Goal: Transaction & Acquisition: Purchase product/service

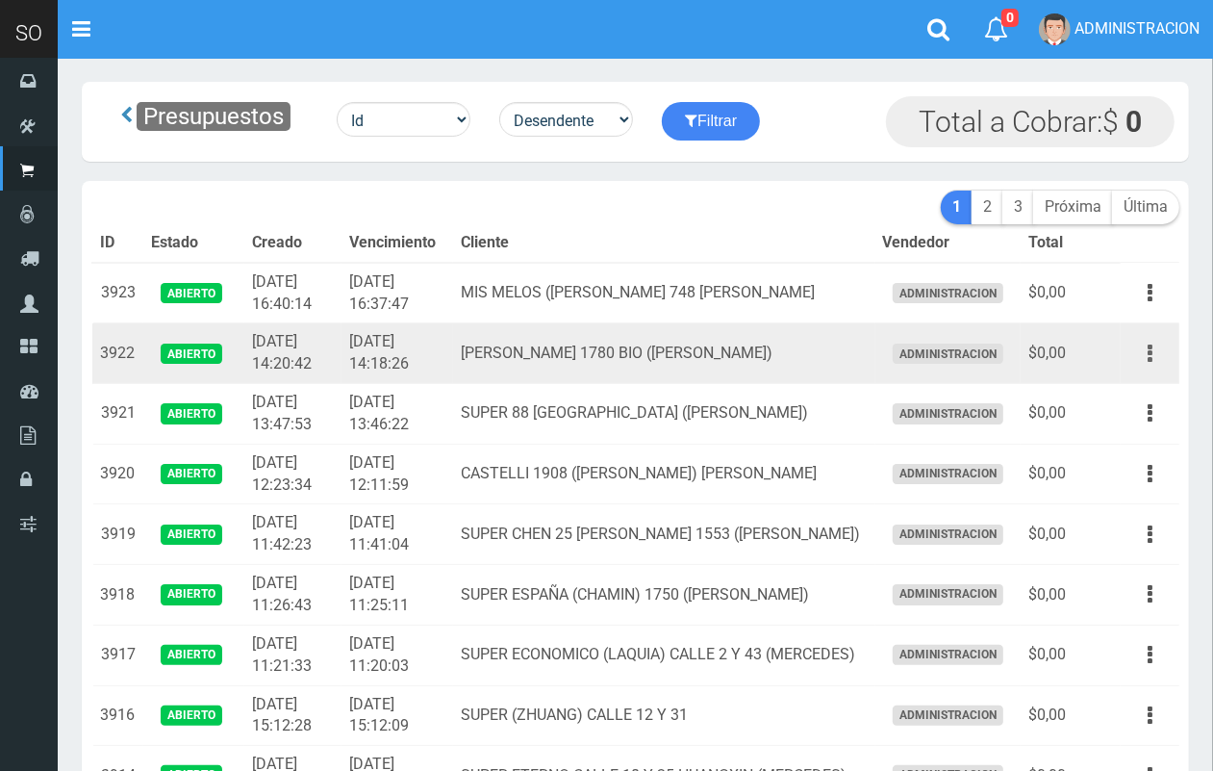
click at [1148, 362] on icon "button" at bounding box center [1150, 354] width 5 height 34
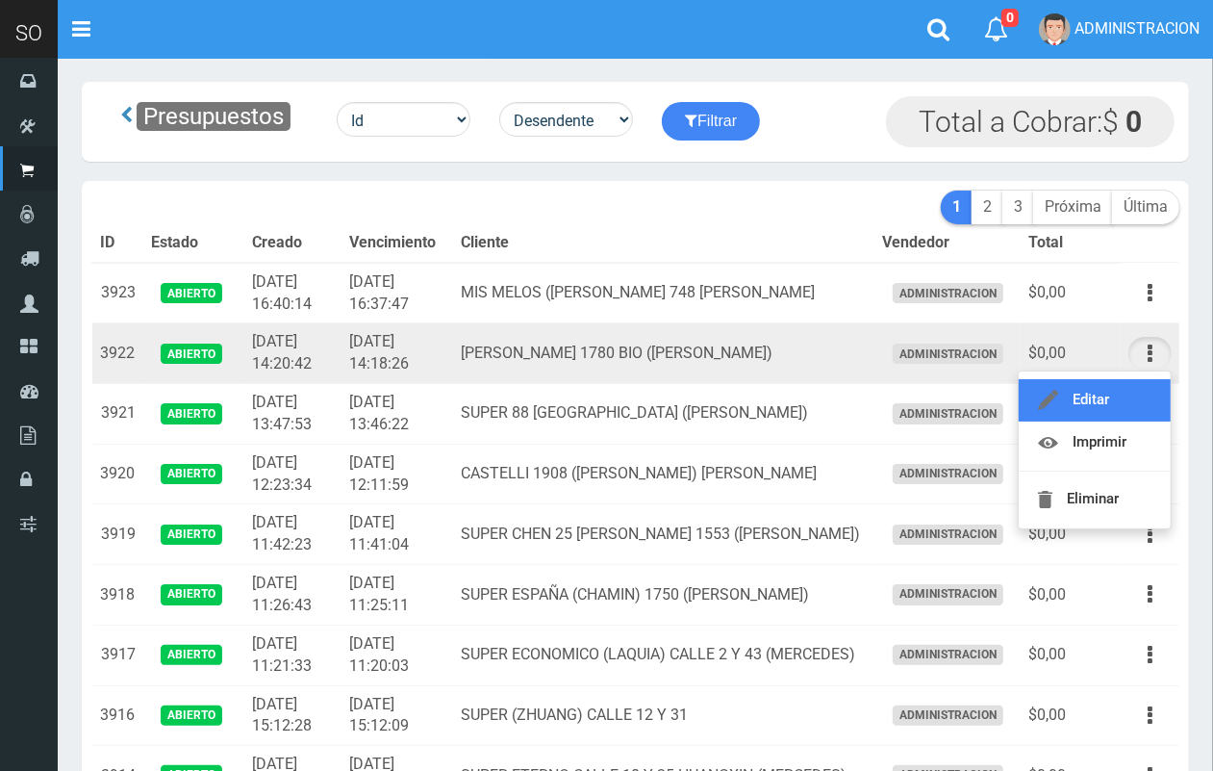
click at [1142, 395] on link "Editar" at bounding box center [1095, 400] width 152 height 42
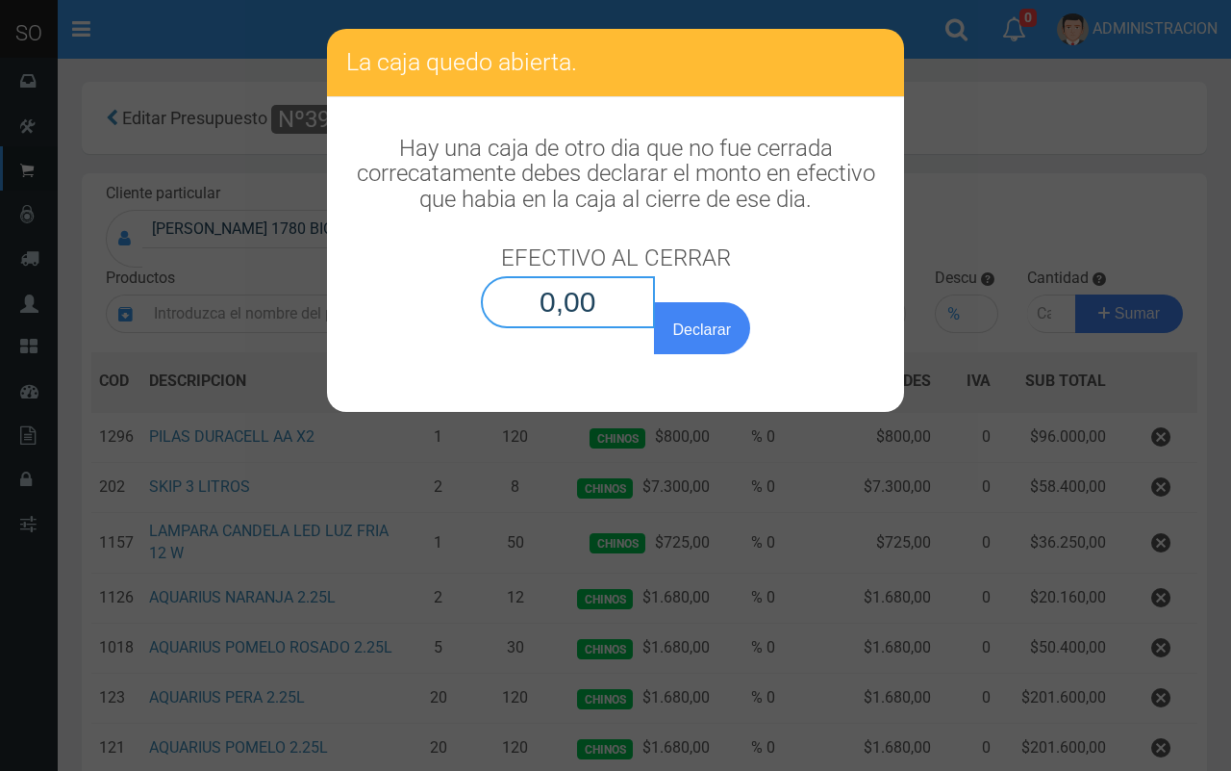
click at [602, 306] on input "0,00" at bounding box center [568, 302] width 174 height 52
type input "0,01"
click at [654, 302] on button "Declarar" at bounding box center [702, 328] width 96 height 52
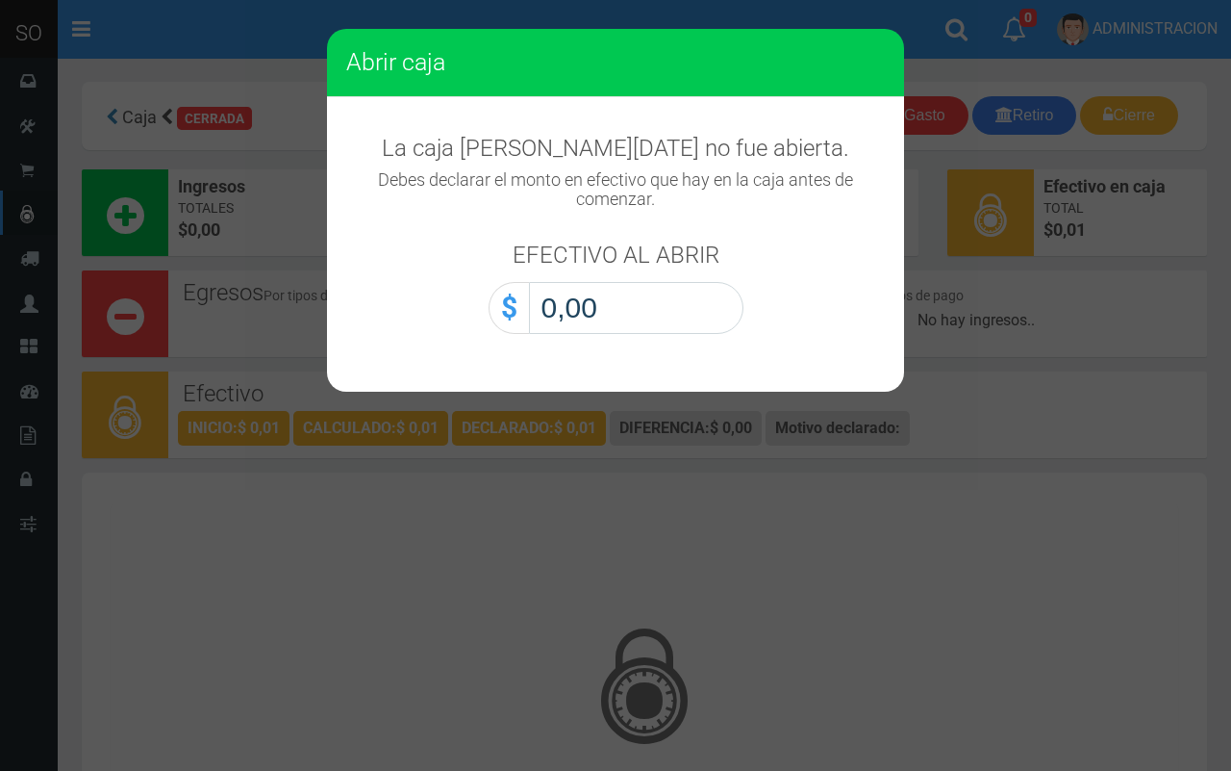
click at [722, 317] on input "0,00" at bounding box center [636, 308] width 215 height 52
type input "0,01"
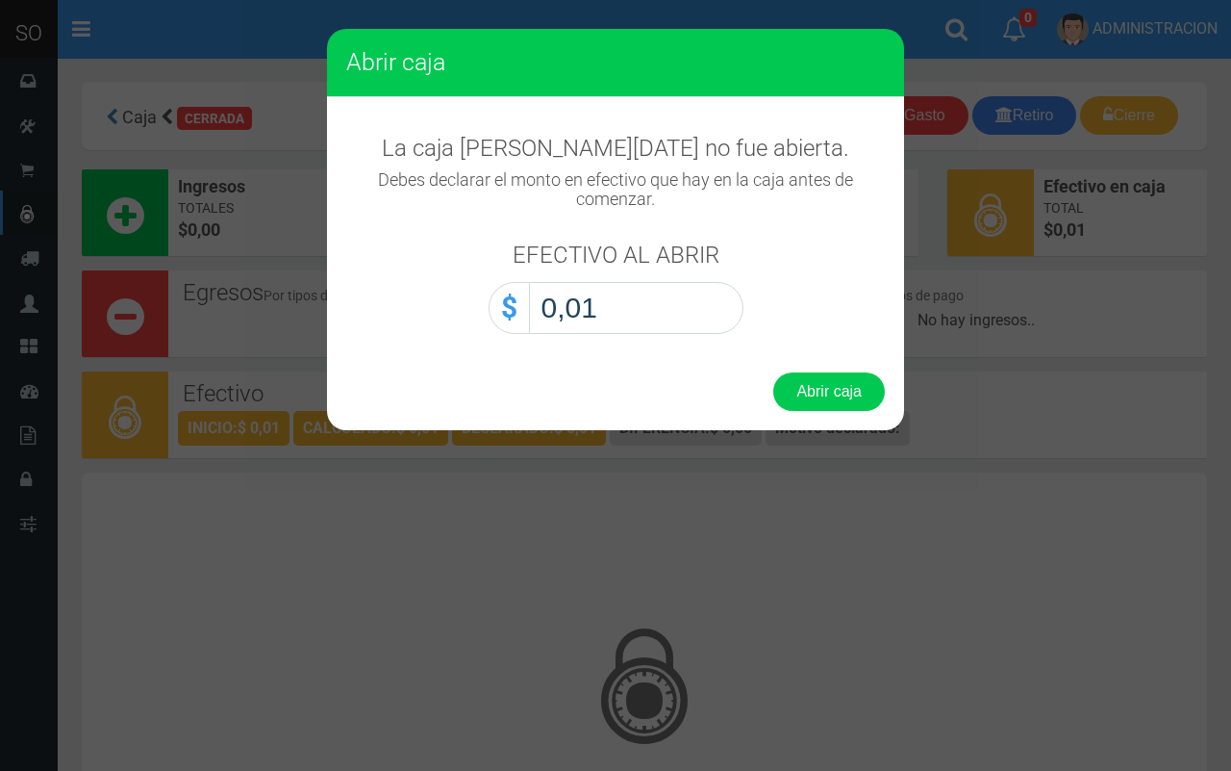
click at [774, 372] on button "Abrir caja" at bounding box center [830, 391] width 112 height 38
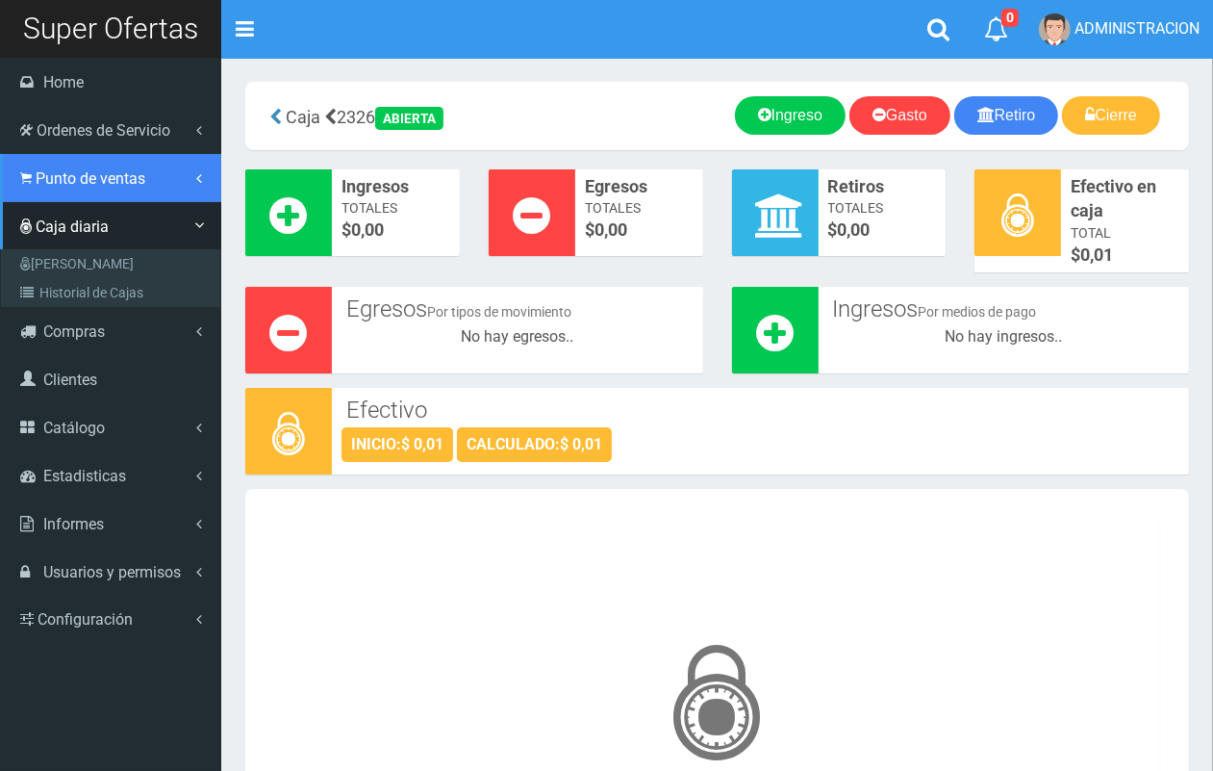
click at [85, 183] on span "Punto de ventas" at bounding box center [91, 178] width 110 height 18
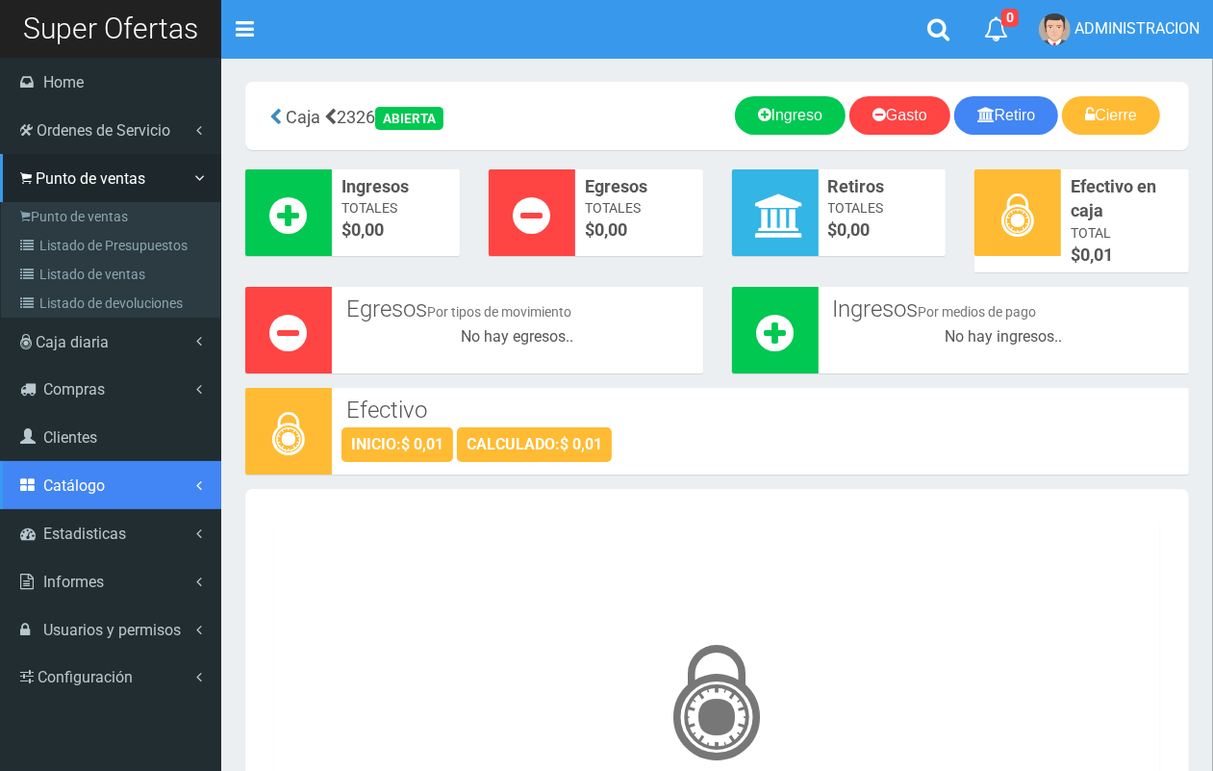
click at [92, 486] on span "Catálogo" at bounding box center [74, 485] width 62 height 18
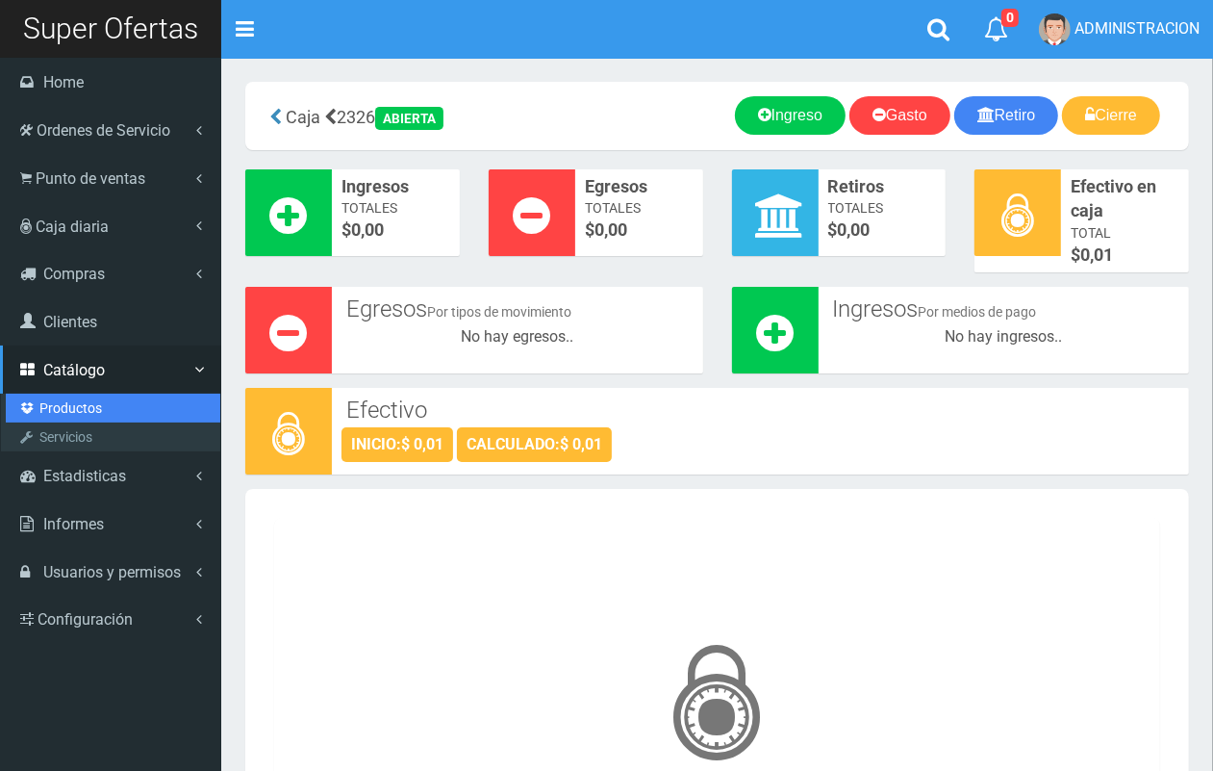
click at [89, 395] on link "Productos" at bounding box center [113, 407] width 215 height 29
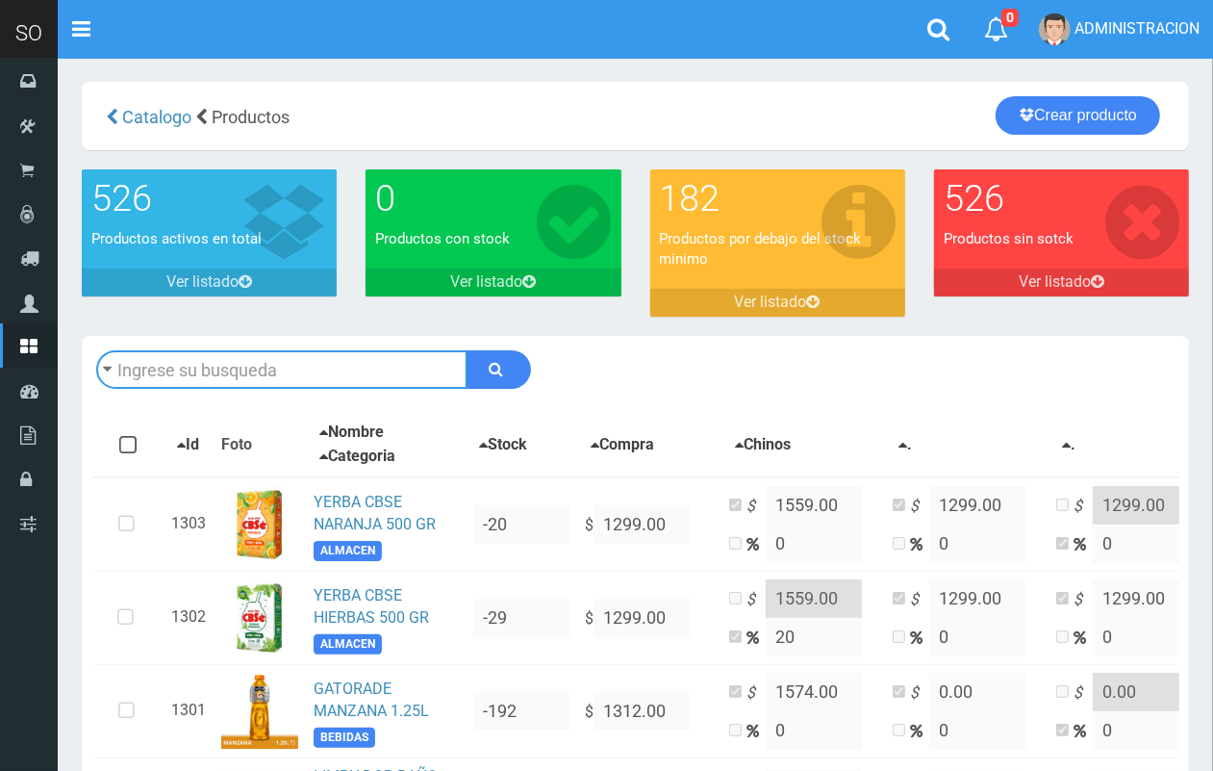
click at [246, 377] on input "text" at bounding box center [281, 369] width 371 height 38
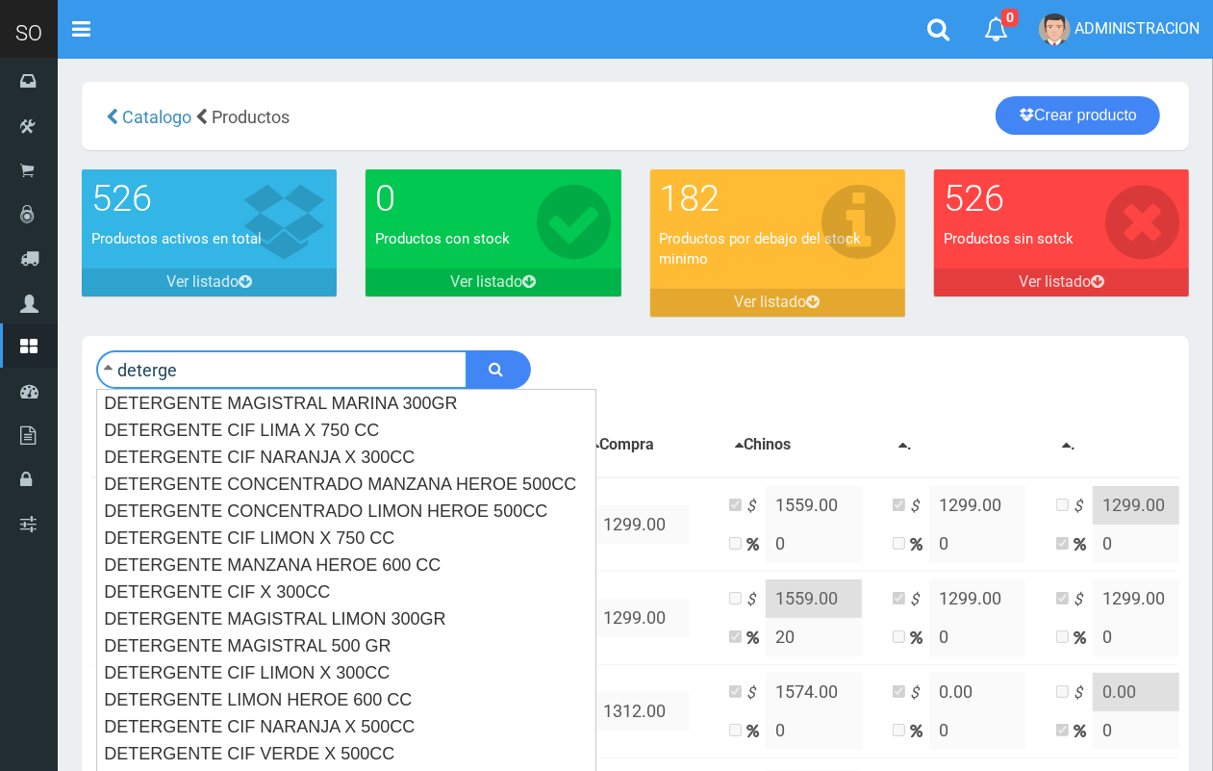
type input "deterge"
click at [467, 350] on button "submit" at bounding box center [499, 369] width 64 height 38
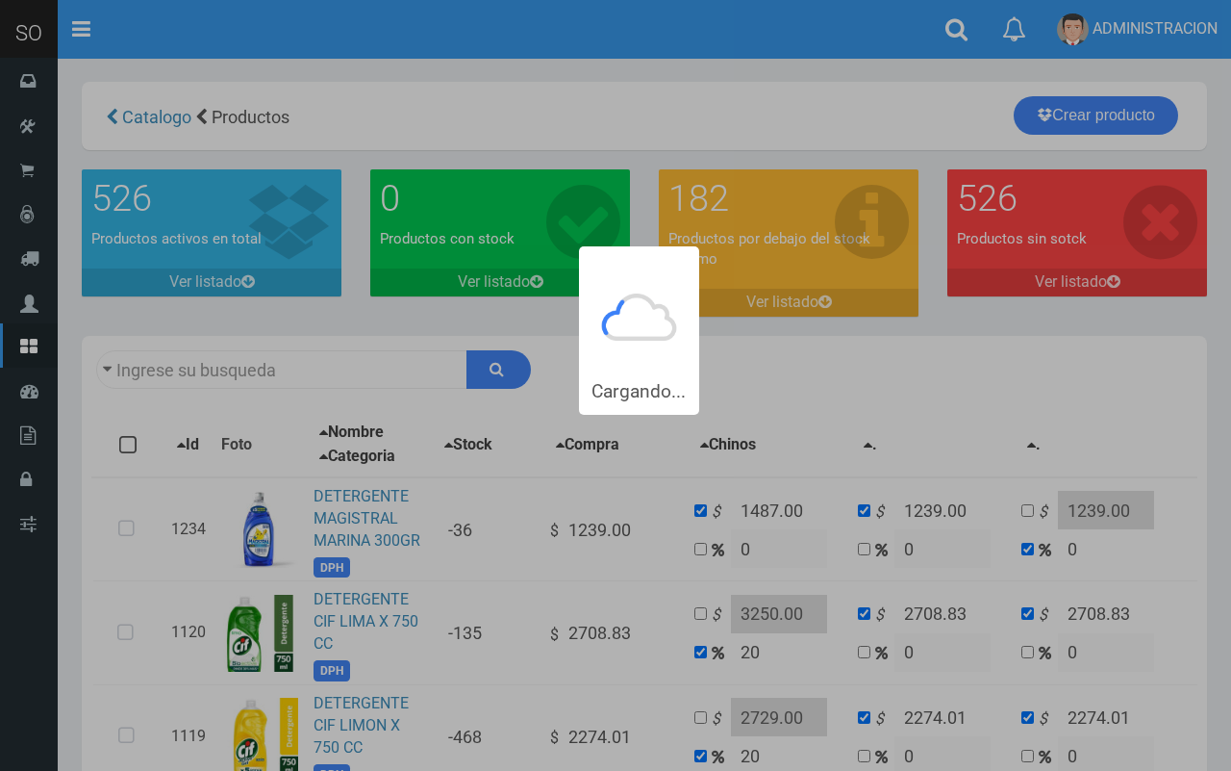
type input "deterge"
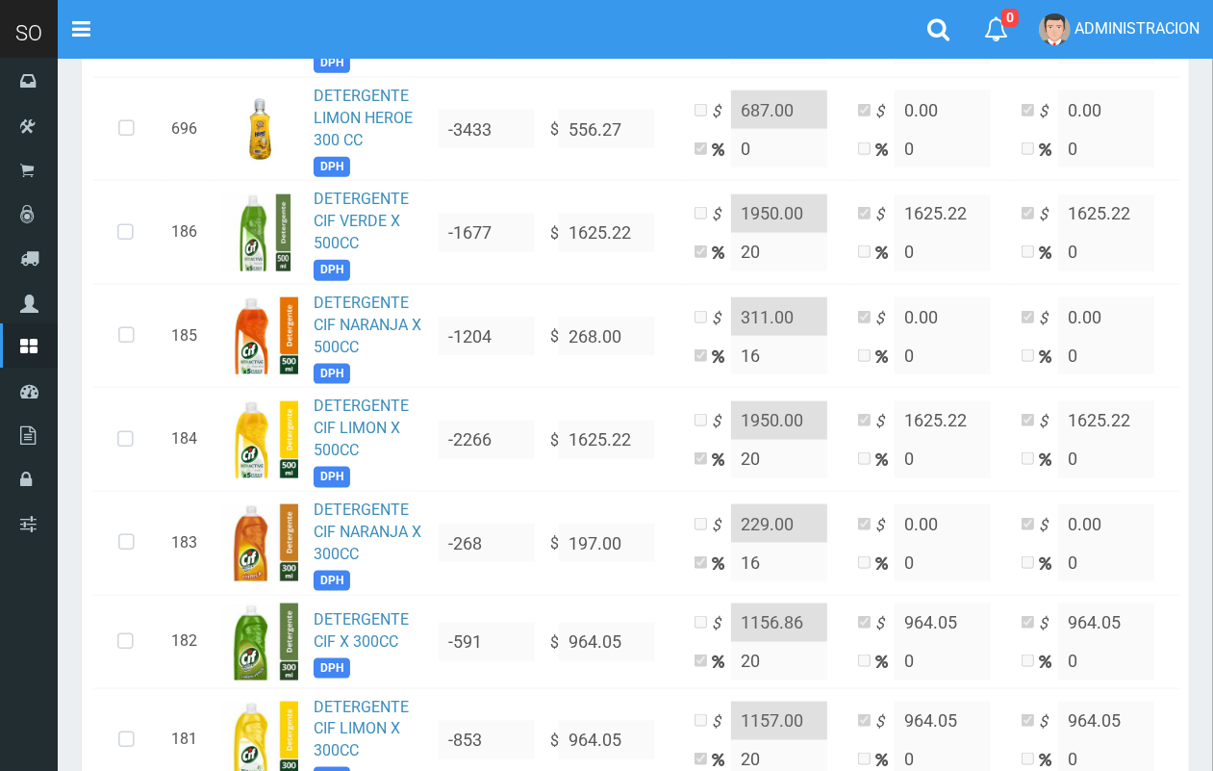
scroll to position [1491, 0]
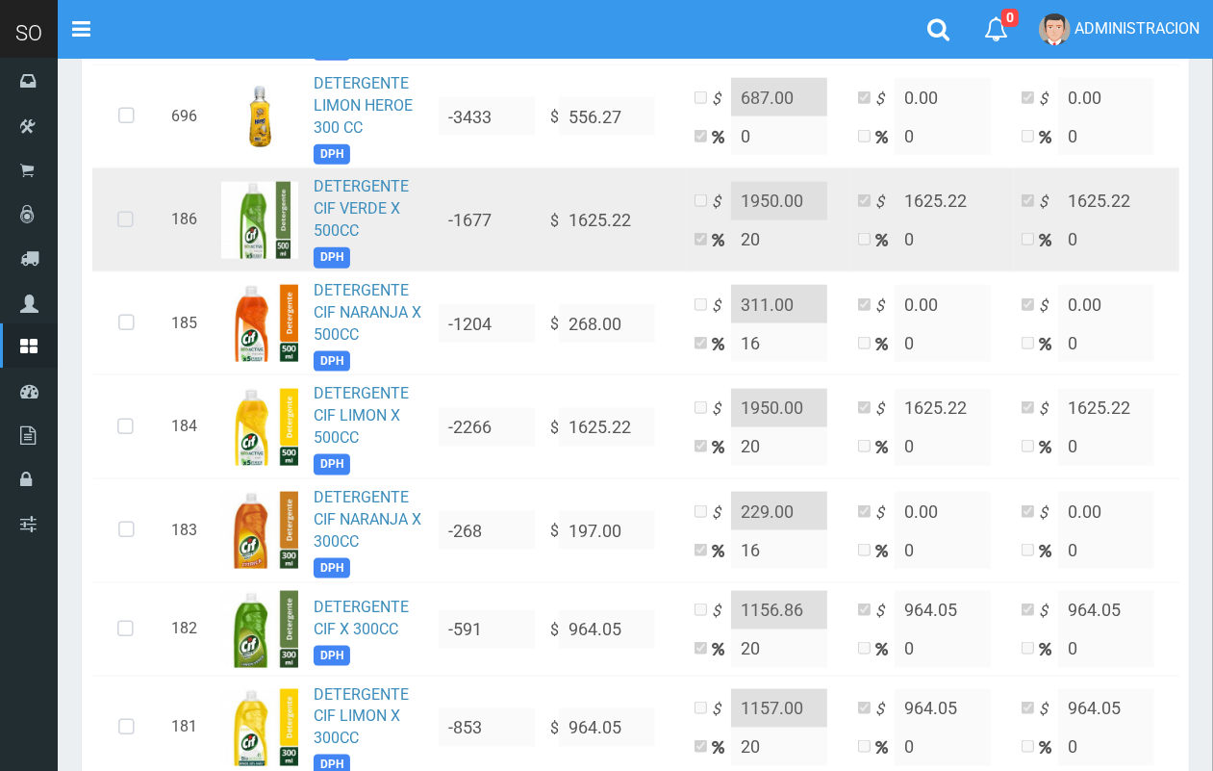
click at [132, 219] on icon at bounding box center [125, 220] width 51 height 63
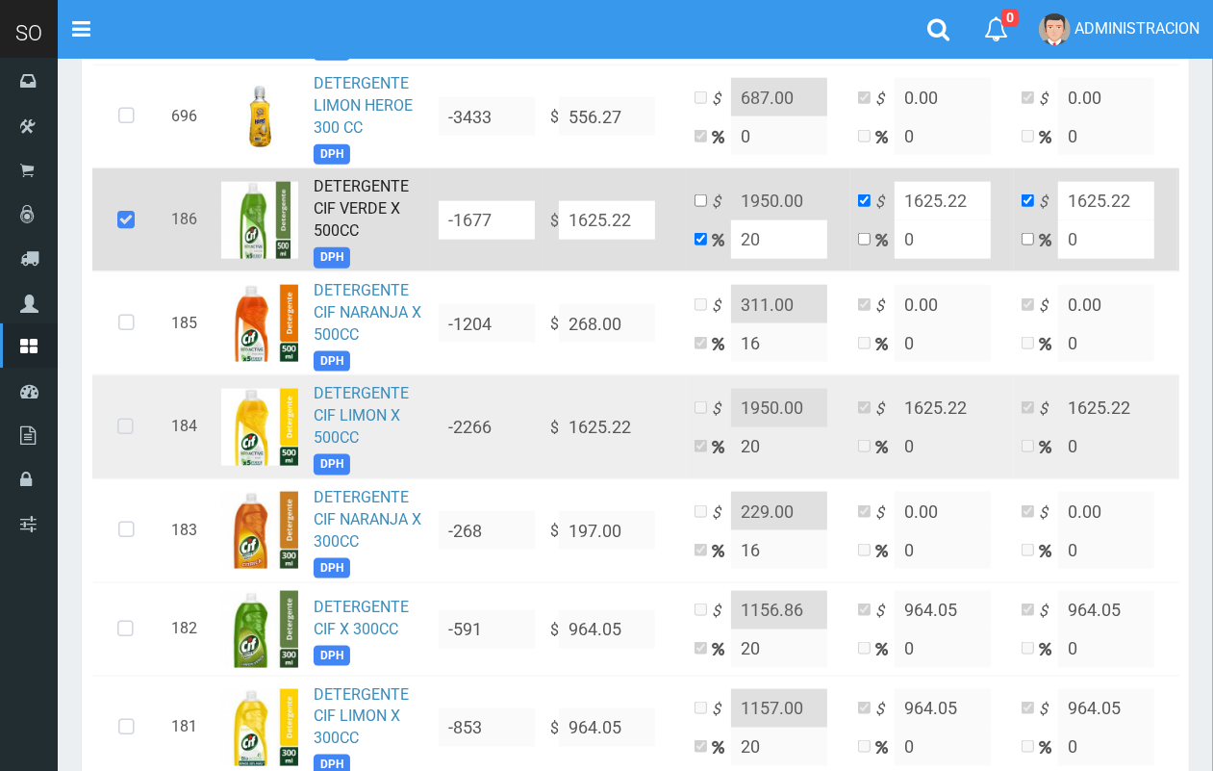
click at [133, 426] on icon at bounding box center [125, 426] width 51 height 63
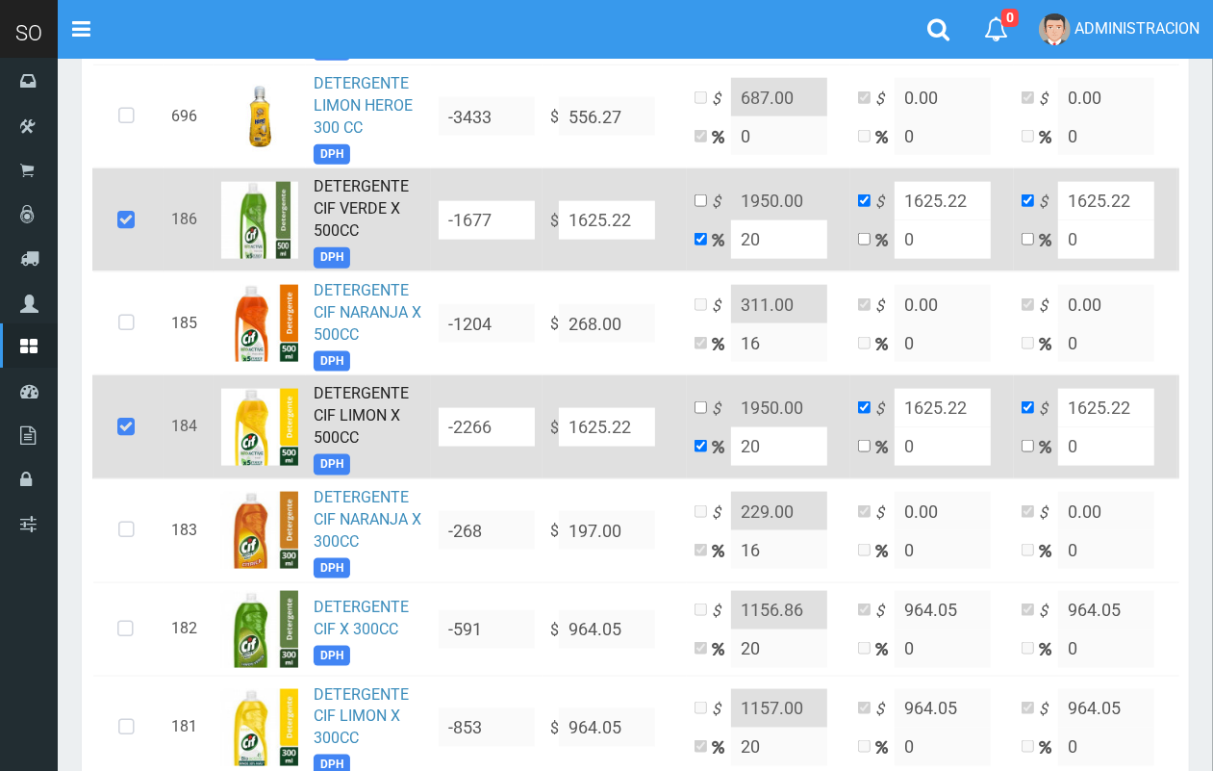
drag, startPoint x: 637, startPoint y: 430, endPoint x: 513, endPoint y: 429, distance: 124.1
click at [513, 429] on tr "184 DETERGENTE CIF LIMON X 500CC DPH -2266 $ 1625.22 $ 1950.00 20 $ 1625.22 0 $…" at bounding box center [664, 427] width 1144 height 104
type input "1"
type input "1.2"
type input "1"
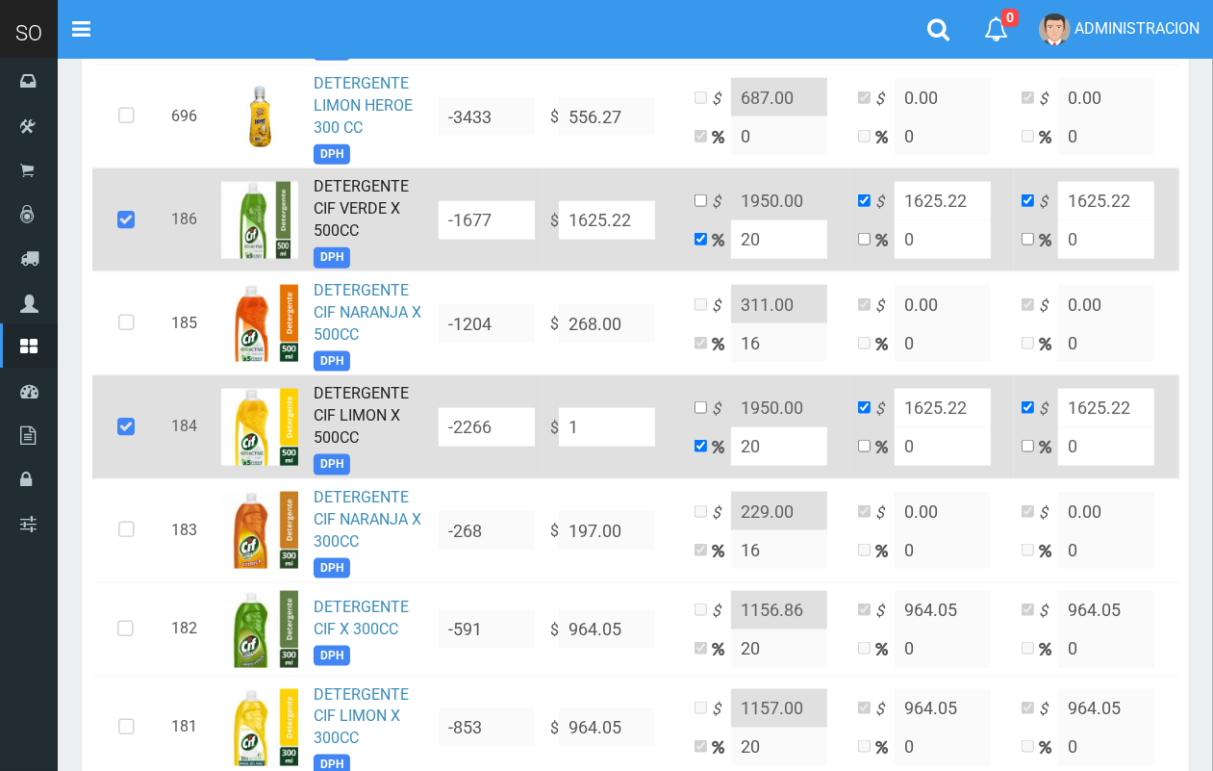
type input "1"
type input "19"
type input "22.8"
type input "19"
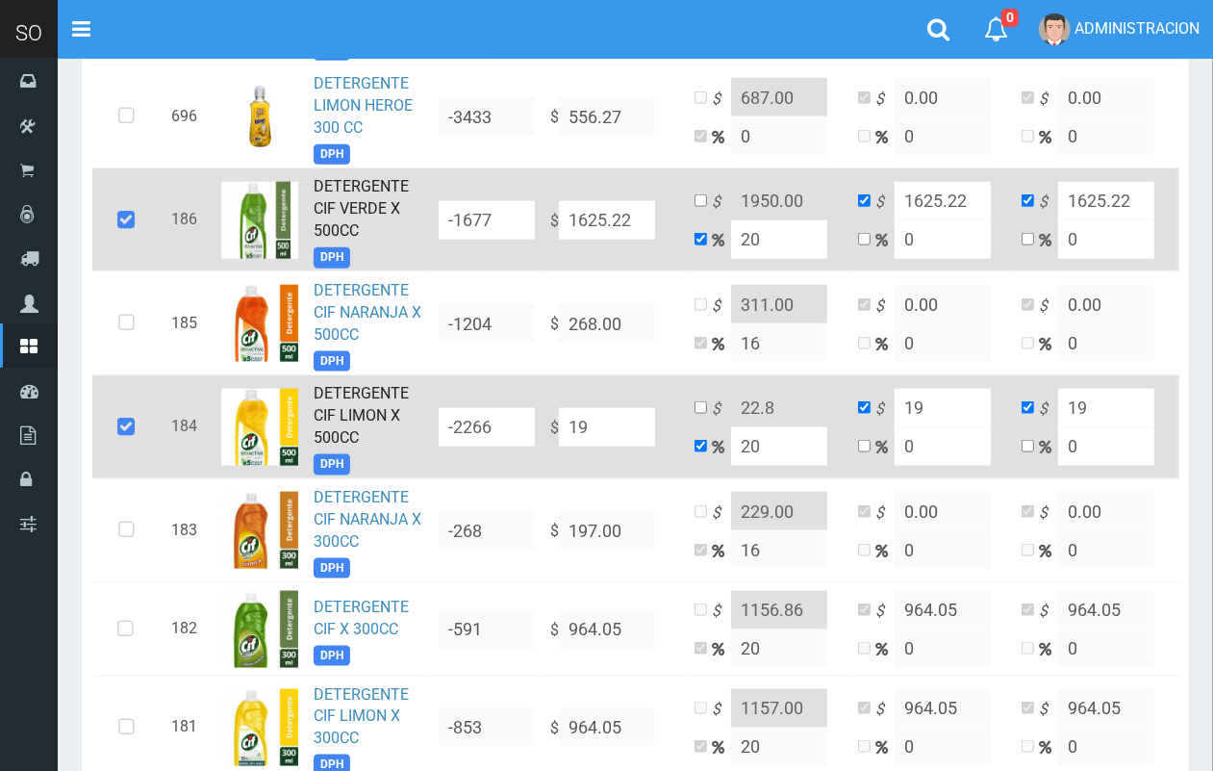
type input "199"
type input "238.8"
type input "199"
type input "1999"
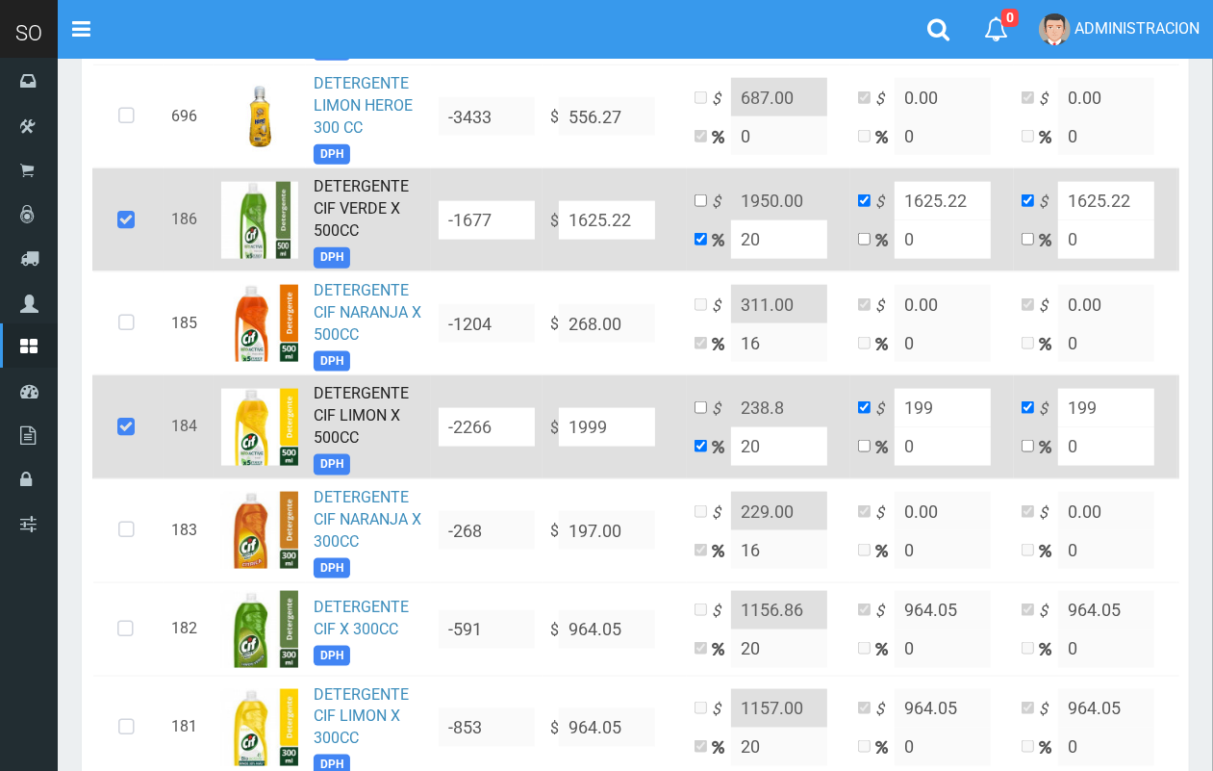
type input "2398.8"
type input "1999"
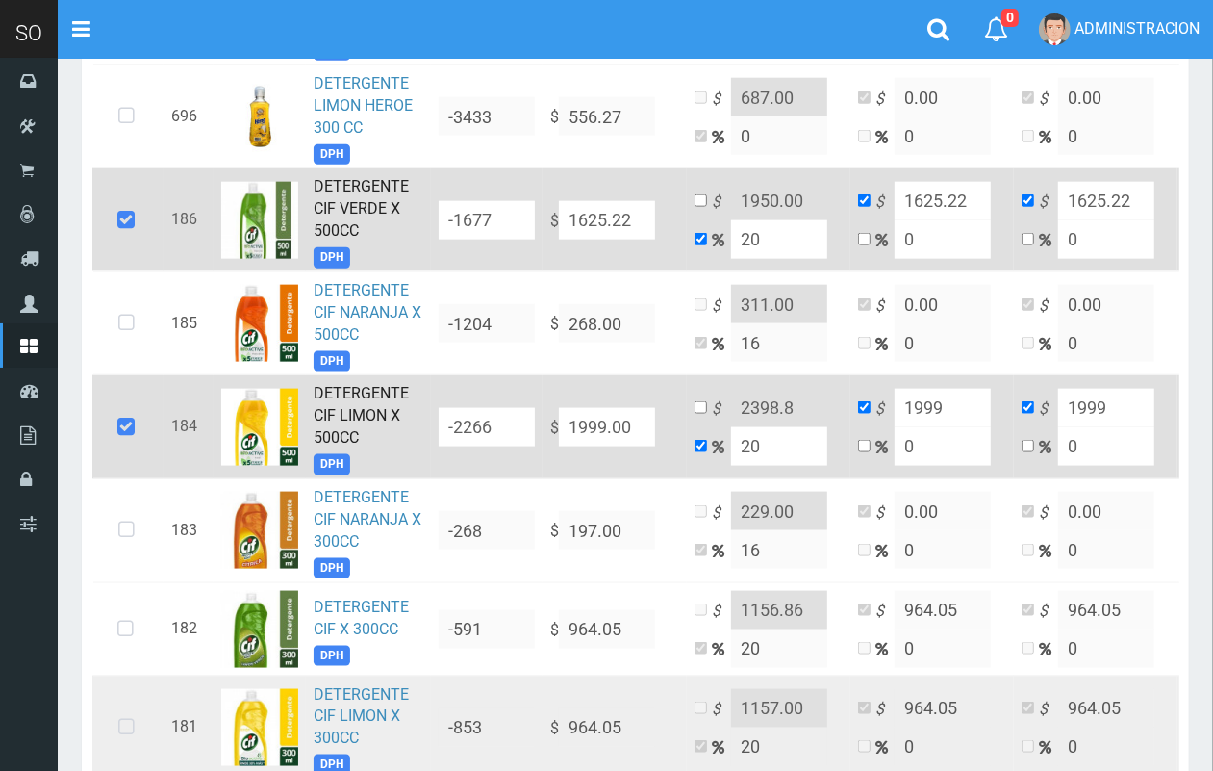
type input "1999.00"
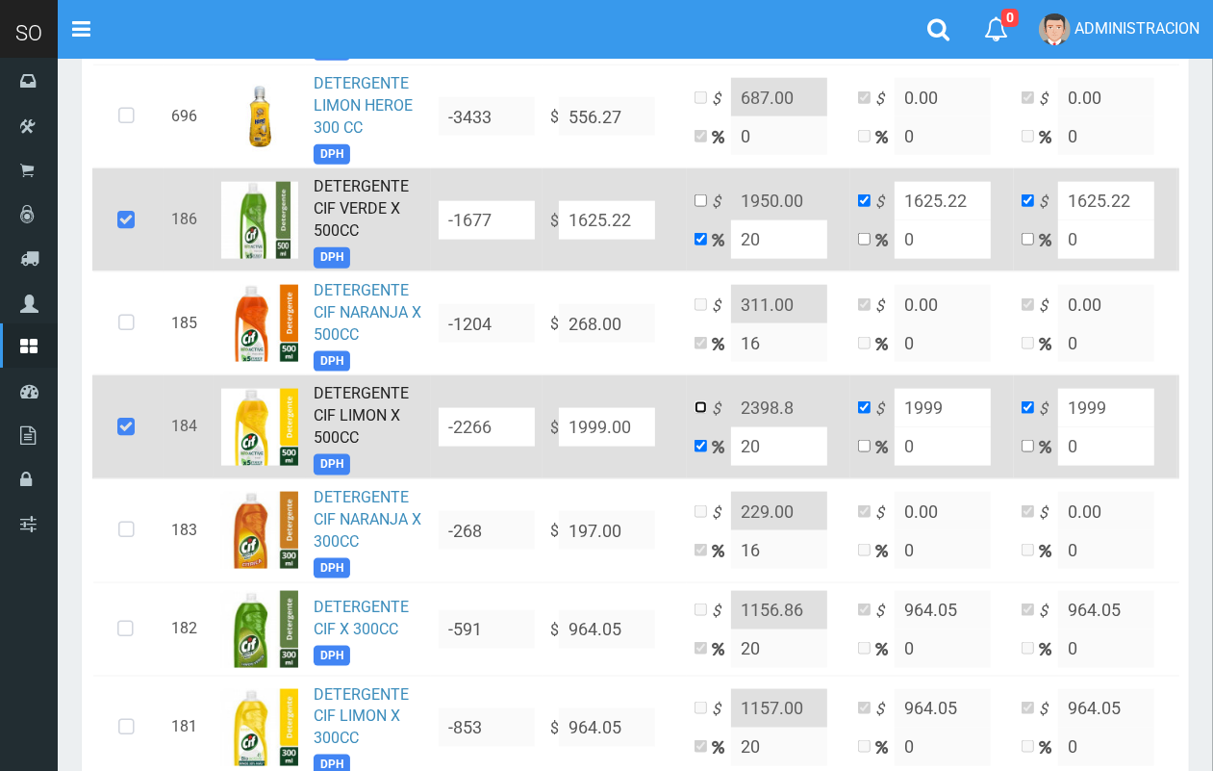
click at [702, 409] on input "checkbox" at bounding box center [701, 407] width 13 height 13
checkbox input "true"
checkbox input "false"
drag, startPoint x: 803, startPoint y: 407, endPoint x: 771, endPoint y: 404, distance: 32.8
click at [771, 404] on input "2398.8" at bounding box center [779, 408] width 96 height 38
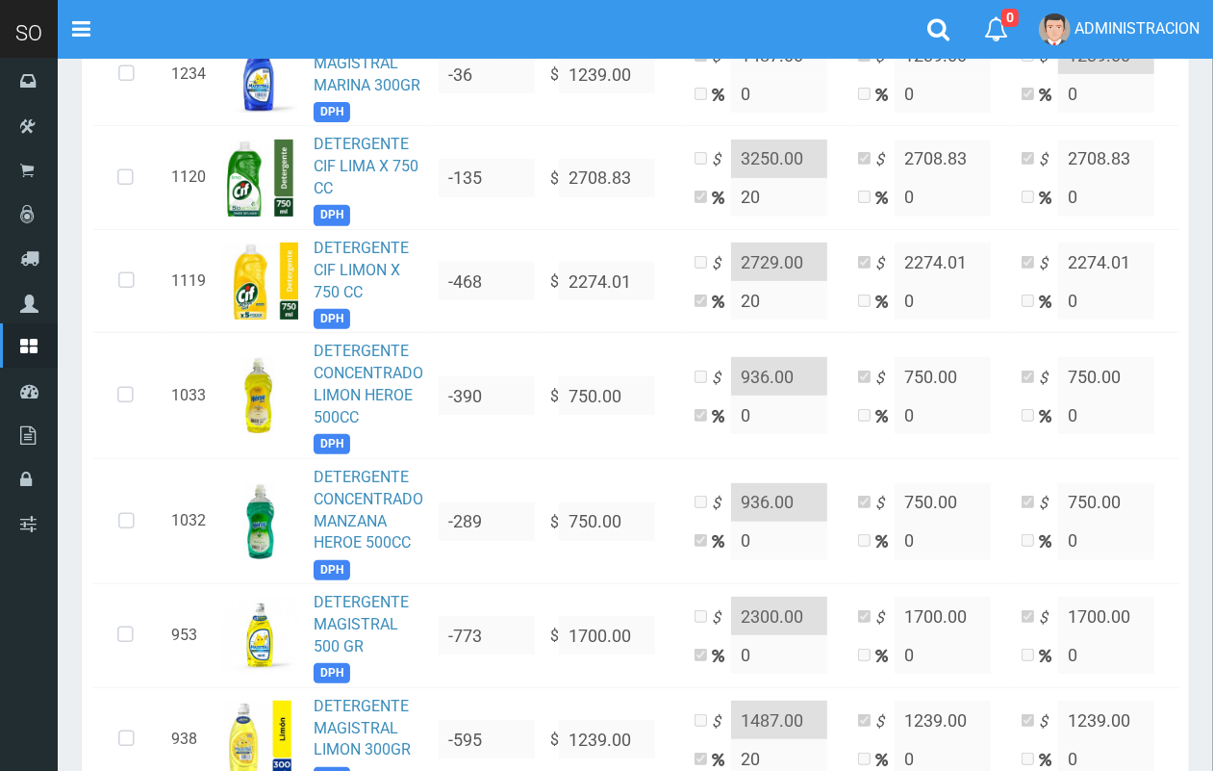
scroll to position [0, 0]
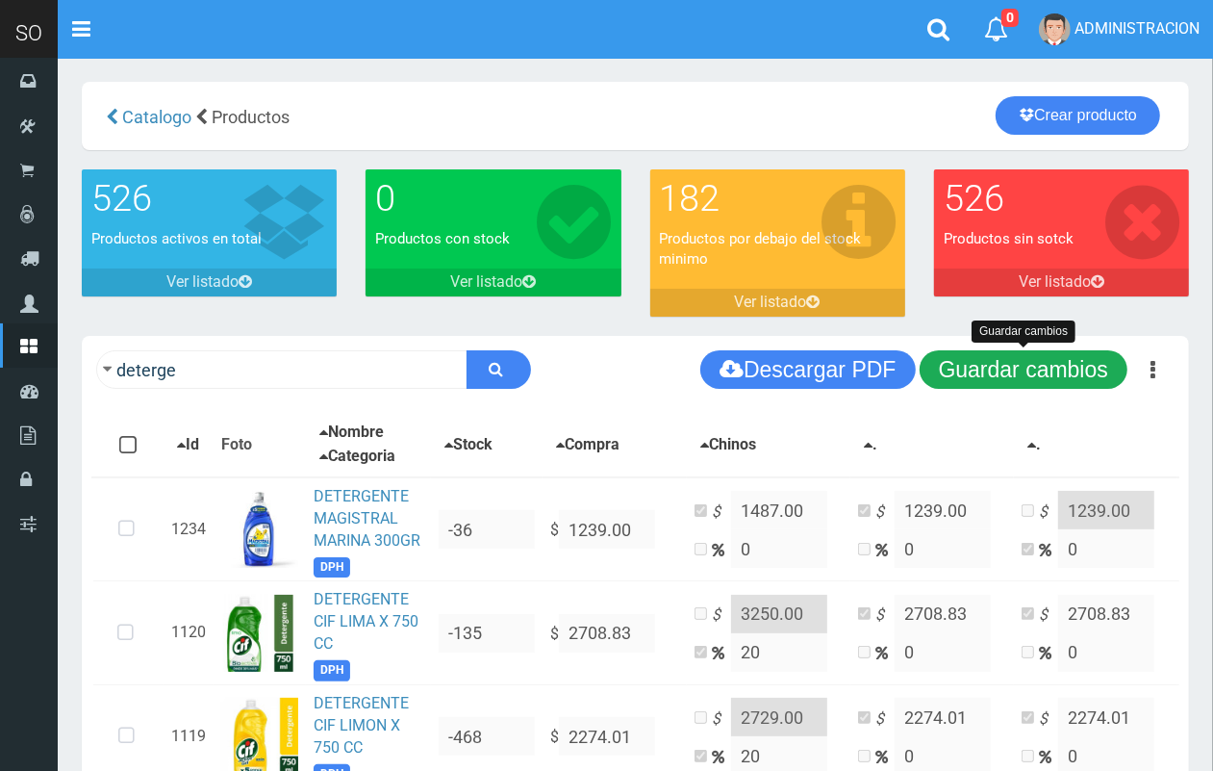
type input "2399.00"
click at [996, 368] on button "Guardar cambios" at bounding box center [1024, 369] width 208 height 38
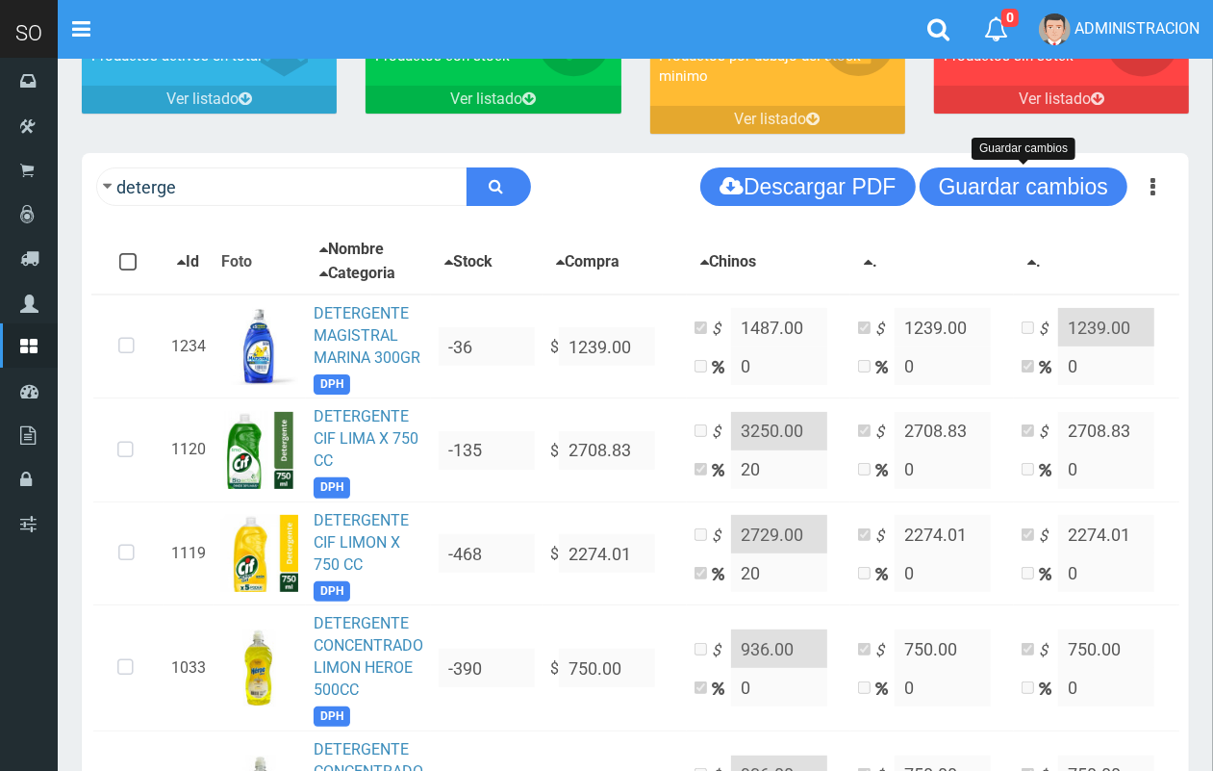
scroll to position [36, 0]
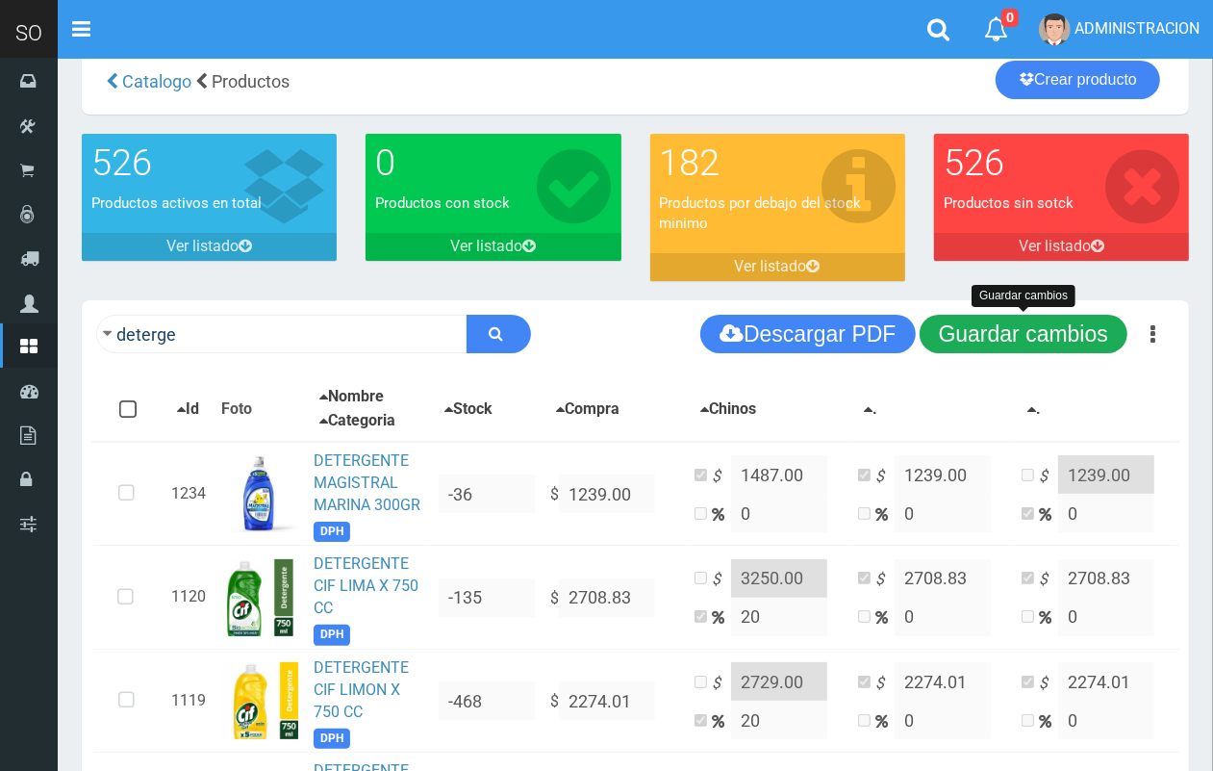
click at [1041, 330] on button "Guardar cambios" at bounding box center [1024, 334] width 208 height 38
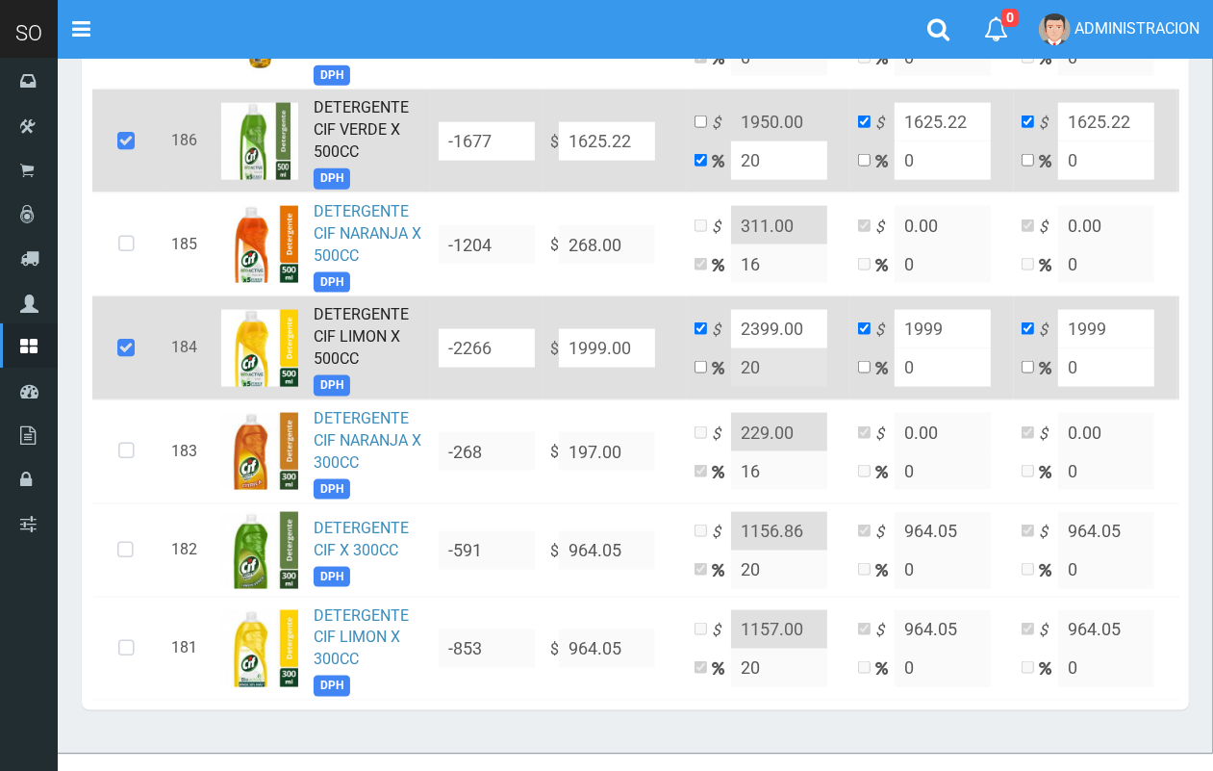
scroll to position [1626, 0]
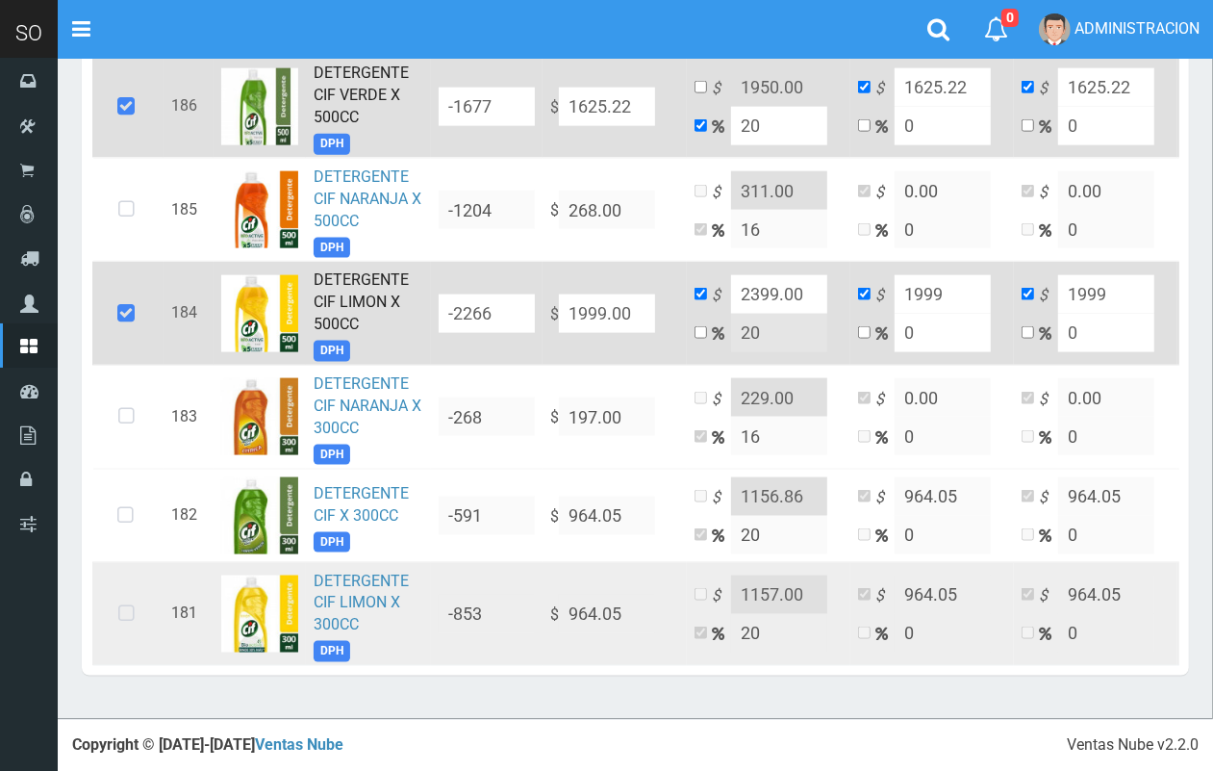
click at [127, 597] on icon at bounding box center [126, 613] width 51 height 63
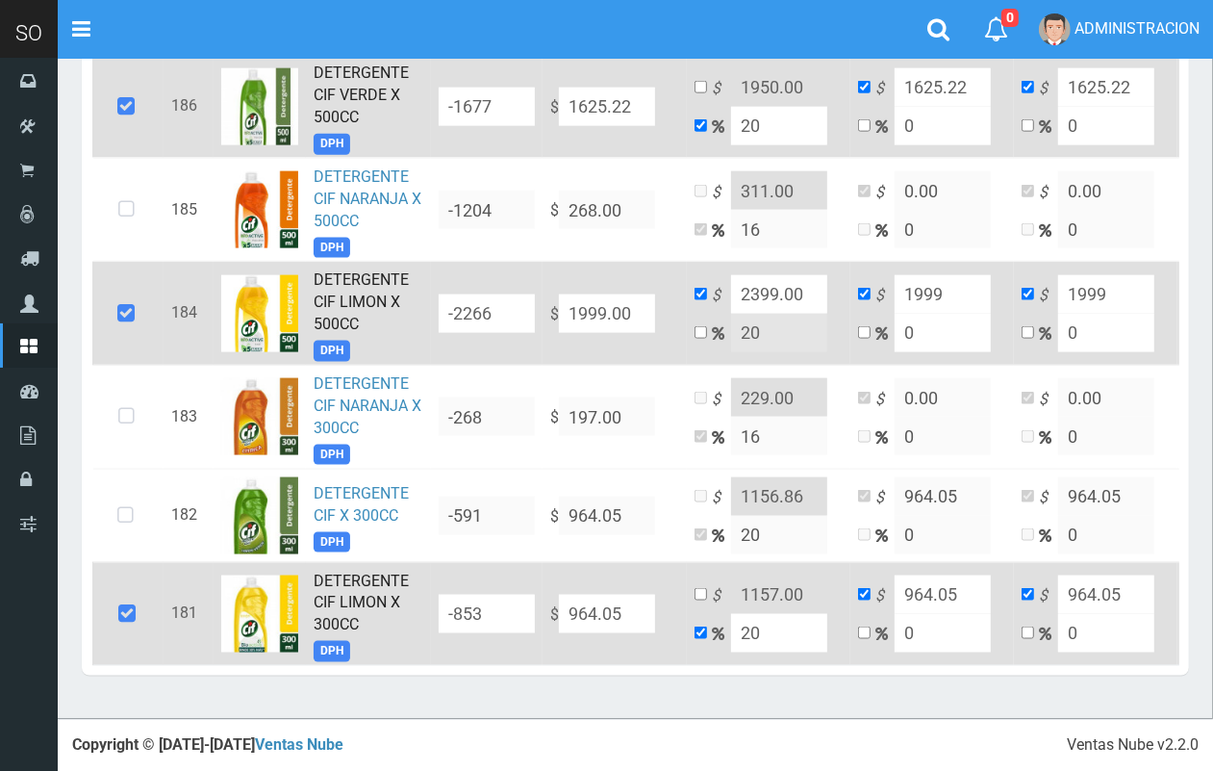
drag, startPoint x: 635, startPoint y: 596, endPoint x: 540, endPoint y: 601, distance: 95.4
click at [540, 601] on tr "181 DETERGENTE CIF LIMON X 300CC DPH -853 $ 964.05 $ 1157.00 20 $ 964.05 0 $ 96…" at bounding box center [664, 614] width 1144 height 104
type input "1"
type input "1.2"
type input "1"
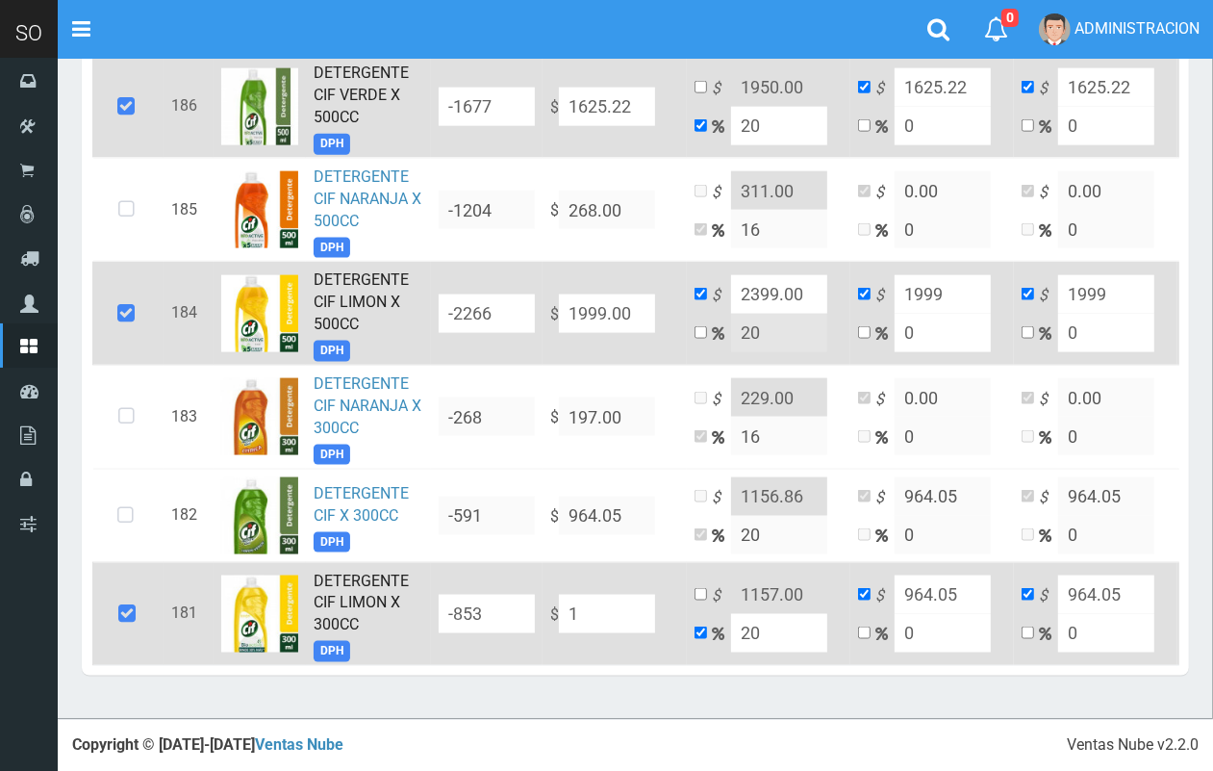
type input "1"
type input "13"
type input "15.6"
type input "13"
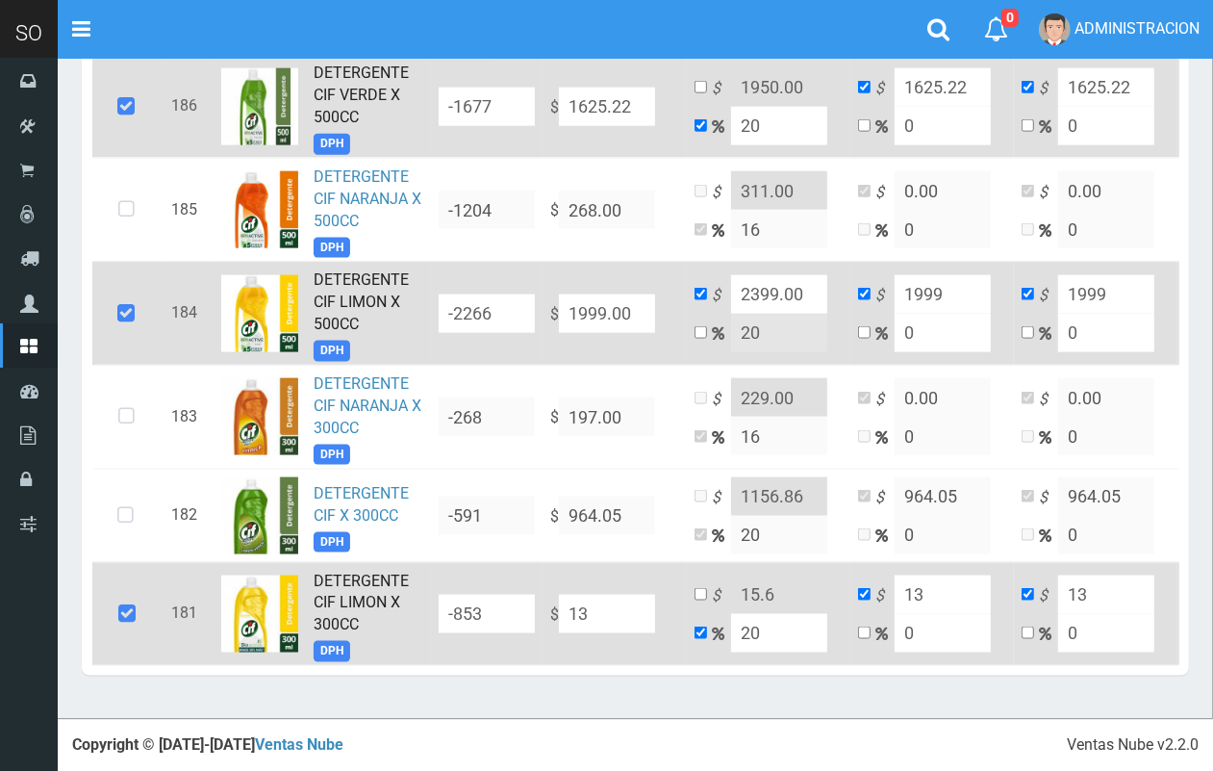
type input "134"
type input "160.8"
type input "134"
type input "1343"
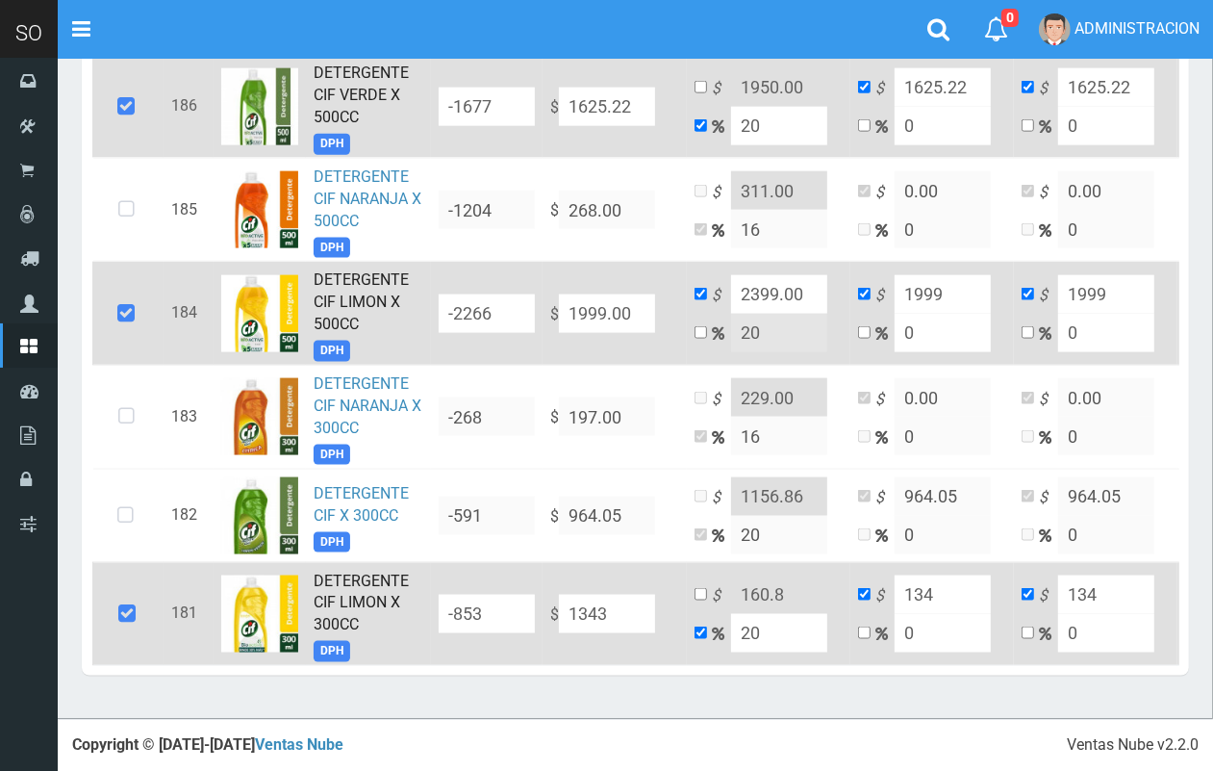
type input "1611.6"
type input "1343"
type input "1343.00"
click at [696, 588] on input "checkbox" at bounding box center [701, 594] width 13 height 13
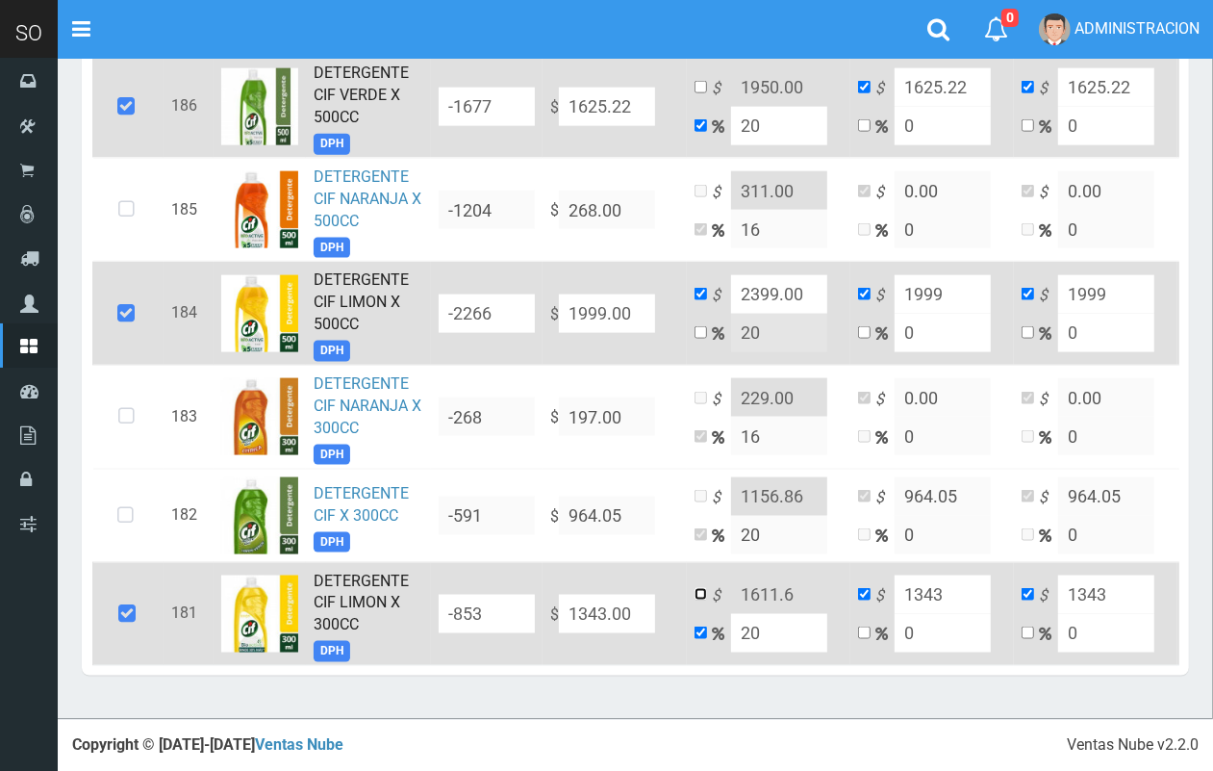
checkbox input "true"
checkbox input "false"
drag, startPoint x: 796, startPoint y: 573, endPoint x: 774, endPoint y: 570, distance: 21.5
click at [774, 575] on input "1611.6" at bounding box center [779, 594] width 96 height 38
type input "1612.00"
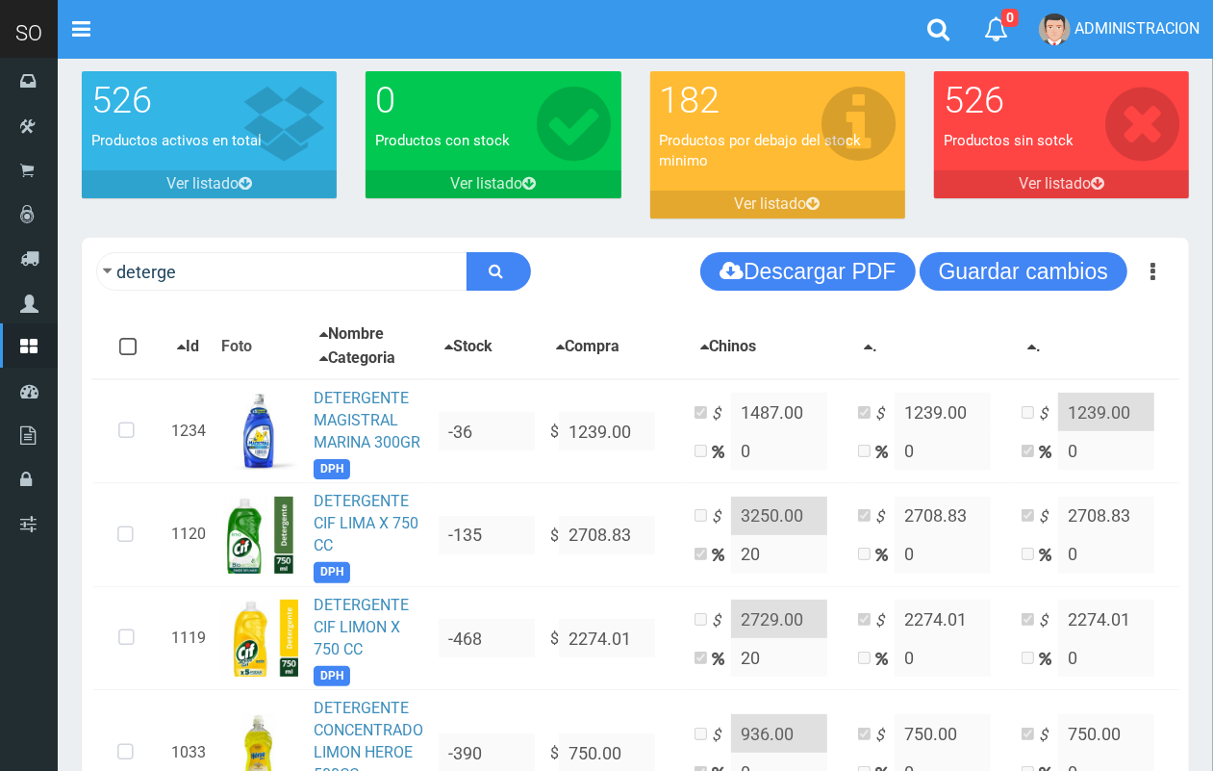
scroll to position [67, 0]
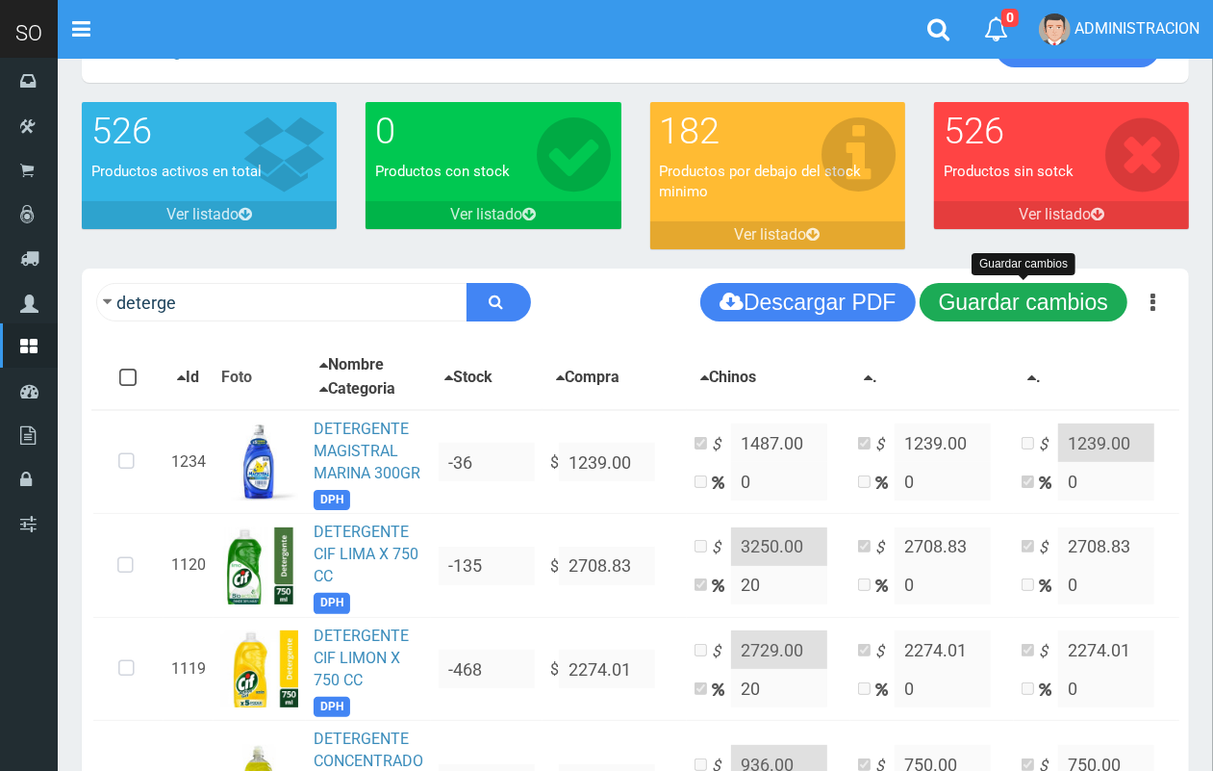
drag, startPoint x: 1075, startPoint y: 308, endPoint x: 866, endPoint y: 118, distance: 282.0
click at [1074, 309] on button "Guardar cambios" at bounding box center [1024, 302] width 208 height 38
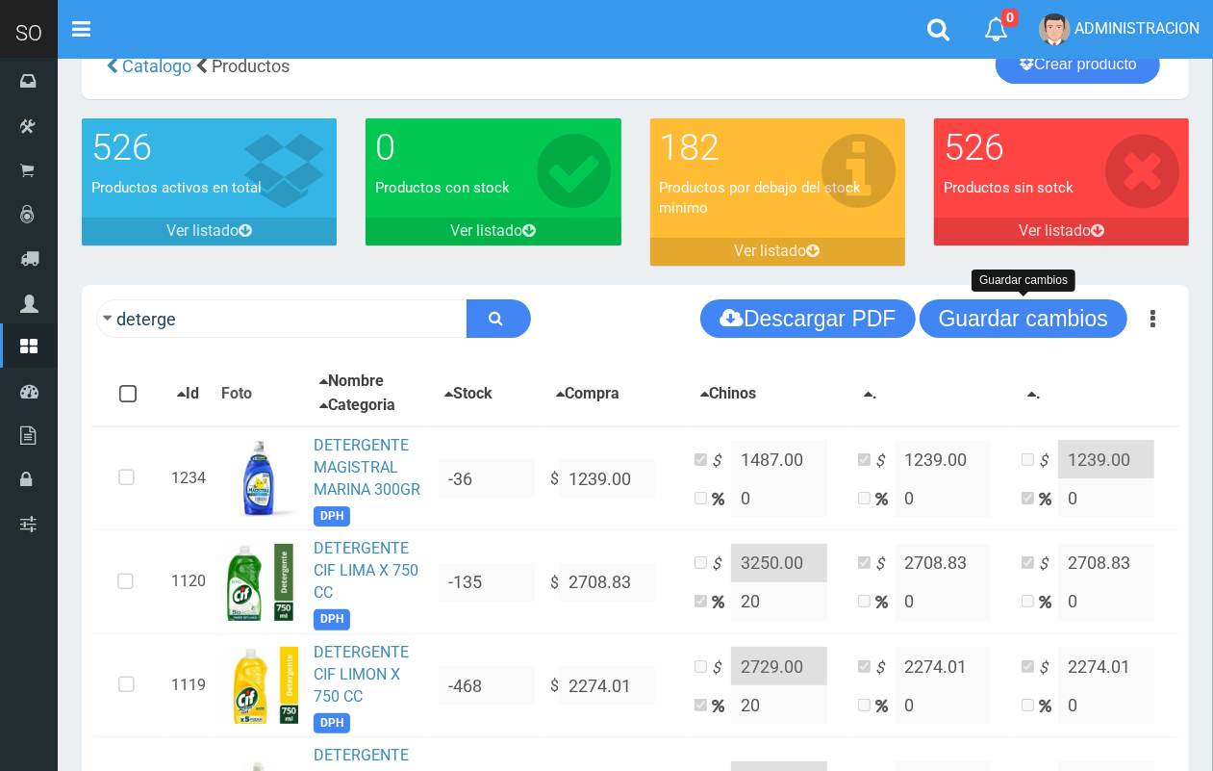
scroll to position [39, 0]
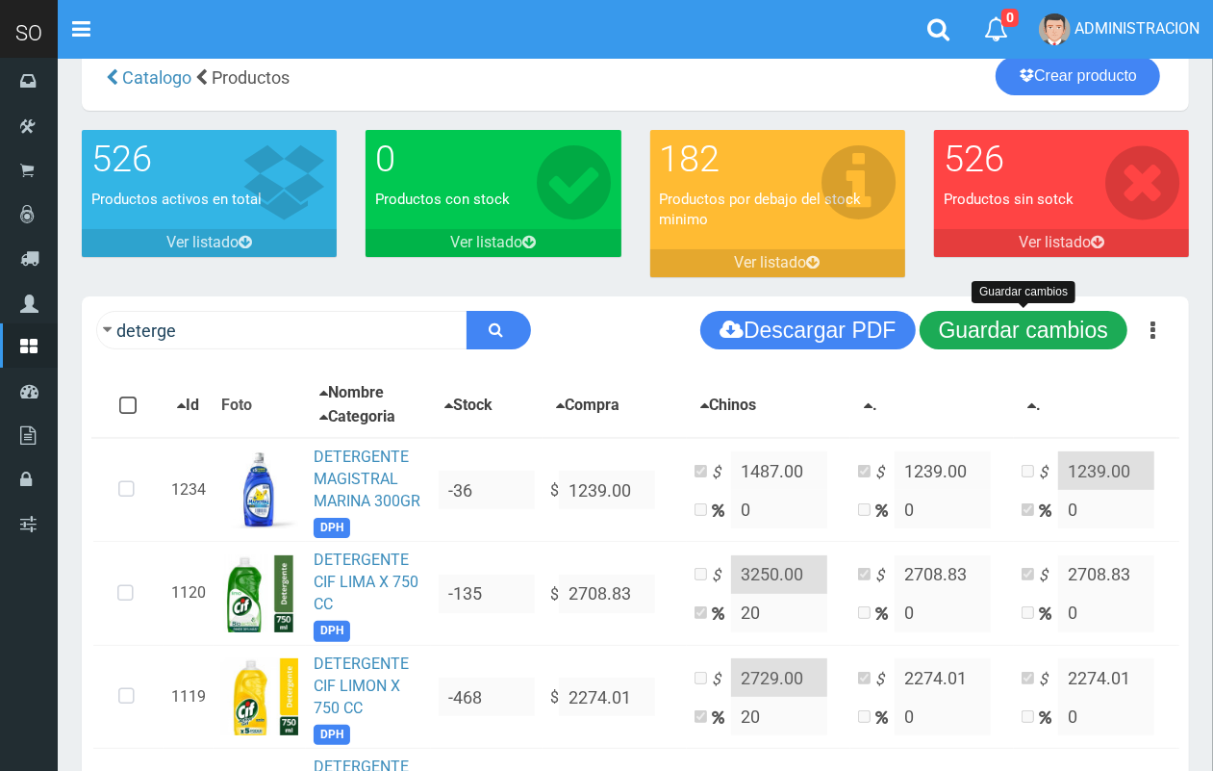
click at [988, 330] on button "Guardar cambios" at bounding box center [1024, 330] width 208 height 38
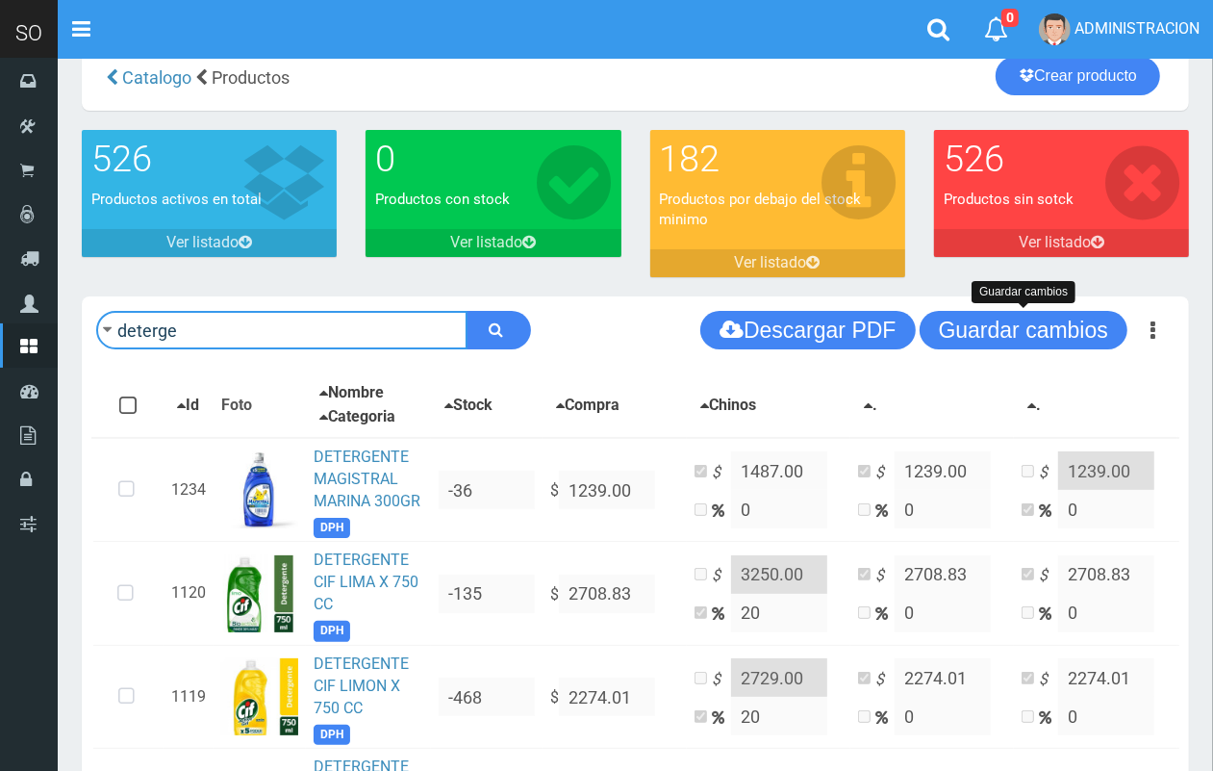
click at [261, 332] on input "deterge" at bounding box center [281, 330] width 371 height 38
click at [260, 332] on input "deterge" at bounding box center [281, 330] width 371 height 38
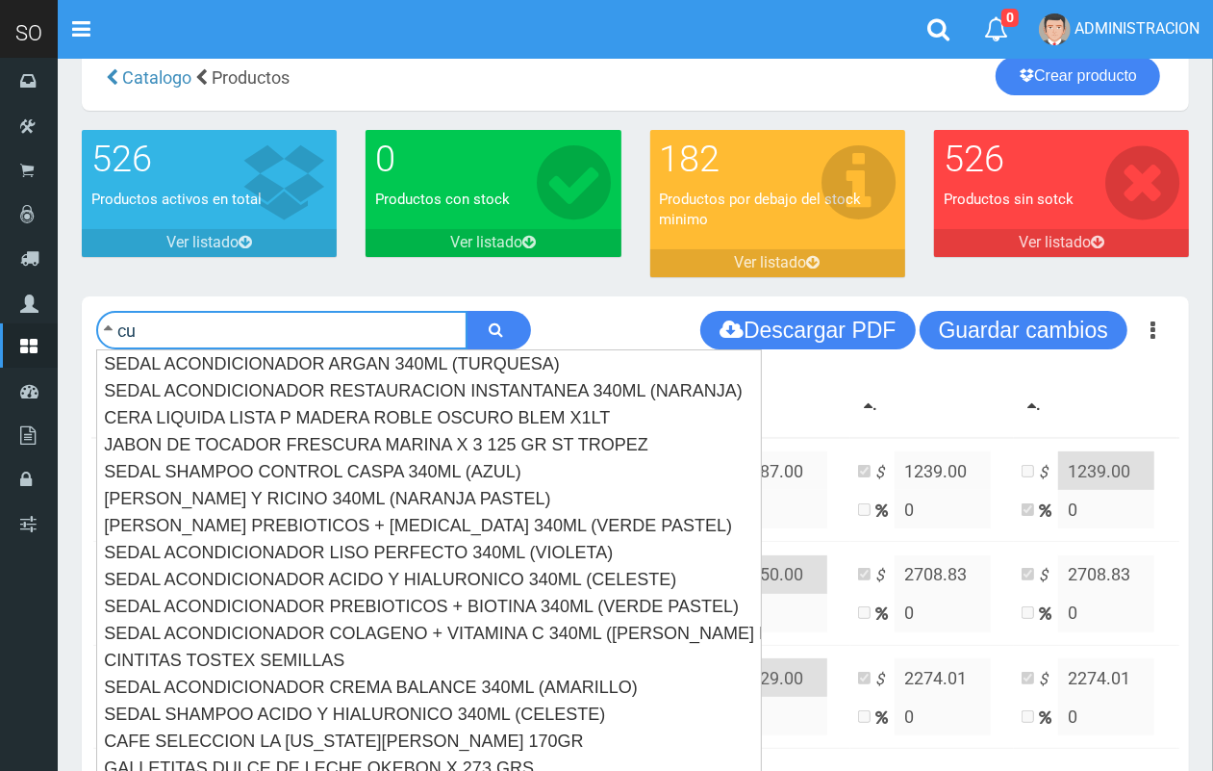
type input "c"
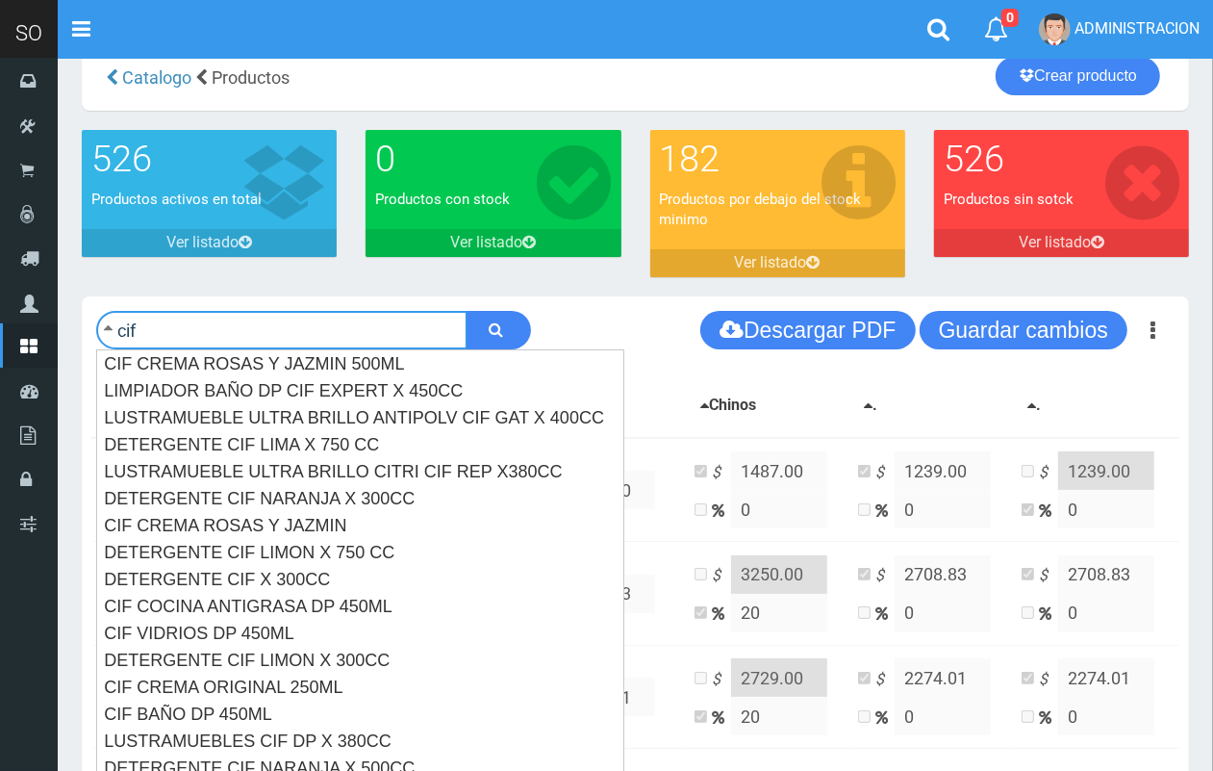
type input "cif"
click at [467, 311] on button "submit" at bounding box center [499, 330] width 64 height 38
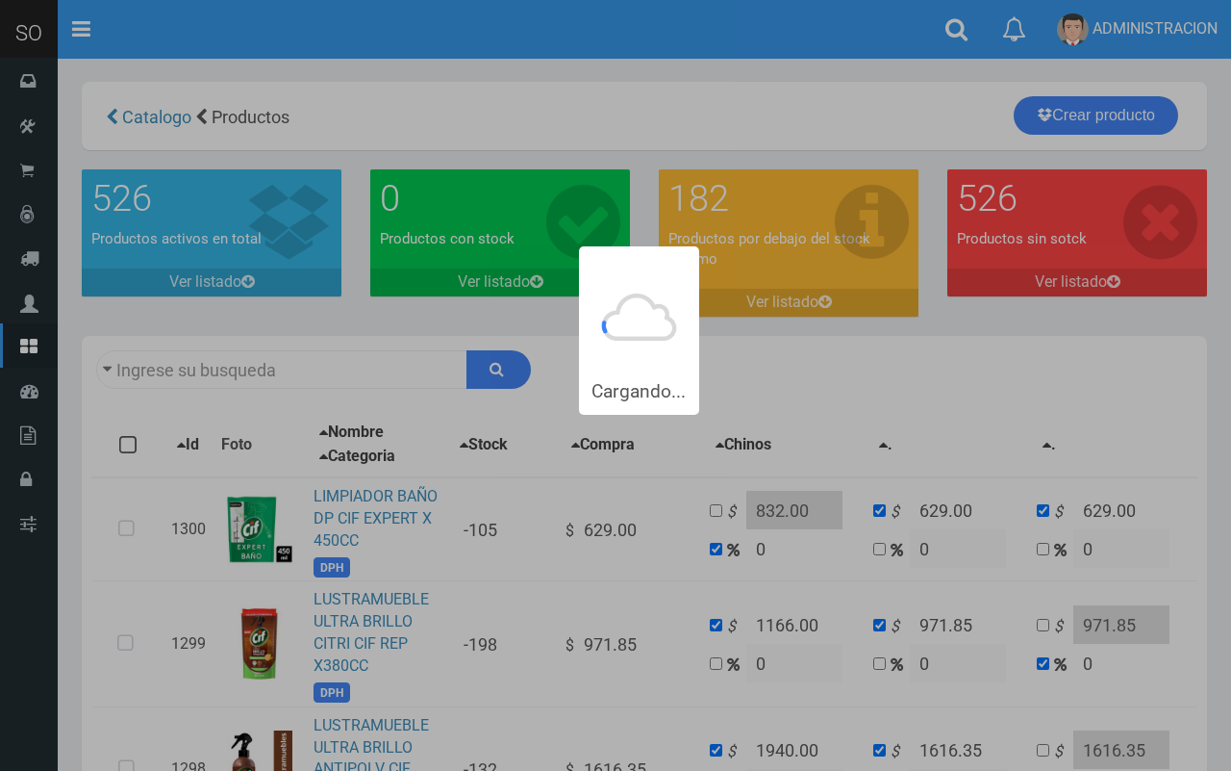
type input "cif"
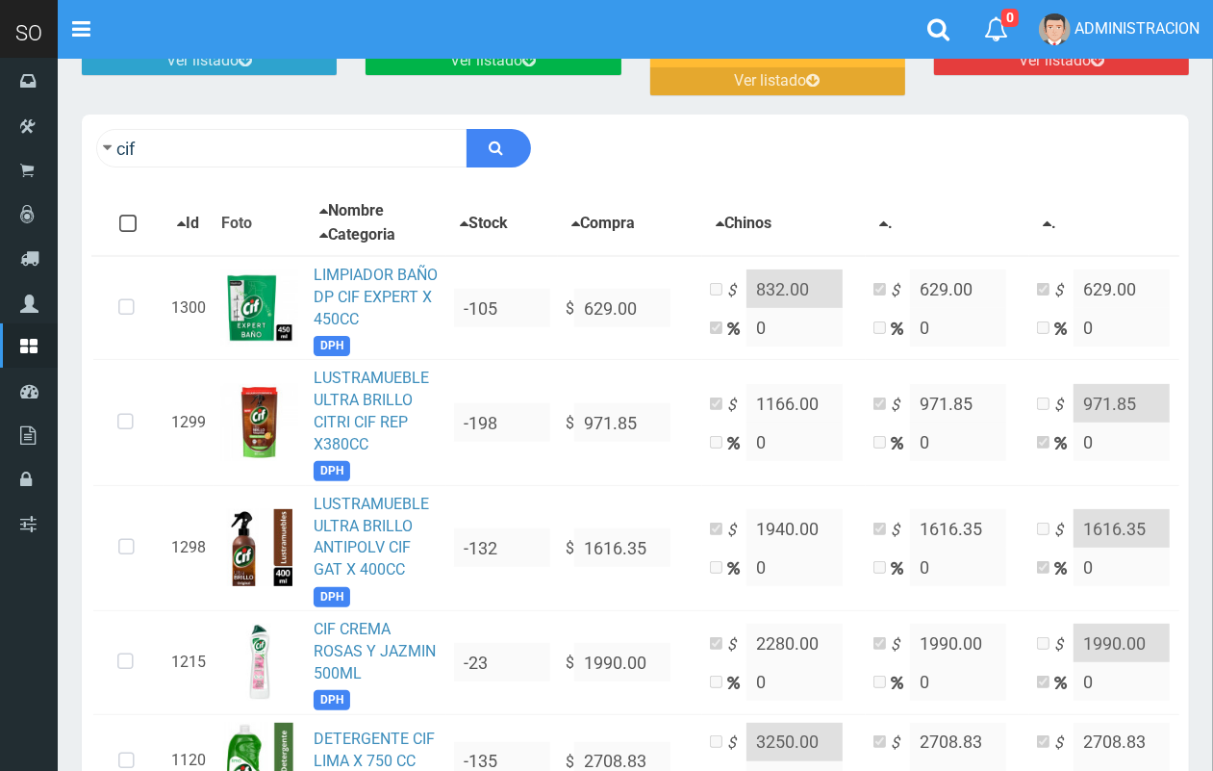
scroll to position [289, 0]
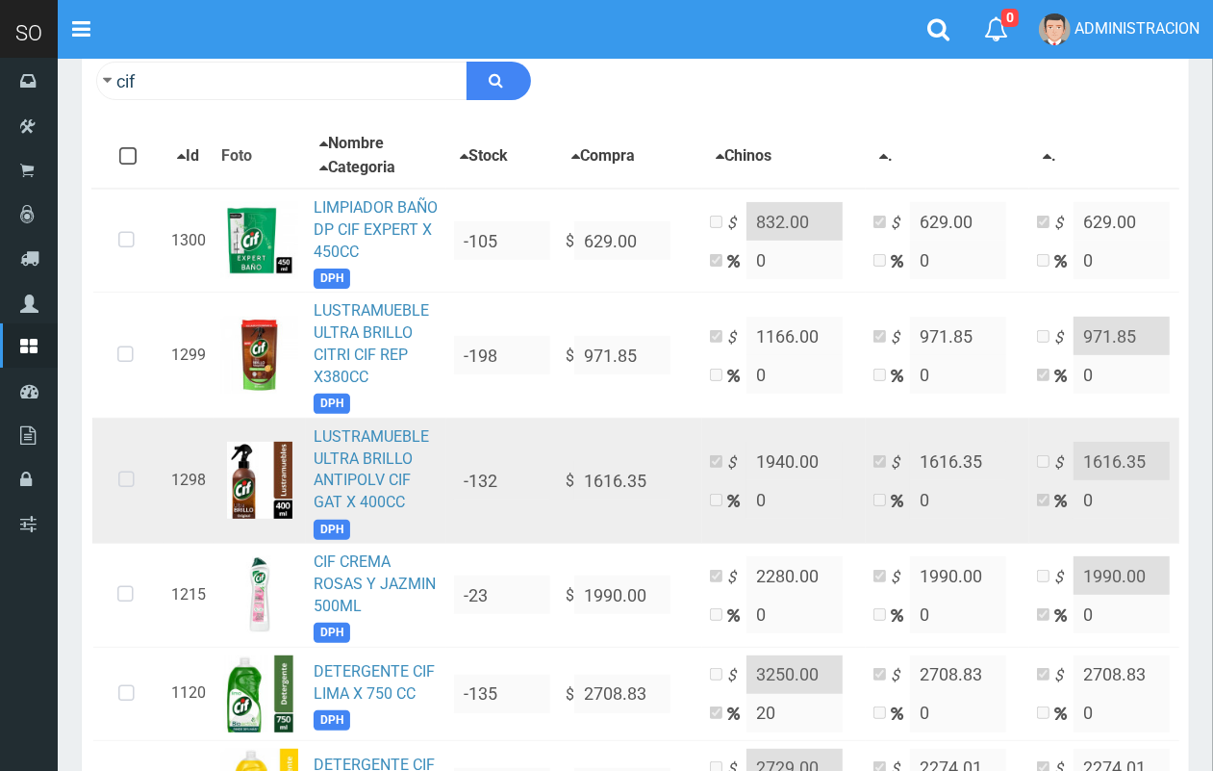
click at [125, 477] on icon at bounding box center [126, 479] width 51 height 63
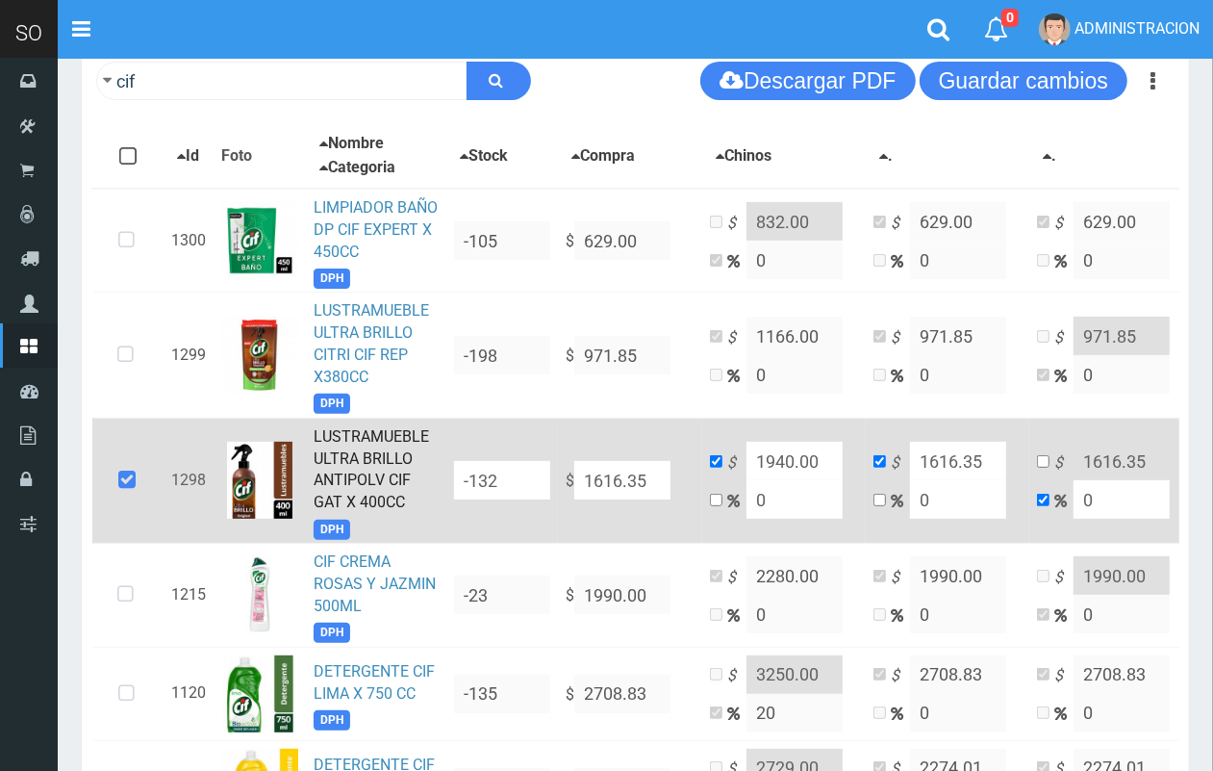
drag, startPoint x: 666, startPoint y: 476, endPoint x: 539, endPoint y: 469, distance: 127.2
click at [539, 469] on tr "1298 LUSTRAMUEBLE ULTRA BRILLO ANTIPOLV CIF GAT X 400CC DPH -132 $ 1616.35 $ 19…" at bounding box center [671, 480] width 1159 height 125
type input "1"
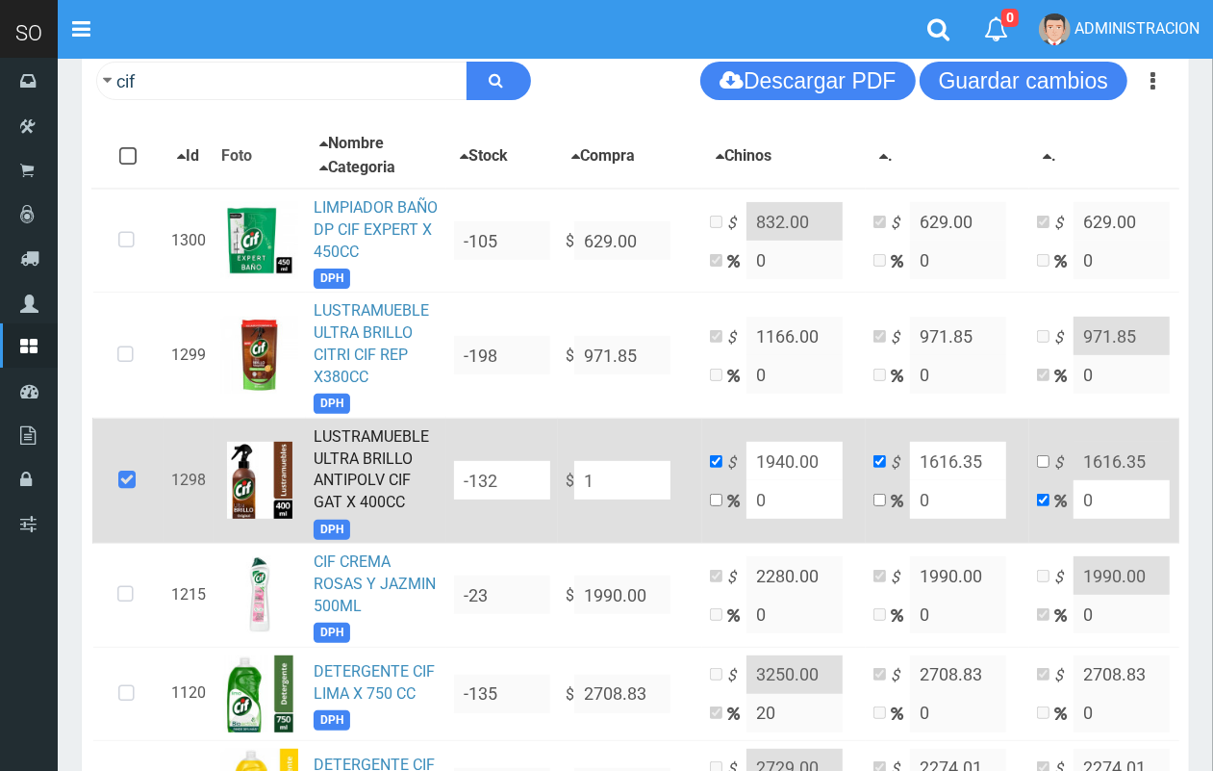
type input "1"
type input "14"
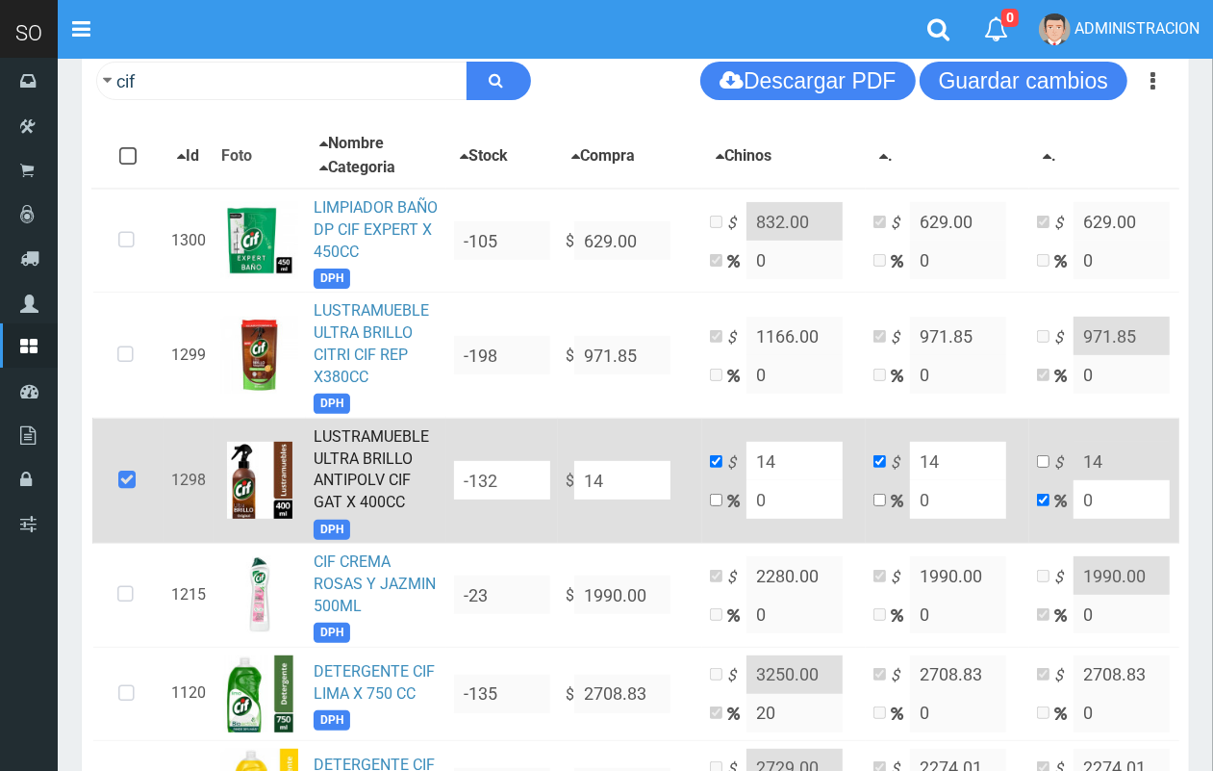
type input "145"
type input "1459"
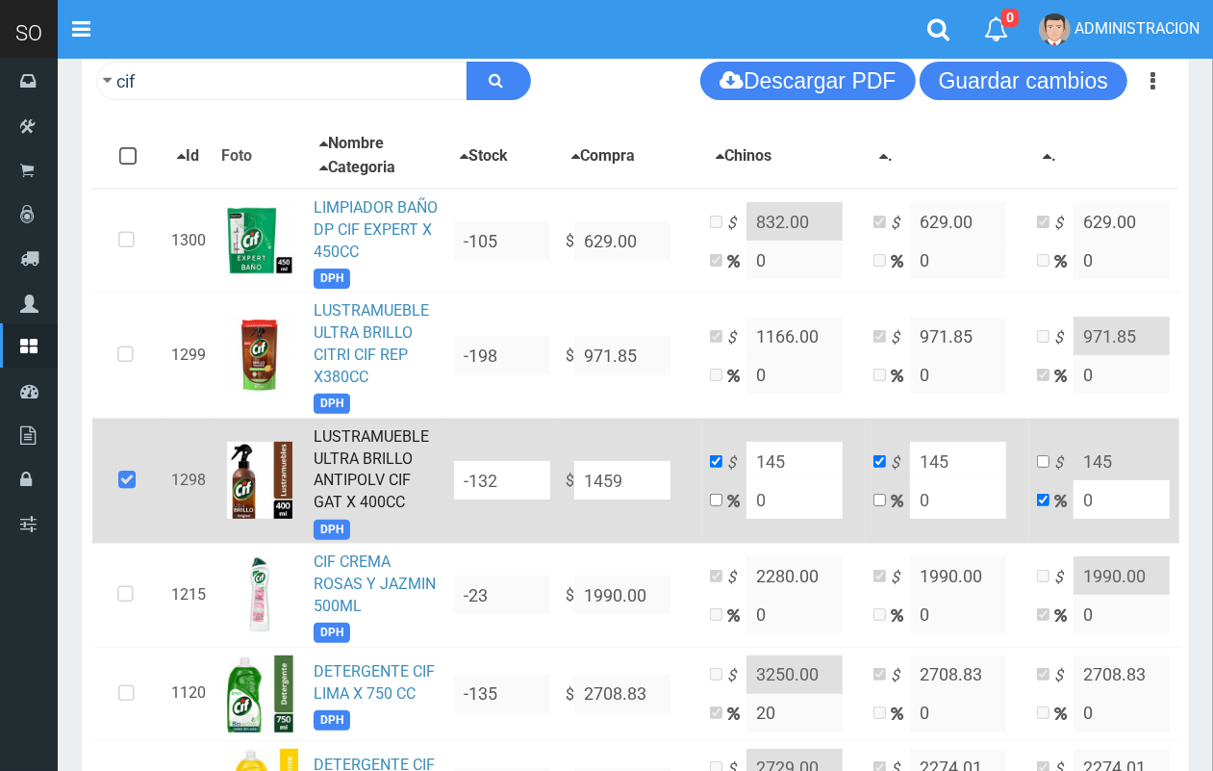
type input "1459"
type input "1459.5"
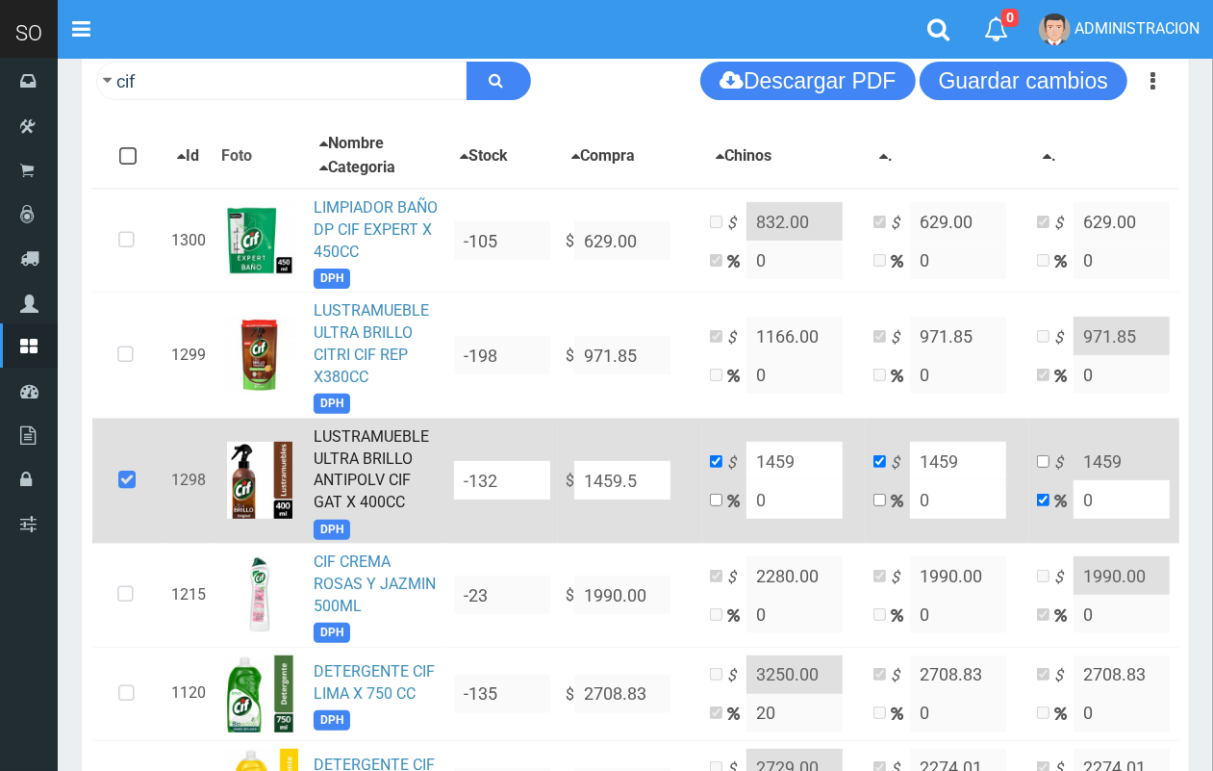
type input "1459.5"
type input "1459.53"
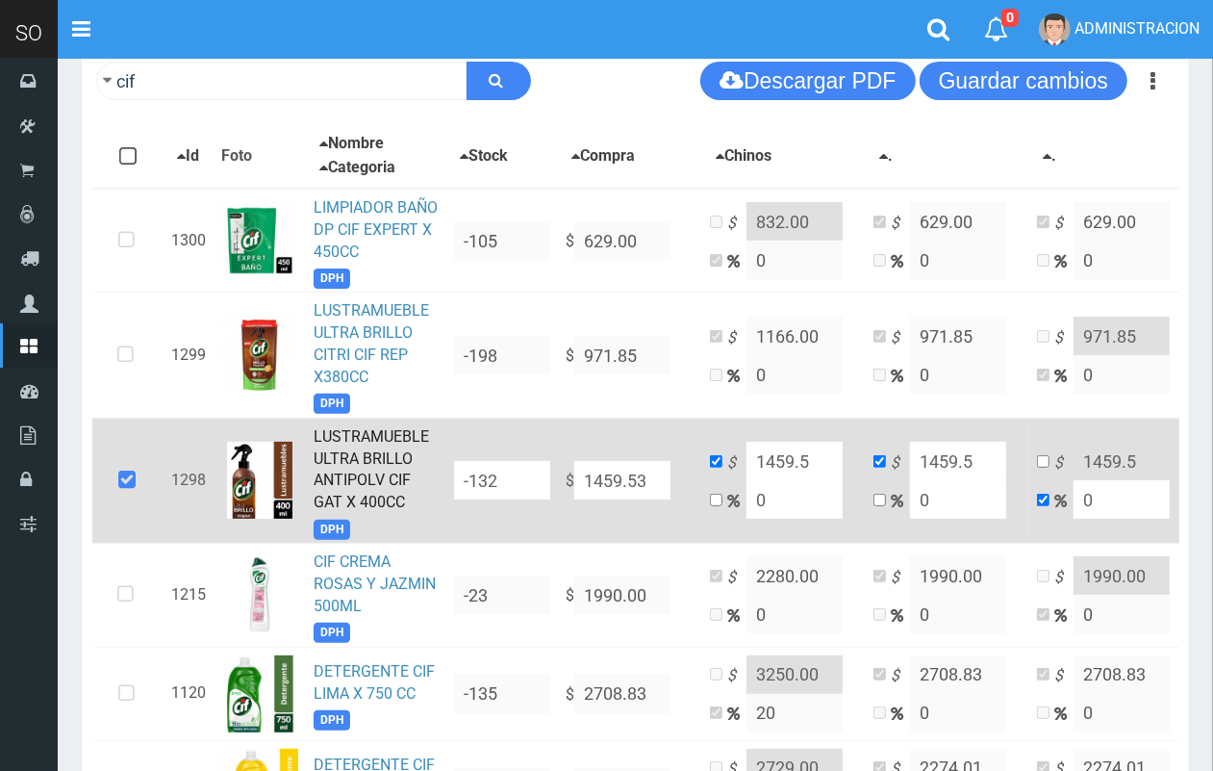
type input "1459.53"
drag, startPoint x: 770, startPoint y: 507, endPoint x: 703, endPoint y: 502, distance: 66.6
click at [705, 505] on td "$ 1459.53 0" at bounding box center [784, 480] width 164 height 125
type input "2"
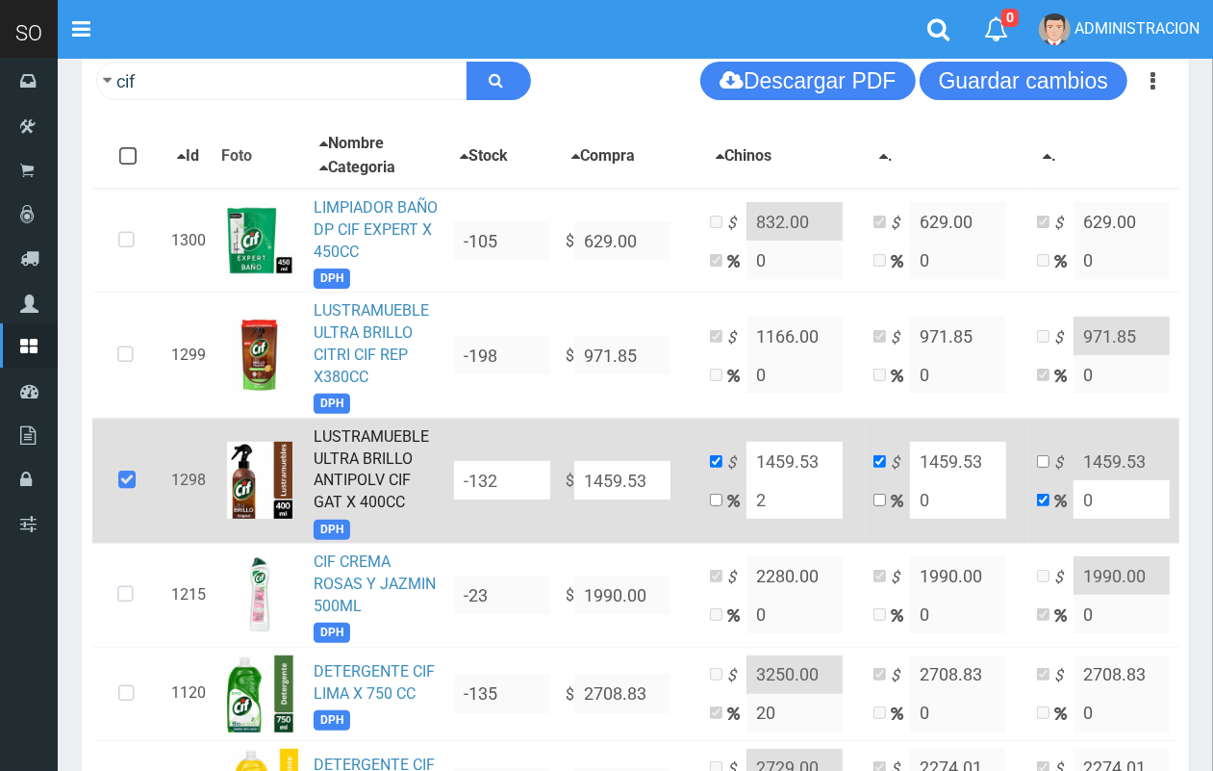
type input "1488.7205999999999"
type input "20"
type input "1751.436"
type input "20"
drag, startPoint x: 832, startPoint y: 453, endPoint x: 799, endPoint y: 448, distance: 33.1
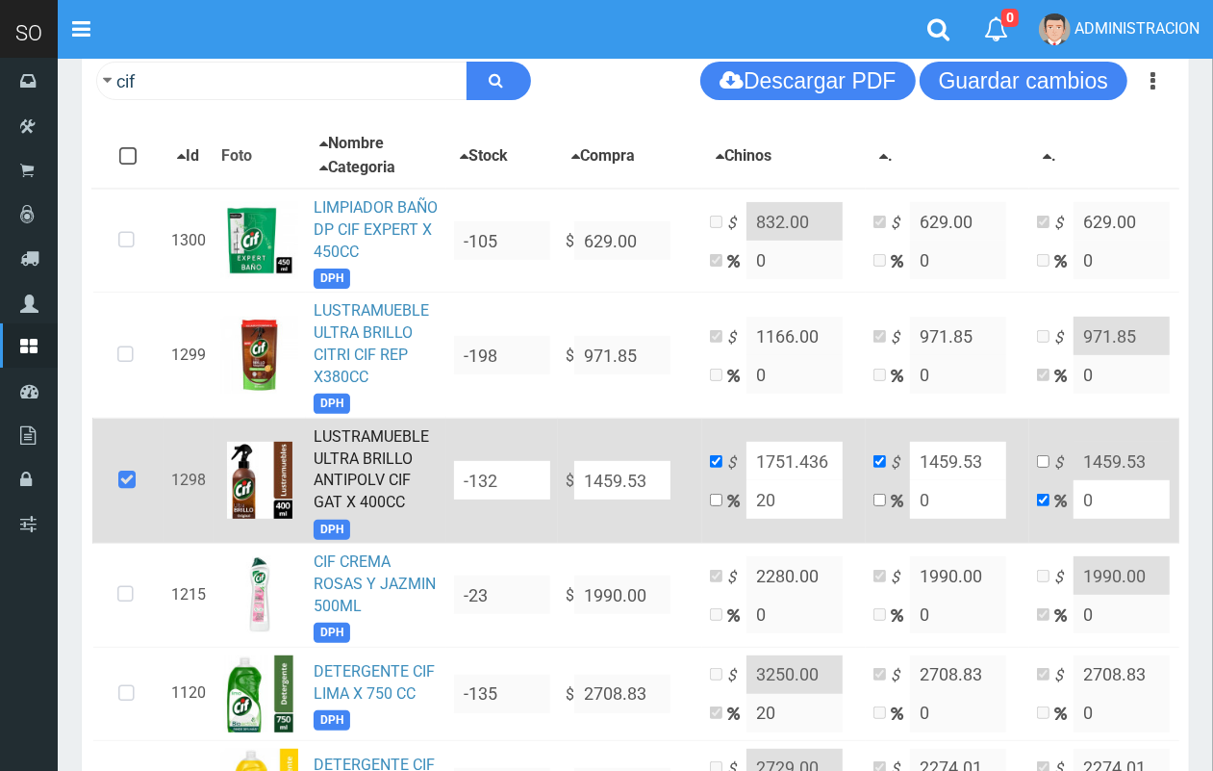
click at [799, 448] on input "1751.436" at bounding box center [795, 461] width 96 height 38
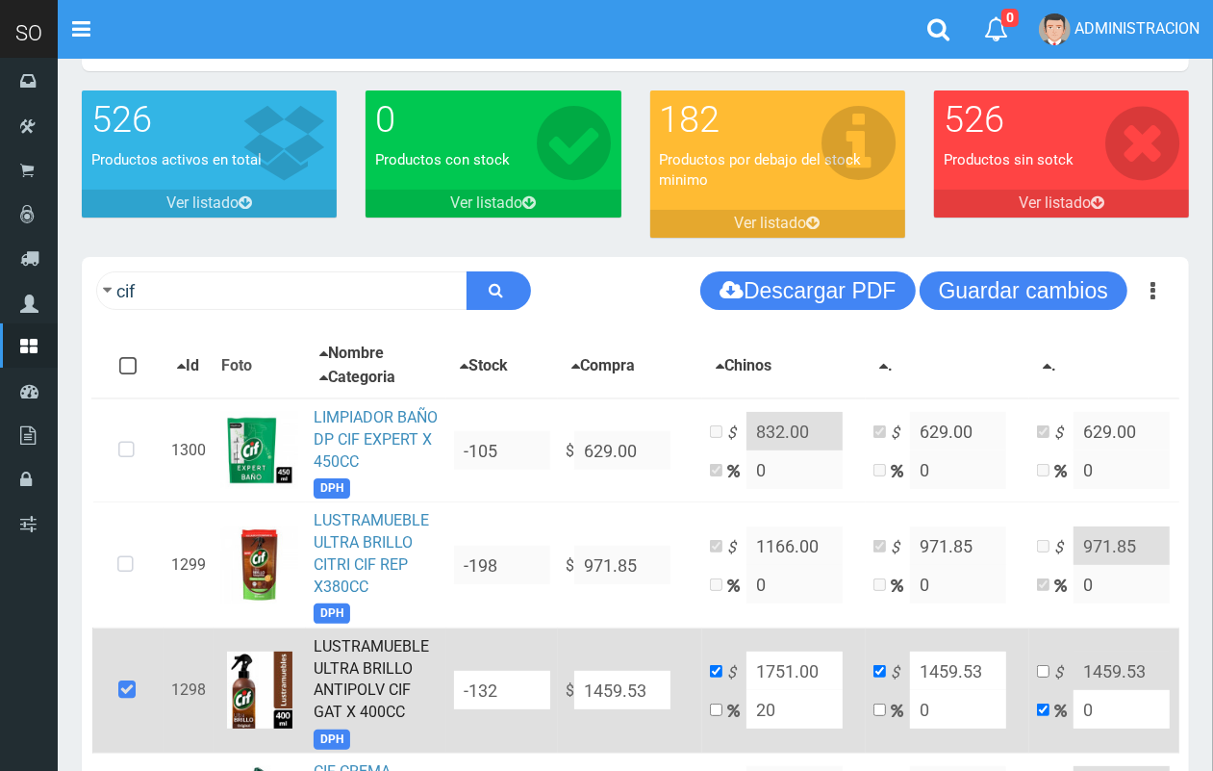
scroll to position [0, 0]
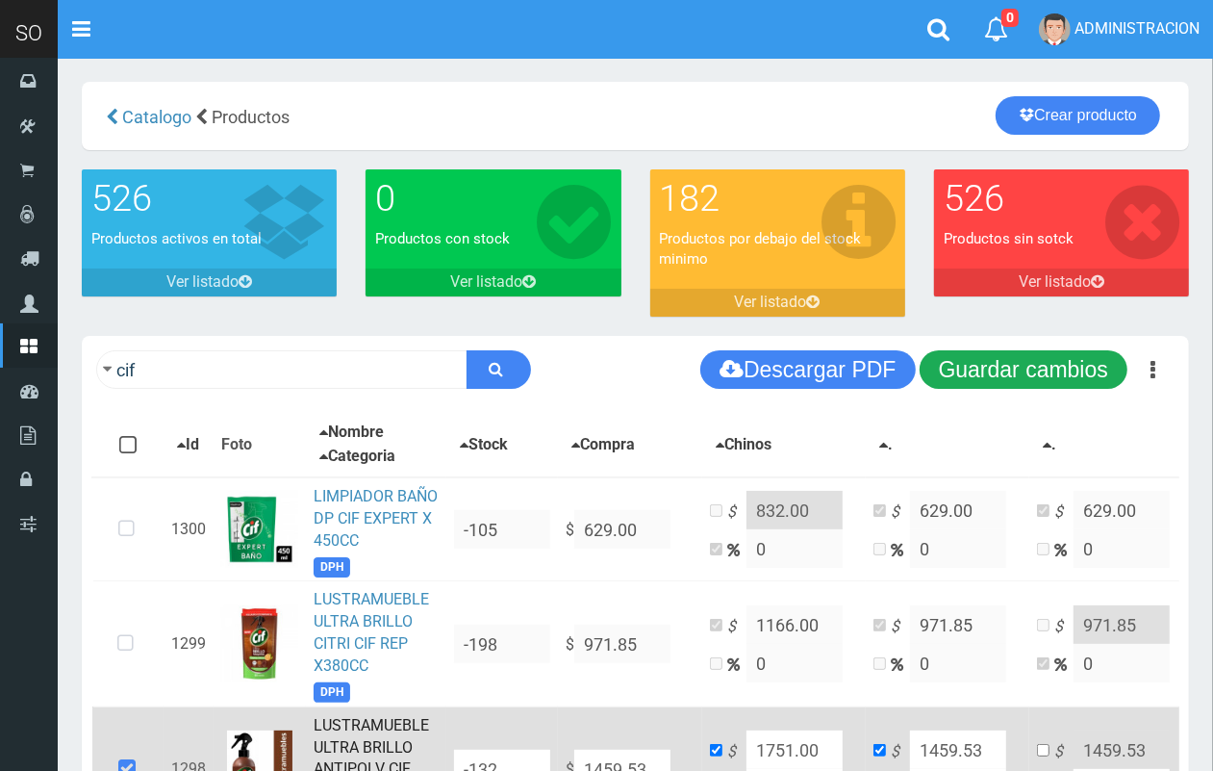
type input "1751.00"
click at [1036, 372] on button "Guardar cambios" at bounding box center [1024, 369] width 208 height 38
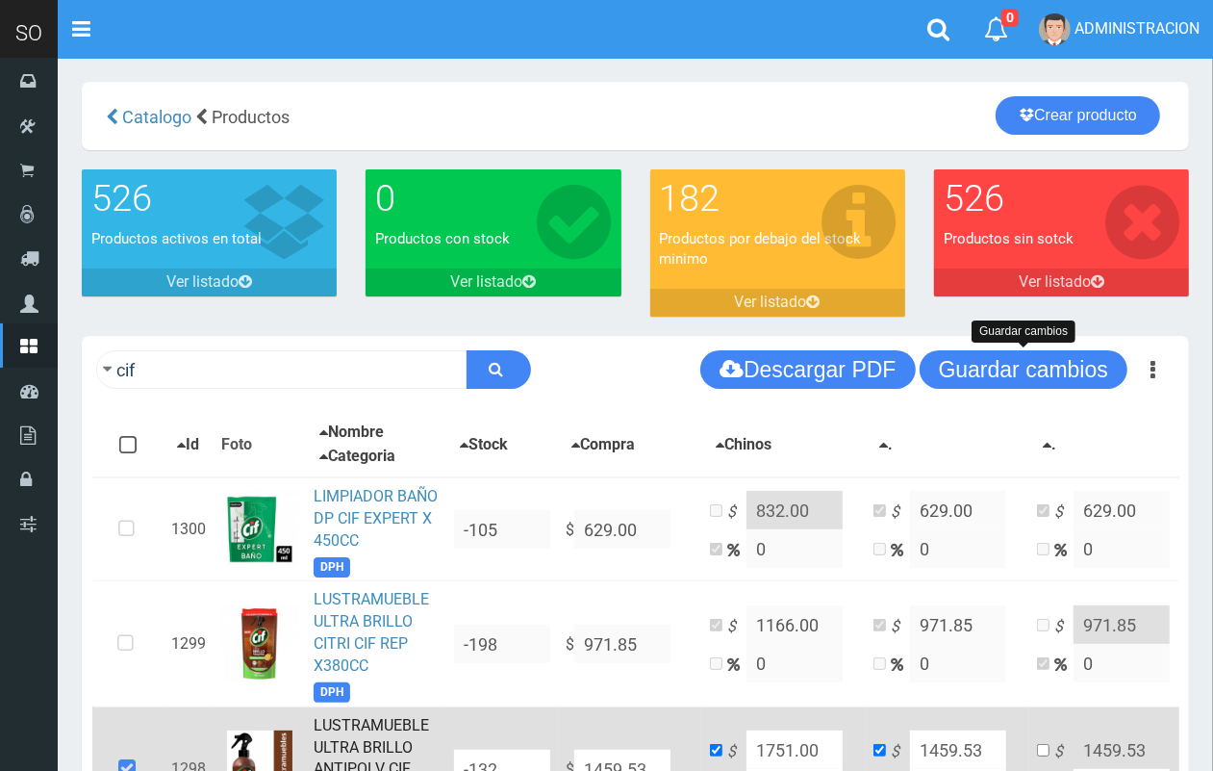
scroll to position [296, 0]
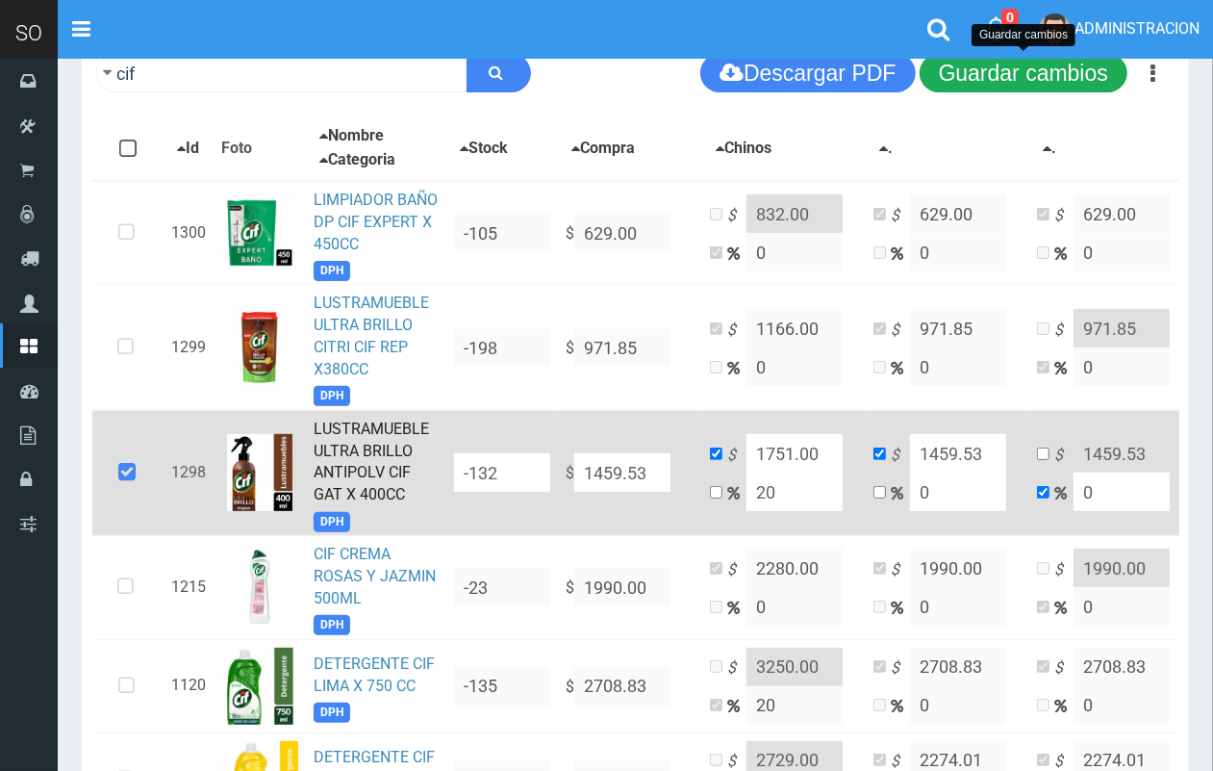
click at [1040, 64] on button "Guardar cambios" at bounding box center [1024, 73] width 208 height 38
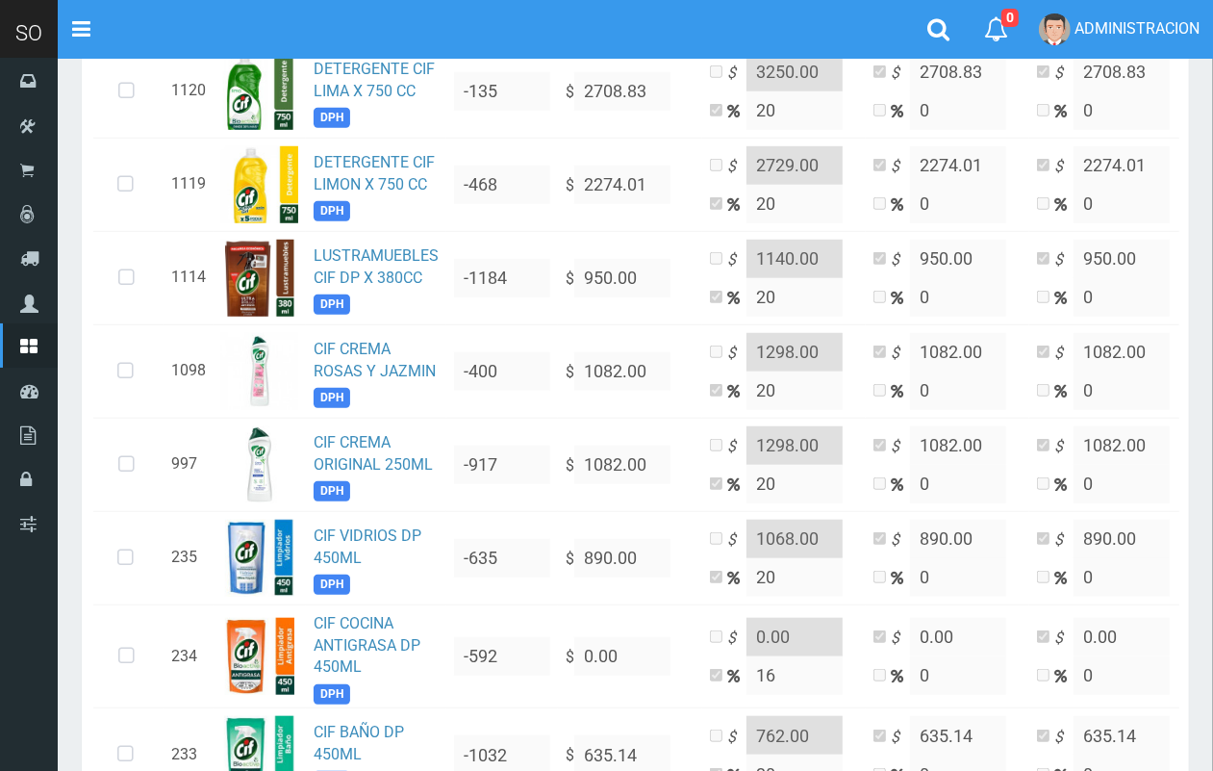
scroll to position [994, 0]
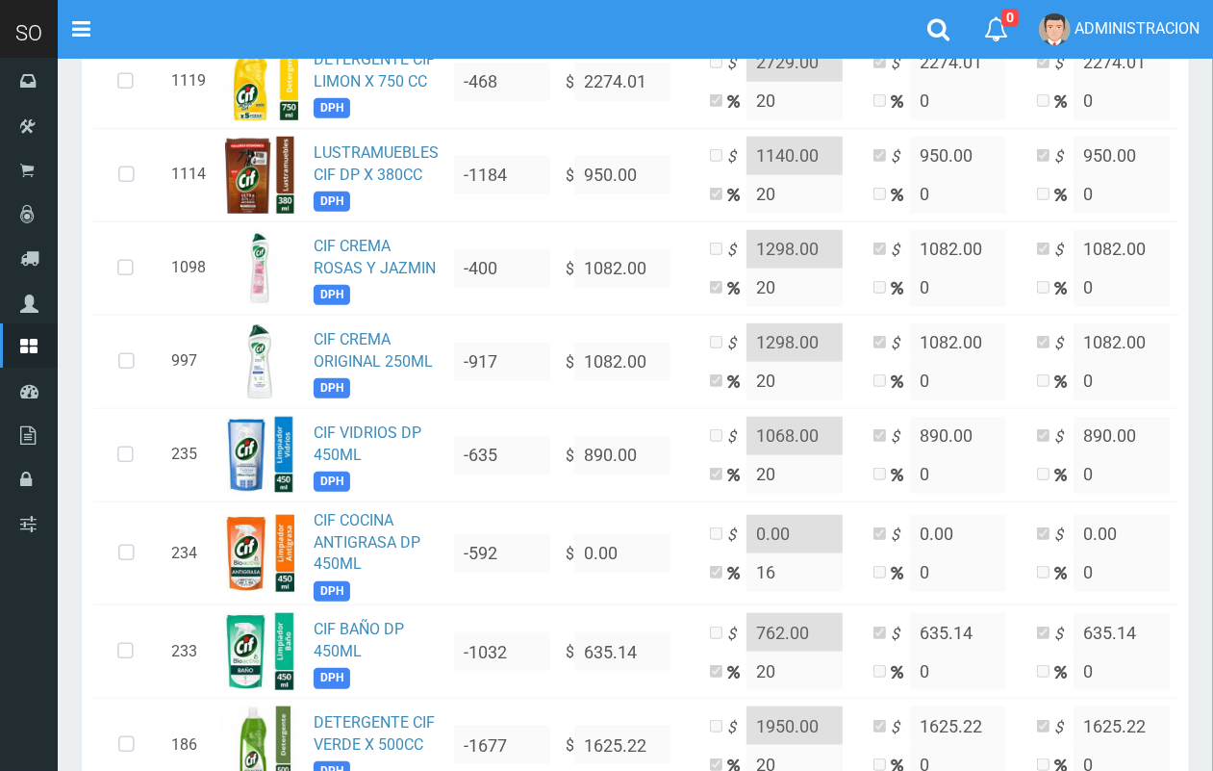
click at [122, 649] on h4 "Listo!" at bounding box center [216, 658] width 277 height 19
click at [120, 646] on div "× Listo! Se guardaron los cambios de 1 productos con exito!" at bounding box center [216, 685] width 337 height 93
drag, startPoint x: 125, startPoint y: 649, endPoint x: 176, endPoint y: 654, distance: 51.2
click at [151, 654] on h4 "Listo!" at bounding box center [216, 658] width 277 height 19
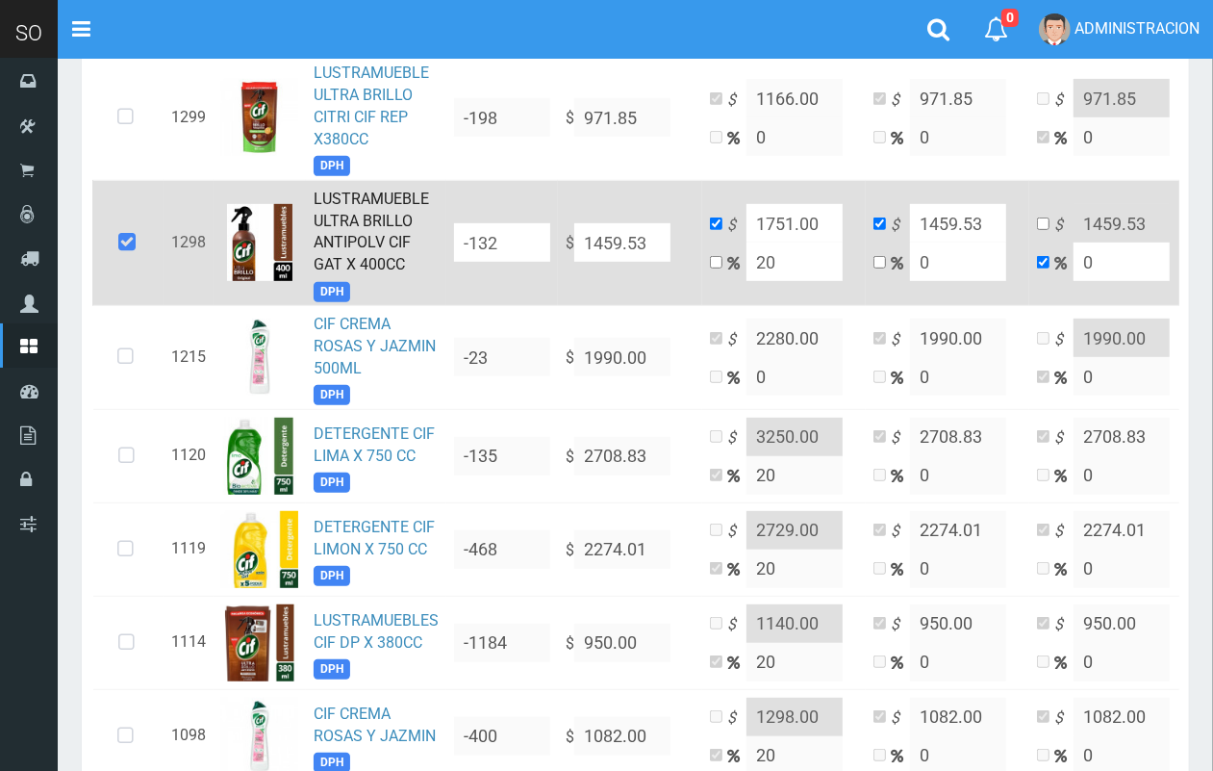
scroll to position [238, 0]
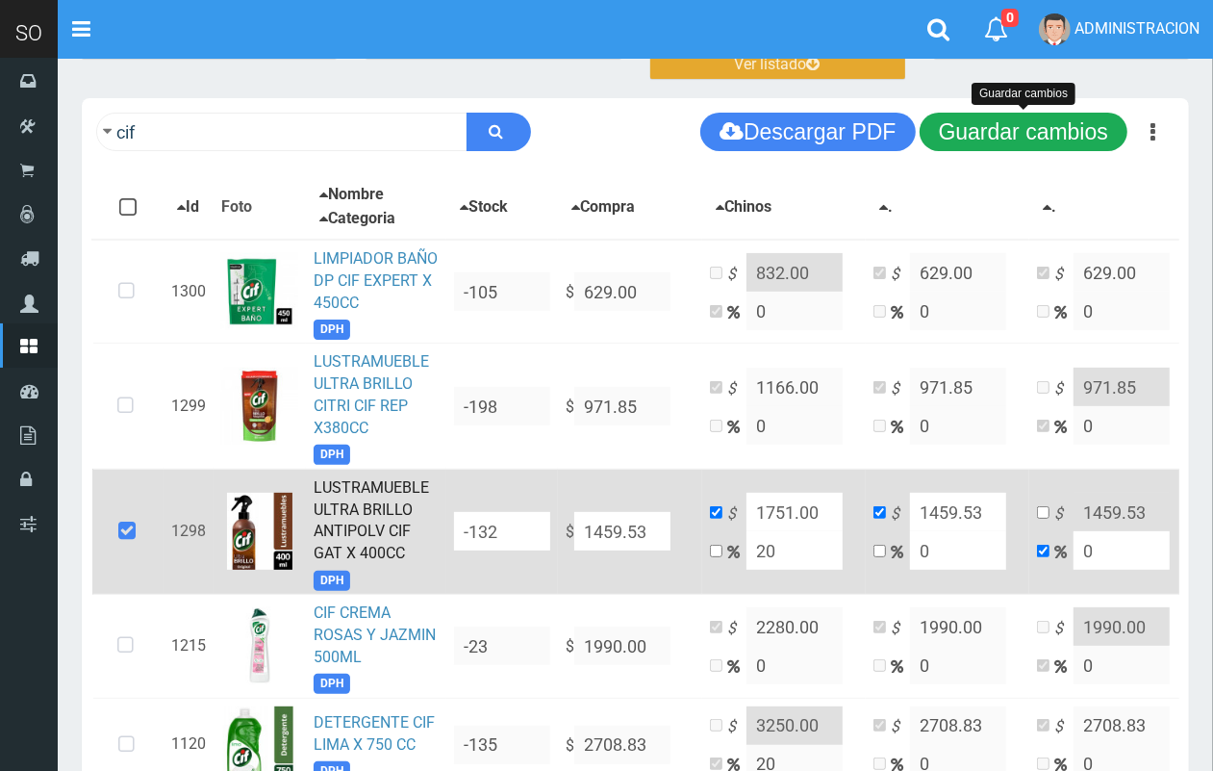
click at [1070, 133] on button "Guardar cambios" at bounding box center [1024, 132] width 208 height 38
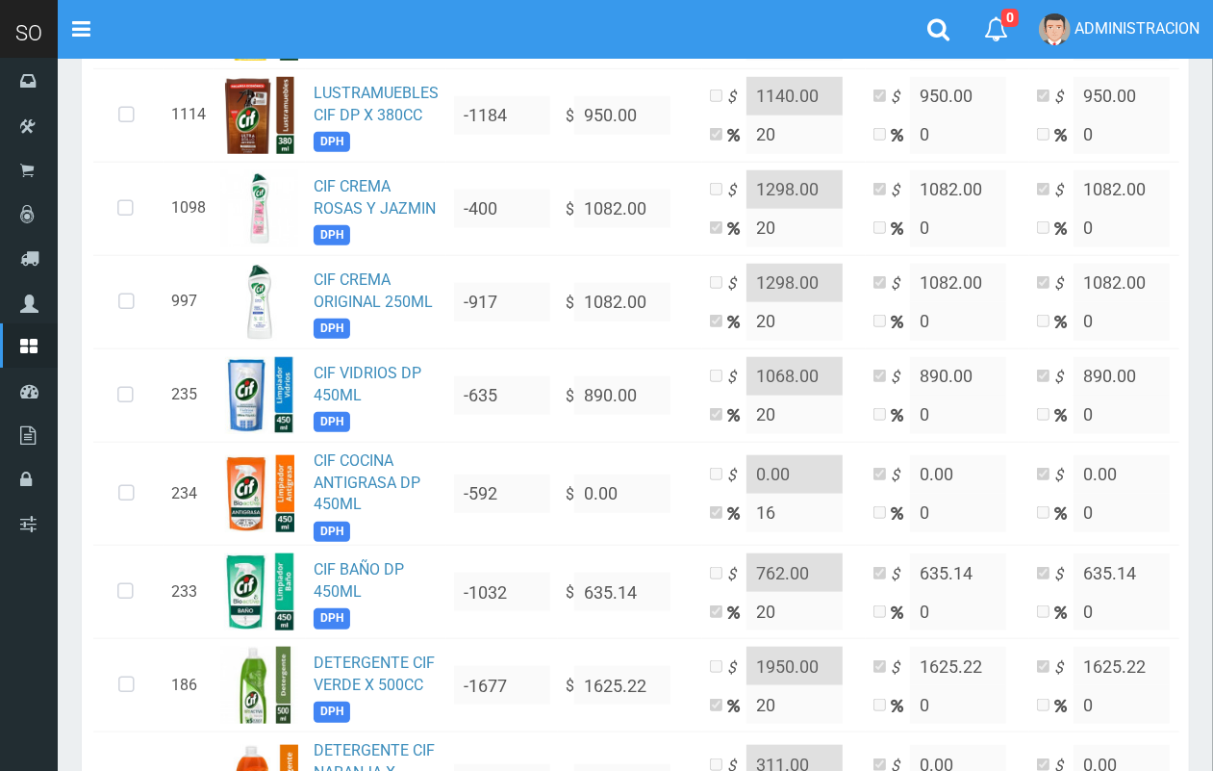
scroll to position [1136, 0]
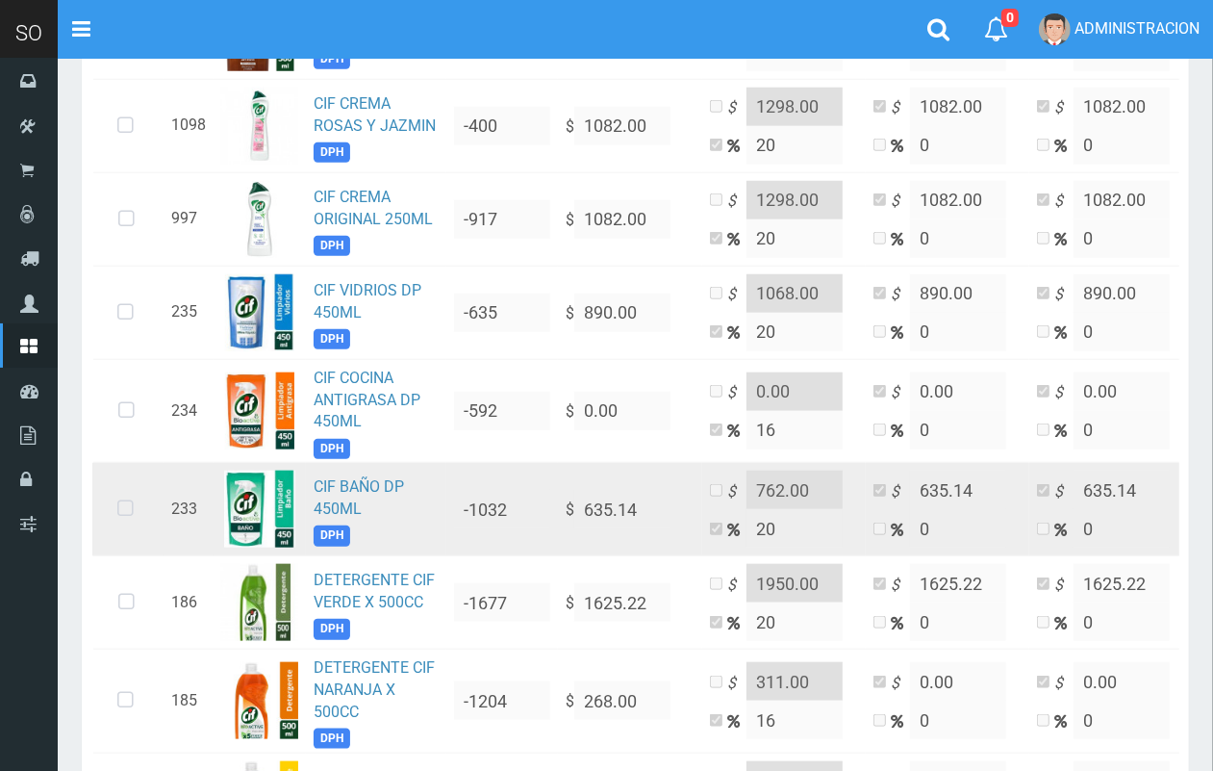
click at [128, 507] on icon at bounding box center [125, 508] width 51 height 63
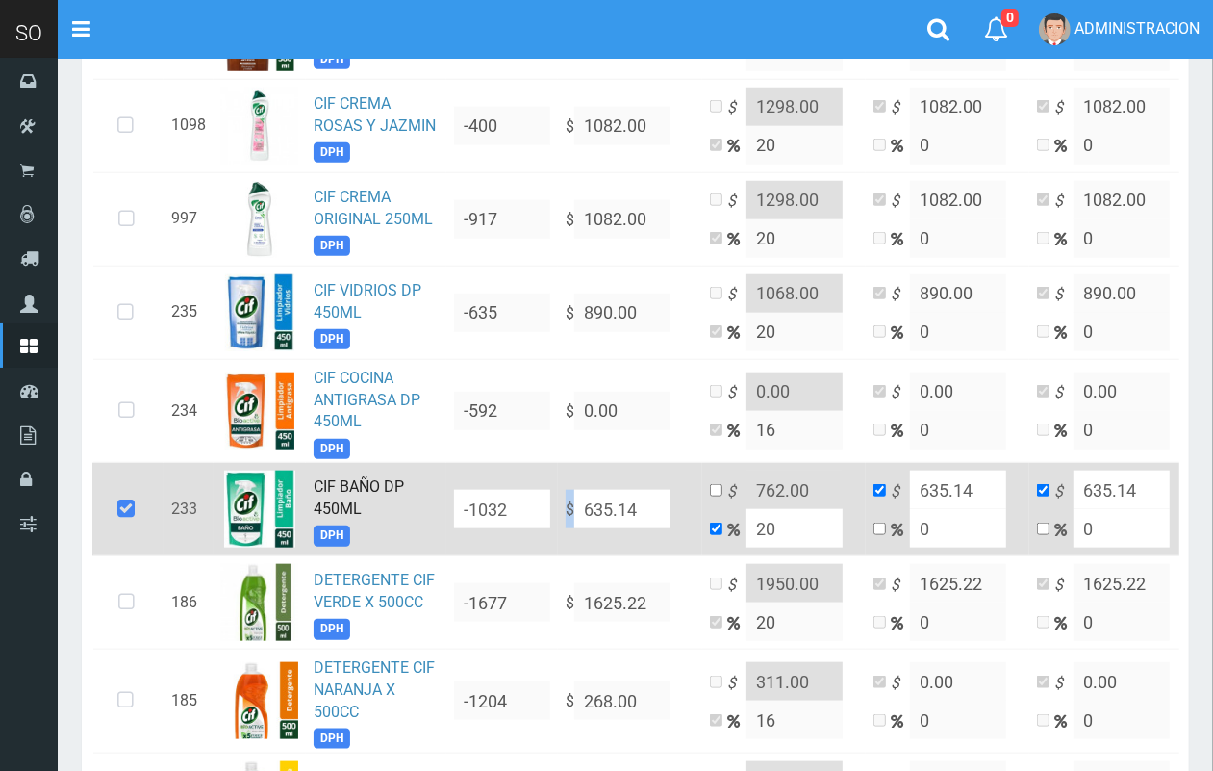
drag, startPoint x: 670, startPoint y: 507, endPoint x: 566, endPoint y: 516, distance: 104.3
click at [558, 516] on td "$ 635.14" at bounding box center [630, 509] width 144 height 93
click at [649, 501] on input "635.14" at bounding box center [622, 509] width 96 height 38
drag, startPoint x: 650, startPoint y: 505, endPoint x: 570, endPoint y: 512, distance: 81.1
click at [570, 512] on td "$ 635.14" at bounding box center [630, 509] width 144 height 93
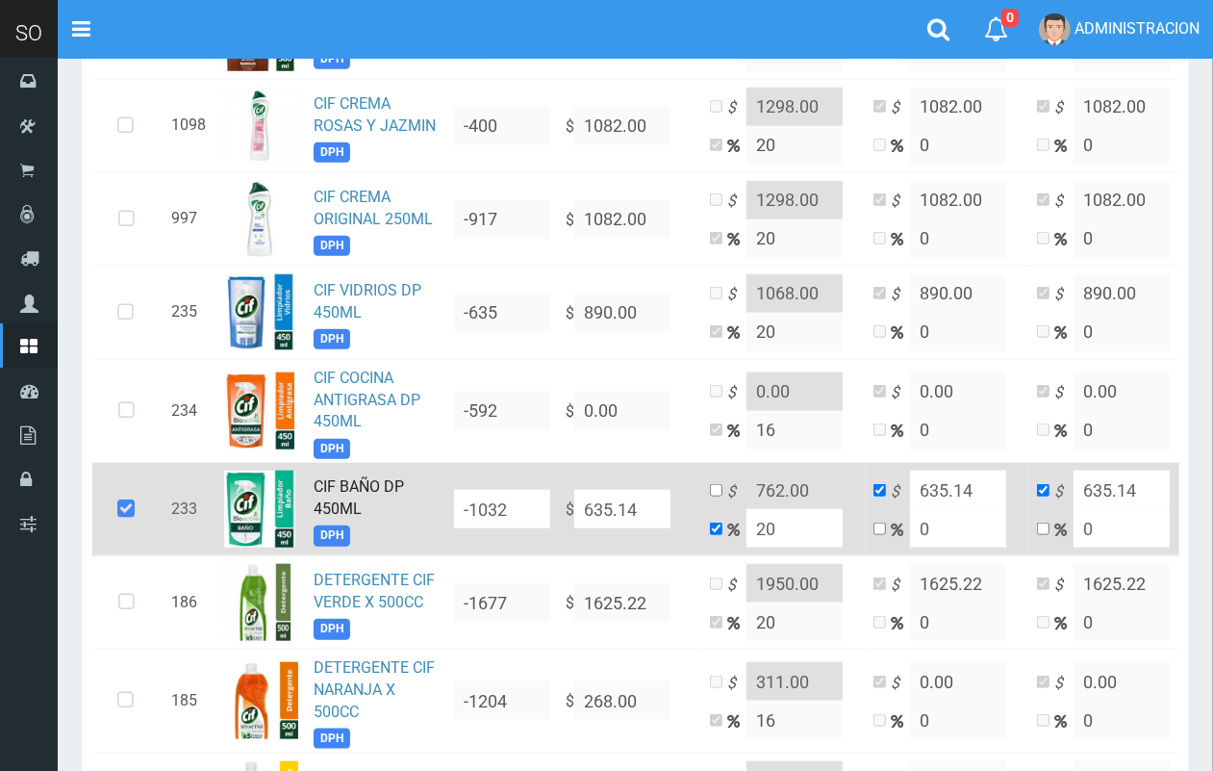
click at [623, 511] on input "635.14" at bounding box center [622, 509] width 96 height 38
drag, startPoint x: 642, startPoint y: 512, endPoint x: 595, endPoint y: 512, distance: 47.1
click at [595, 512] on input "635.14" at bounding box center [622, 509] width 96 height 38
click at [645, 511] on input "635.14" at bounding box center [622, 509] width 96 height 38
type input "635.1"
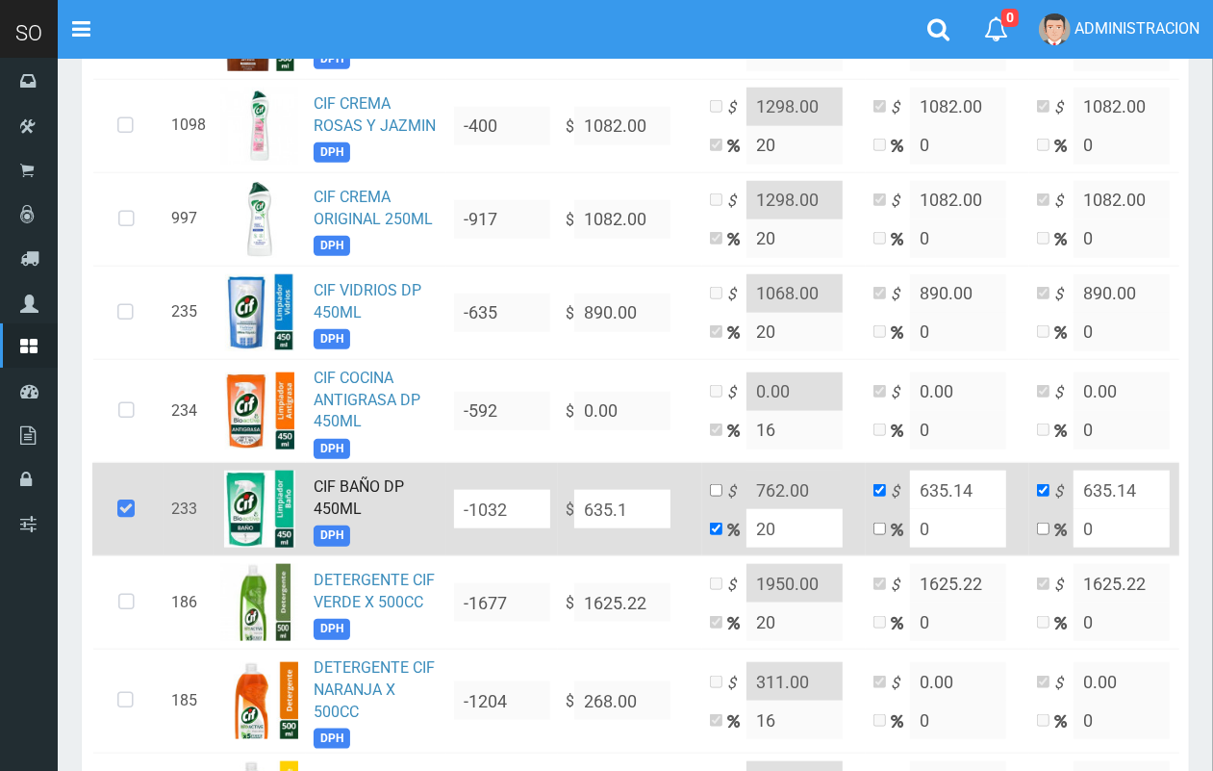
type input "762.12"
type input "635.1"
type input "635."
type input "762"
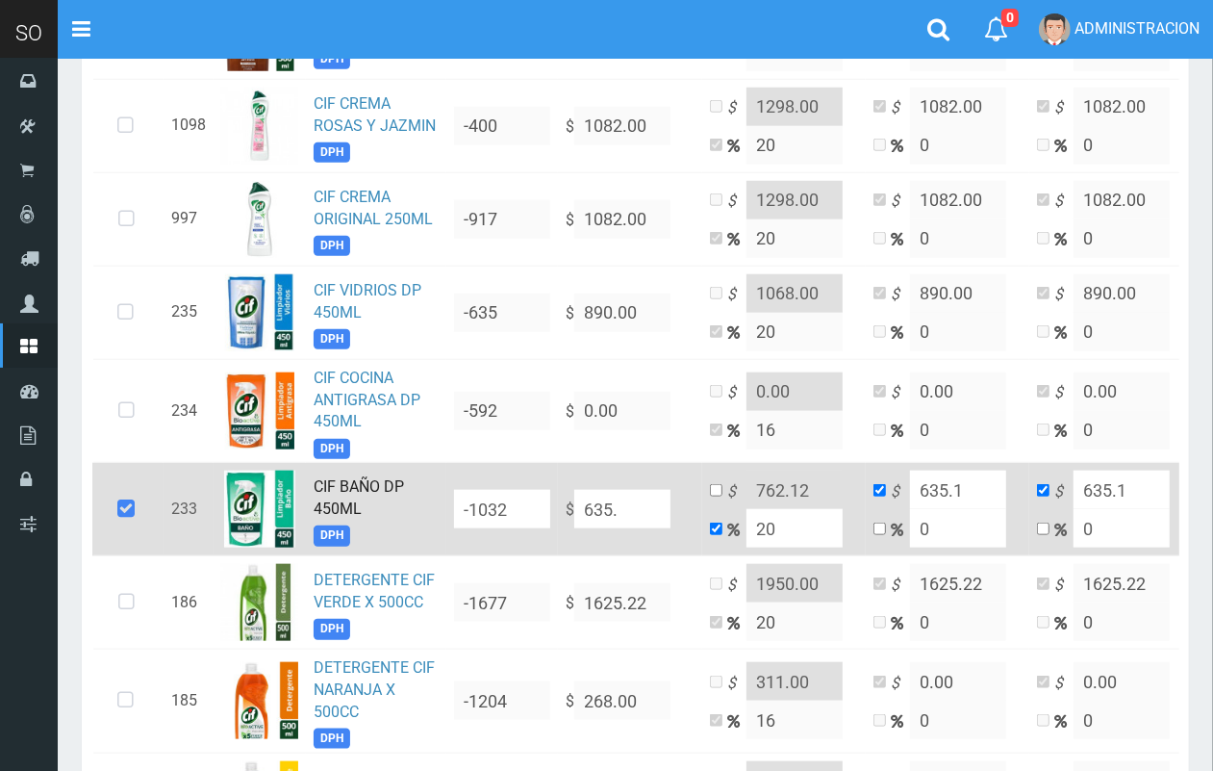
type input "635"
type input "63"
type input "75.6"
type input "63"
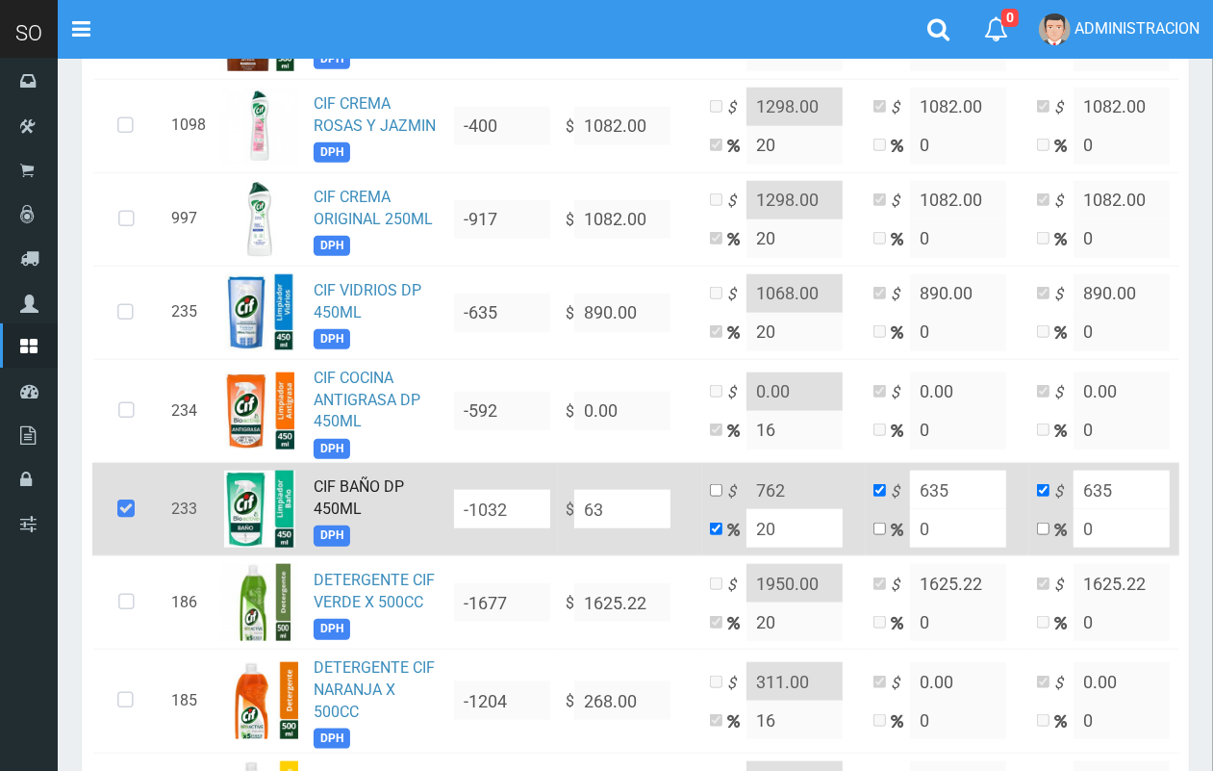
type input "63"
type input "6"
type input "7.2"
type input "6"
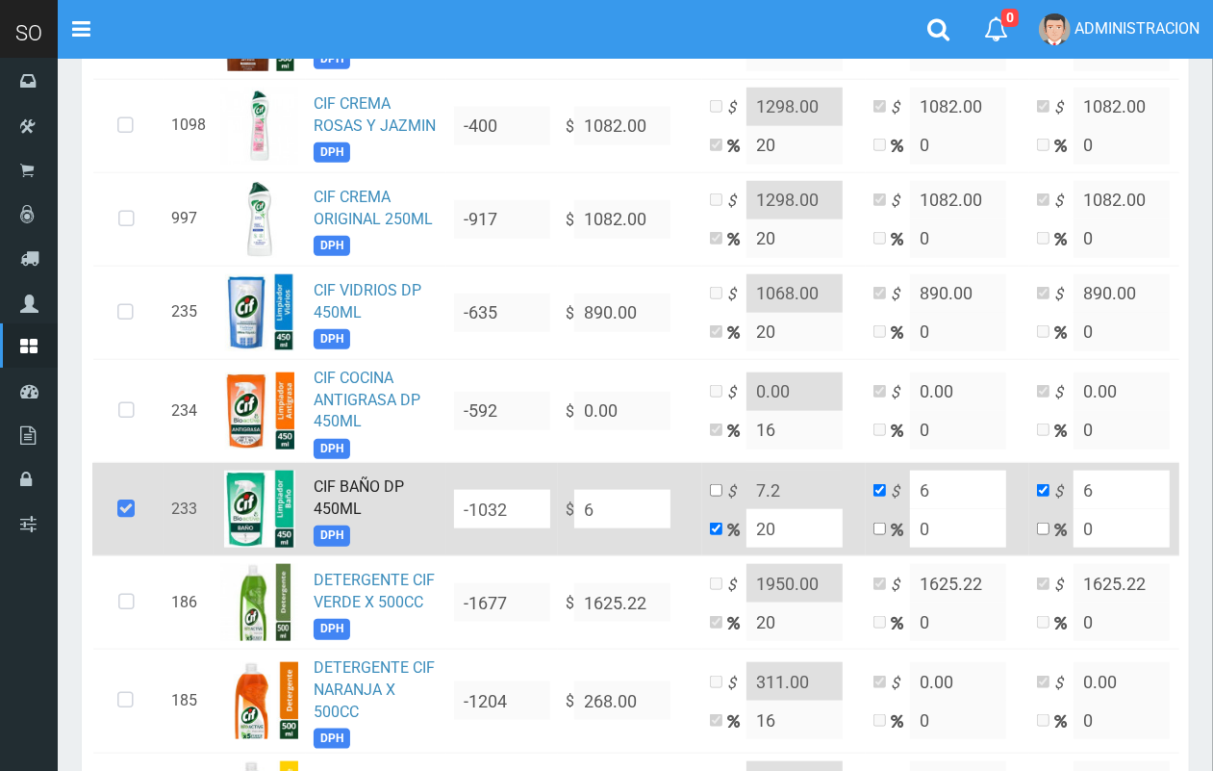
type input "68"
type input "81.6"
type input "68"
type input "688"
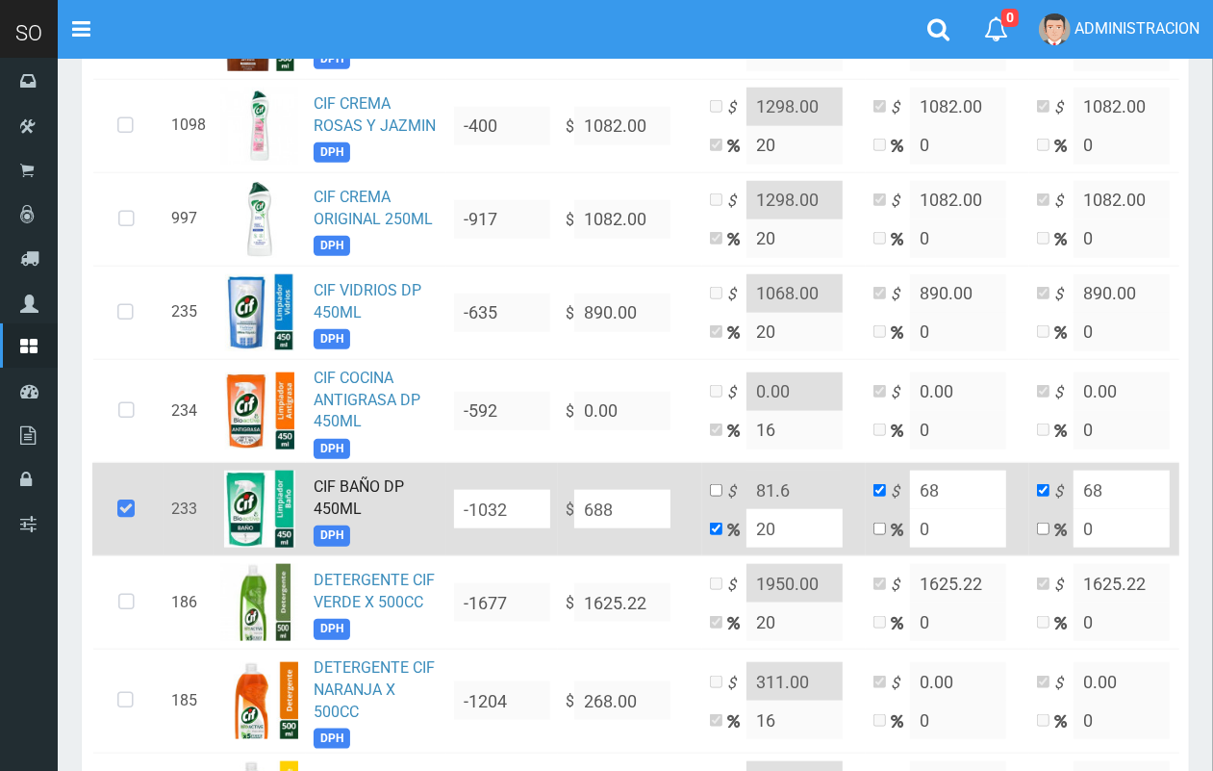
type input "825.6"
type input "688"
type input "688.1"
type input "825.72"
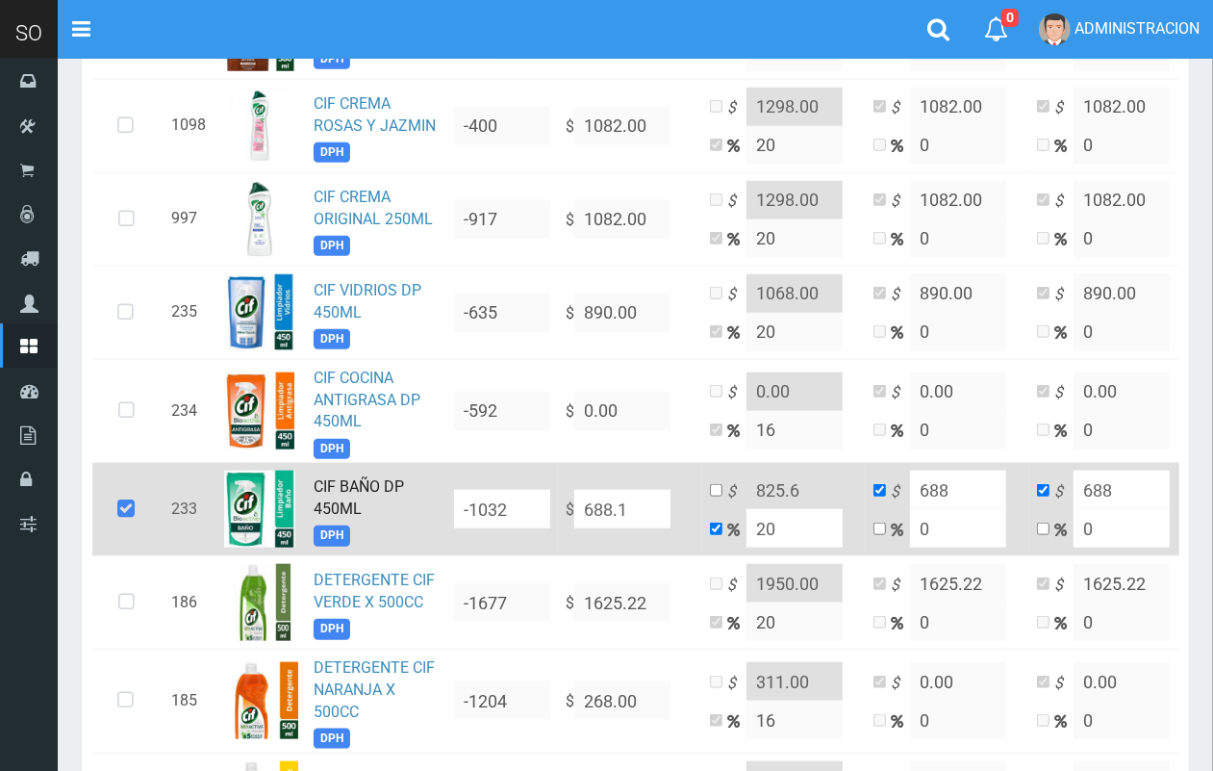
type input "688.1"
type input "688.13"
type input "825.756"
type input "688.13"
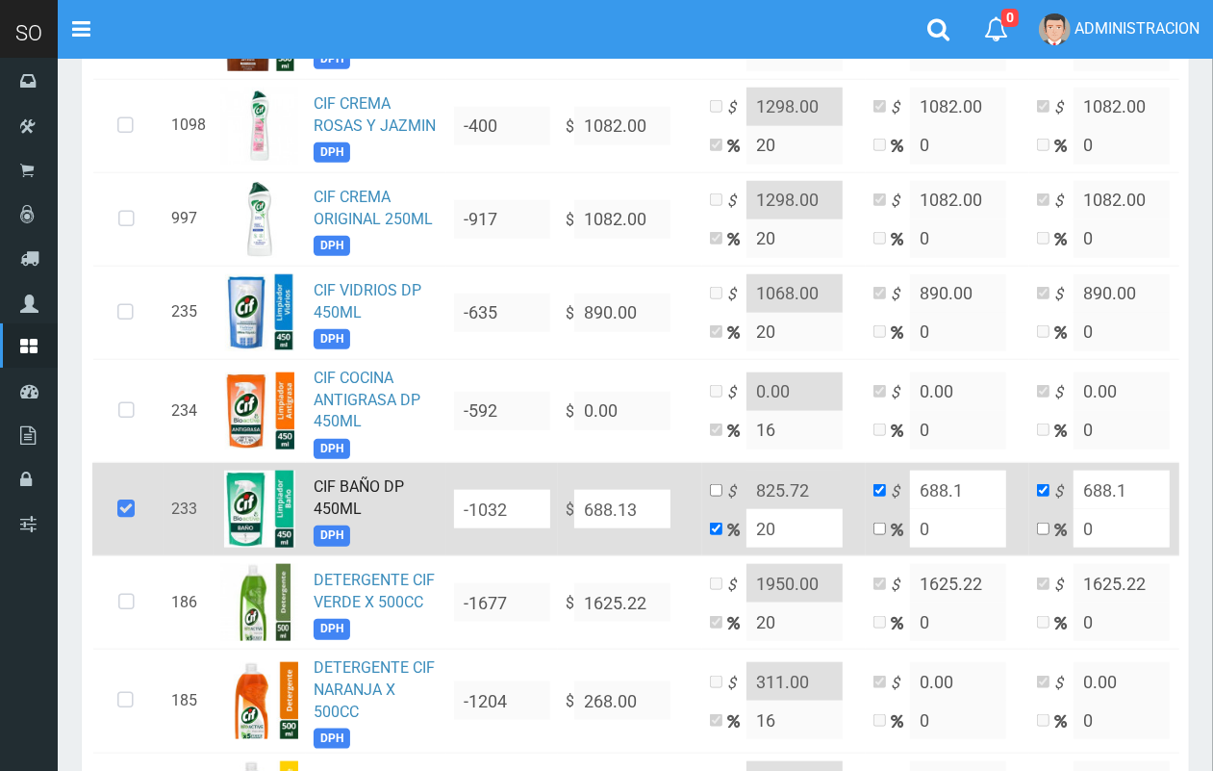
type input "688.13"
click at [718, 487] on input "checkbox" at bounding box center [716, 490] width 13 height 13
checkbox input "true"
checkbox input "false"
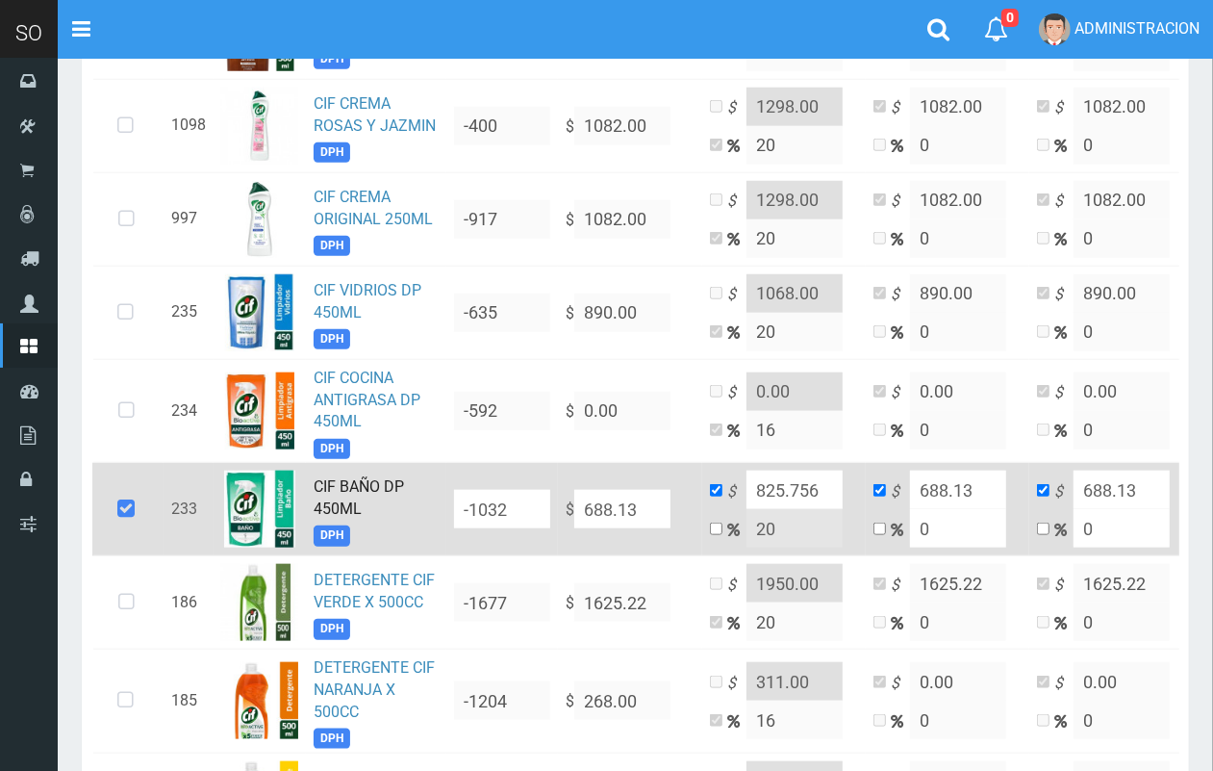
drag, startPoint x: 825, startPoint y: 486, endPoint x: 775, endPoint y: 477, distance: 49.8
click at [775, 477] on input "825.756" at bounding box center [795, 489] width 96 height 38
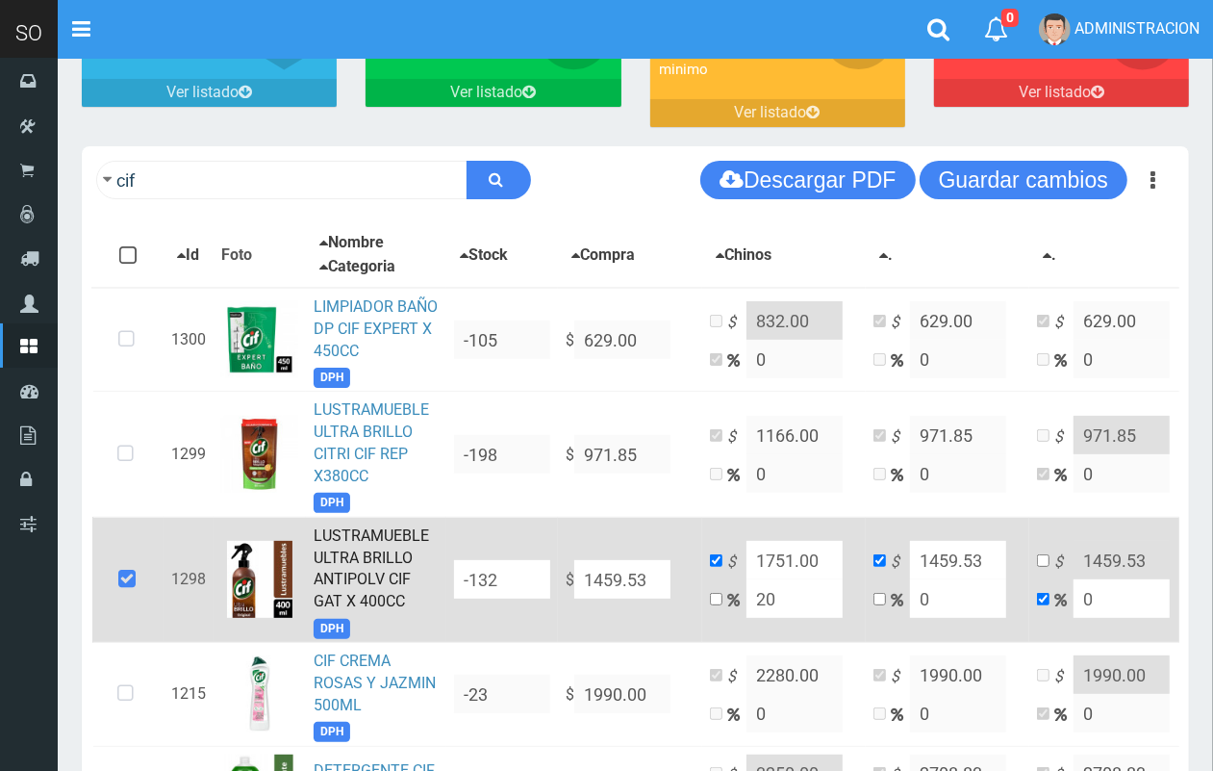
scroll to position [0, 0]
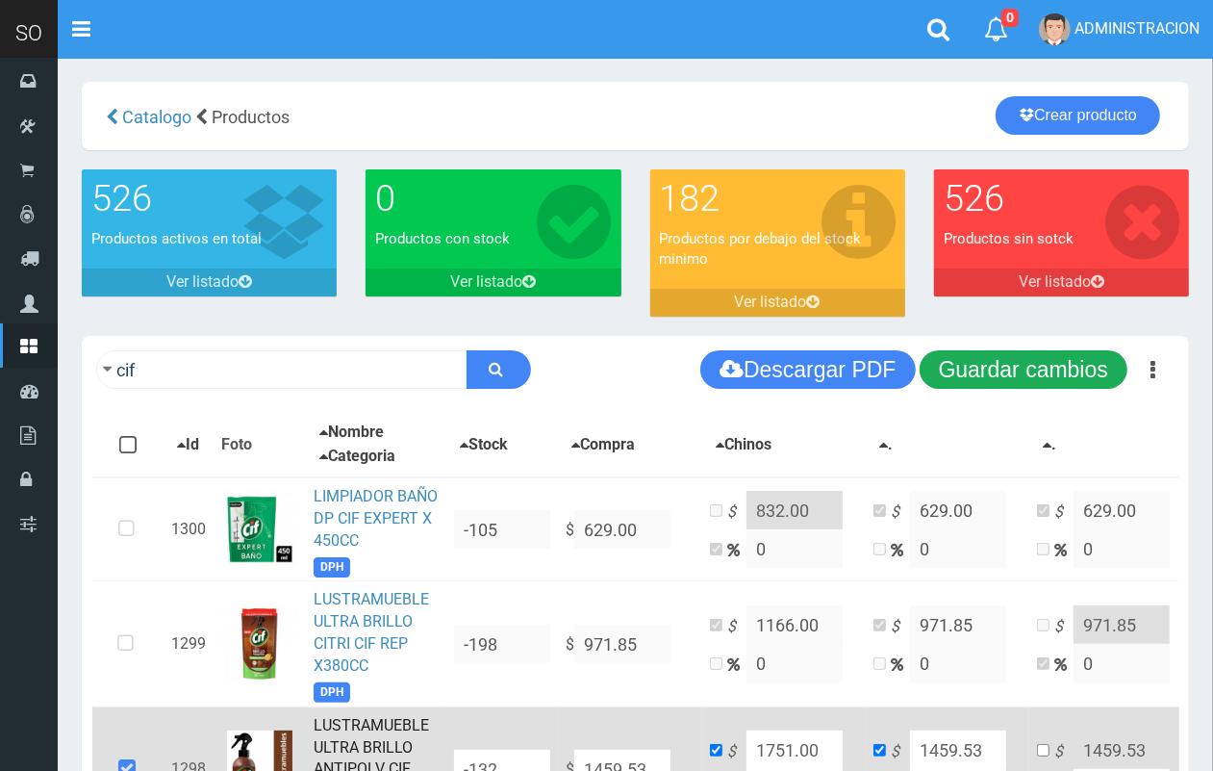
type input "826.00"
click at [1052, 359] on button "Guardar cambios" at bounding box center [1024, 369] width 208 height 38
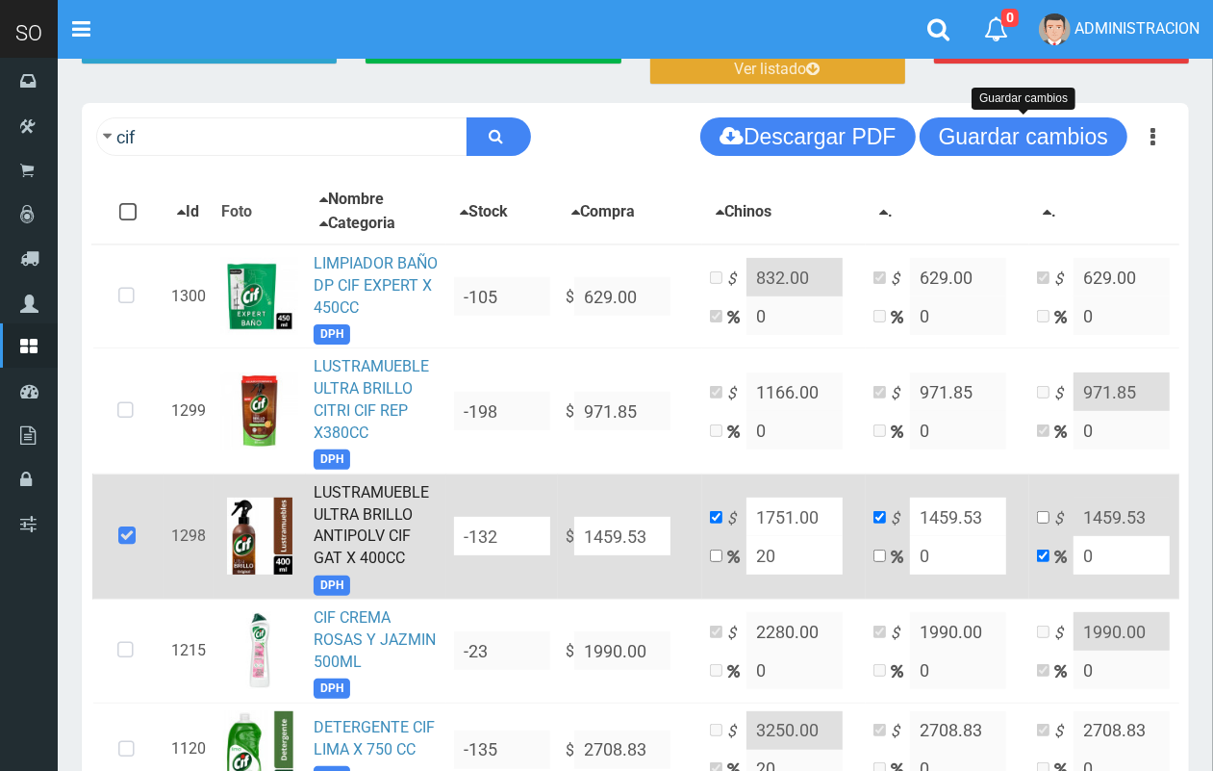
scroll to position [170, 0]
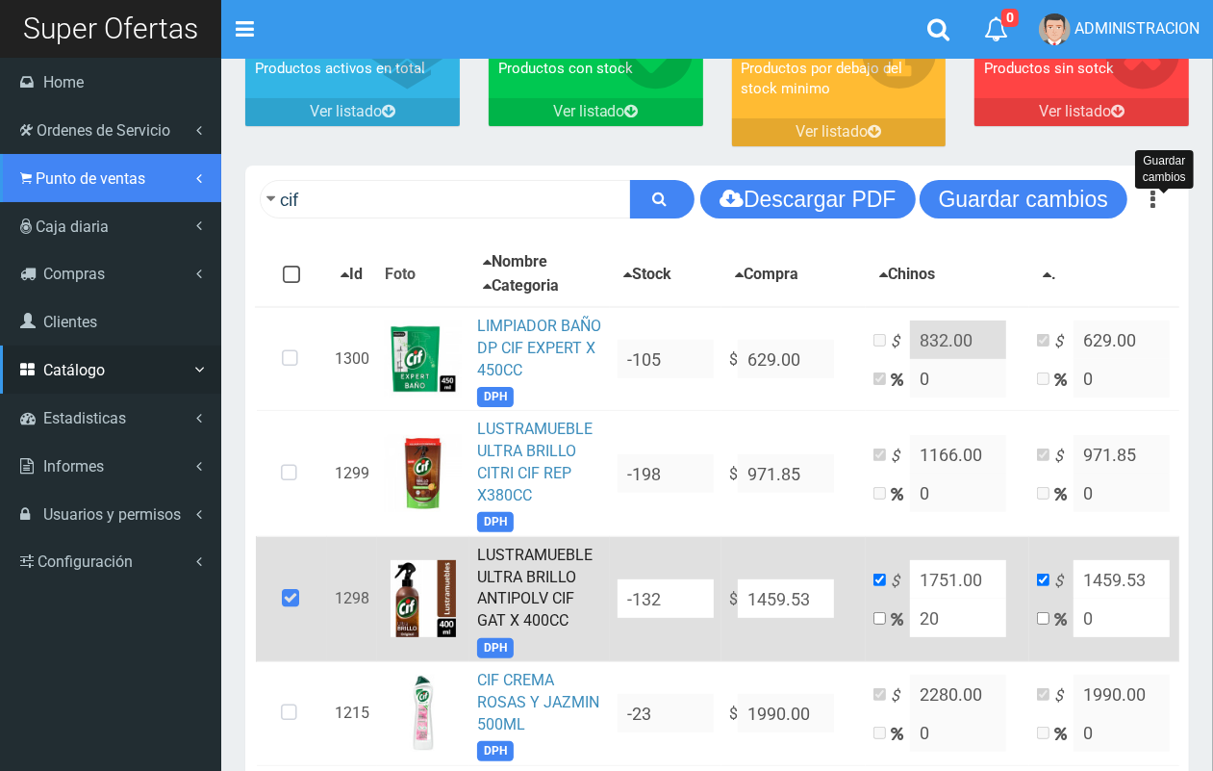
click at [88, 194] on link "Punto de ventas" at bounding box center [110, 178] width 221 height 48
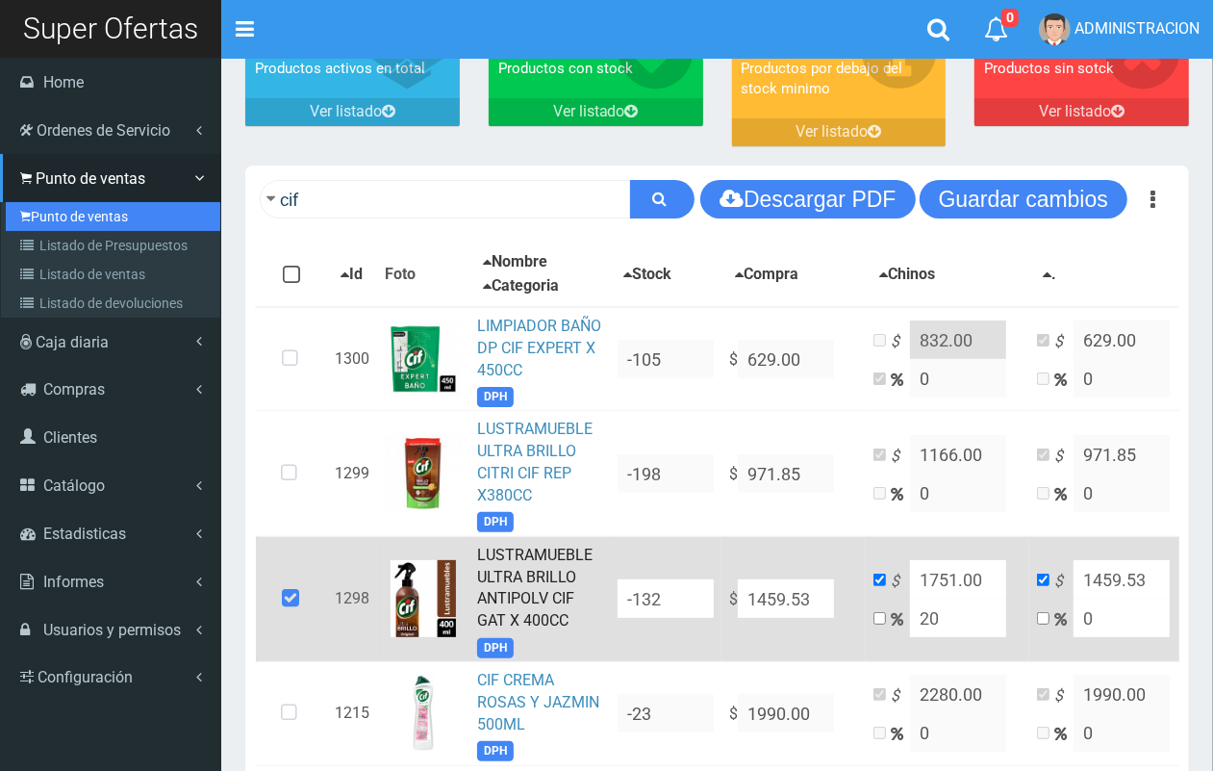
click at [103, 224] on link "Punto de ventas" at bounding box center [113, 216] width 215 height 29
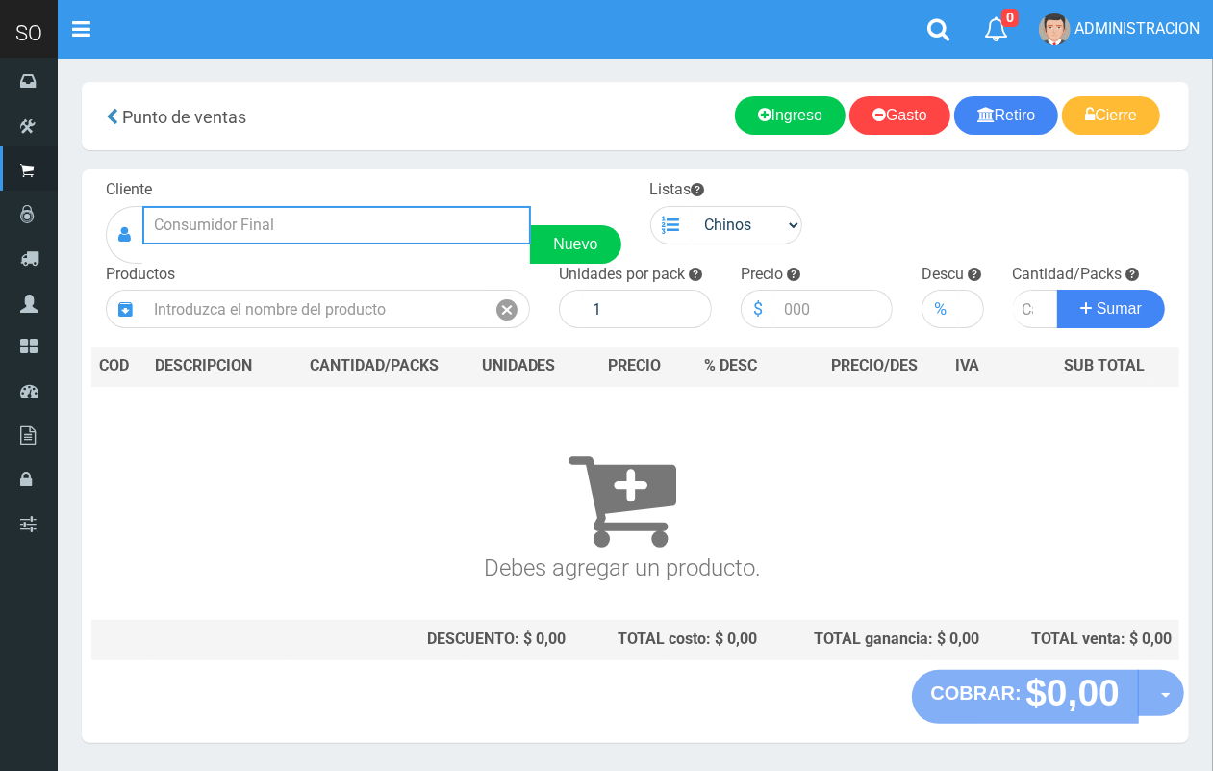
click at [323, 236] on input "text" at bounding box center [336, 225] width 389 height 38
drag, startPoint x: 192, startPoint y: 222, endPoint x: 145, endPoint y: 222, distance: 47.1
click at [145, 222] on input "mati" at bounding box center [336, 225] width 389 height 38
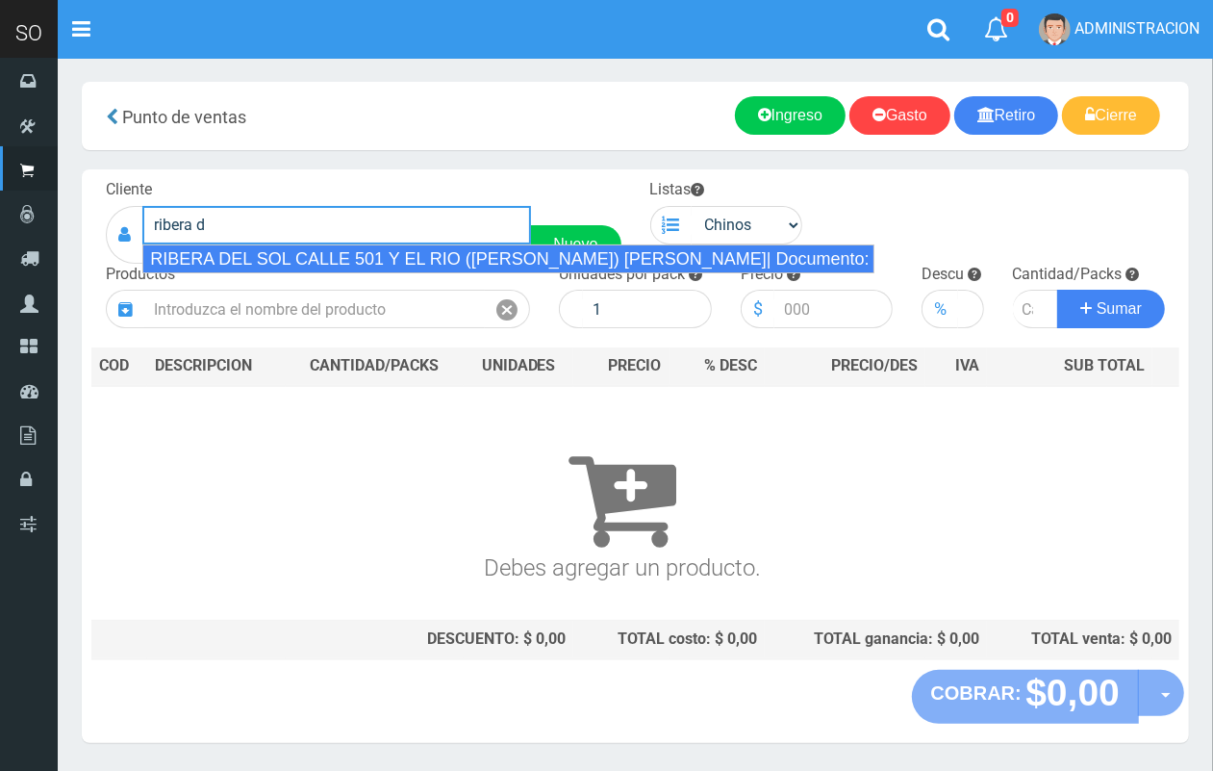
click at [213, 253] on div "RIBERA DEL SOL CALLE 501 Y EL RIO ([PERSON_NAME]) [PERSON_NAME]| Documento: [PH…" at bounding box center [508, 258] width 732 height 29
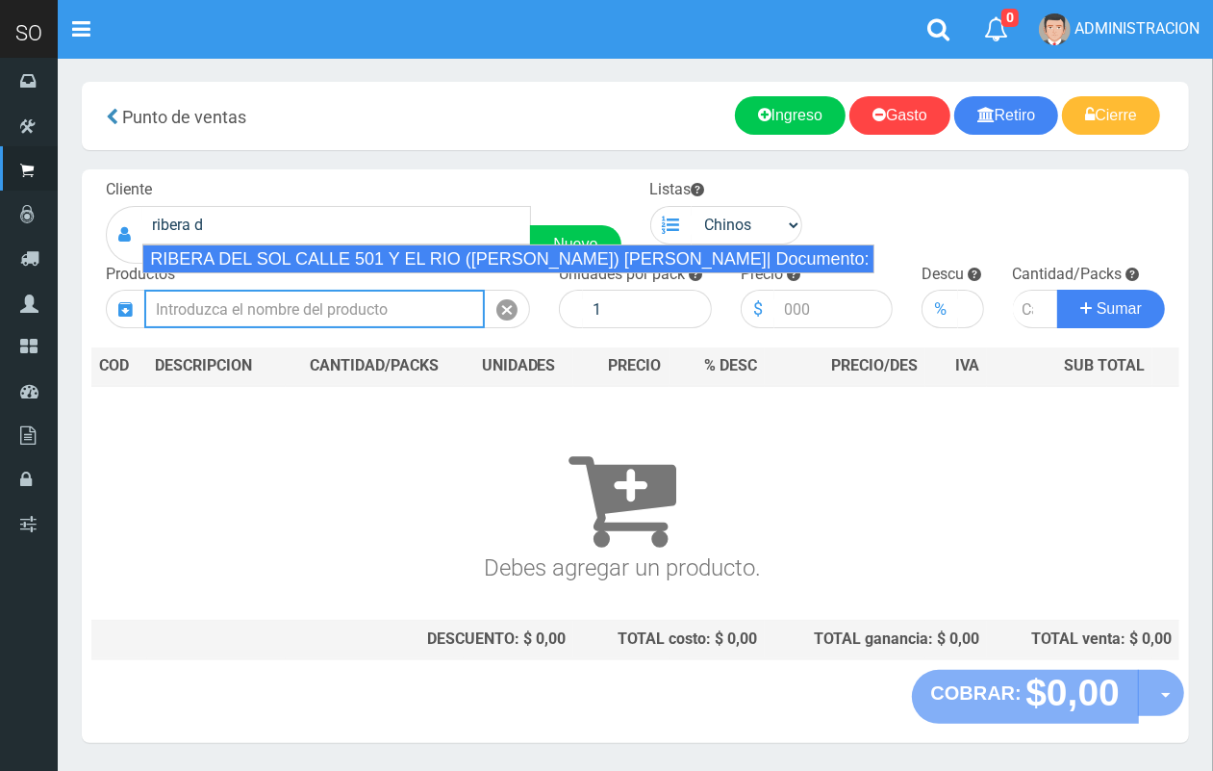
type input "RIBERA DEL SOL CALLE 501 Y EL RIO ([PERSON_NAME]) [PERSON_NAME]| Documento: [PH…"
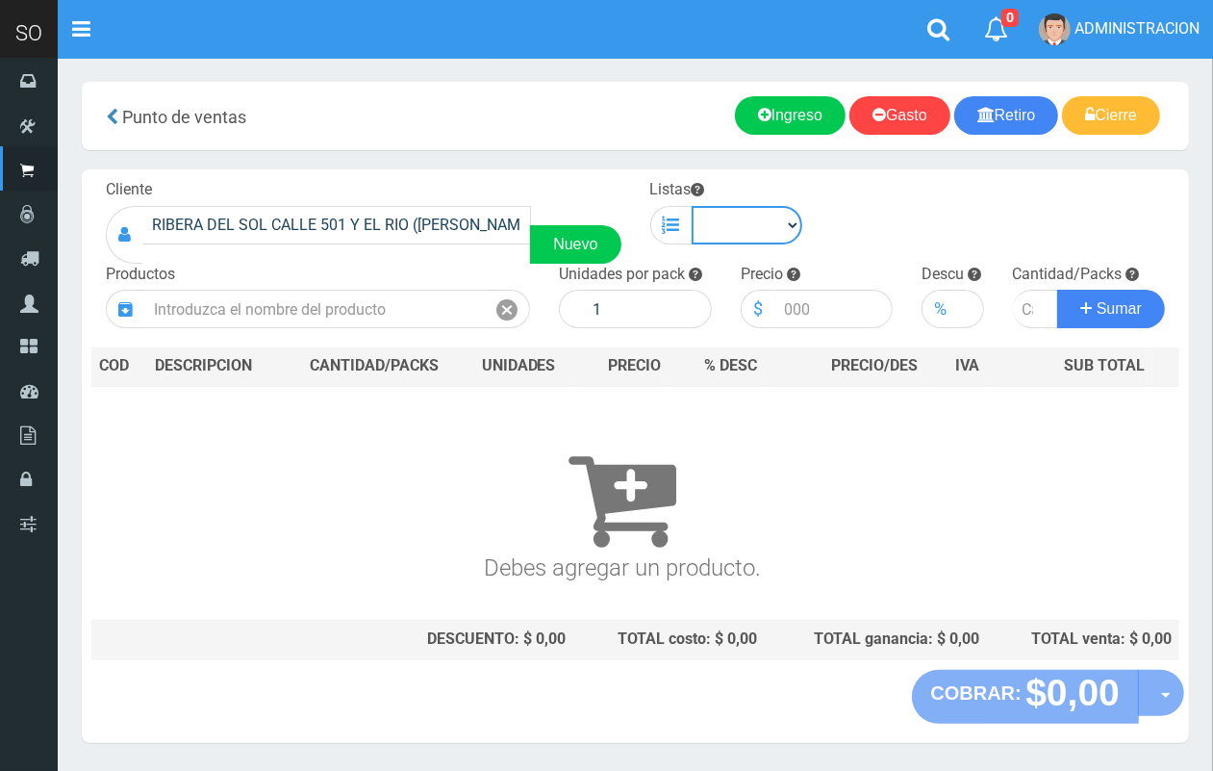
click at [729, 242] on select "Chinos . ." at bounding box center [748, 225] width 112 height 38
select select "1"
click at [692, 206] on select "Chinos . ." at bounding box center [748, 225] width 112 height 38
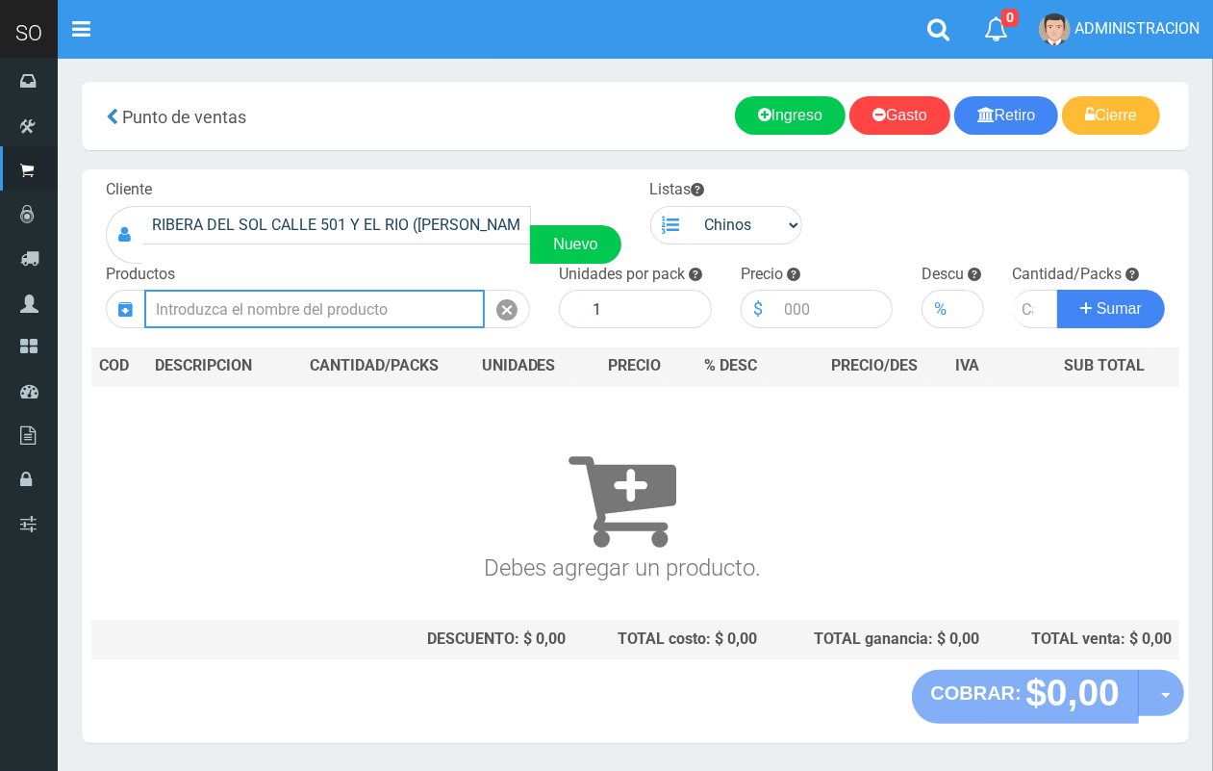
click at [420, 311] on input "text" at bounding box center [314, 309] width 341 height 38
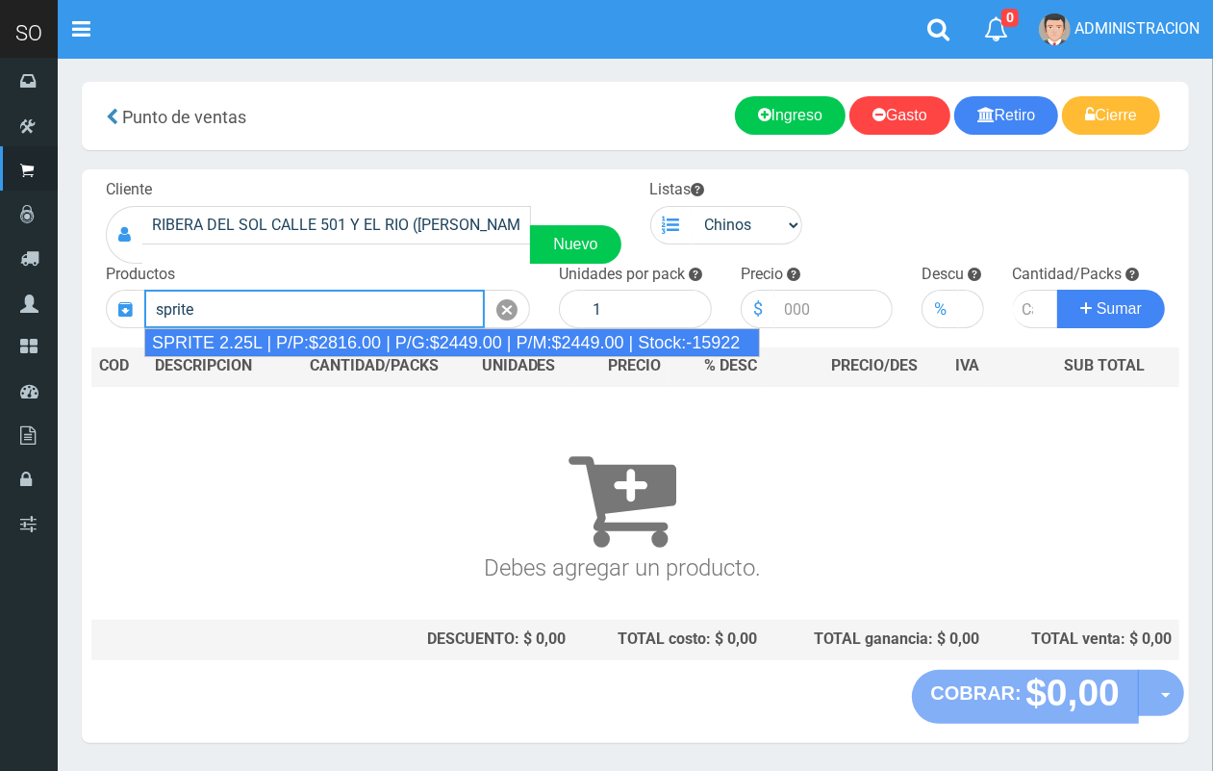
click at [380, 335] on div "SPRITE 2.25L | P/P:$2816.00 | P/G:$2449.00 | P/M:$2449.00 | Stock:-15922" at bounding box center [452, 342] width 616 height 29
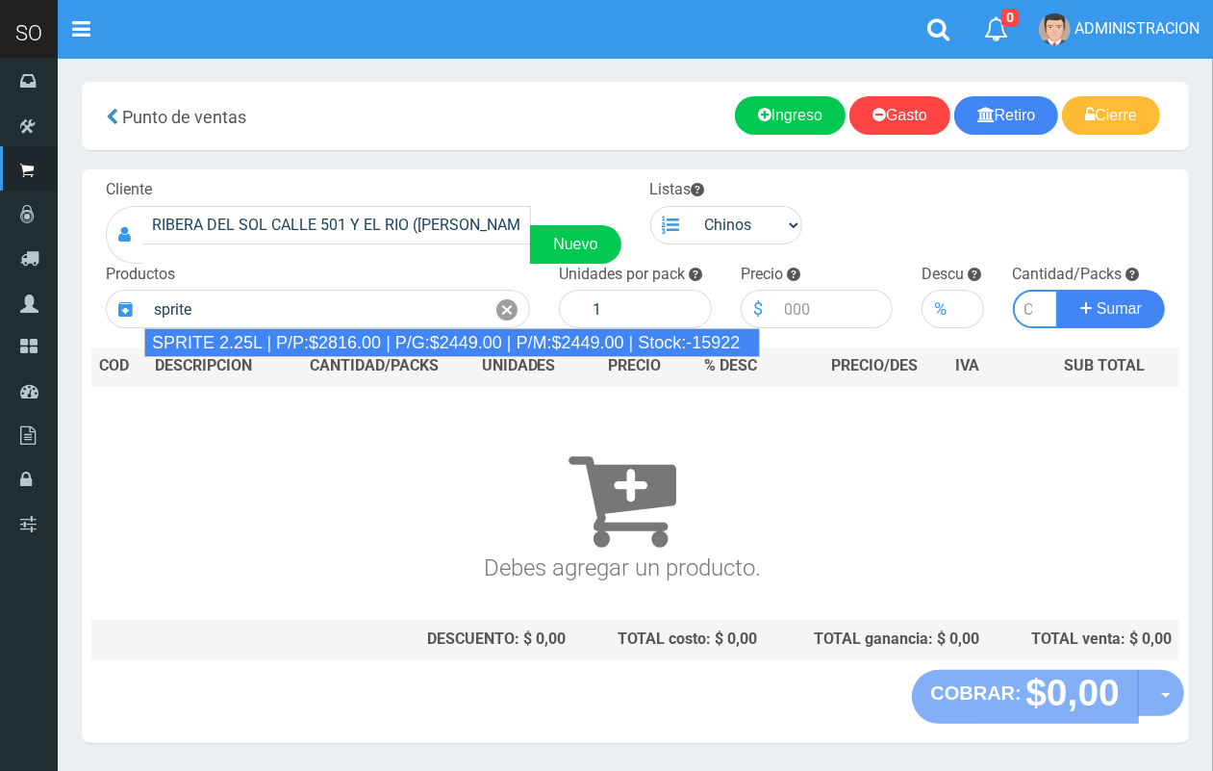
type input "SPRITE 2.25L | P/P:$2816.00 | P/G:$2449.00 | P/M:$2449.00 | Stock:-15922"
type input "8"
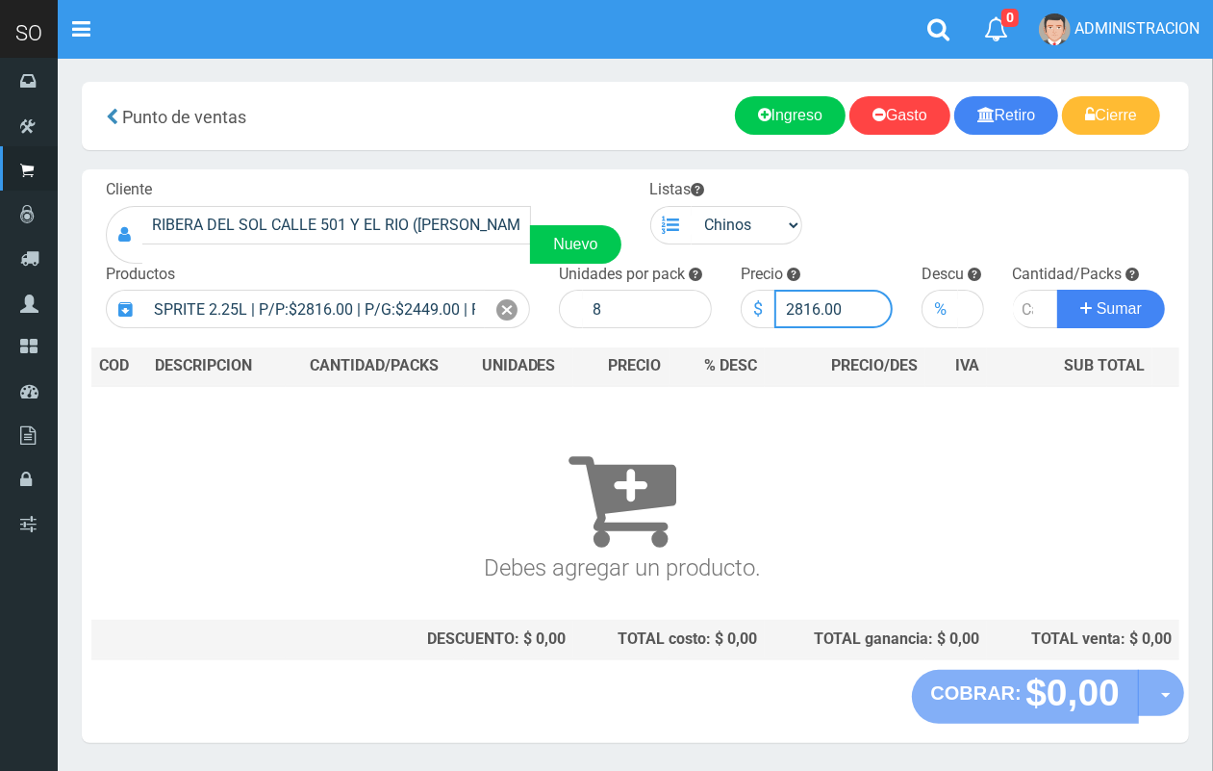
drag, startPoint x: 819, startPoint y: 309, endPoint x: 809, endPoint y: 305, distance: 10.4
click at [805, 305] on input "2816.00" at bounding box center [833, 309] width 119 height 38
type input "2800.00"
click at [1022, 317] on input "number" at bounding box center [1036, 309] width 46 height 38
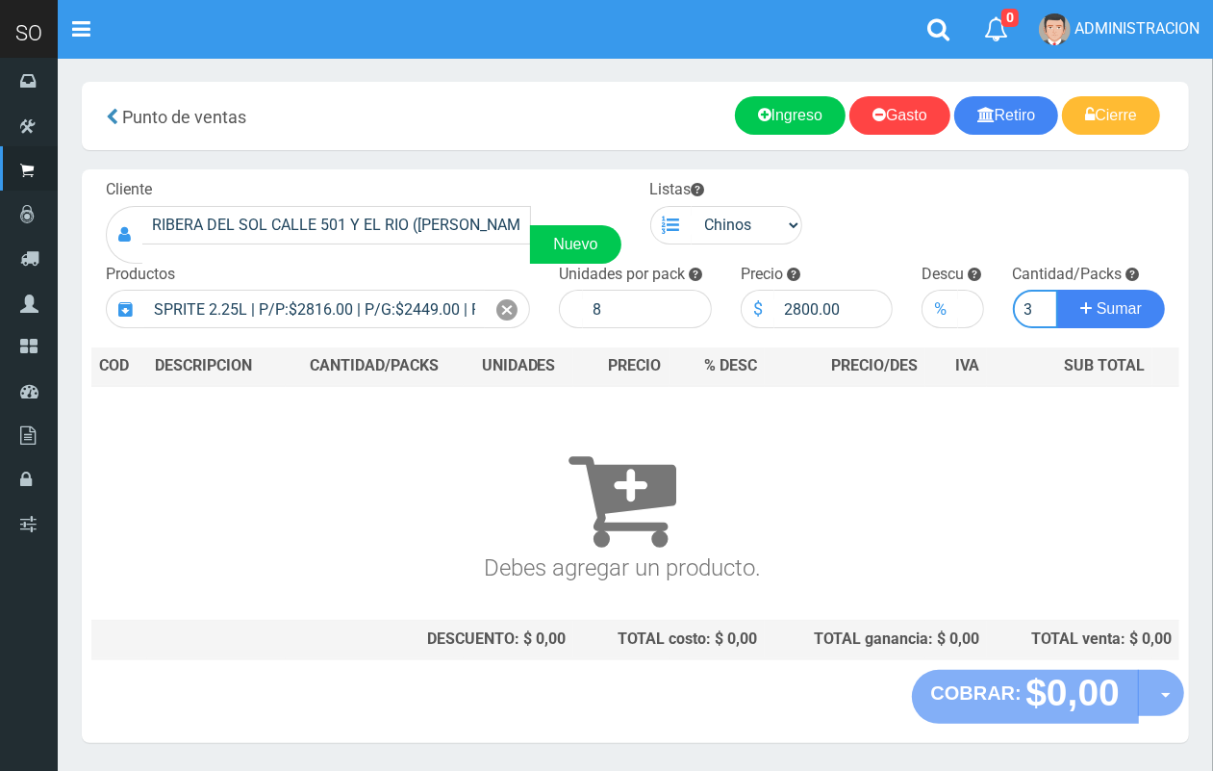
type input "3"
click at [1057, 290] on button "Sumar" at bounding box center [1111, 309] width 108 height 38
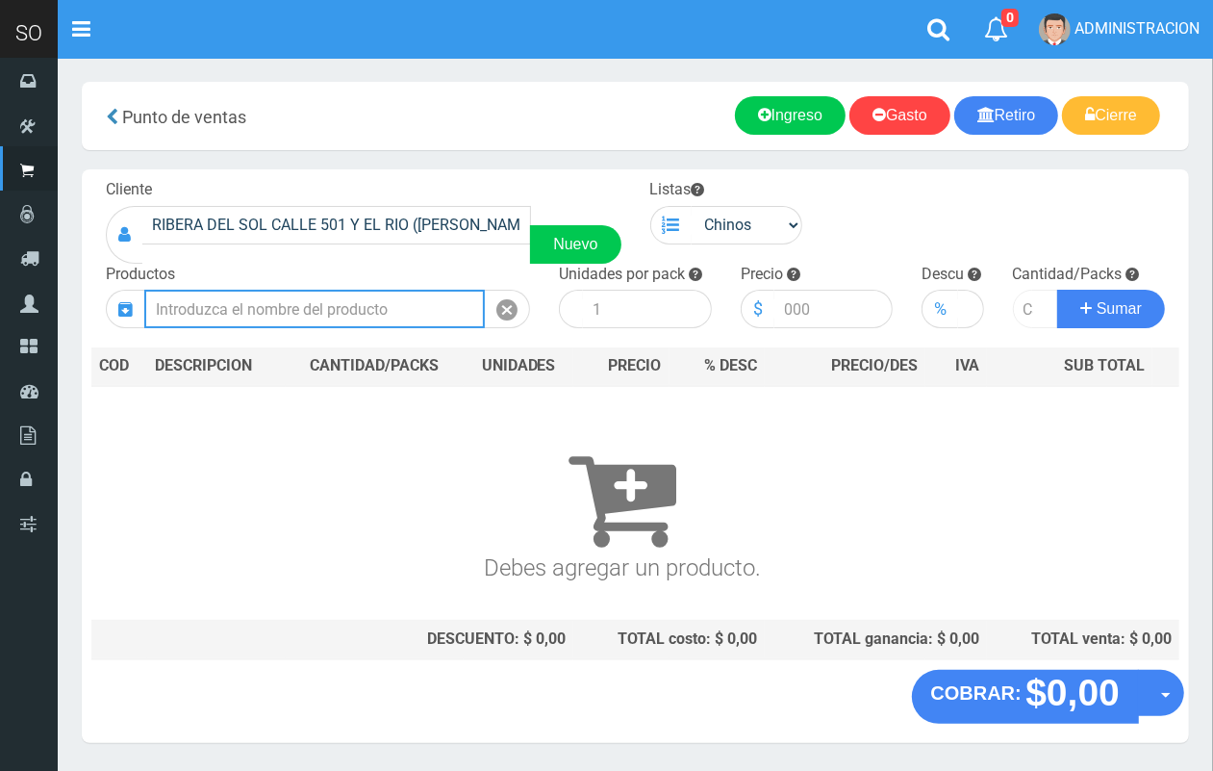
scroll to position [0, 0]
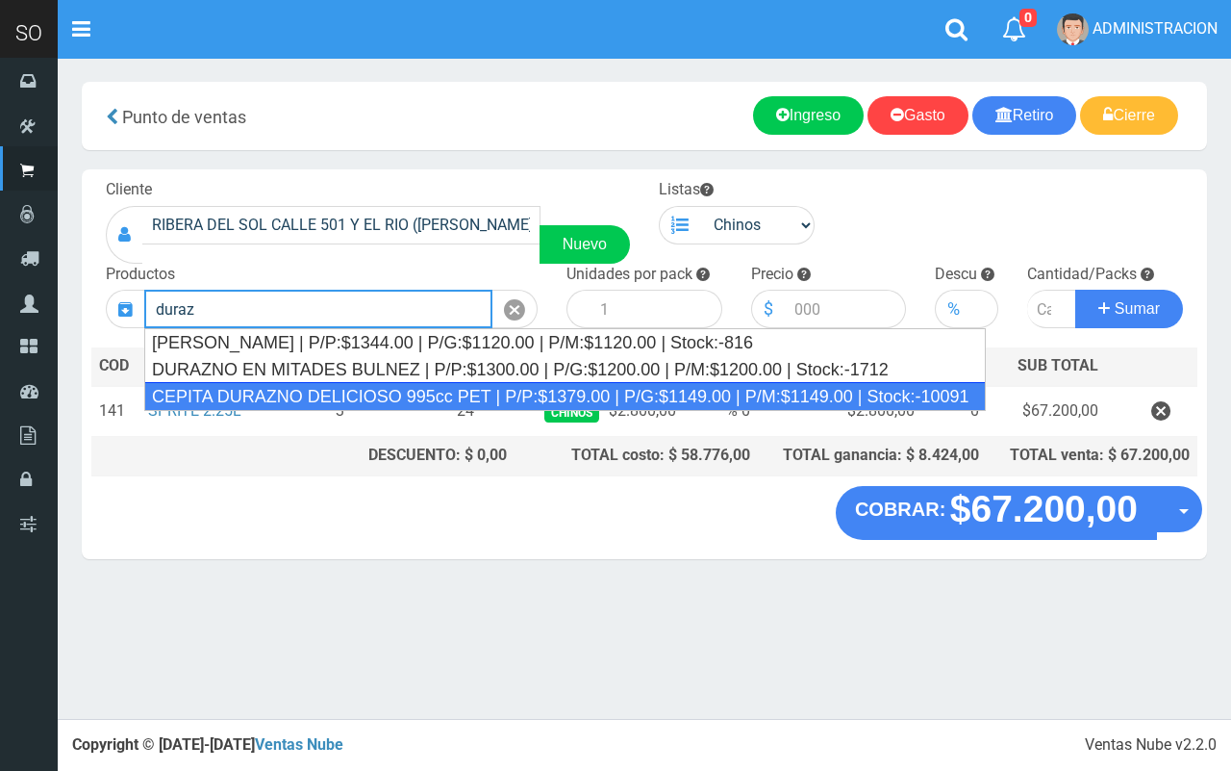
click at [376, 397] on div "CEPITA DURAZNO DELICIOSO 995cc PET | P/P:$1379.00 | P/G:$1149.00 | P/M:$1149.00…" at bounding box center [565, 396] width 842 height 29
type input "CEPITA DURAZNO DELICIOSO 995cc PET | P/P:$1379.00 | P/G:$1149.00 | P/M:$1149.00…"
type input "6"
type input "1379.00"
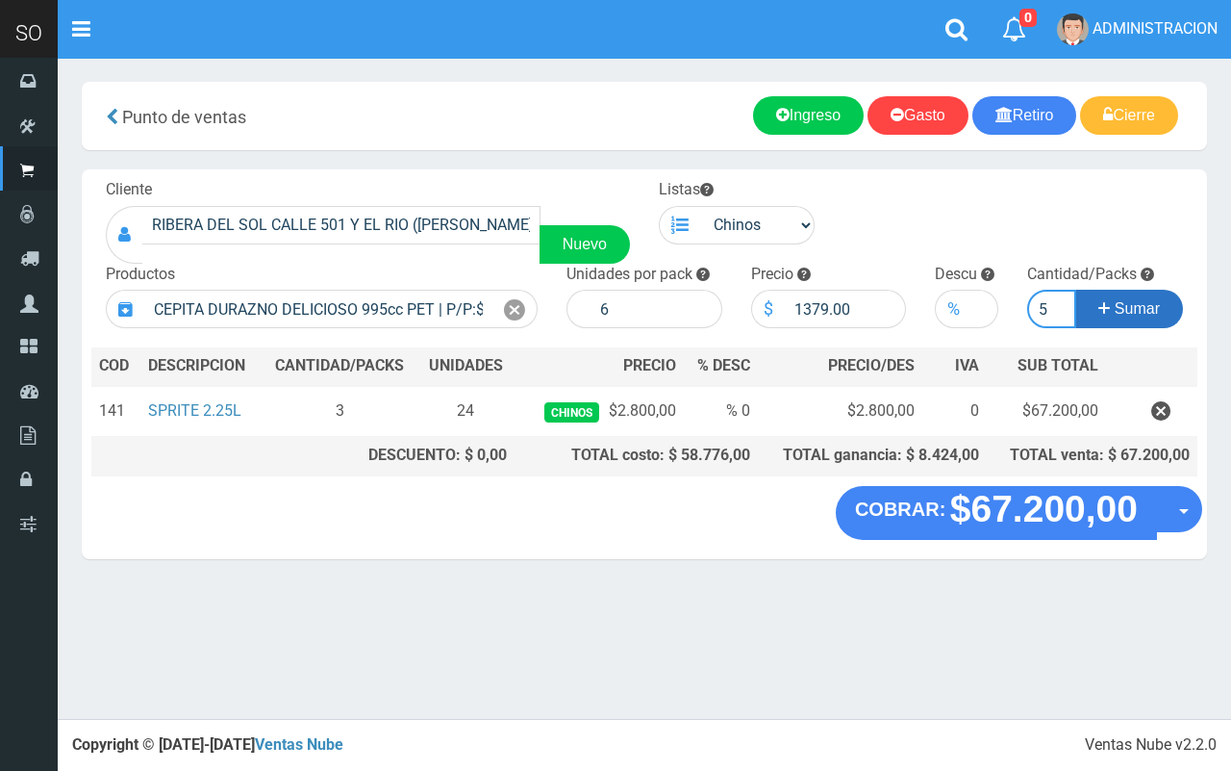
type input "5"
click at [1076, 290] on button "Sumar" at bounding box center [1130, 309] width 108 height 38
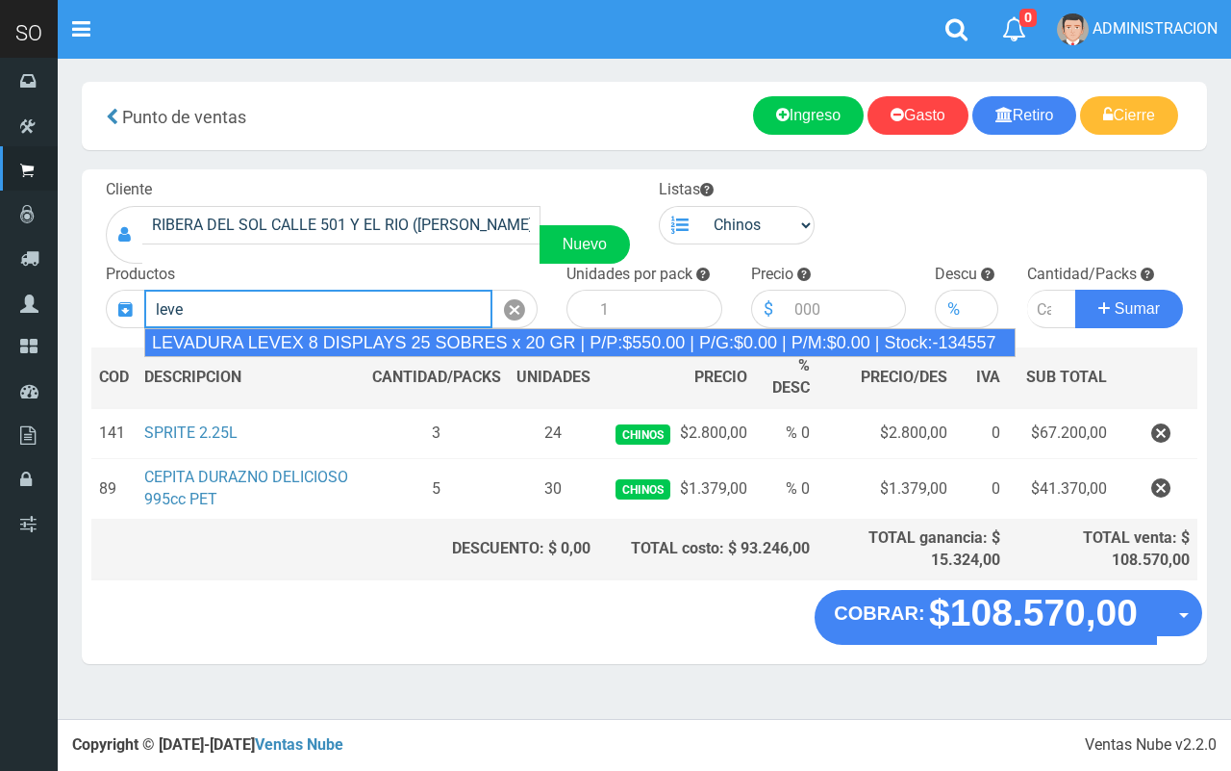
click at [651, 334] on div "LEVADURA LEVEX 8 DISPLAYS 25 SOBRES x 20 GR | P/P:$550.00 | P/G:$0.00 | P/M:$0.…" at bounding box center [580, 342] width 872 height 29
type input "LEVADURA LEVEX 8 DISPLAYS 25 SOBRES x 20 GR | P/P:$550.00 | P/G:$0.00 | P/M:$0.…"
type input "25"
type input "550.00"
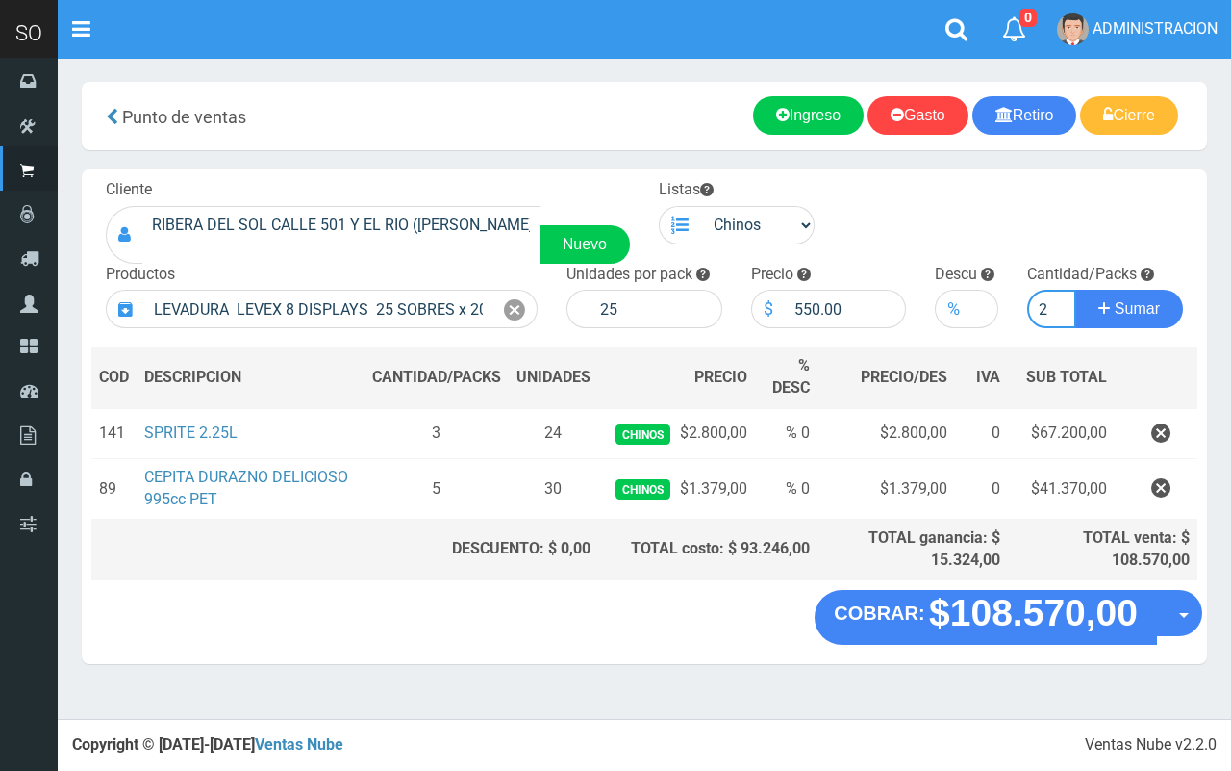
type input "2"
click at [1076, 290] on button "Sumar" at bounding box center [1130, 309] width 108 height 38
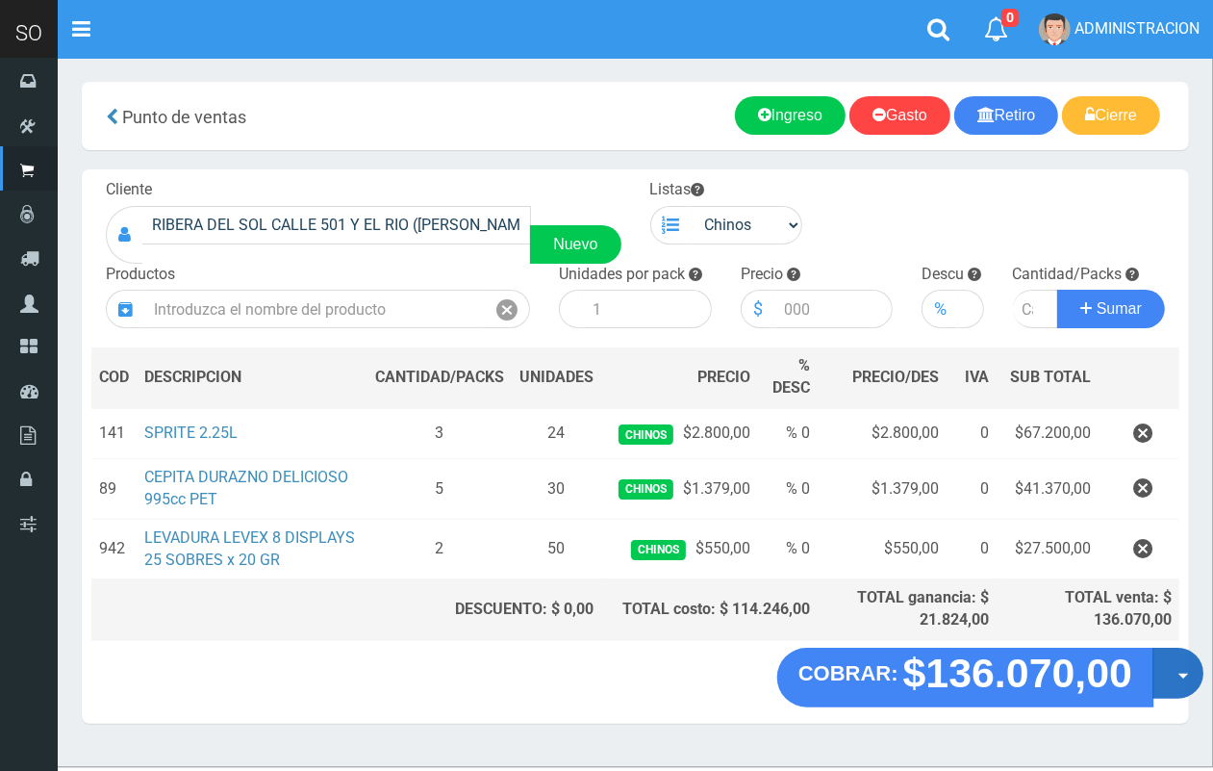
click at [1165, 665] on button "Opciones" at bounding box center [1178, 672] width 51 height 51
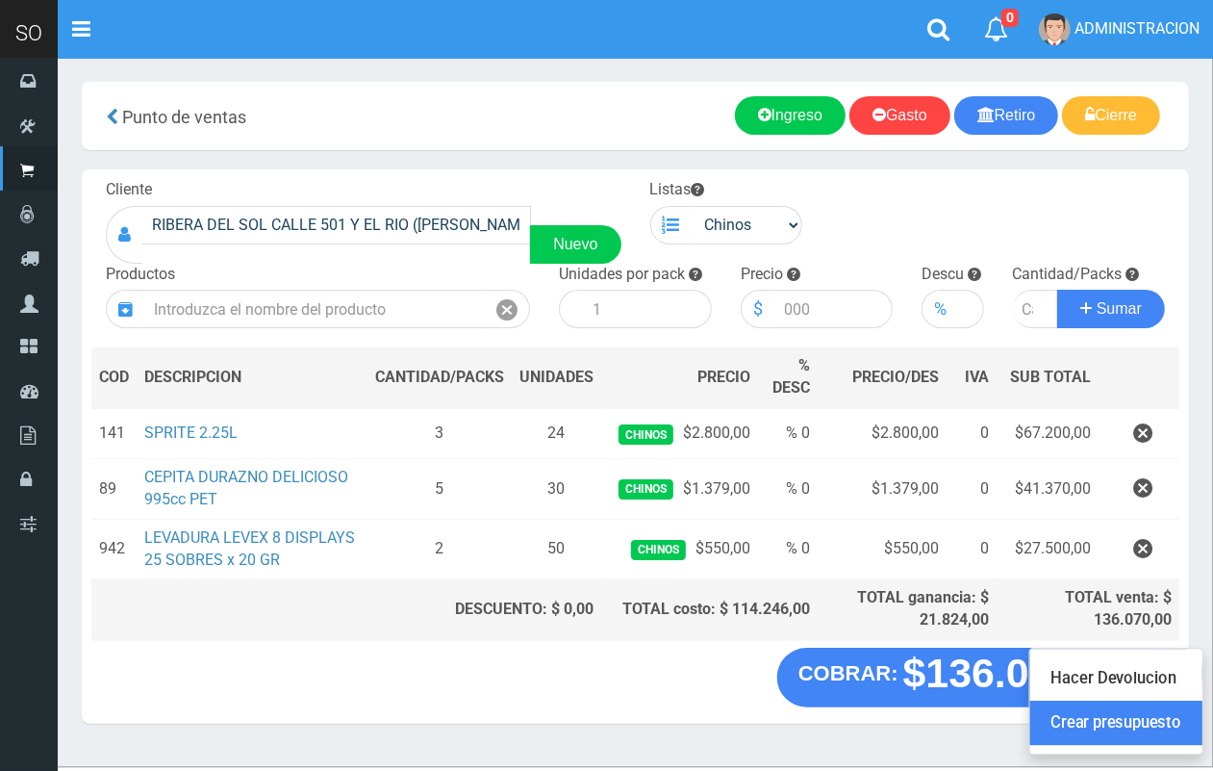
click at [1156, 720] on link "Crear presupuesto" at bounding box center [1116, 723] width 172 height 44
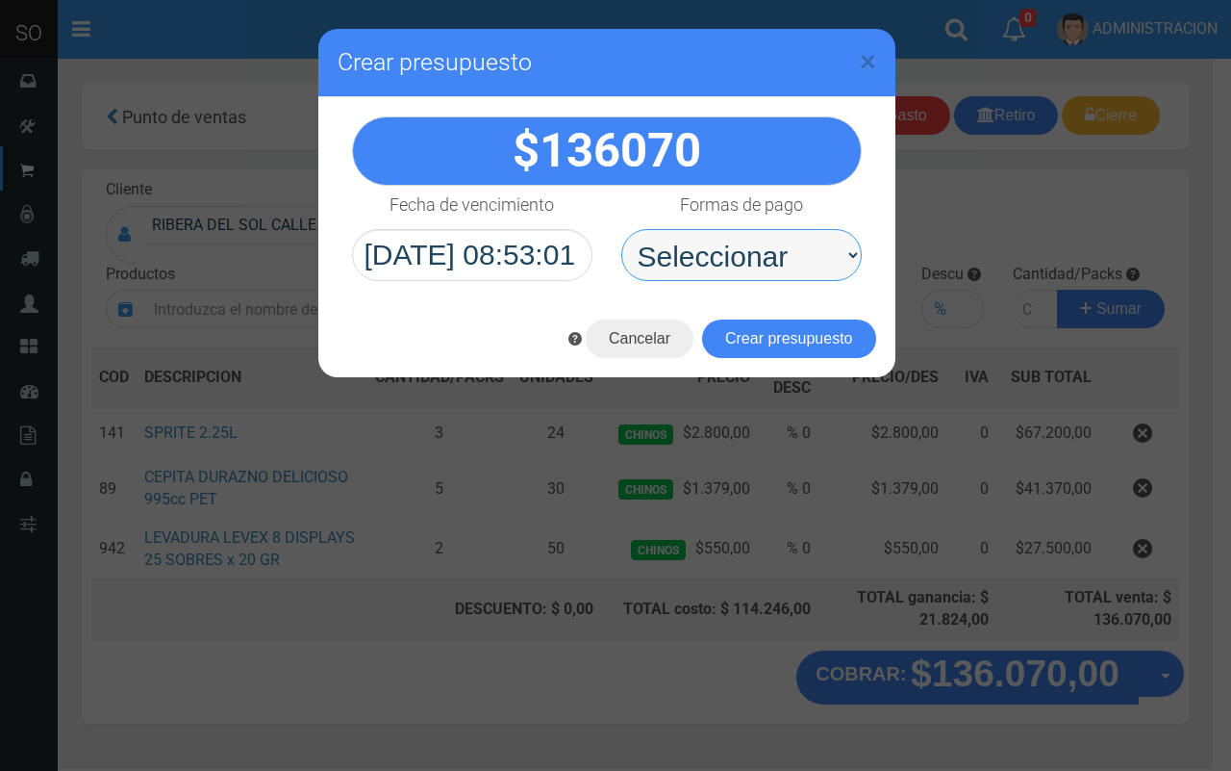
click at [771, 262] on select "Seleccionar Efectivo Tarjeta de Crédito Depósito Débito" at bounding box center [742, 255] width 241 height 52
click at [868, 49] on span "×" at bounding box center [868, 61] width 16 height 37
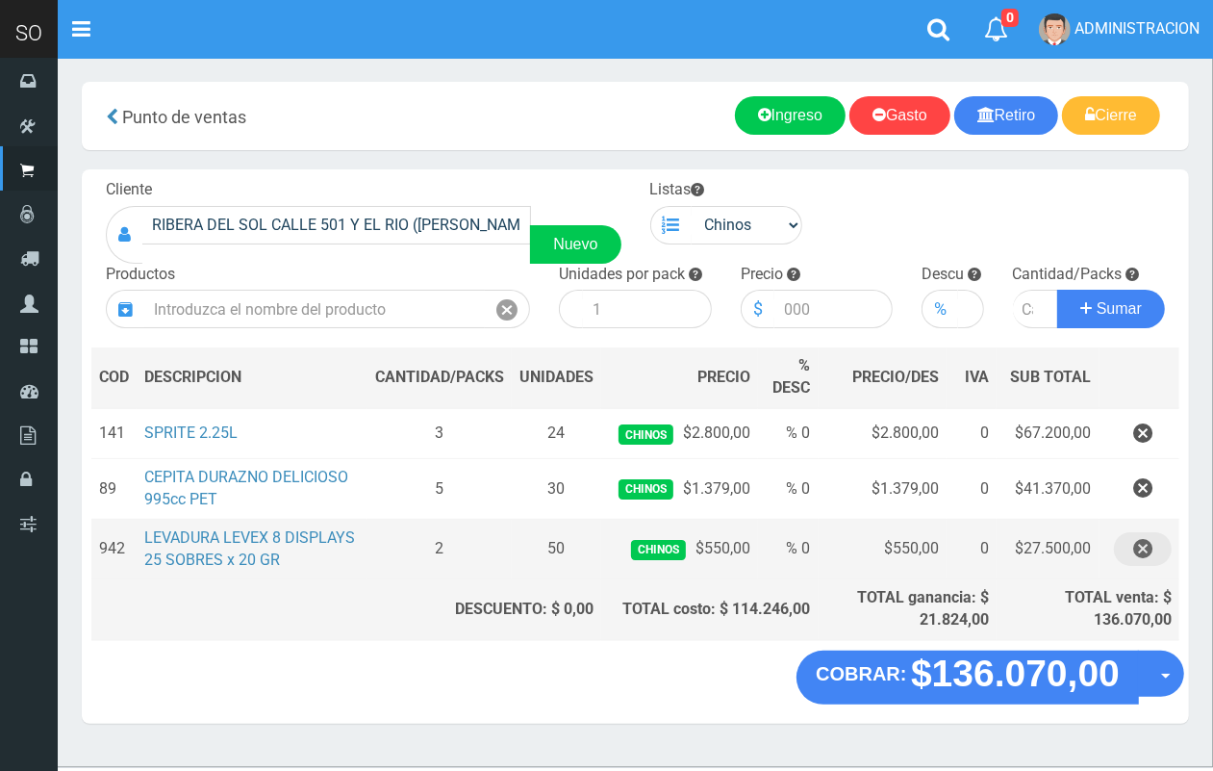
click at [1136, 546] on icon "button" at bounding box center [1142, 549] width 19 height 34
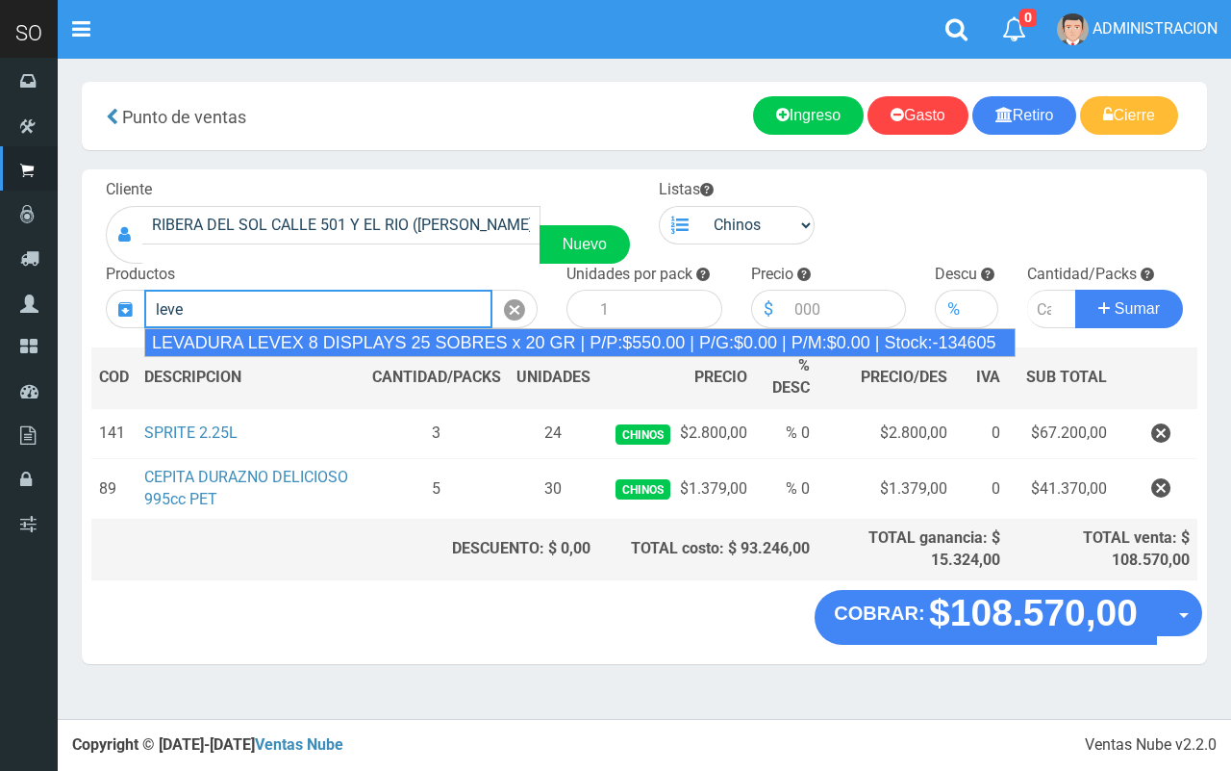
click at [782, 335] on div "LEVADURA LEVEX 8 DISPLAYS 25 SOBRES x 20 GR | P/P:$550.00 | P/G:$0.00 | P/M:$0.…" at bounding box center [580, 342] width 872 height 29
type input "LEVADURA LEVEX 8 DISPLAYS 25 SOBRES x 20 GR | P/P:$550.00 | P/G:$0.00 | P/M:$0.…"
type input "25"
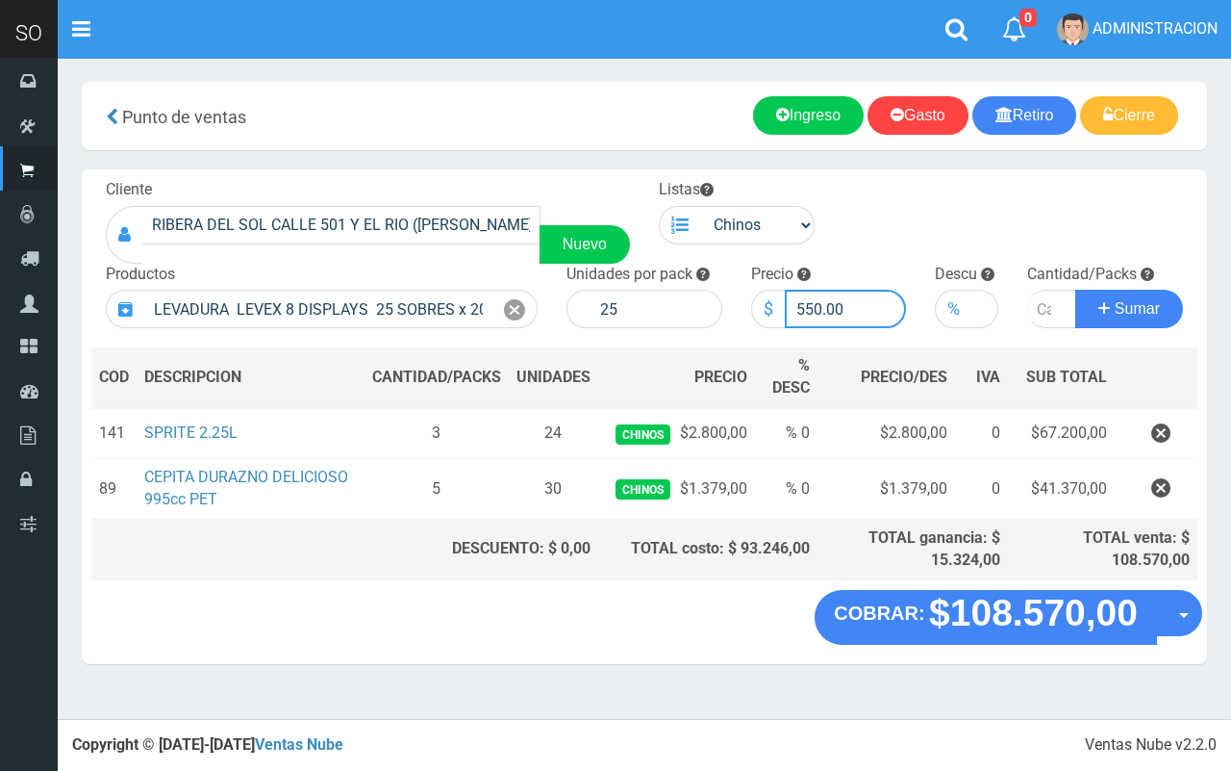
click at [816, 310] on input "550.00" at bounding box center [846, 309] width 122 height 38
type input "580.00"
click at [1041, 292] on input "number" at bounding box center [1052, 309] width 49 height 38
type input "2"
click at [1076, 290] on button "Sumar" at bounding box center [1130, 309] width 108 height 38
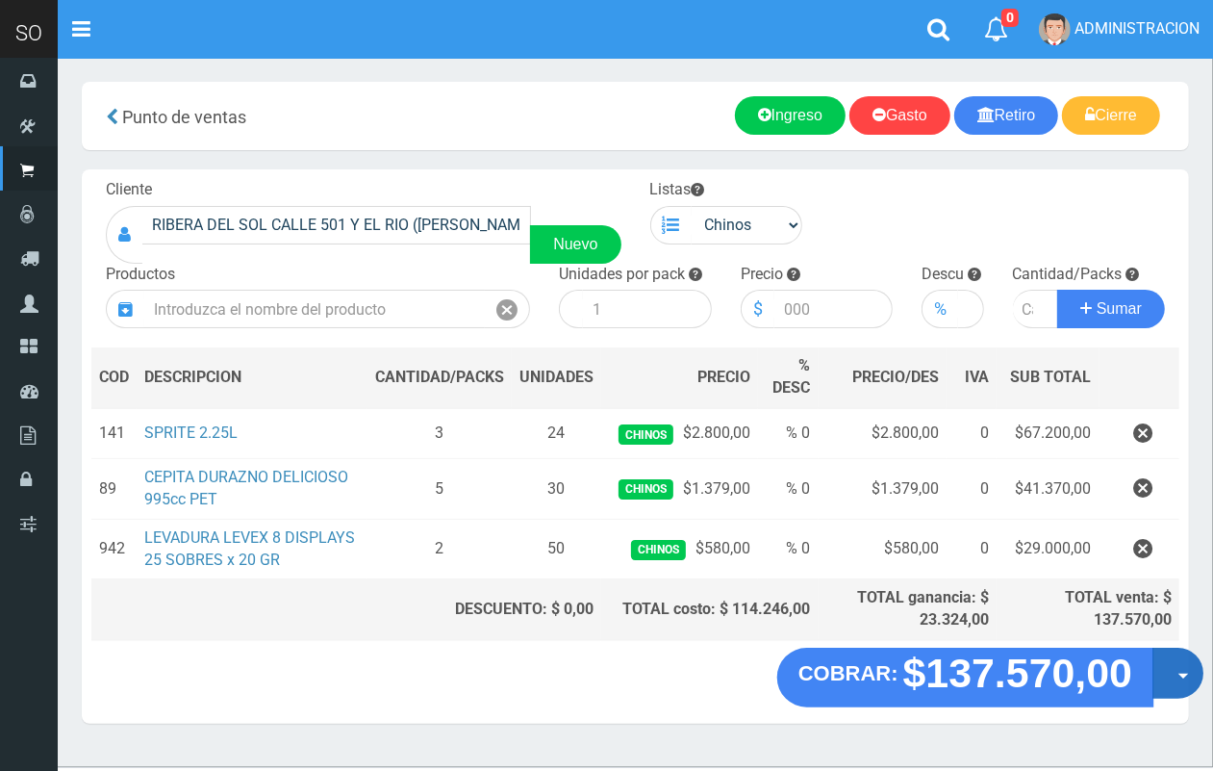
click at [1198, 679] on button "Opciones" at bounding box center [1178, 672] width 51 height 51
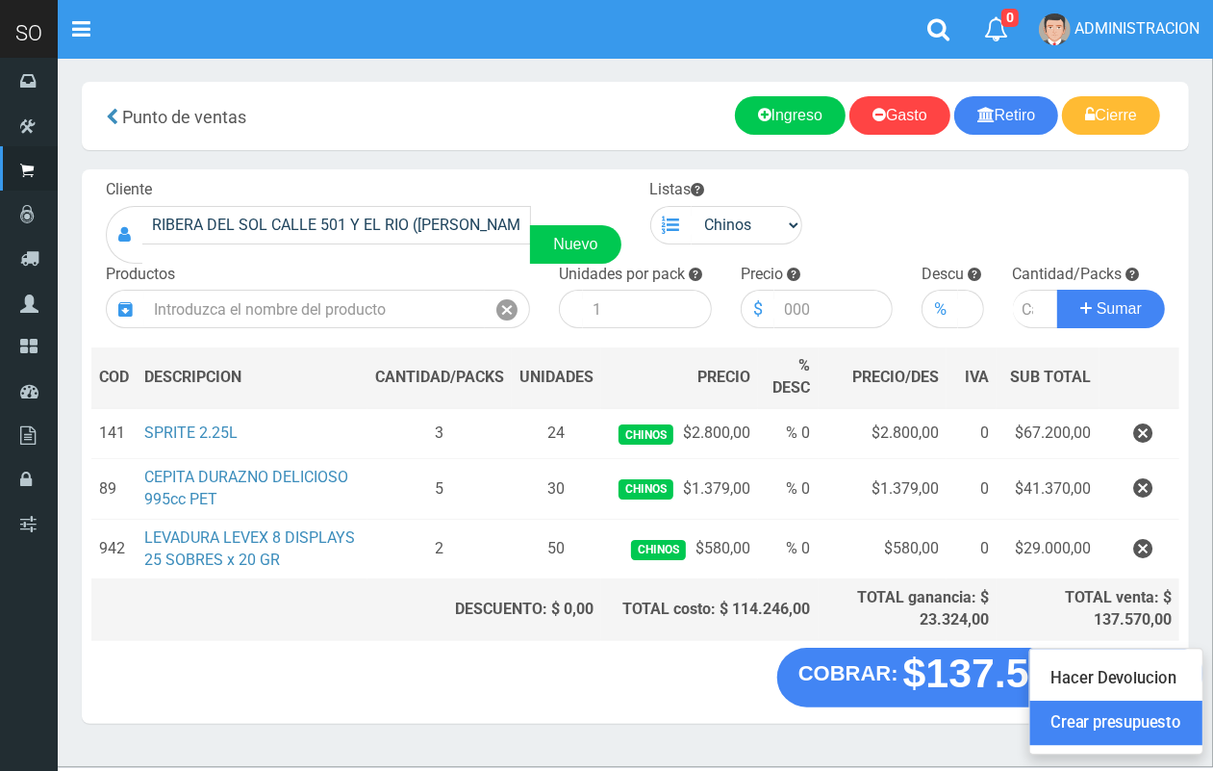
click at [1184, 743] on link "Crear presupuesto" at bounding box center [1116, 723] width 172 height 44
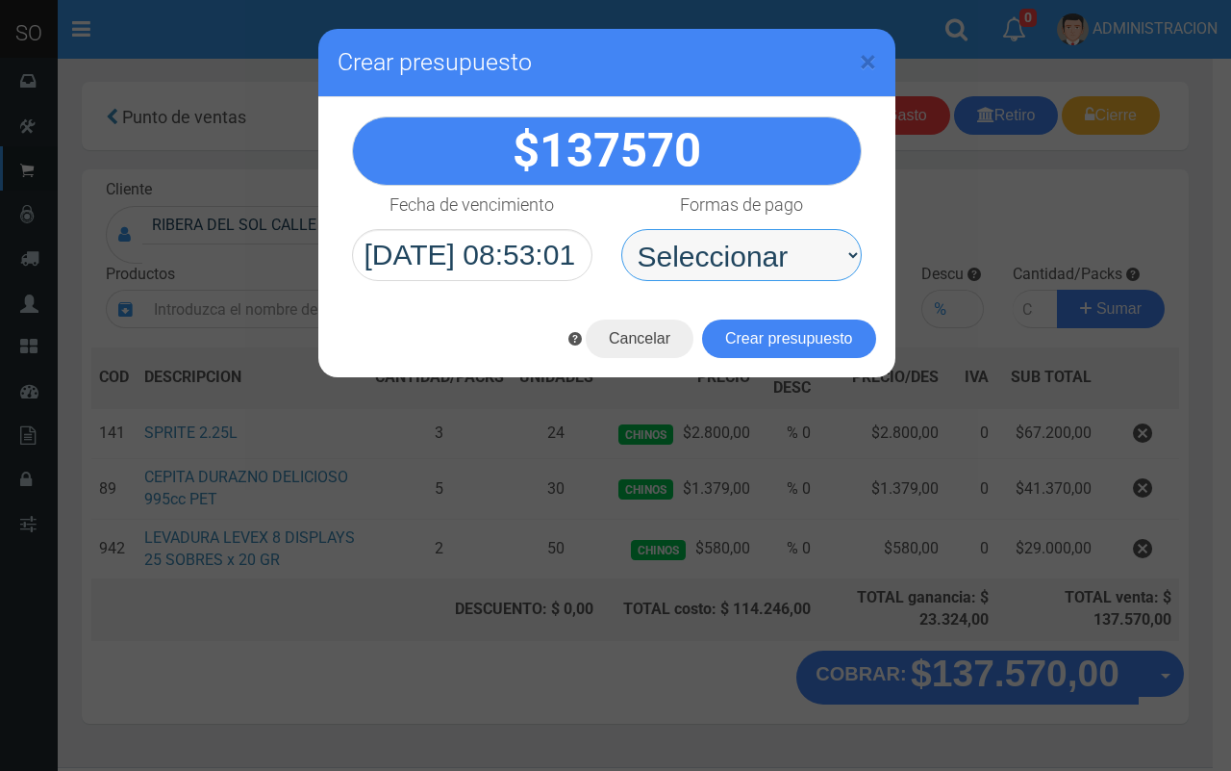
click at [775, 251] on select "Seleccionar Efectivo Tarjeta de Crédito Depósito Débito" at bounding box center [742, 255] width 241 height 52
select select "Efectivo"
click at [622, 229] on select "Seleccionar Efectivo Tarjeta de Crédito Depósito Débito" at bounding box center [742, 255] width 241 height 52
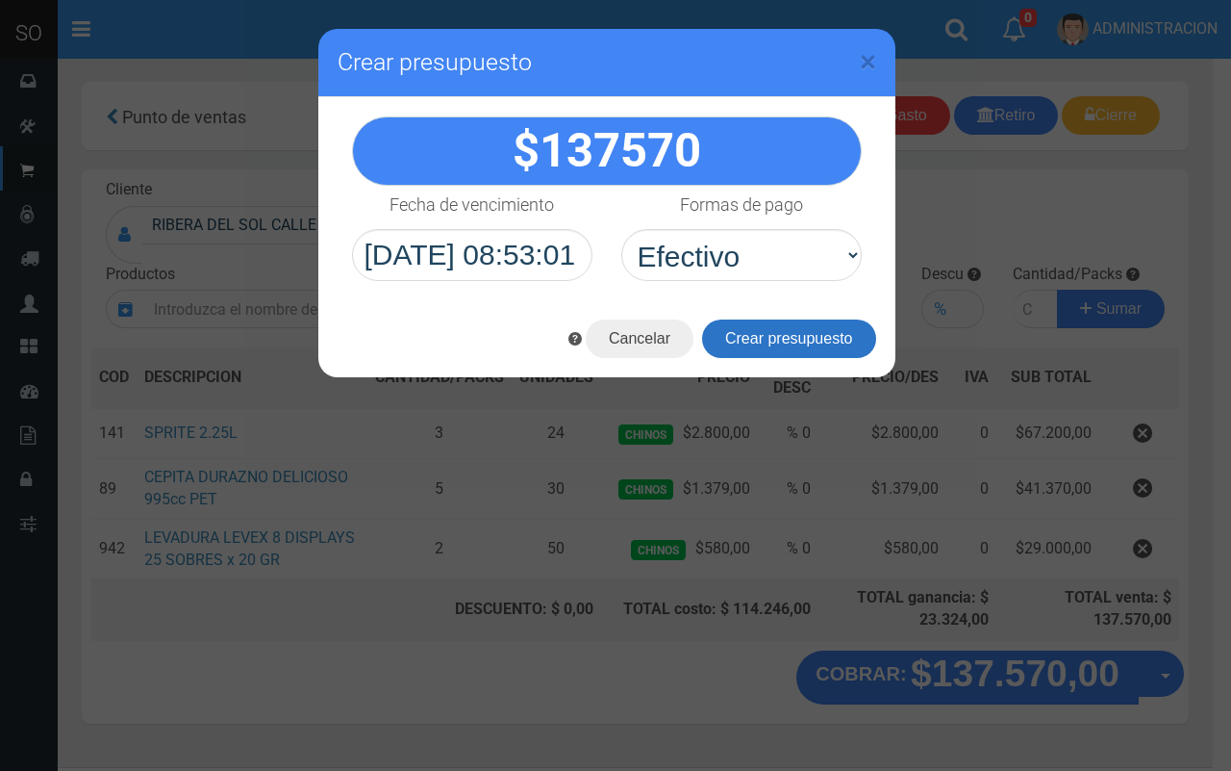
click at [803, 340] on button "Crear presupuesto" at bounding box center [789, 338] width 174 height 38
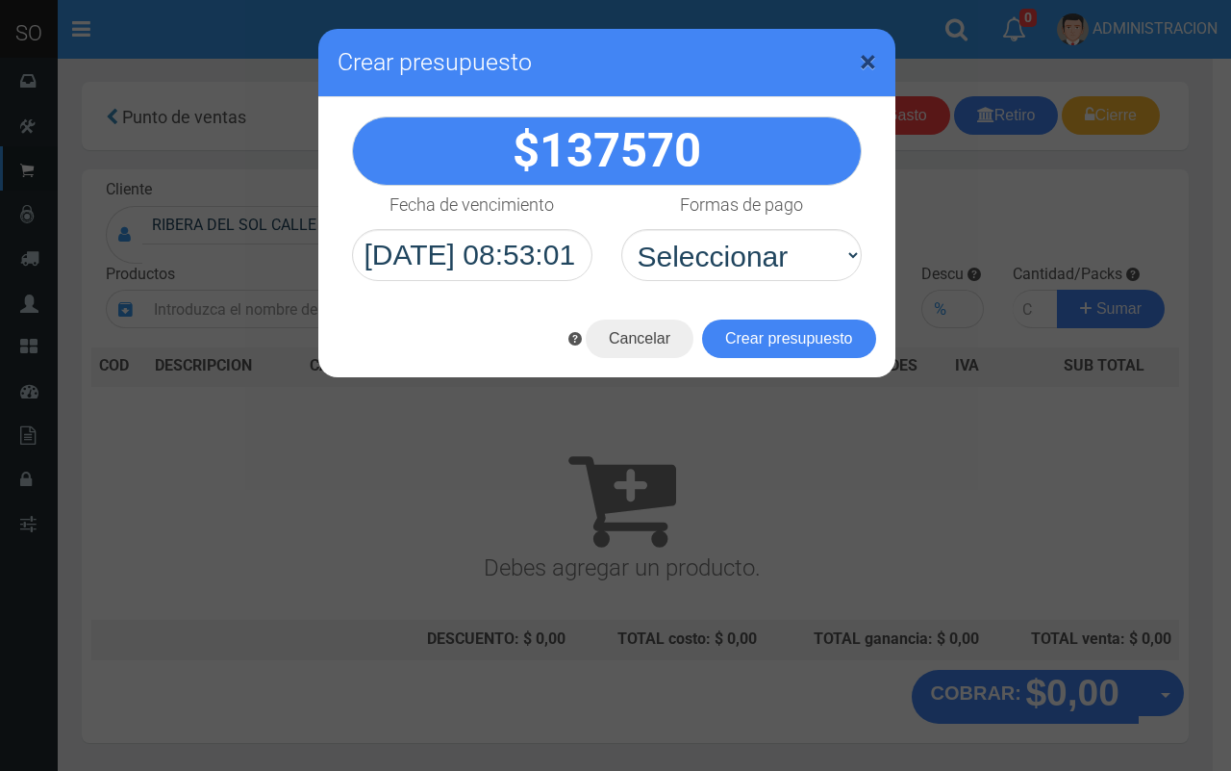
click at [872, 59] on span "×" at bounding box center [868, 61] width 16 height 37
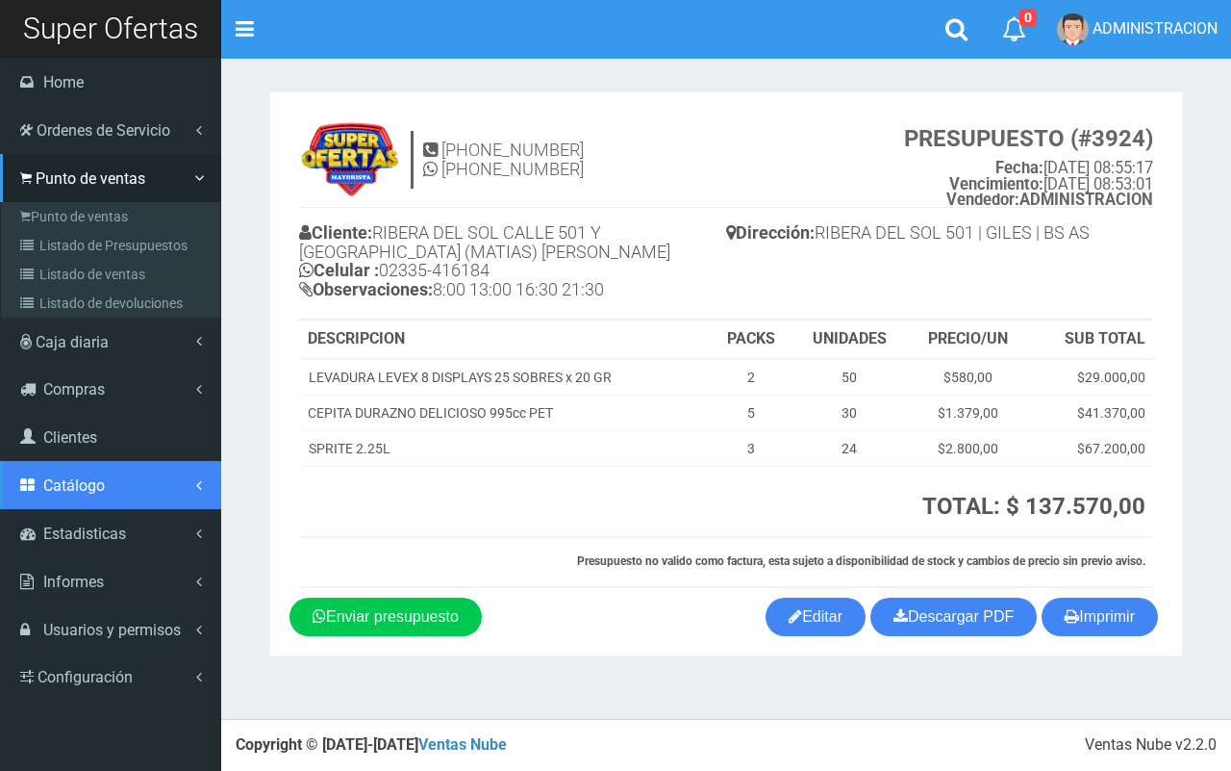
click at [99, 476] on span "Catálogo" at bounding box center [74, 485] width 62 height 18
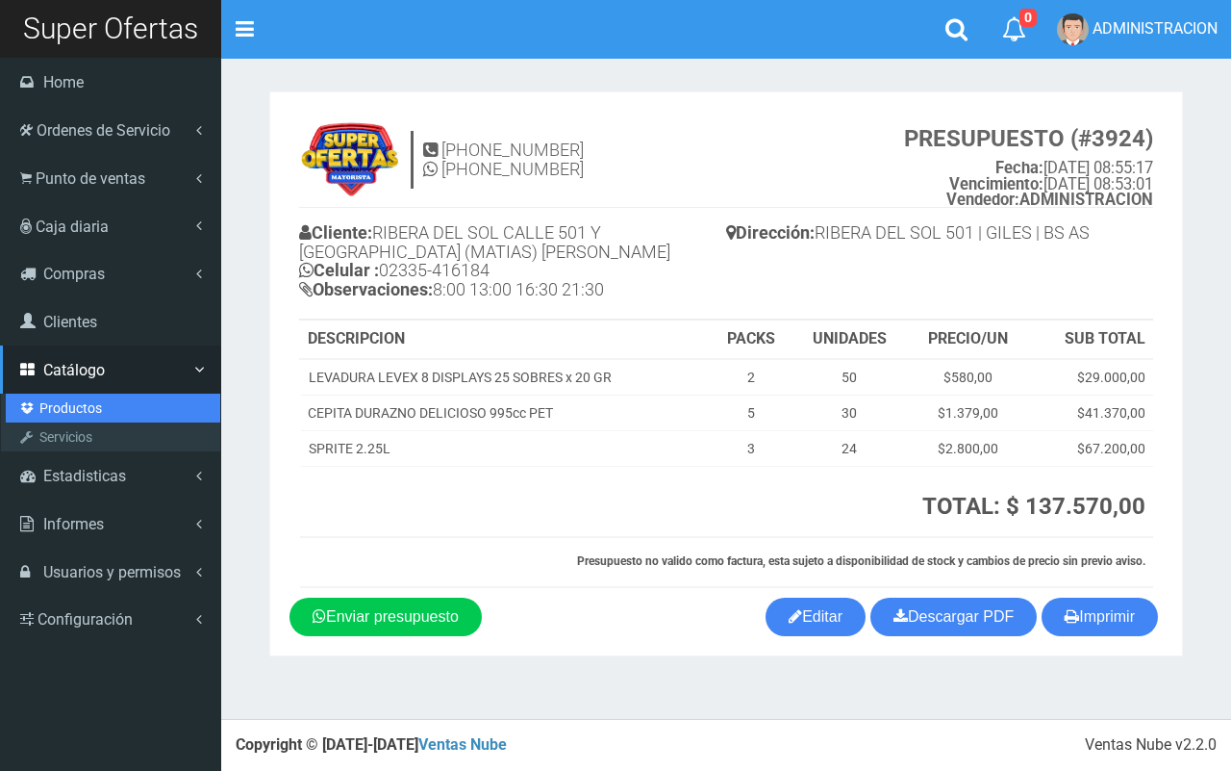
click at [78, 402] on link "Productos" at bounding box center [113, 407] width 215 height 29
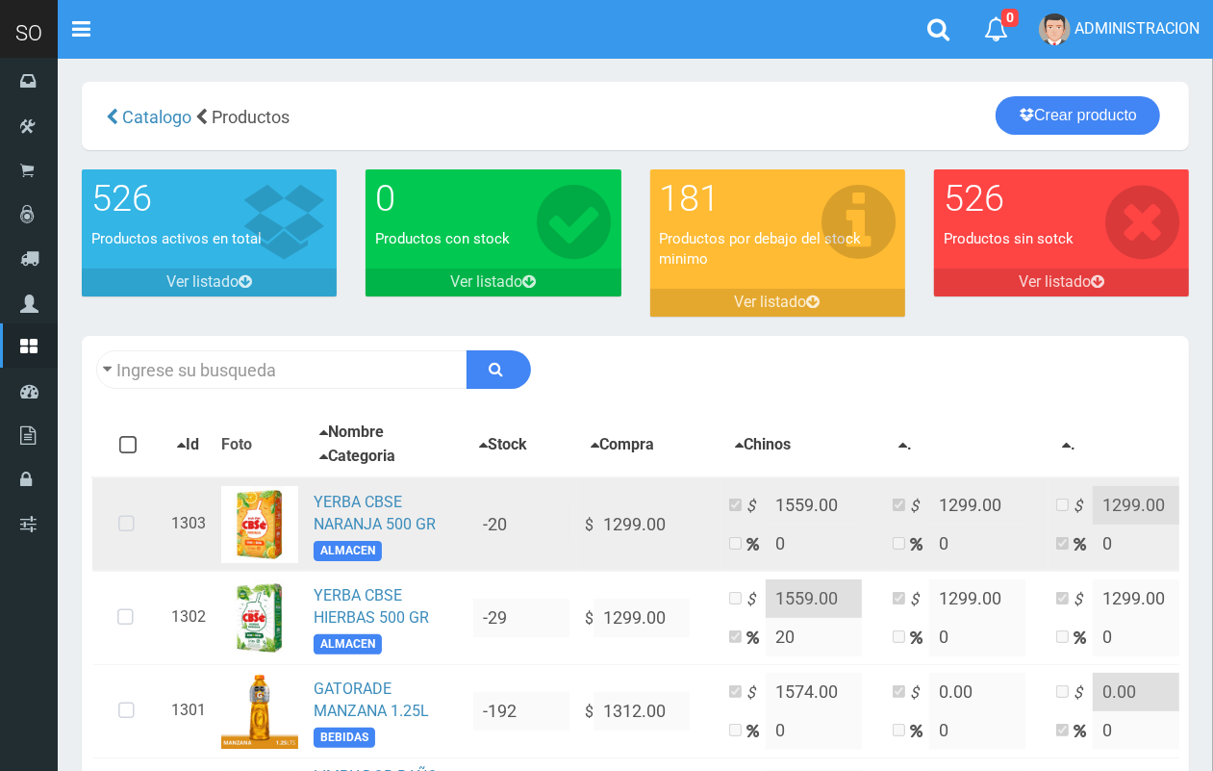
click at [125, 526] on icon at bounding box center [126, 524] width 51 height 63
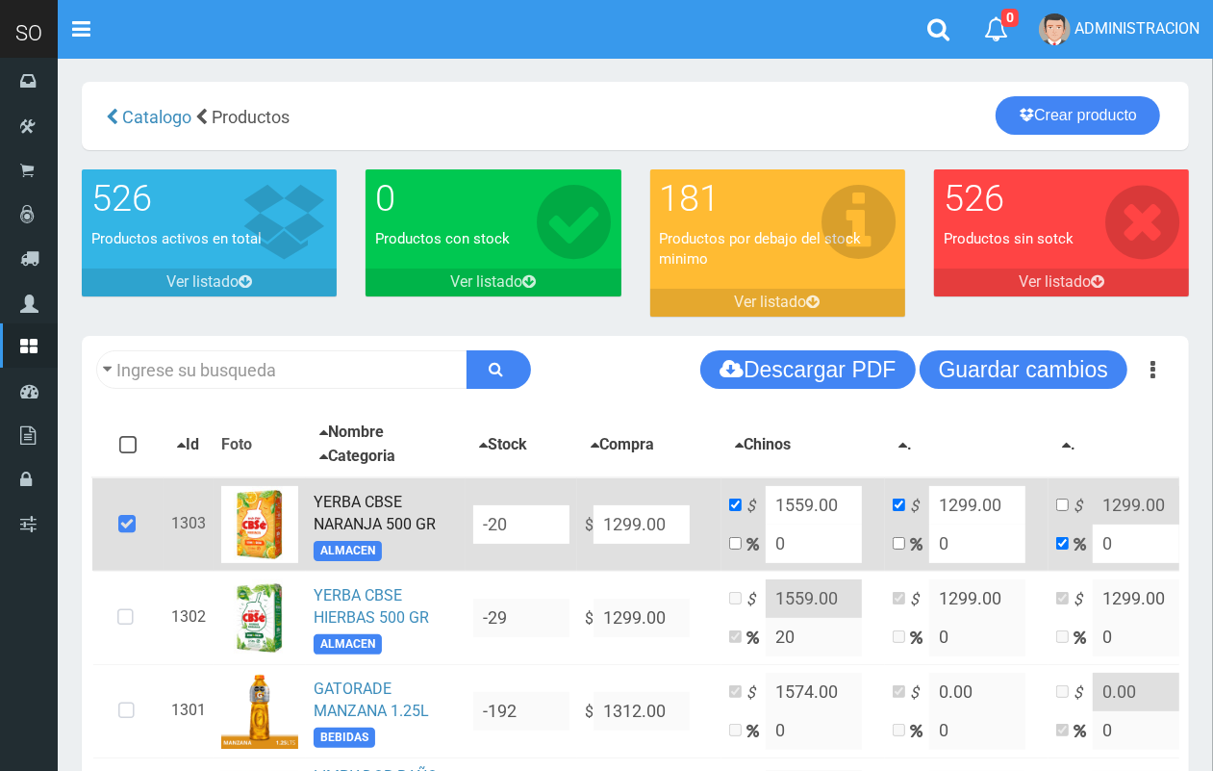
click at [539, 513] on tr "1303 YERBA CBSE NARANJA 500 GR ALMACEN -20 $ 1299.00 $ 1559.00 0 $ 1299.00 0 $ …" at bounding box center [681, 524] width 1179 height 94
type input "2"
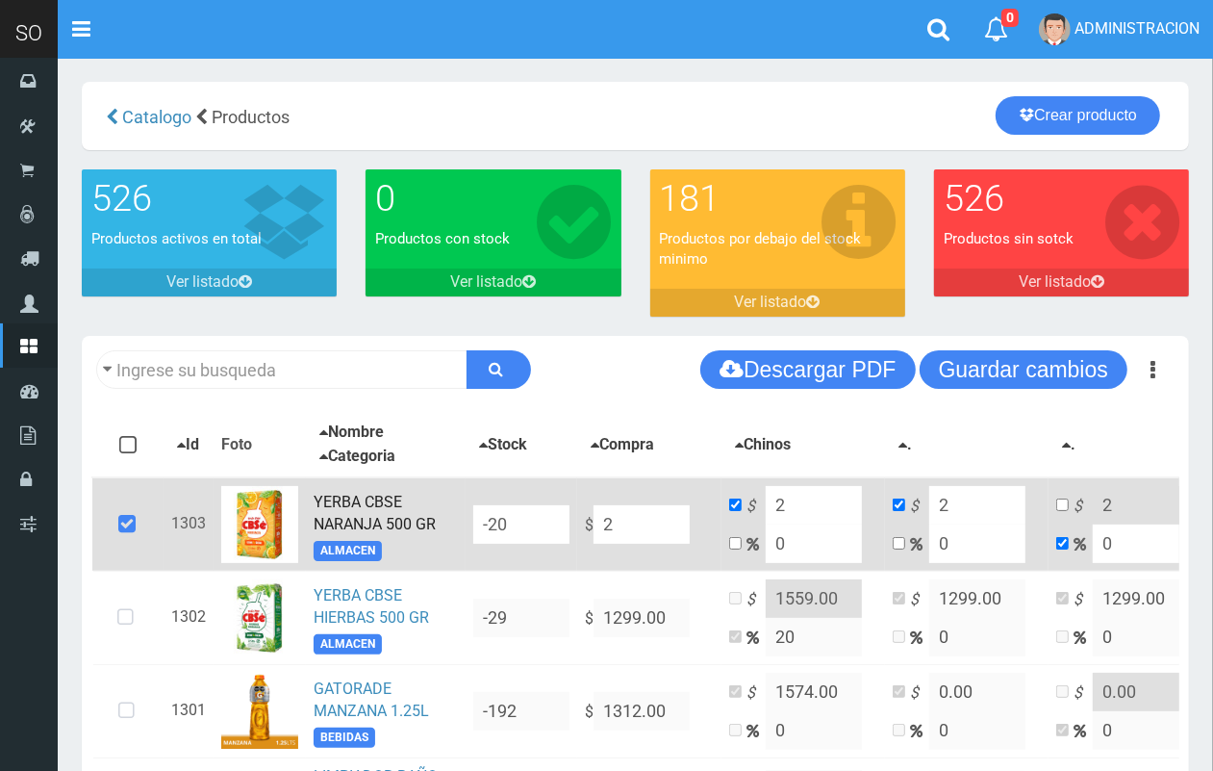
type input "27"
type input "279"
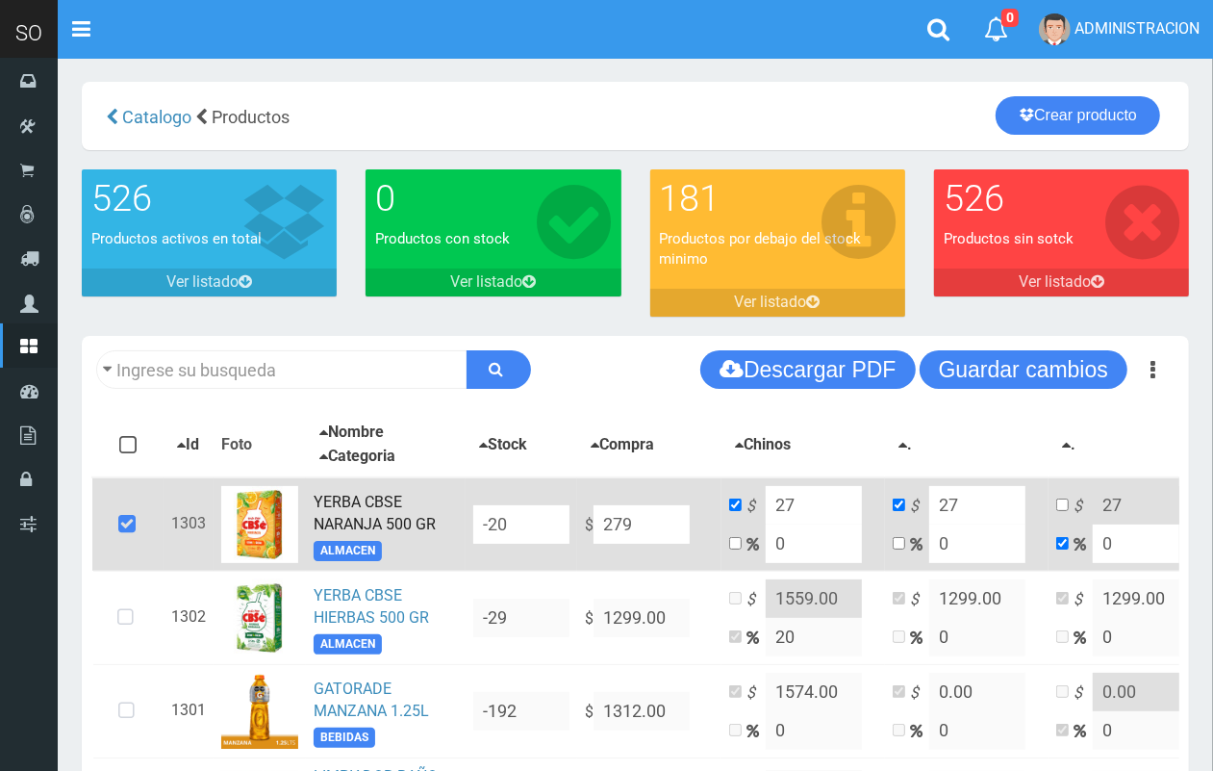
type input "279"
type input "2799"
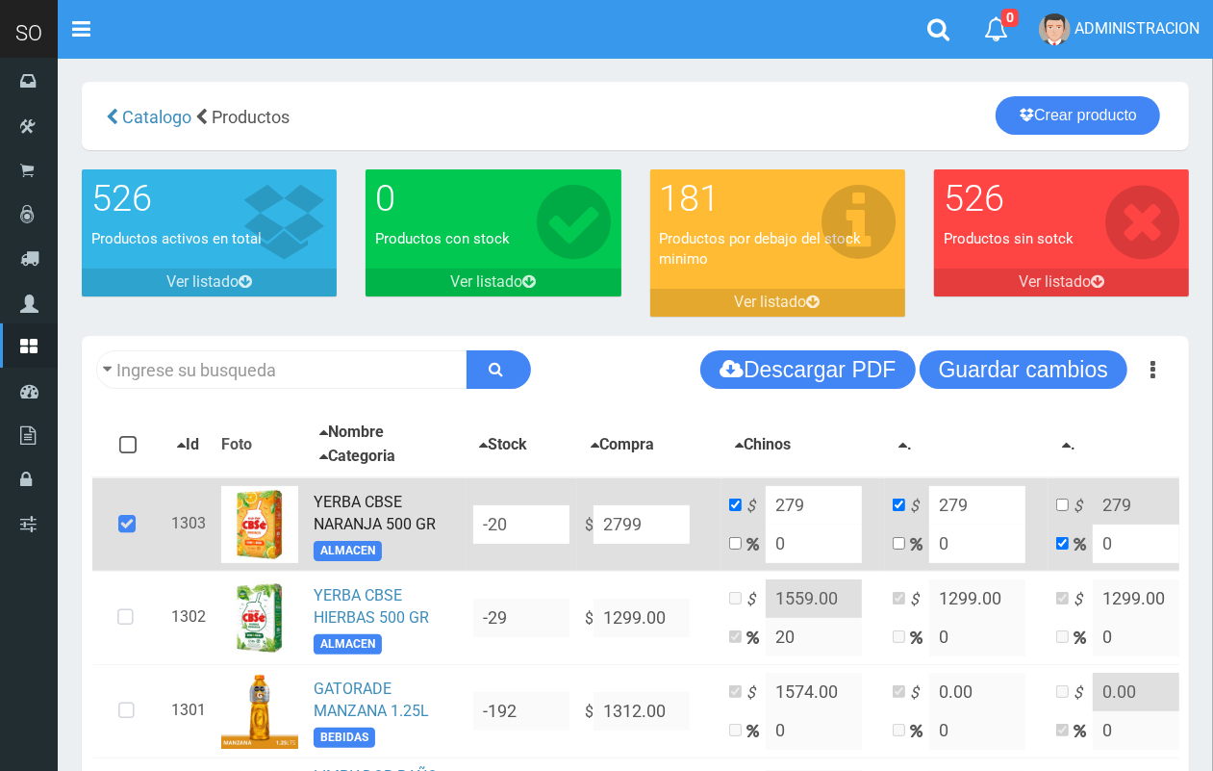
type input "2799"
click at [768, 544] on input "0" at bounding box center [814, 543] width 96 height 38
type input "2"
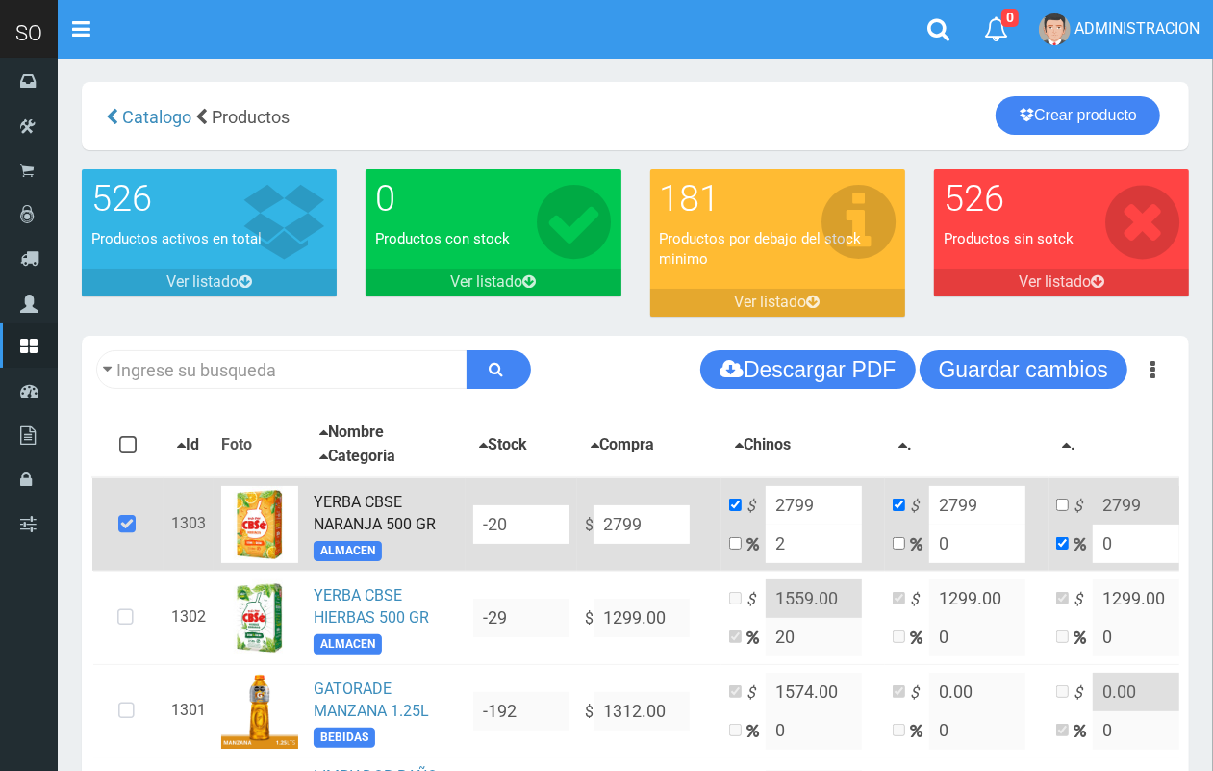
type input "2854.98"
type input "20"
type input "3358.8"
type input "2"
type input "2854.98"
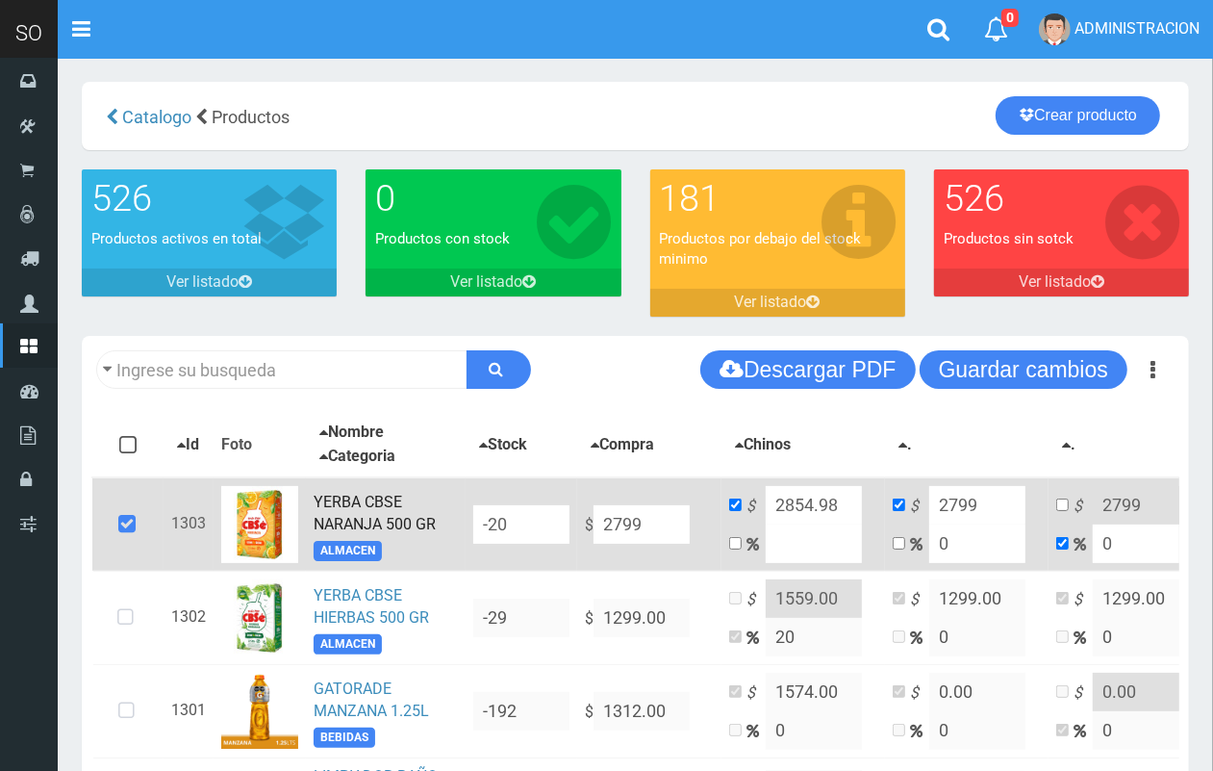
type input "2799"
type input "15"
type input "3218.85"
type input "1"
type input "2826.99"
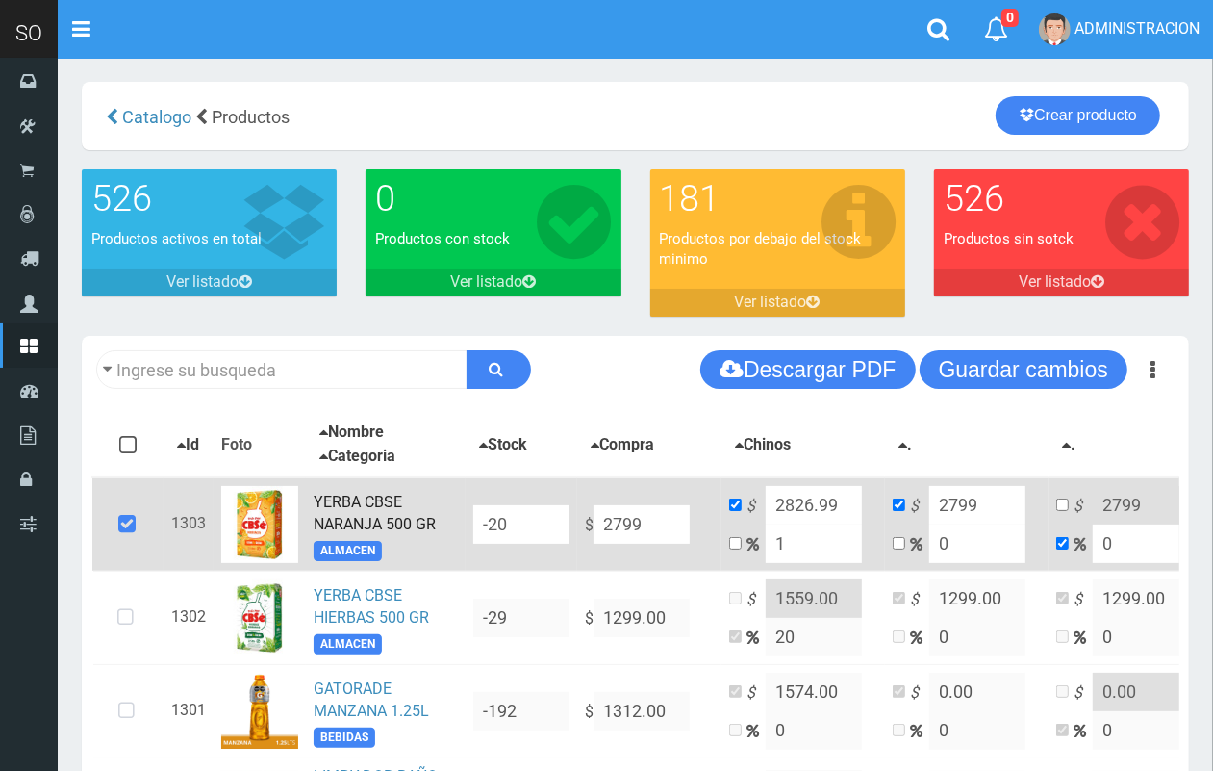
type input "18"
type input "3302.82"
type input "1"
type input "2826.99"
type input "17"
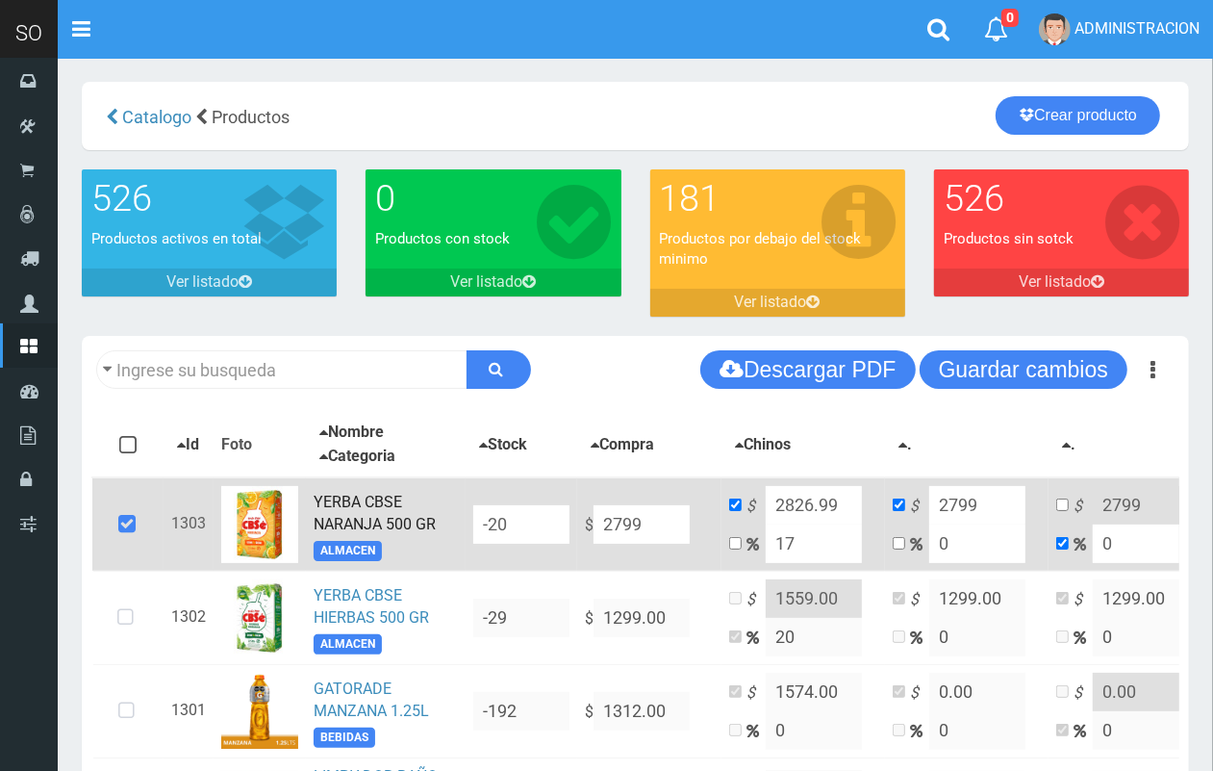
type input "3274.83"
type input "1"
type input "2826.99"
type input "10"
type input "3078.9"
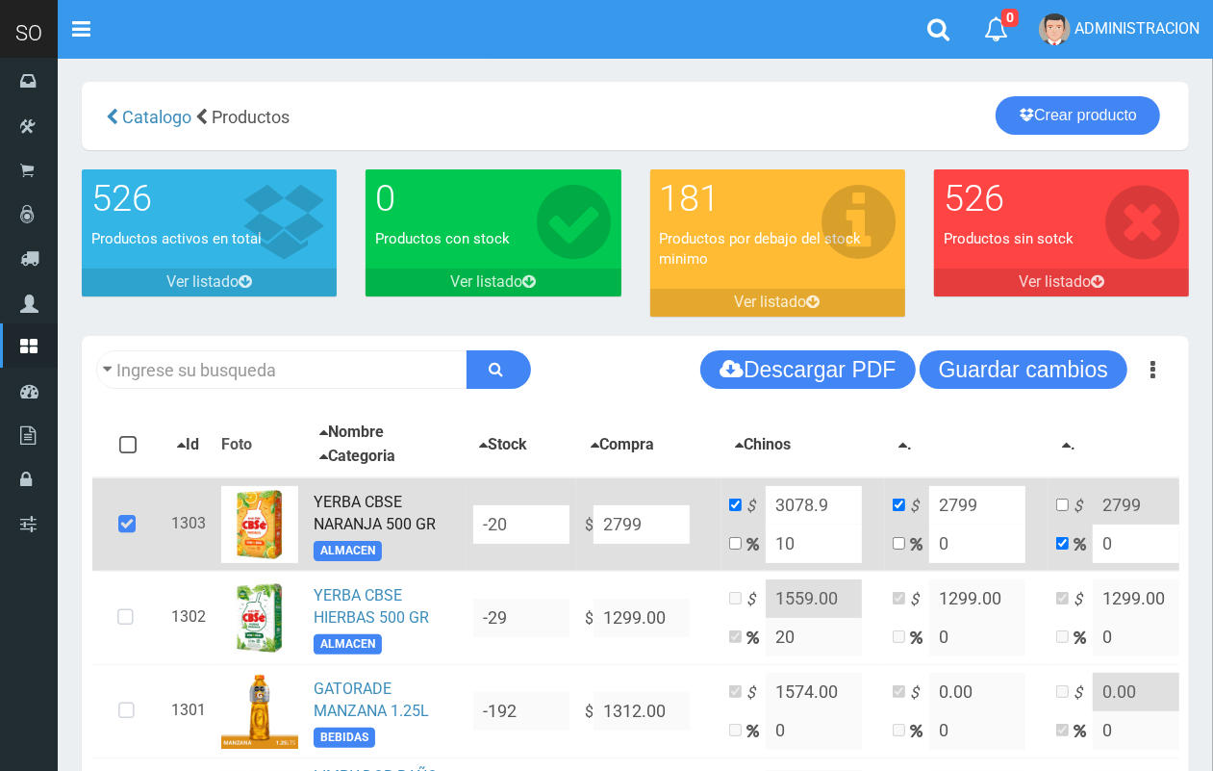
type input "1"
type input "2826.99"
type input "11"
type input "3106.89"
type input "1"
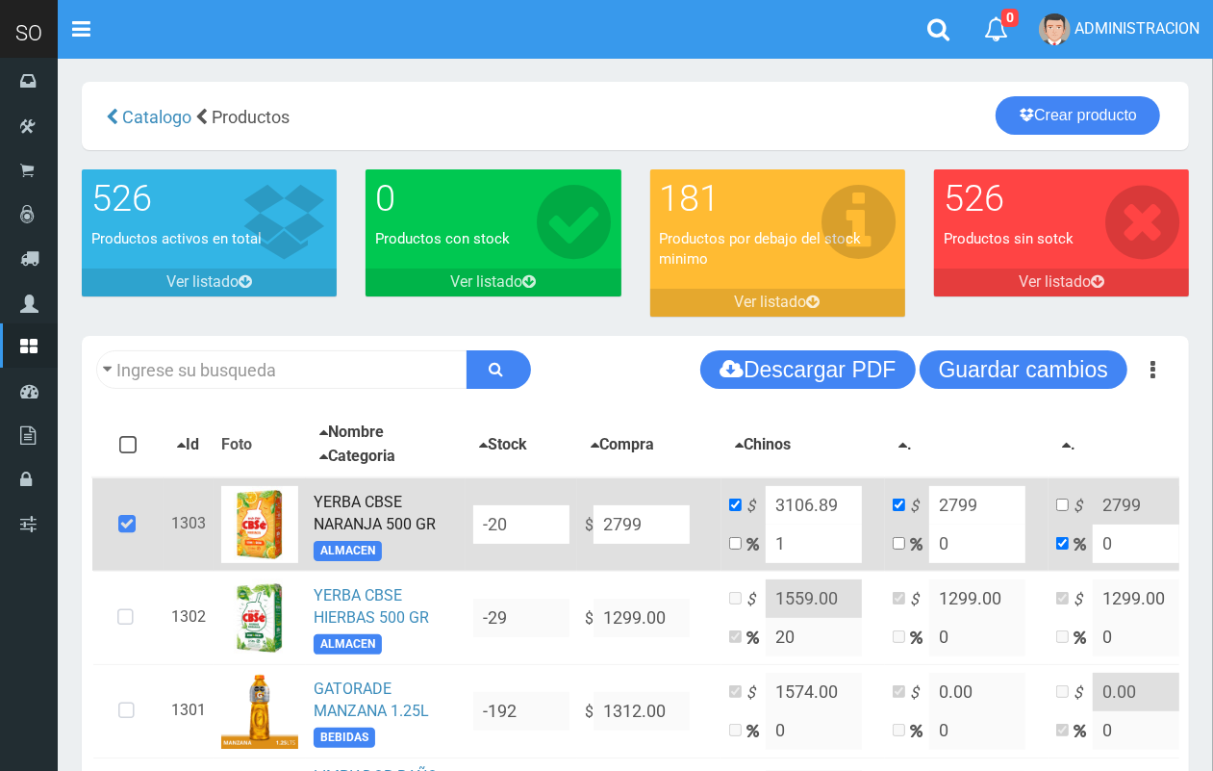
type input "2826.99"
type input "12"
type input "3134.88"
type input "1"
type input "2826.99"
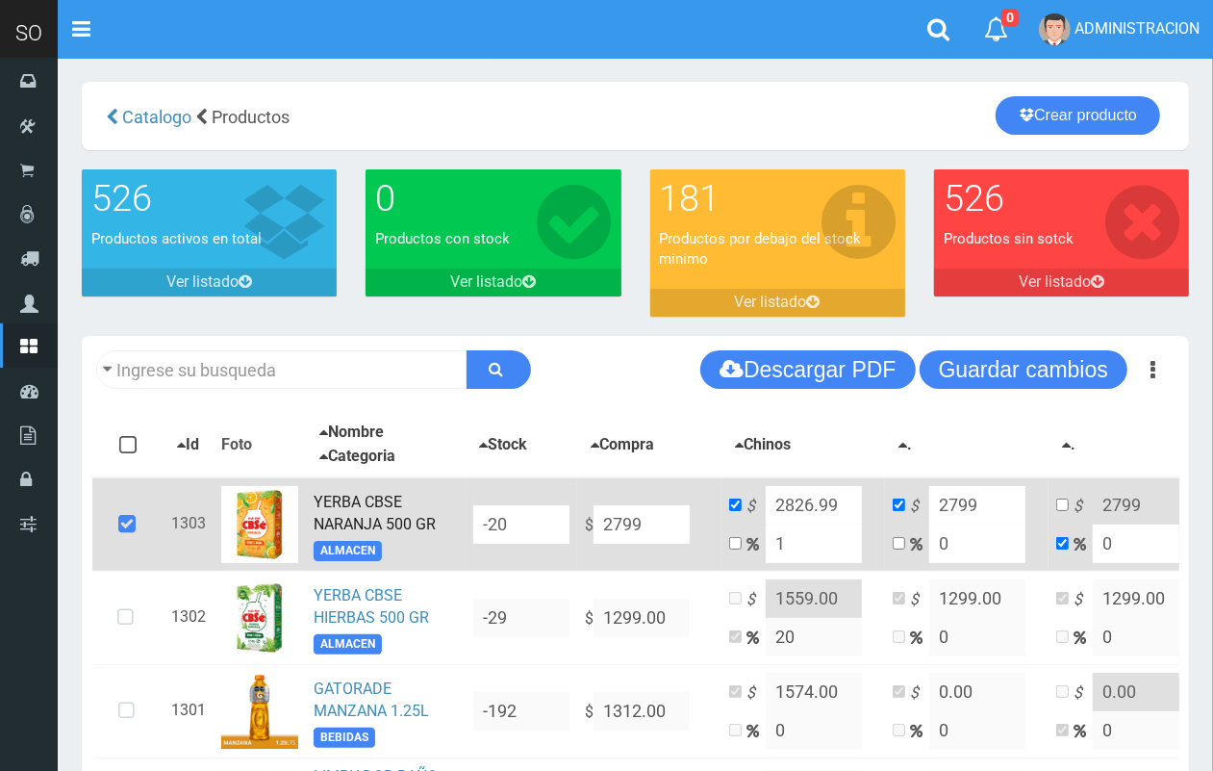
type input "15"
type input "3218.85"
type input "1"
type input "2826.99"
type input "13"
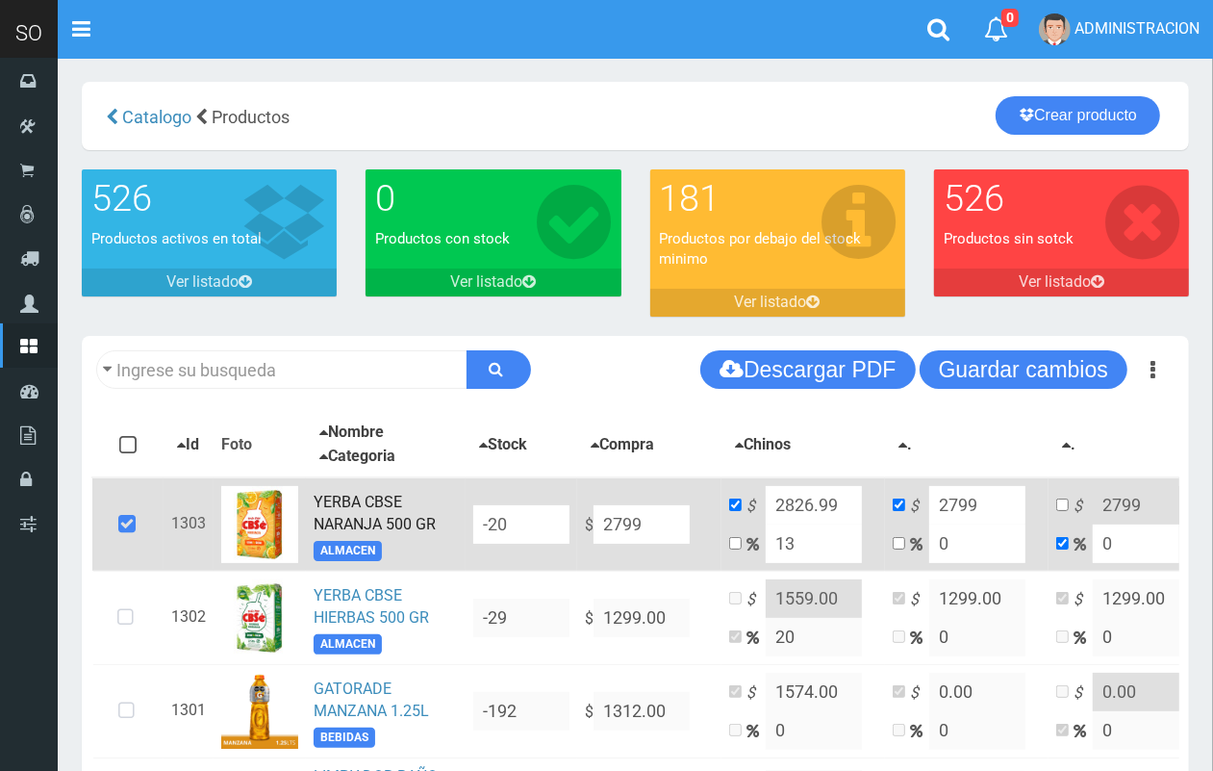
type input "3162.87"
type input "1"
type input "2826.99"
type input "14"
type input "3190.86"
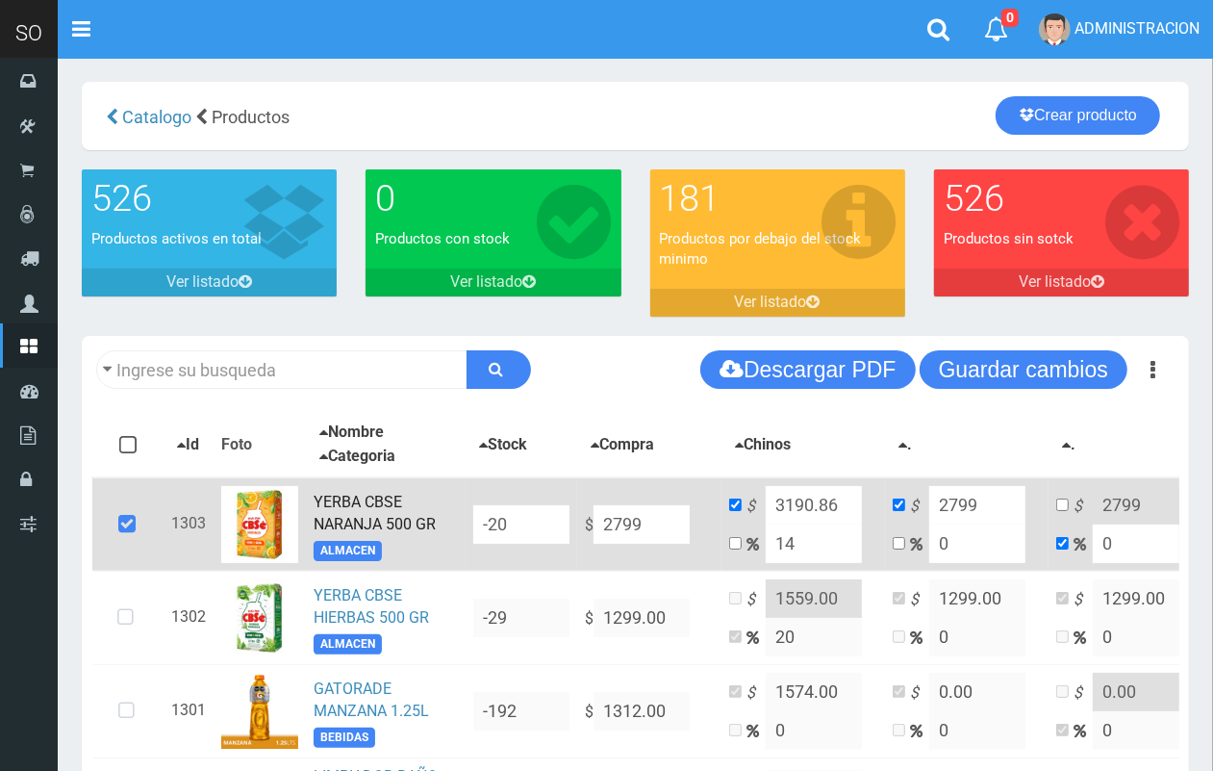
type input "1"
type input "2826.99"
type input "15"
type input "3218.85"
type input "1"
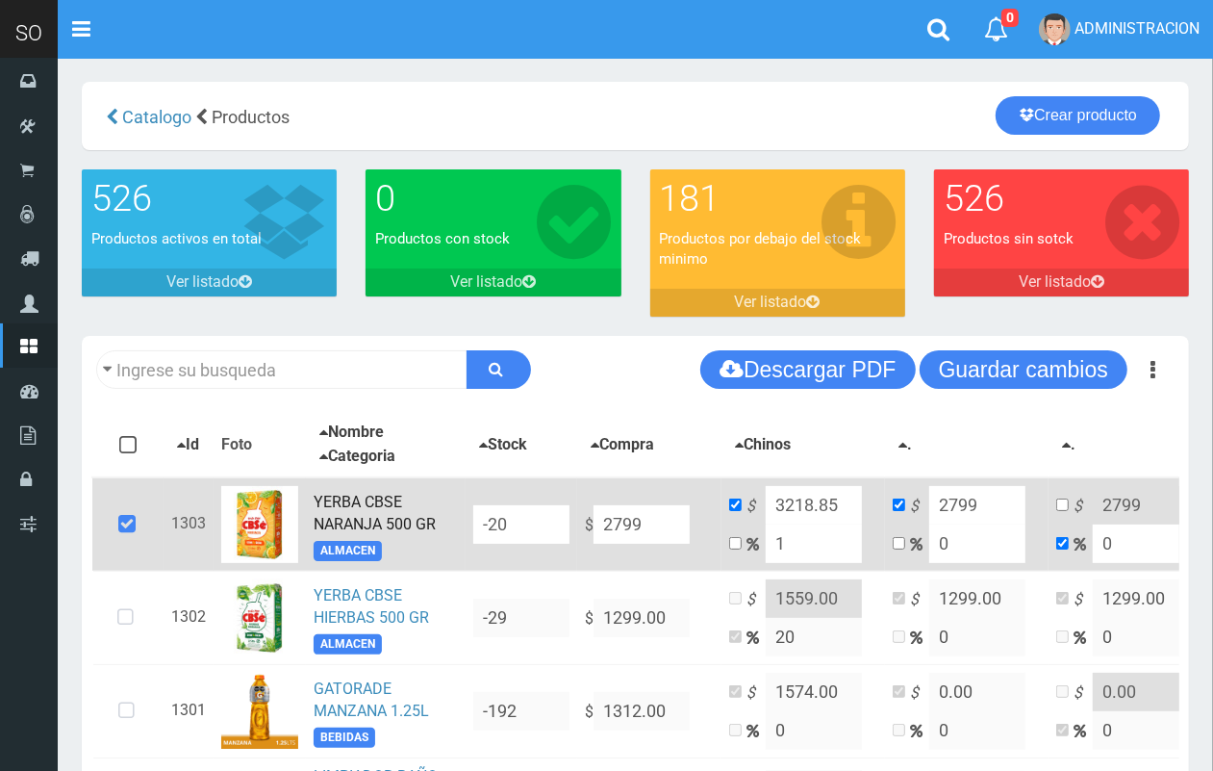
type input "2826.99"
type input "13"
type input "3162.87"
type input "1"
type input "2826.99"
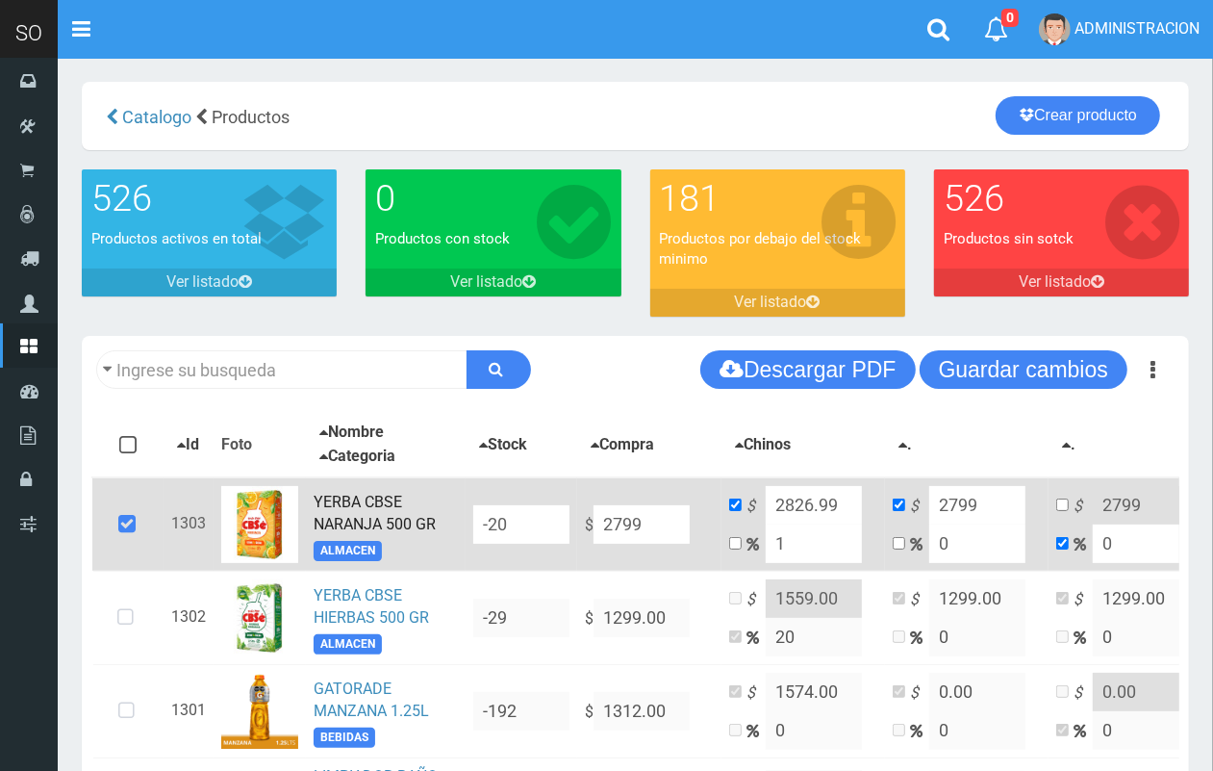
type input "14"
type input "3190.86"
type input "1"
type input "2826.99"
type input "15"
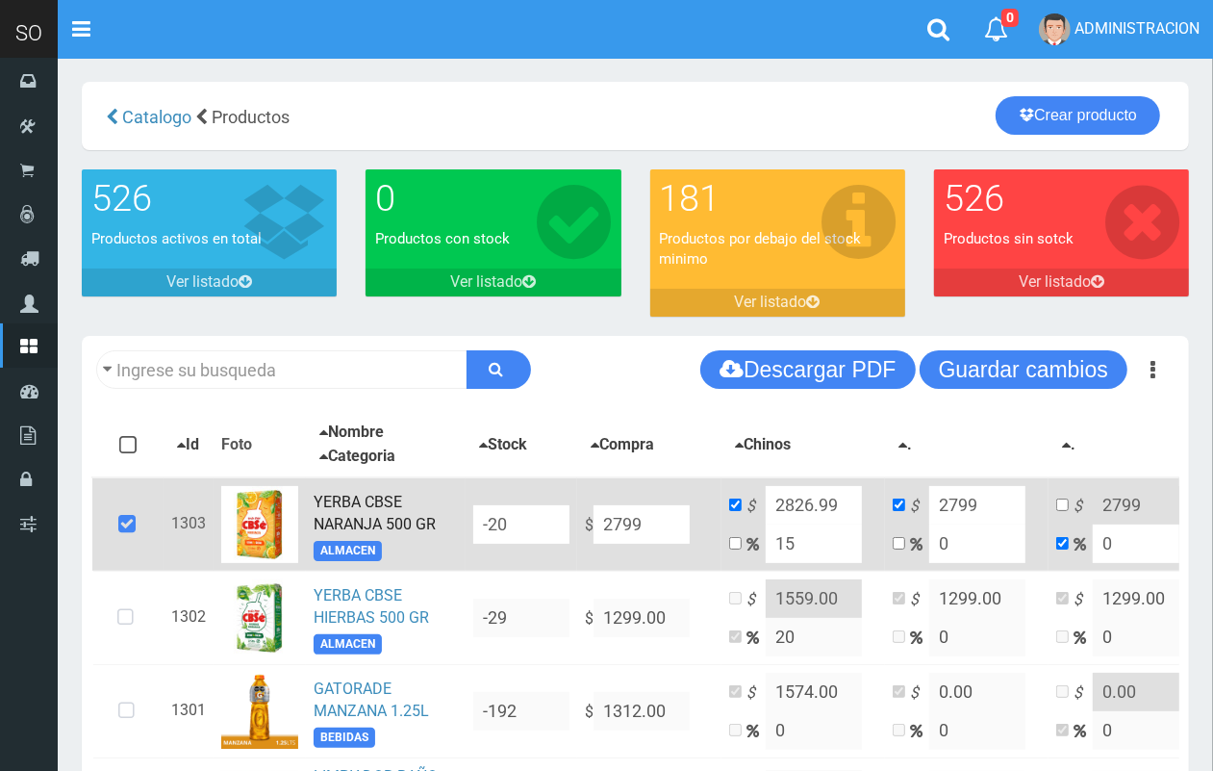
type input "3218.85"
type input "1"
type input "2826.99"
type input "14"
type input "3190.86"
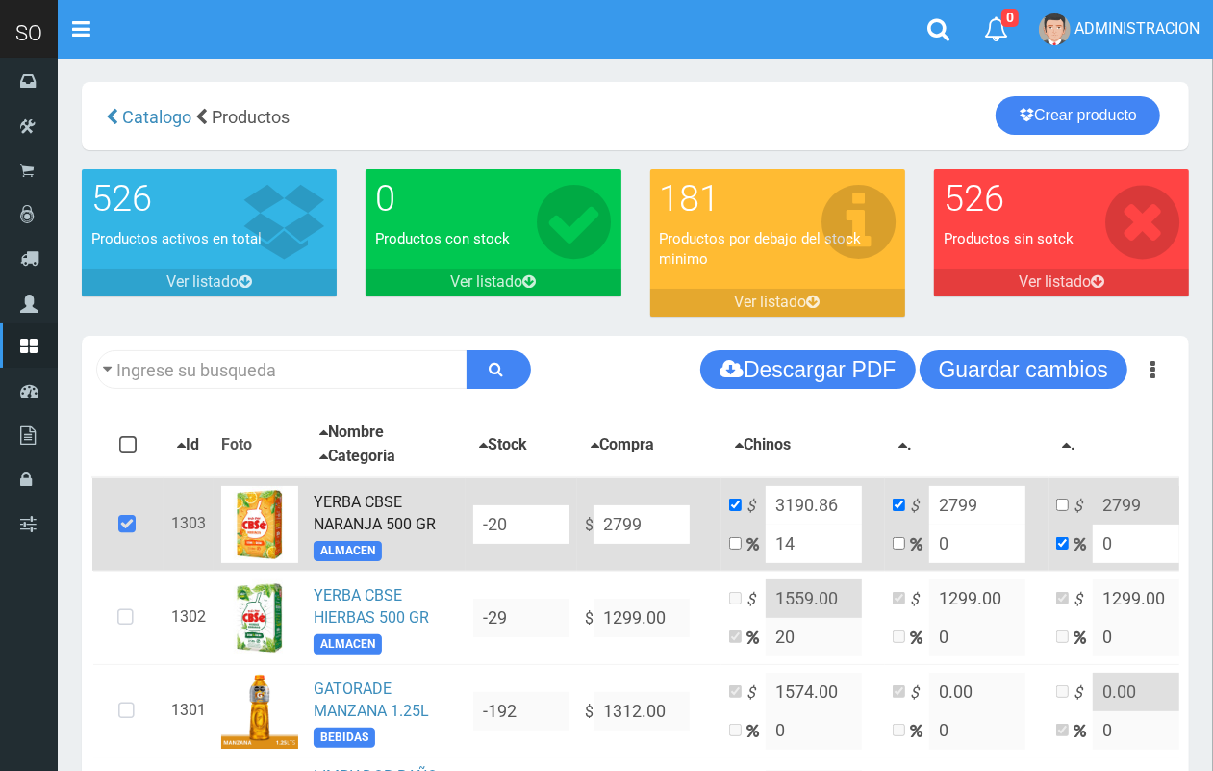
type input "14"
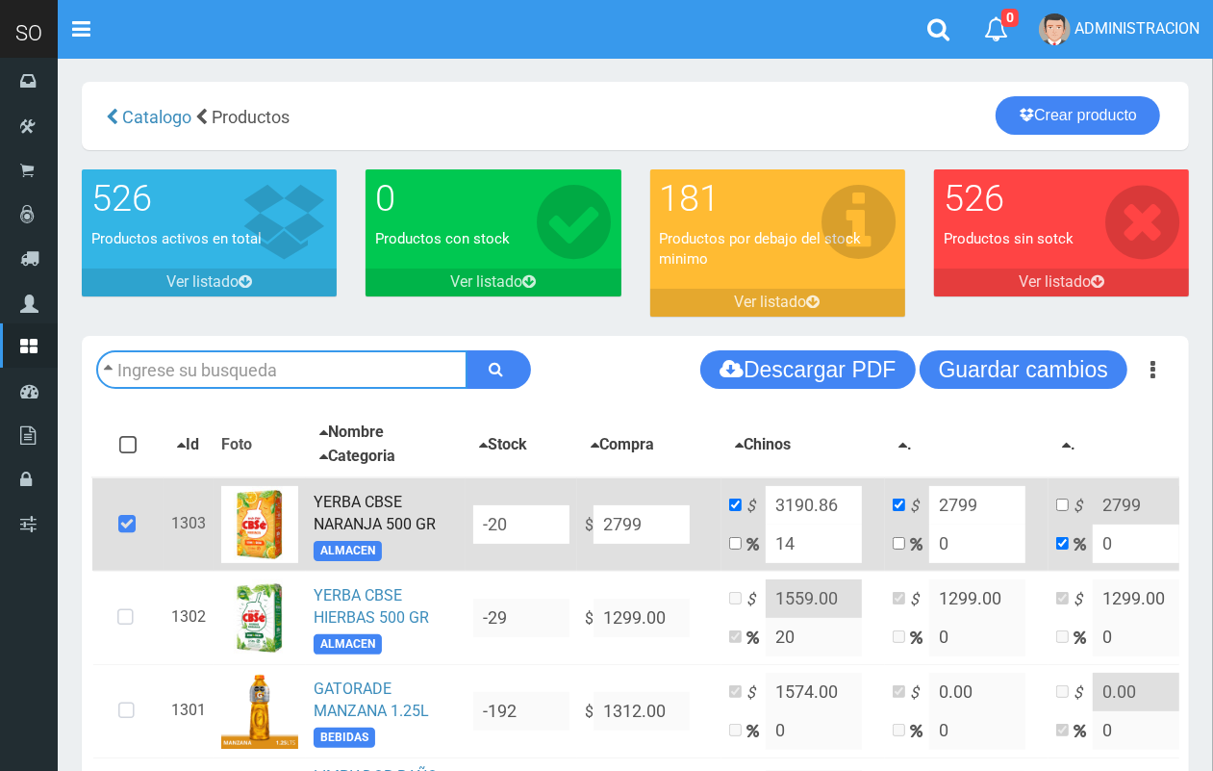
click at [352, 351] on input "text" at bounding box center [281, 369] width 371 height 38
type input "cif"
click at [467, 350] on button "submit" at bounding box center [499, 369] width 64 height 38
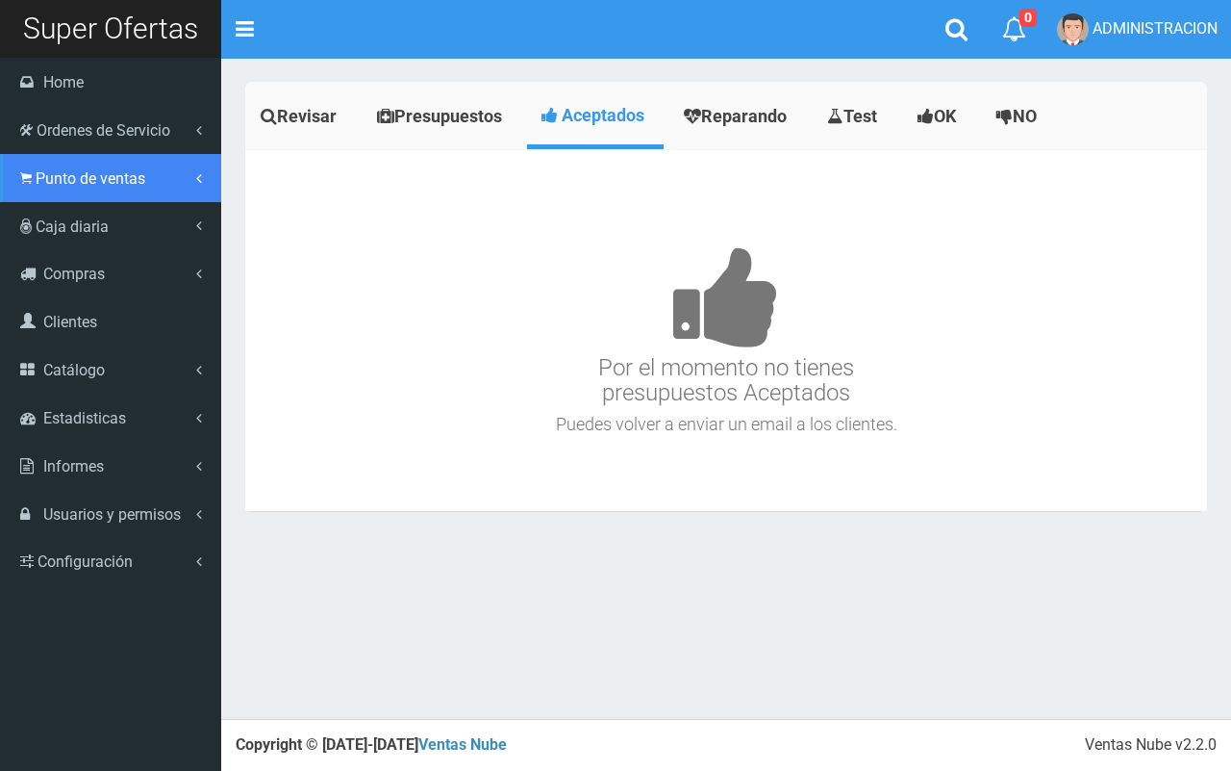
click at [46, 189] on link "Punto de ventas" at bounding box center [110, 178] width 221 height 48
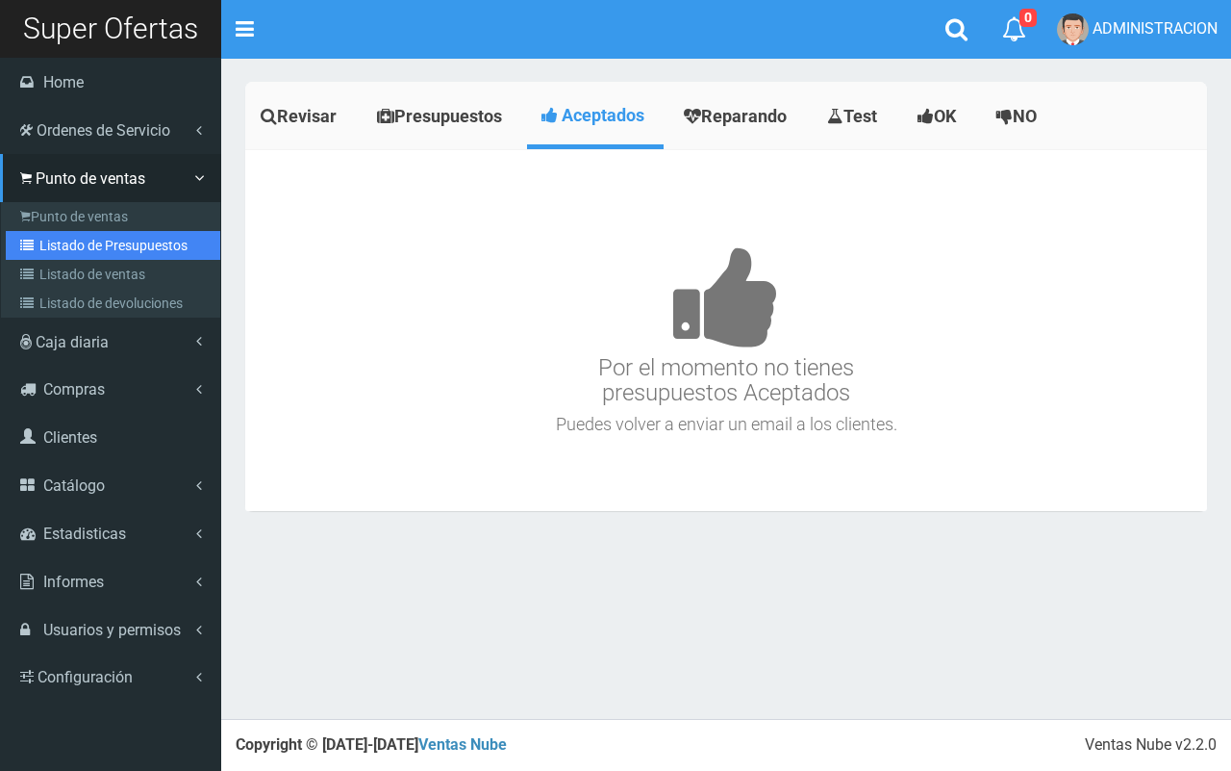
drag, startPoint x: 77, startPoint y: 248, endPoint x: 444, endPoint y: 229, distance: 367.1
click at [77, 247] on link "Listado de Presupuestos" at bounding box center [113, 245] width 215 height 29
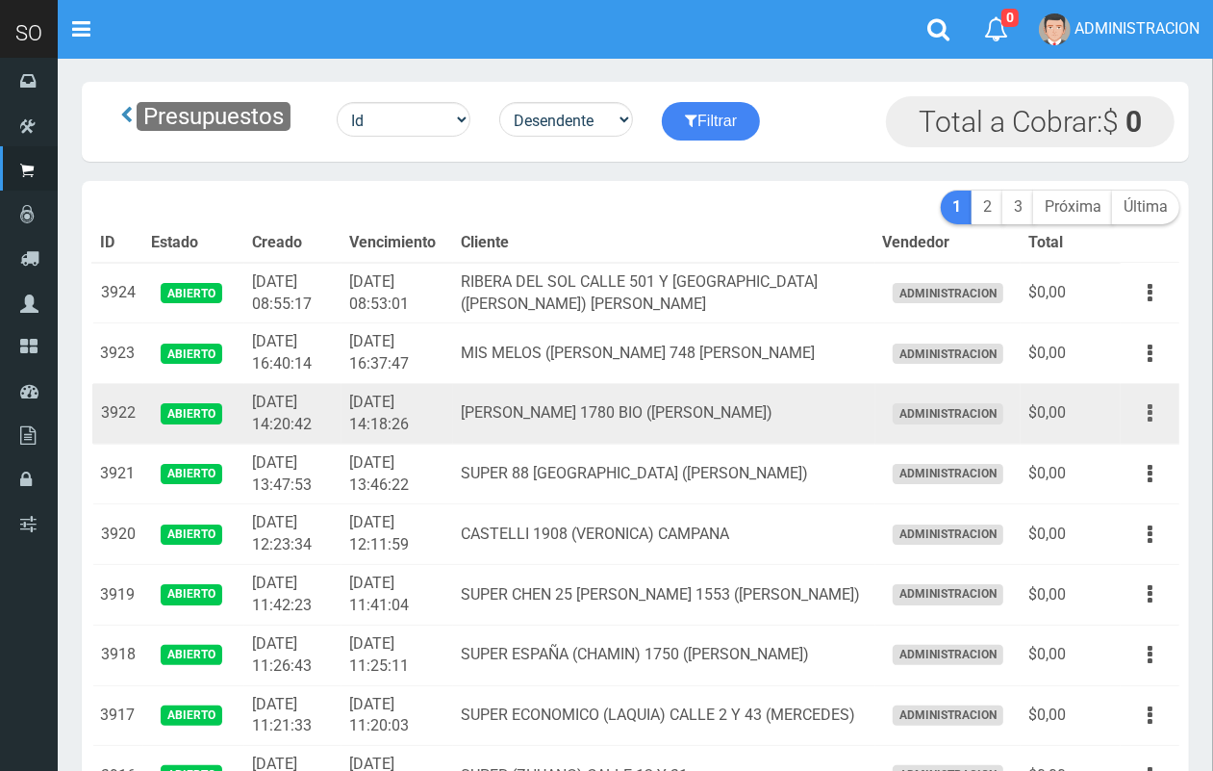
click at [1150, 414] on icon "button" at bounding box center [1150, 413] width 5 height 34
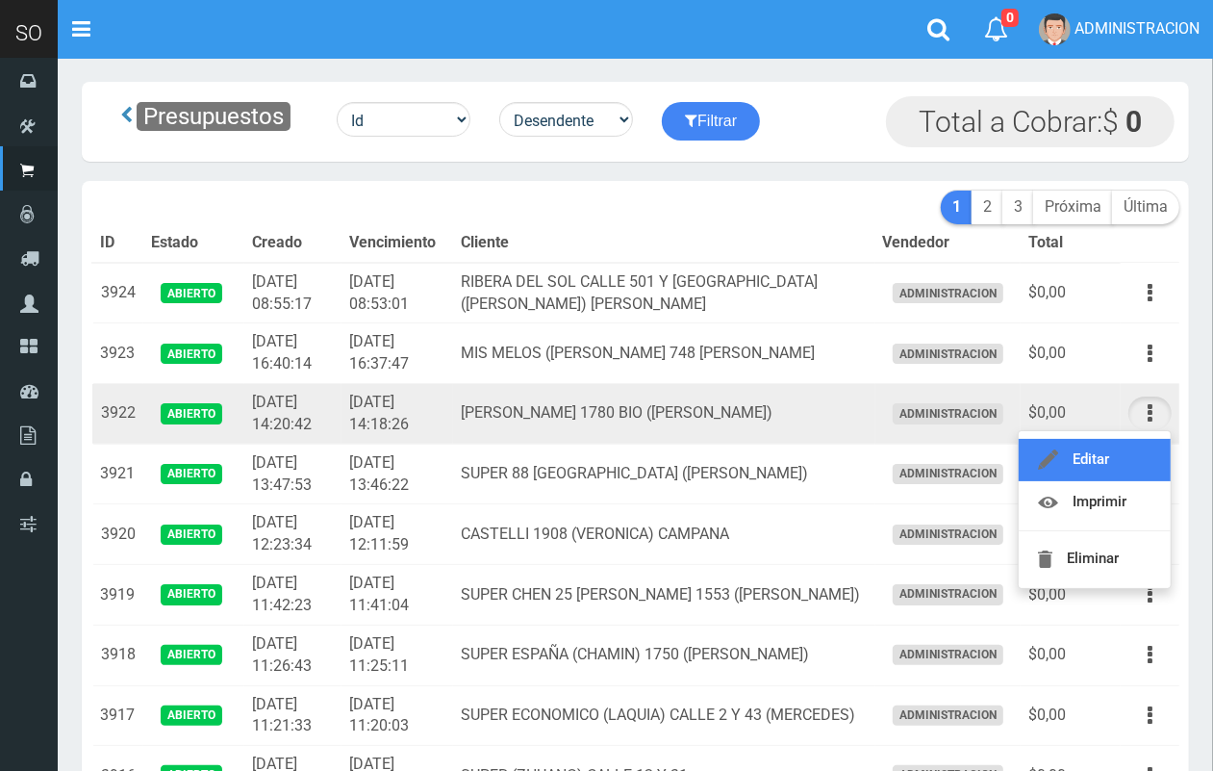
click at [1130, 450] on link "Editar" at bounding box center [1095, 460] width 152 height 42
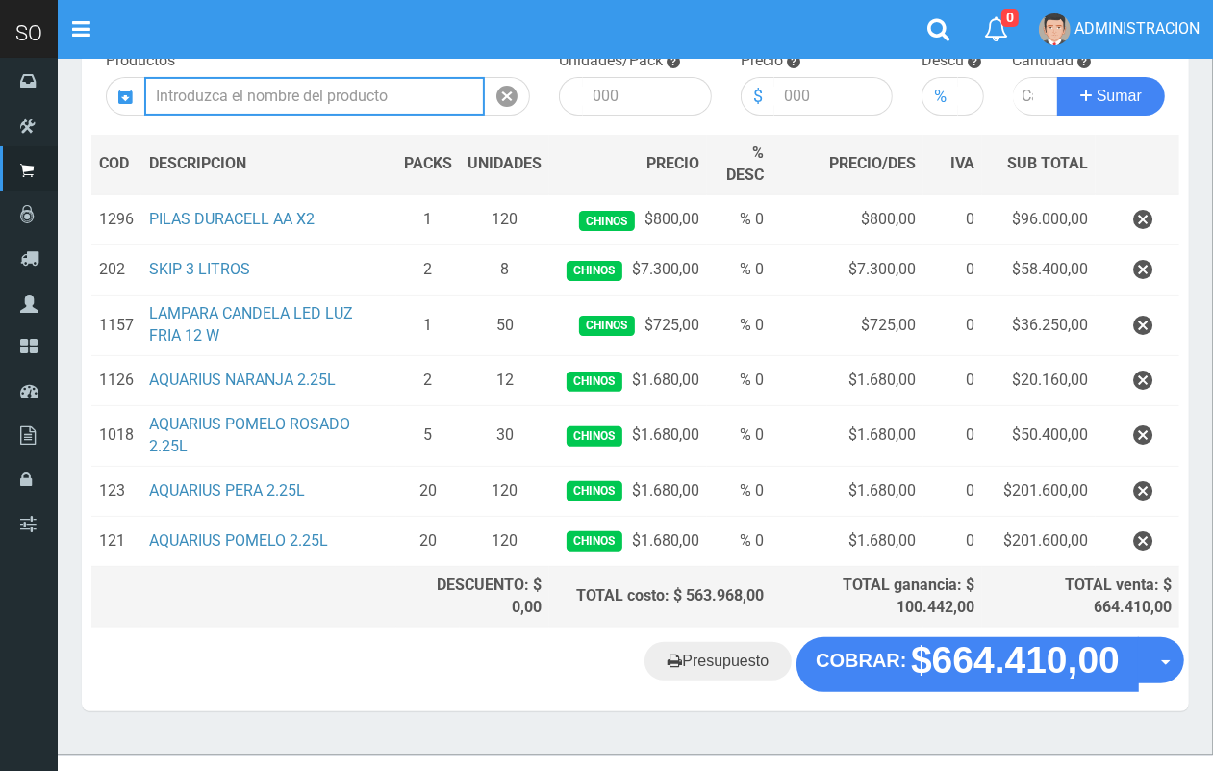
scroll to position [219, 0]
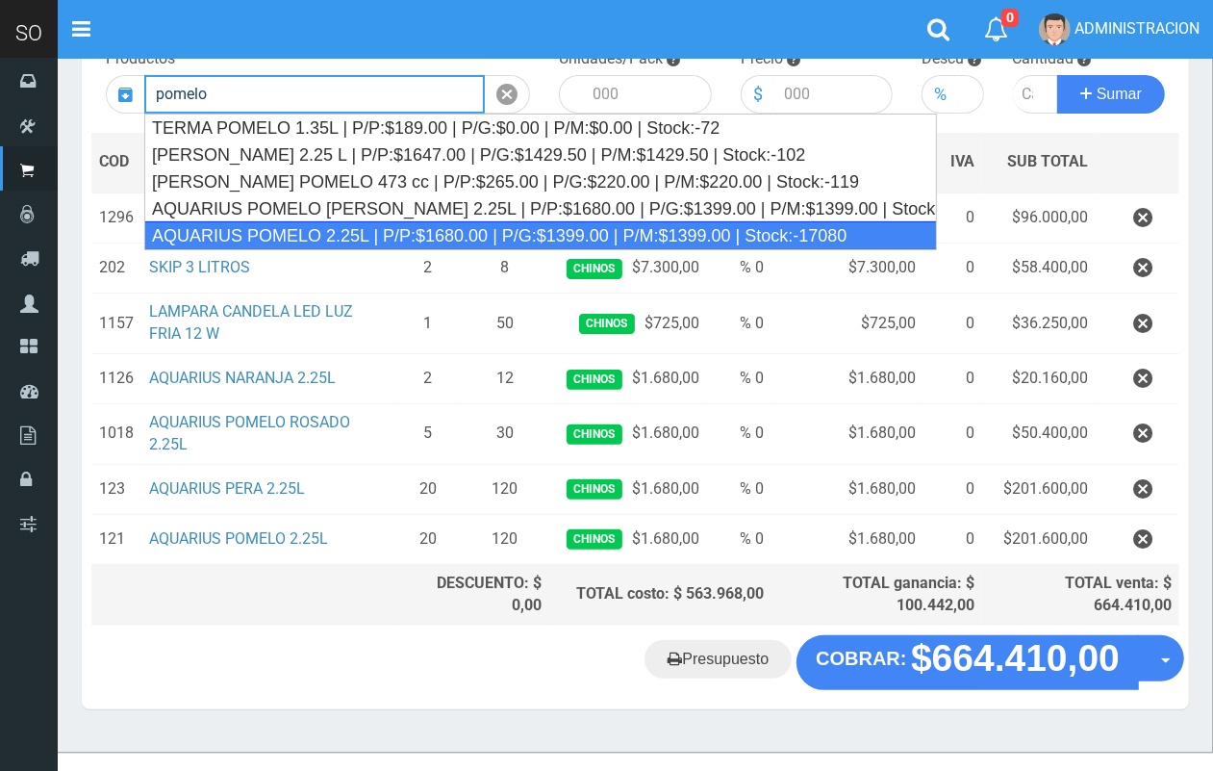
click at [401, 228] on div "AQUARIUS POMELO 2.25L | P/P:$1680.00 | P/G:$1399.00 | P/M:$1399.00 | Stock:-170…" at bounding box center [540, 235] width 793 height 29
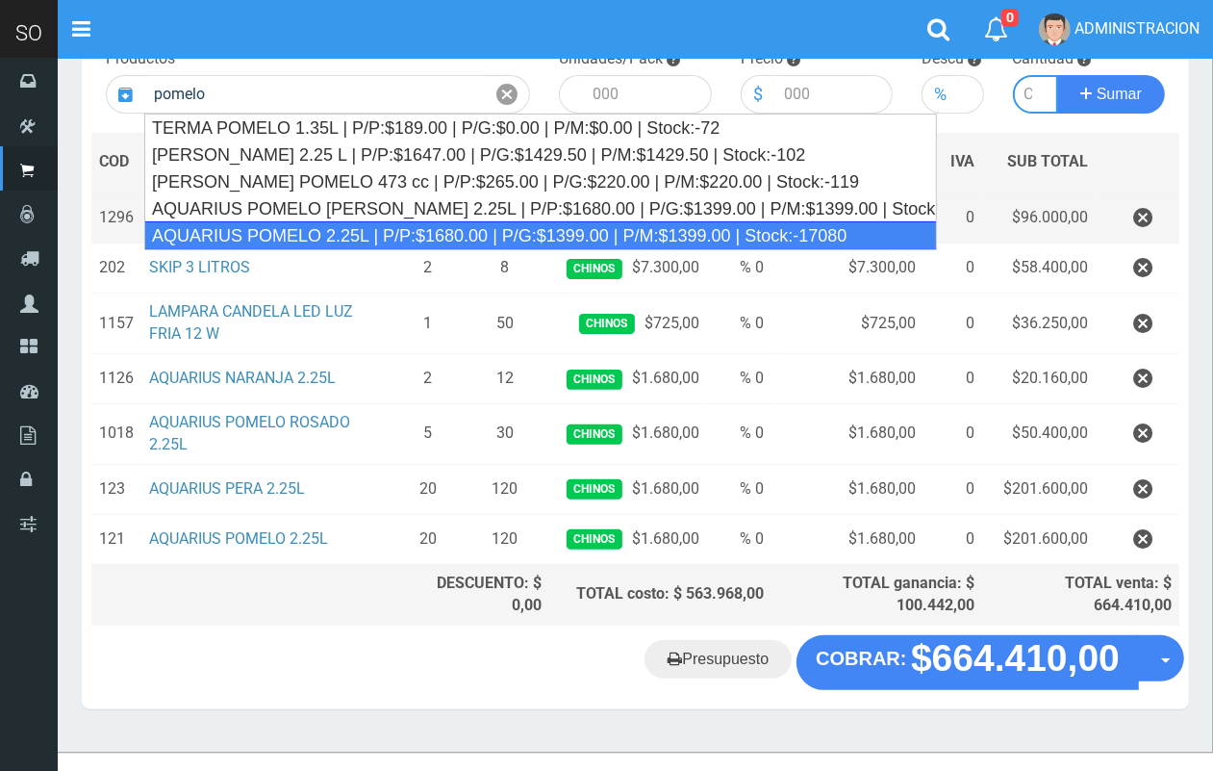
type input "AQUARIUS POMELO 2.25L | P/P:$1680.00 | P/G:$1399.00 | P/M:$1399.00 | Stock:-170…"
type input "6"
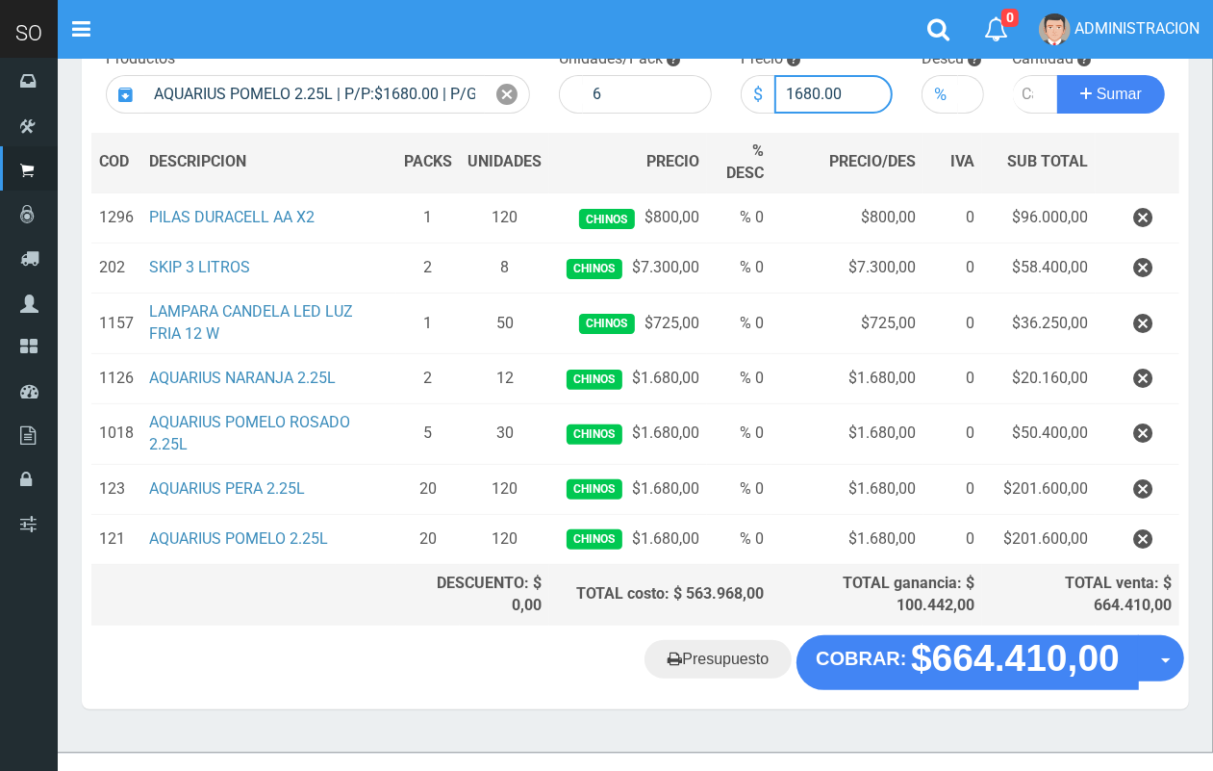
click at [814, 80] on input "1680.00" at bounding box center [833, 94] width 119 height 38
type input "1670.00"
click at [1023, 99] on input "number" at bounding box center [1036, 94] width 46 height 38
type input "20"
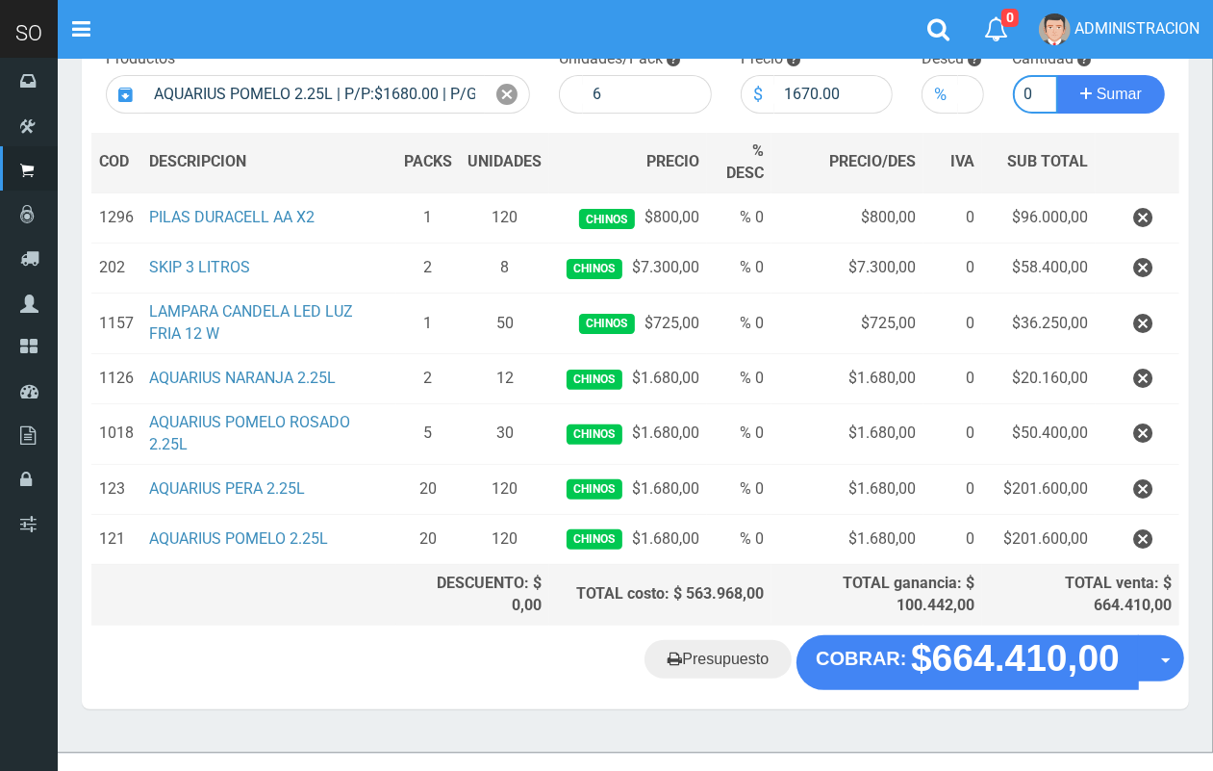
click at [1057, 75] on button "Sumar" at bounding box center [1111, 94] width 108 height 38
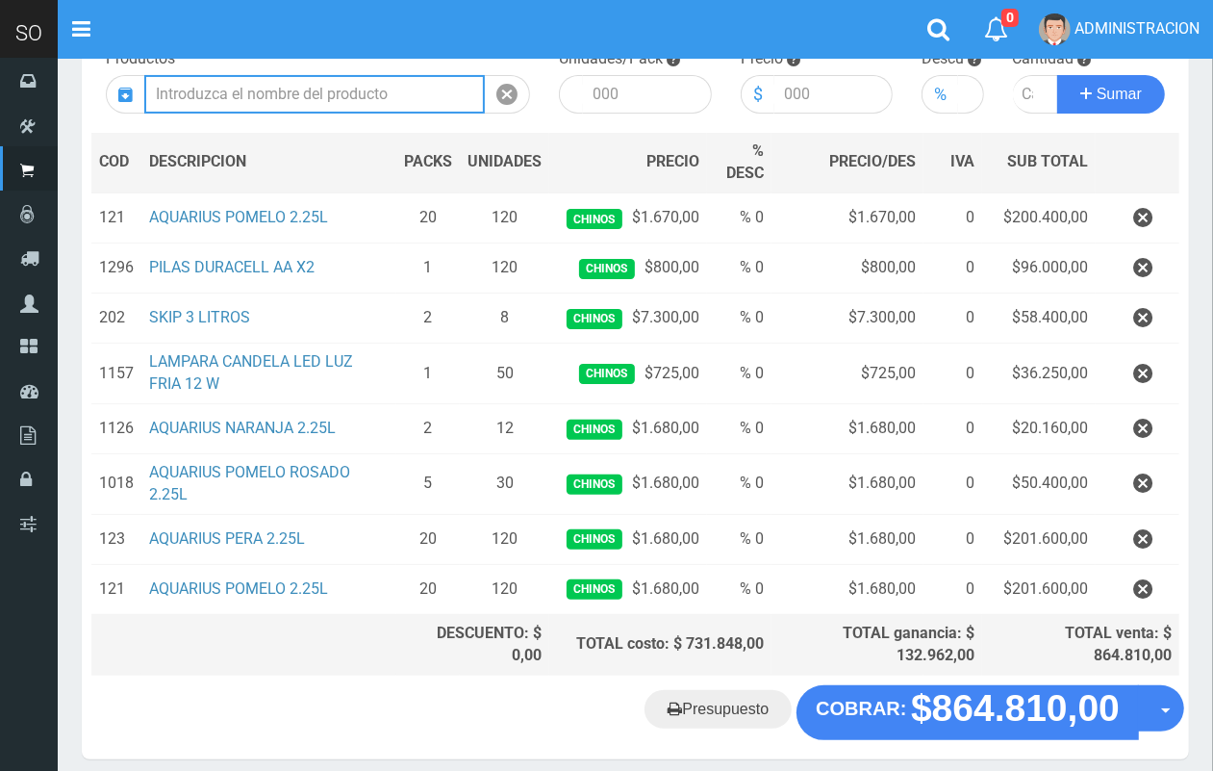
scroll to position [296, 0]
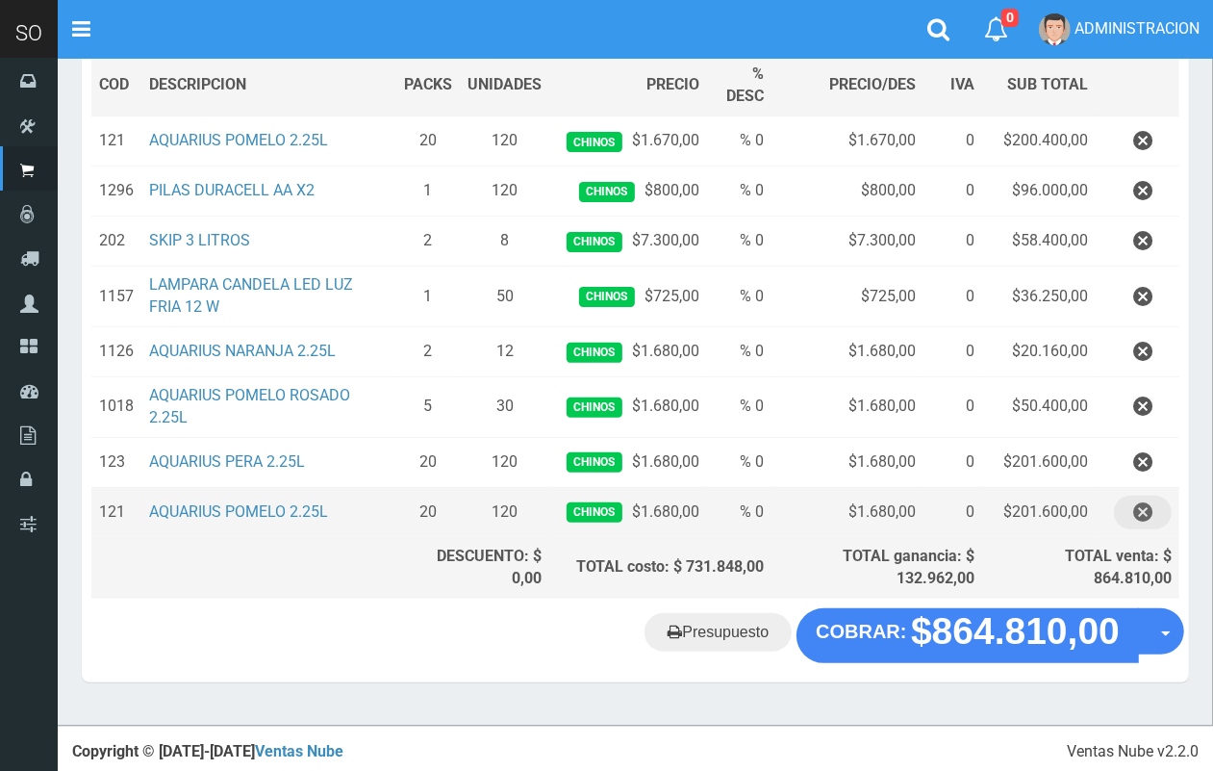
click at [1147, 508] on icon "button" at bounding box center [1142, 512] width 19 height 34
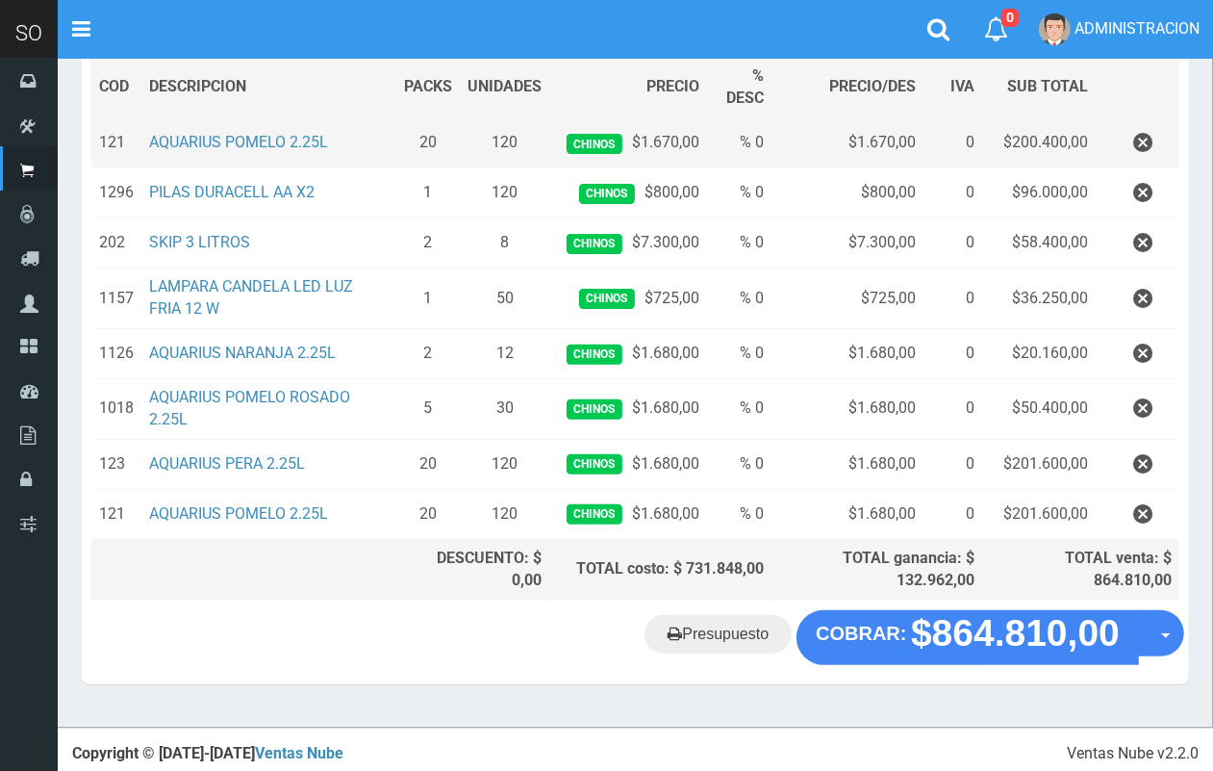
scroll to position [246, 0]
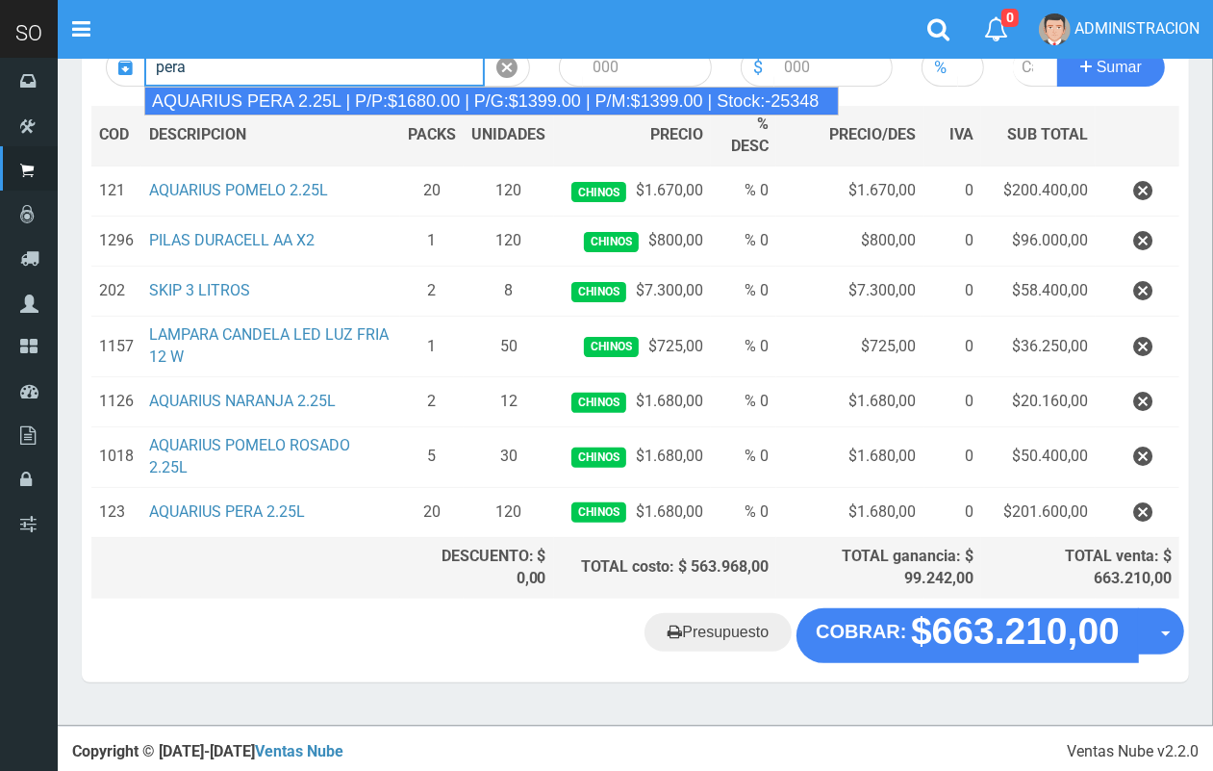
click at [385, 93] on div "AQUARIUS PERA 2.25L | P/P:$1680.00 | P/G:$1399.00 | P/M:$1399.00 | Stock:-25348" at bounding box center [491, 101] width 695 height 29
type input "AQUARIUS PERA 2.25L | P/P:$1680.00 | P/G:$1399.00 | P/M:$1399.00 | Stock:-25348"
type input "6"
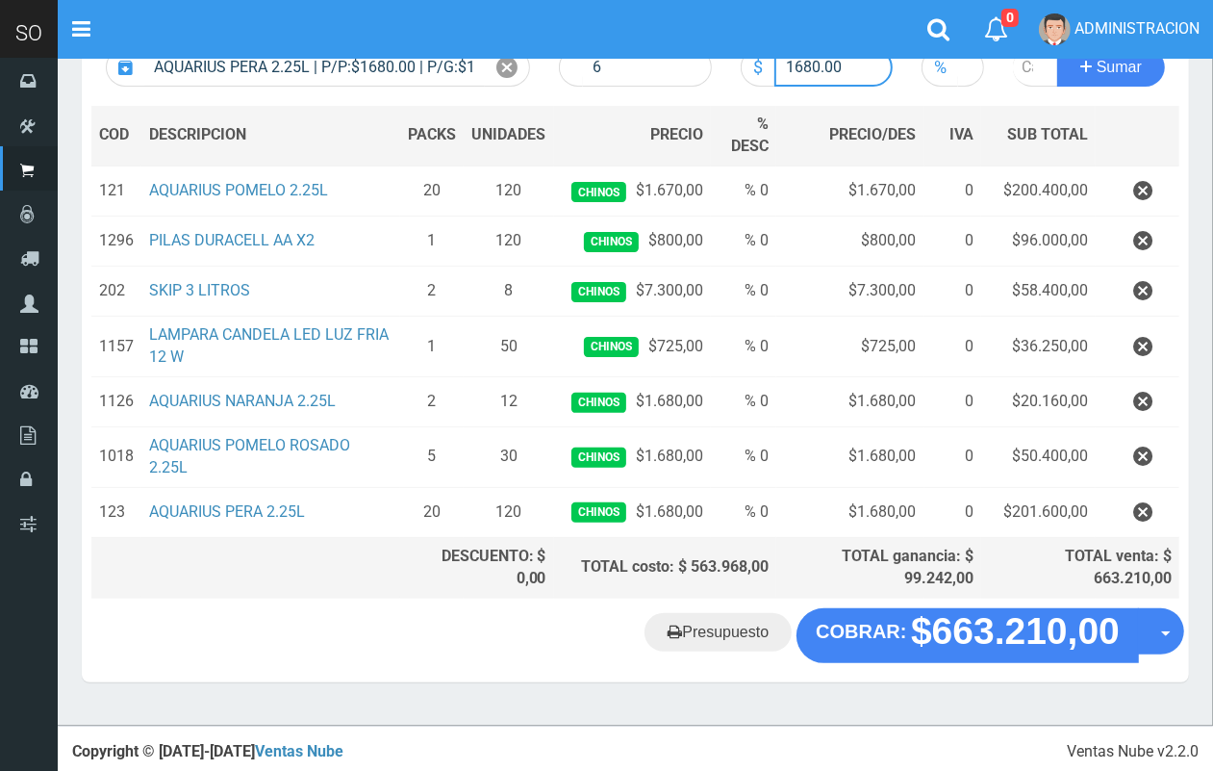
click at [810, 67] on input "1680.00" at bounding box center [833, 67] width 119 height 38
type input "1670.00"
click at [1021, 67] on input "number" at bounding box center [1036, 67] width 46 height 38
type input "20"
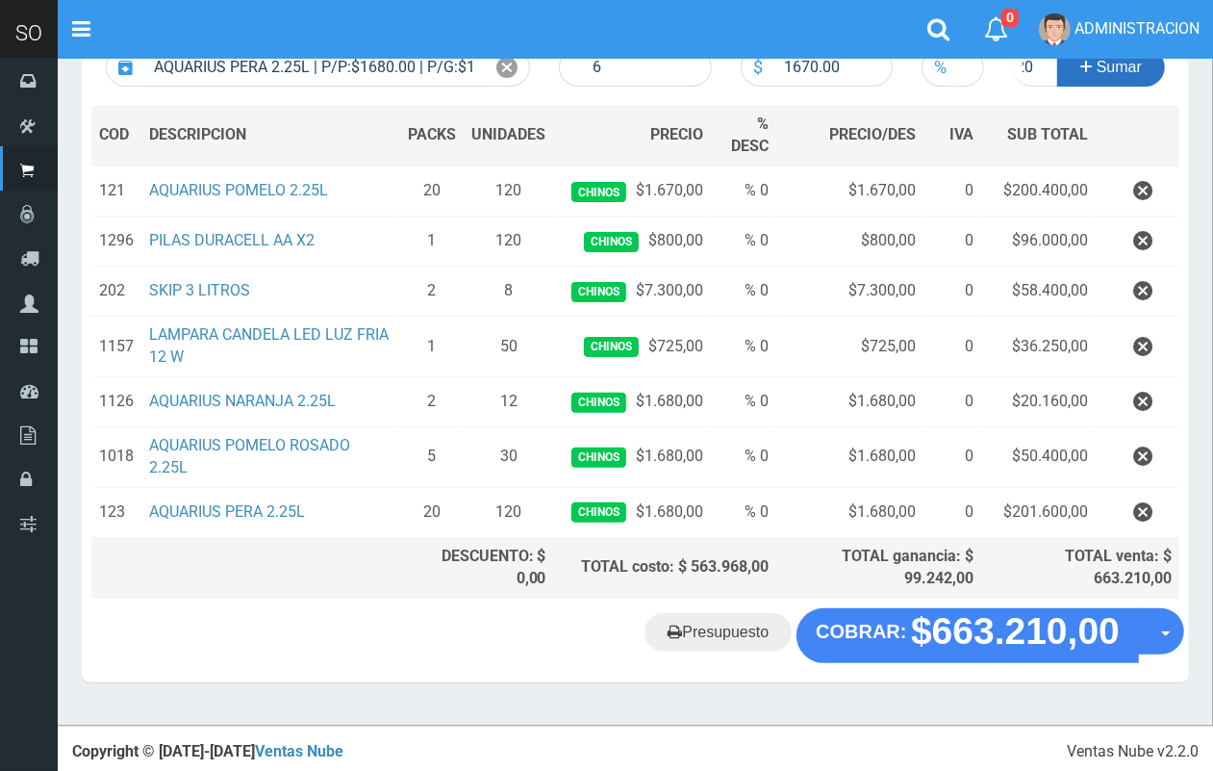
scroll to position [0, 0]
click at [1153, 65] on button "Sumar" at bounding box center [1111, 67] width 108 height 38
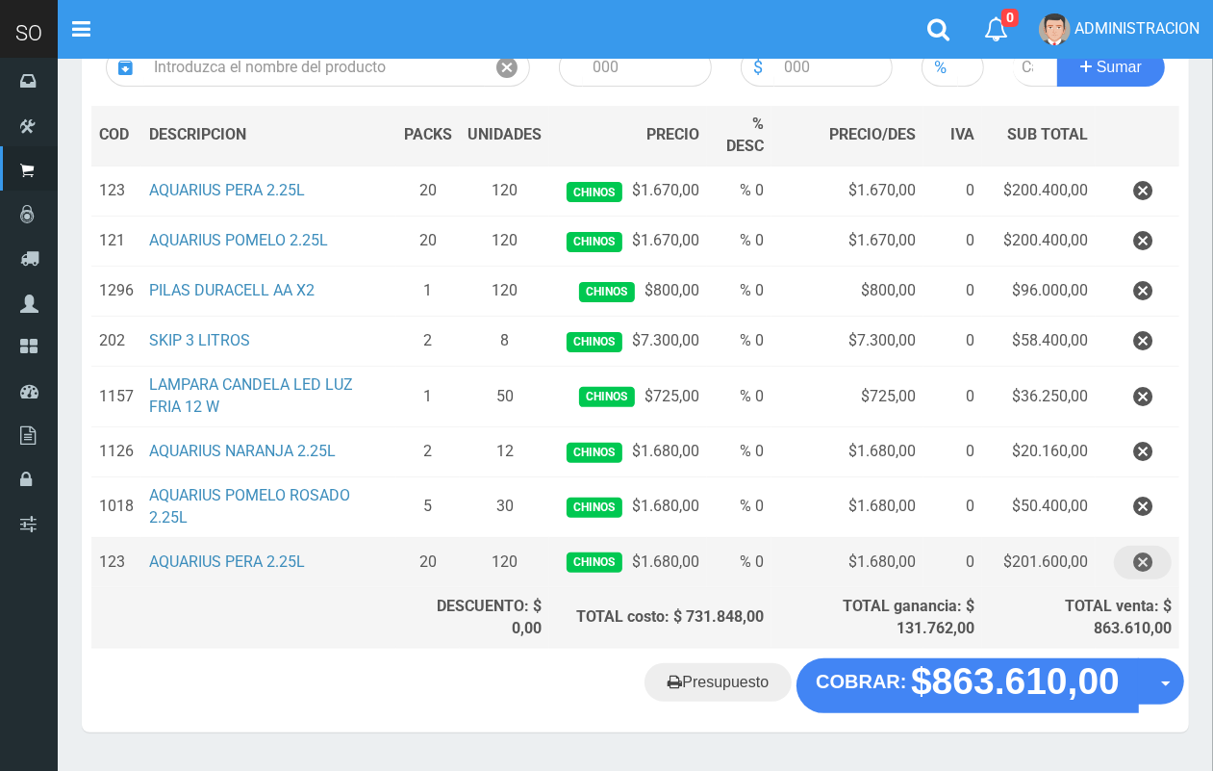
click at [1147, 563] on icon "button" at bounding box center [1142, 563] width 19 height 34
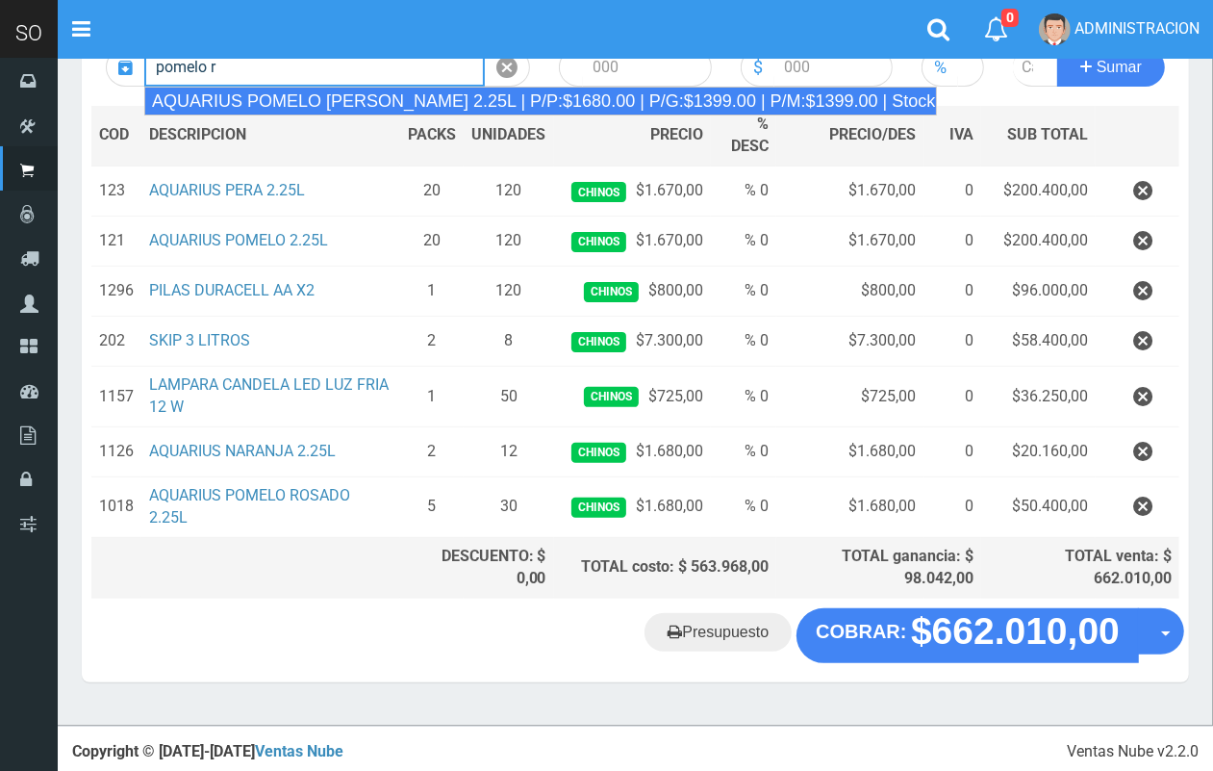
click at [332, 96] on div "AQUARIUS POMELO ROSADO 2.25L | P/P:$1680.00 | P/G:$1399.00 | P/M:$1399.00 | Sto…" at bounding box center [540, 101] width 793 height 29
type input "AQUARIUS POMELO ROSADO 2.25L | P/P:$1680.00 | P/G:$1399.00 | P/M:$1399.00 | Sto…"
type input "6"
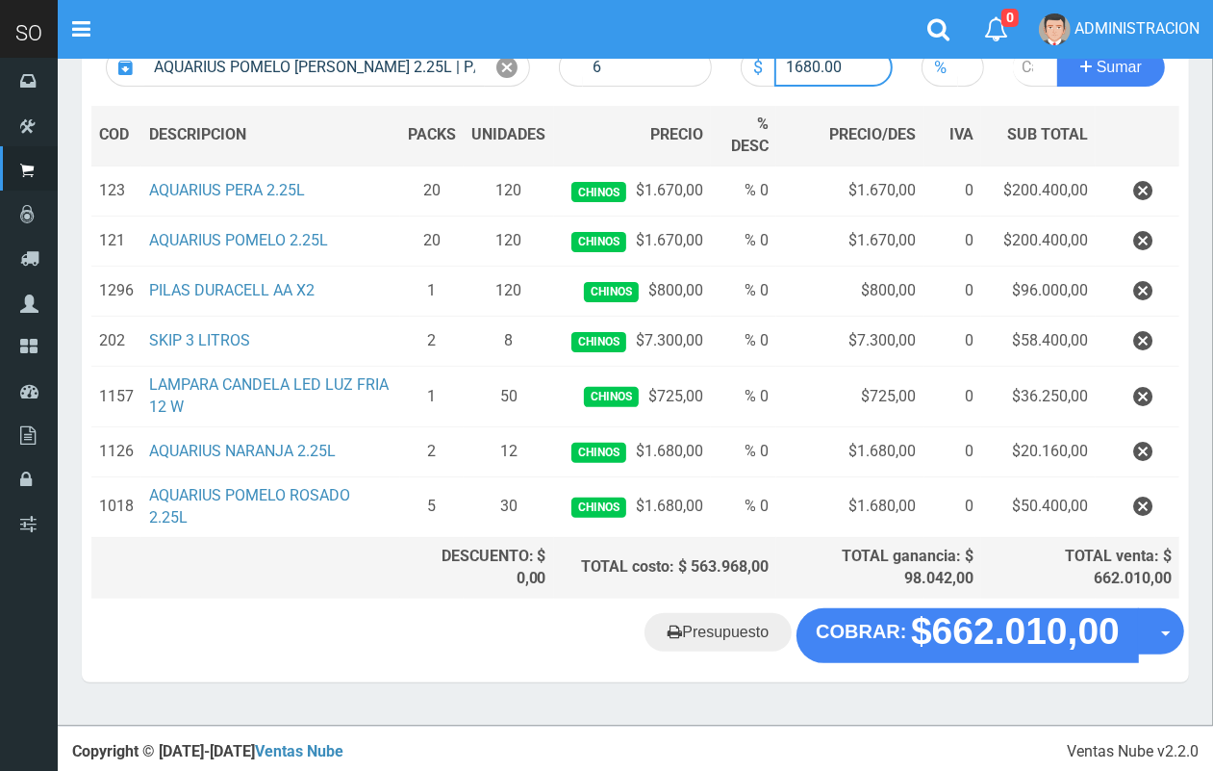
click at [814, 69] on input "1680.00" at bounding box center [833, 67] width 119 height 38
type input "1670.00"
click at [1020, 72] on input "number" at bounding box center [1036, 67] width 46 height 38
type input "5"
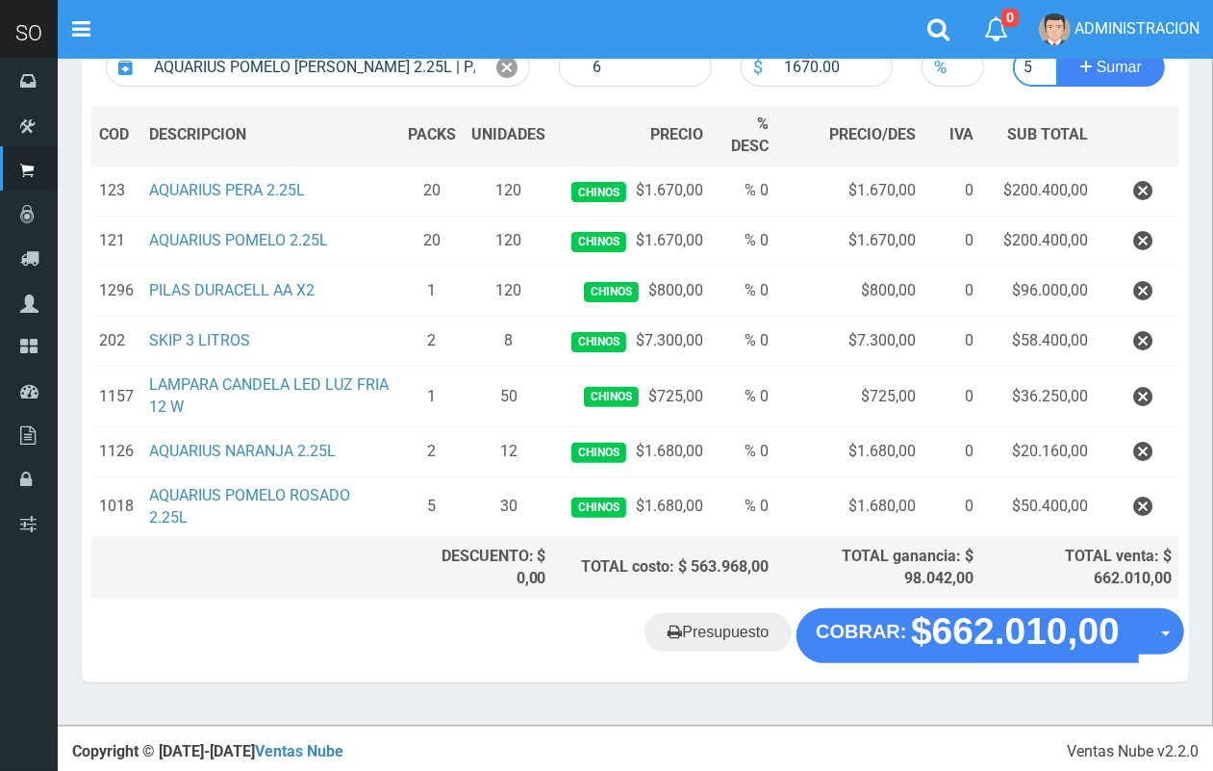
click at [1057, 48] on button "Sumar" at bounding box center [1111, 67] width 108 height 38
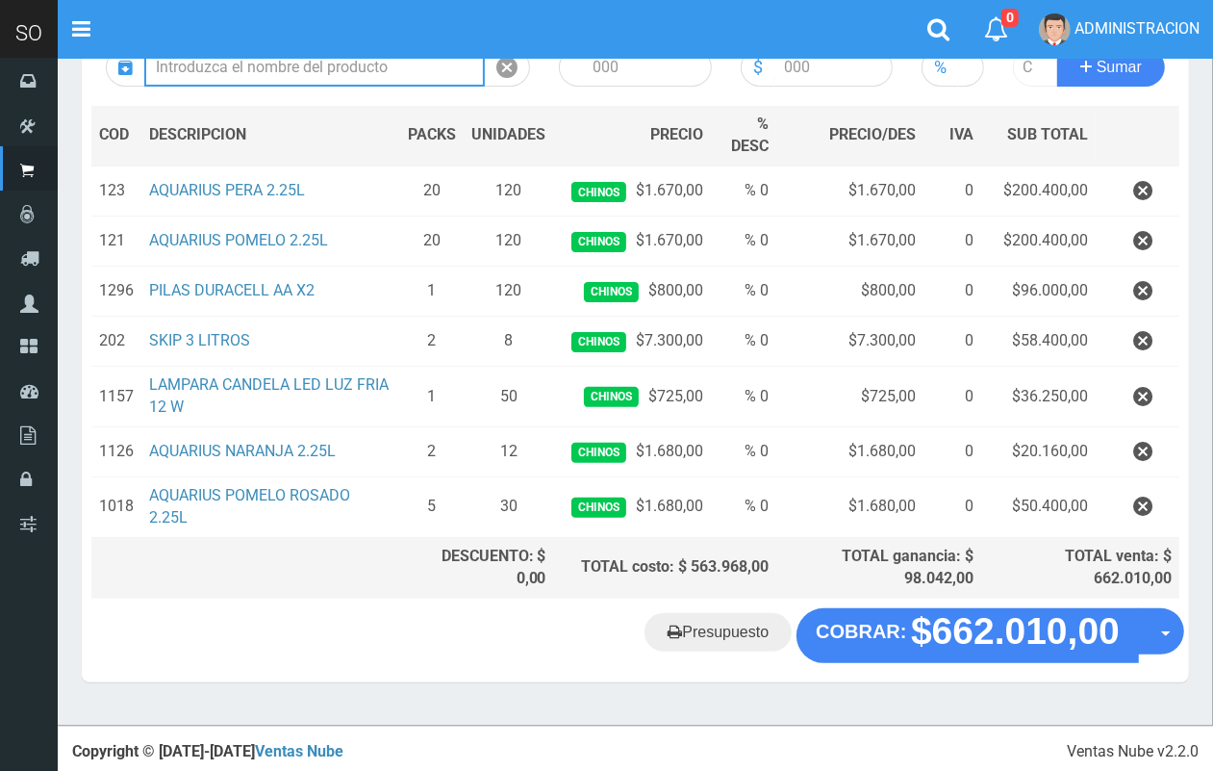
scroll to position [0, 0]
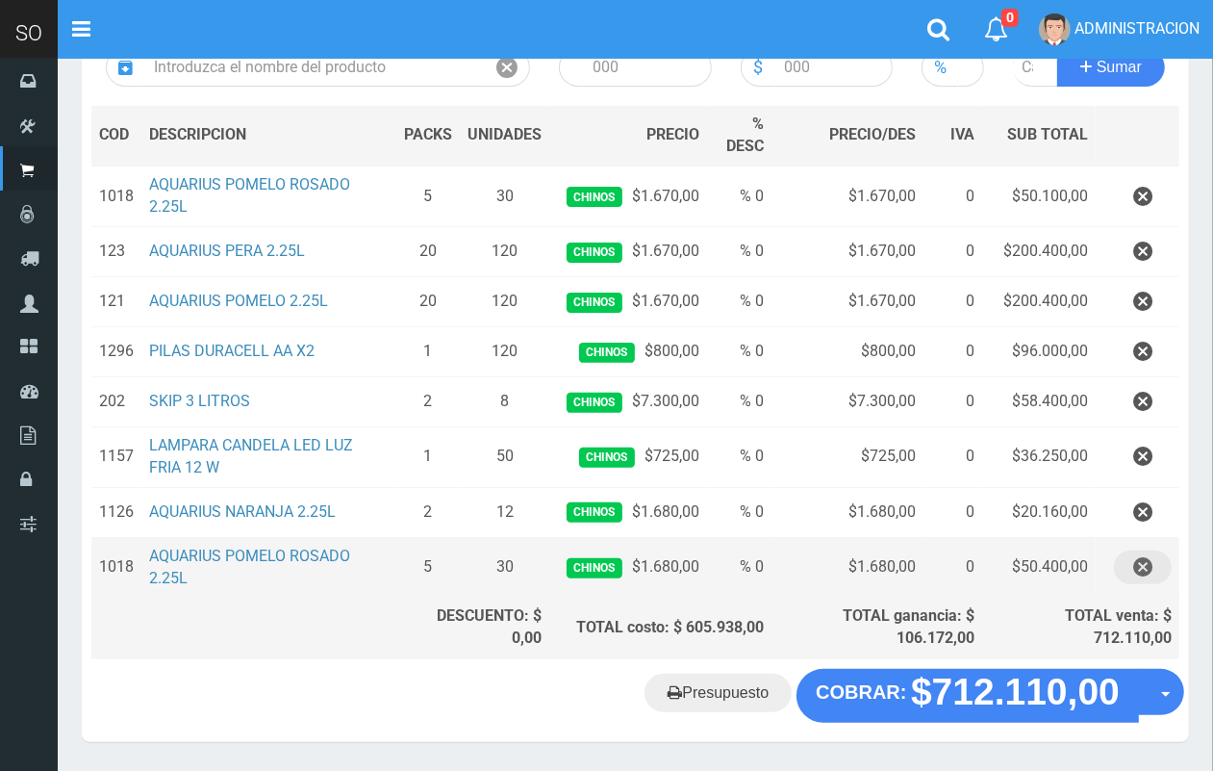
click at [1143, 577] on icon "button" at bounding box center [1142, 567] width 19 height 34
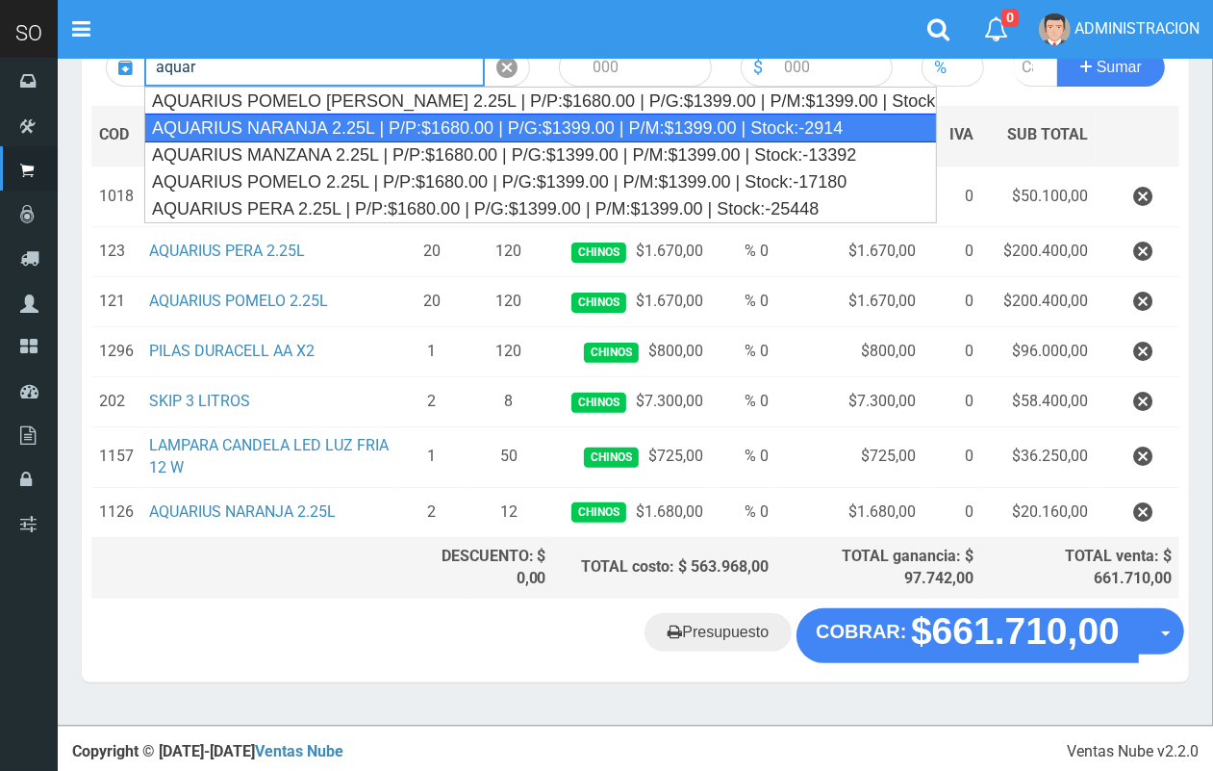
click at [366, 133] on div "AQUARIUS NARANJA 2.25L | P/P:$1680.00 | P/G:$1399.00 | P/M:$1399.00 | Stock:-29…" at bounding box center [540, 128] width 793 height 29
type input "AQUARIUS NARANJA 2.25L | P/P:$1680.00 | P/G:$1399.00 | P/M:$1399.00 | Stock:-29…"
type input "6"
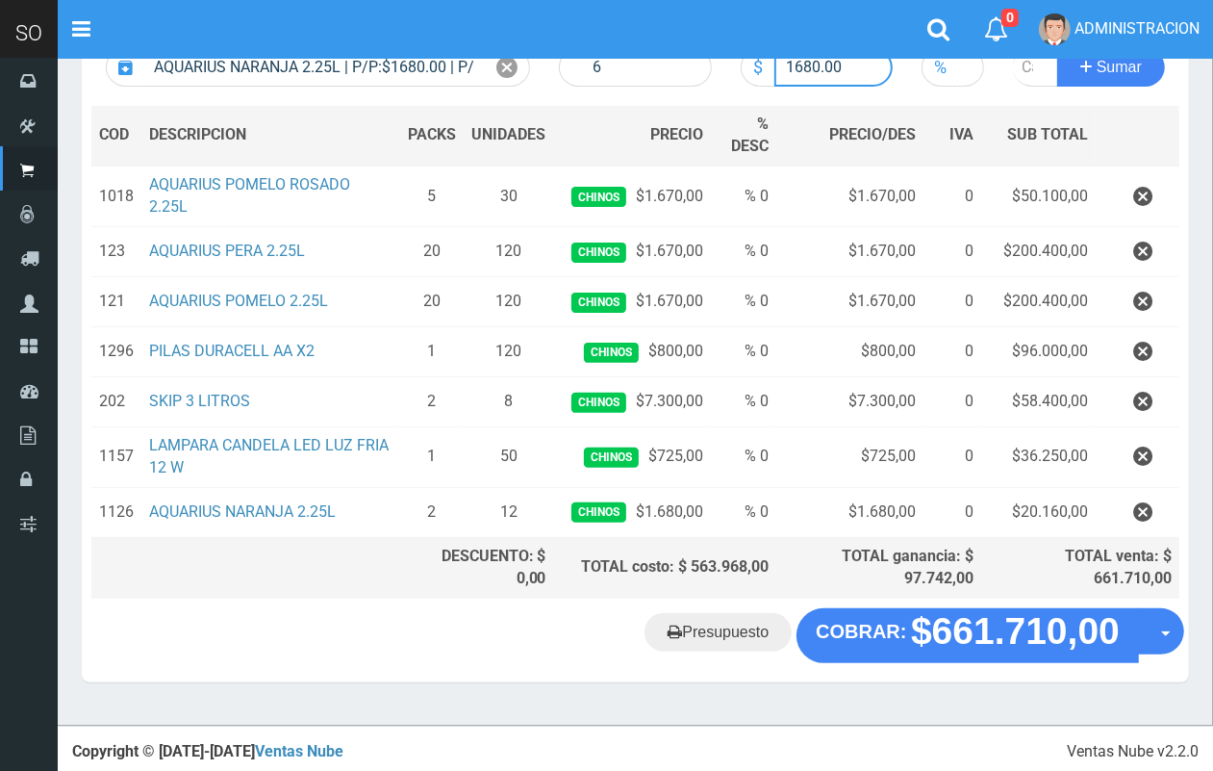
click at [810, 65] on input "1680.00" at bounding box center [833, 67] width 119 height 38
type input "1670.00"
click at [1021, 63] on input "number" at bounding box center [1036, 67] width 46 height 38
type input "2"
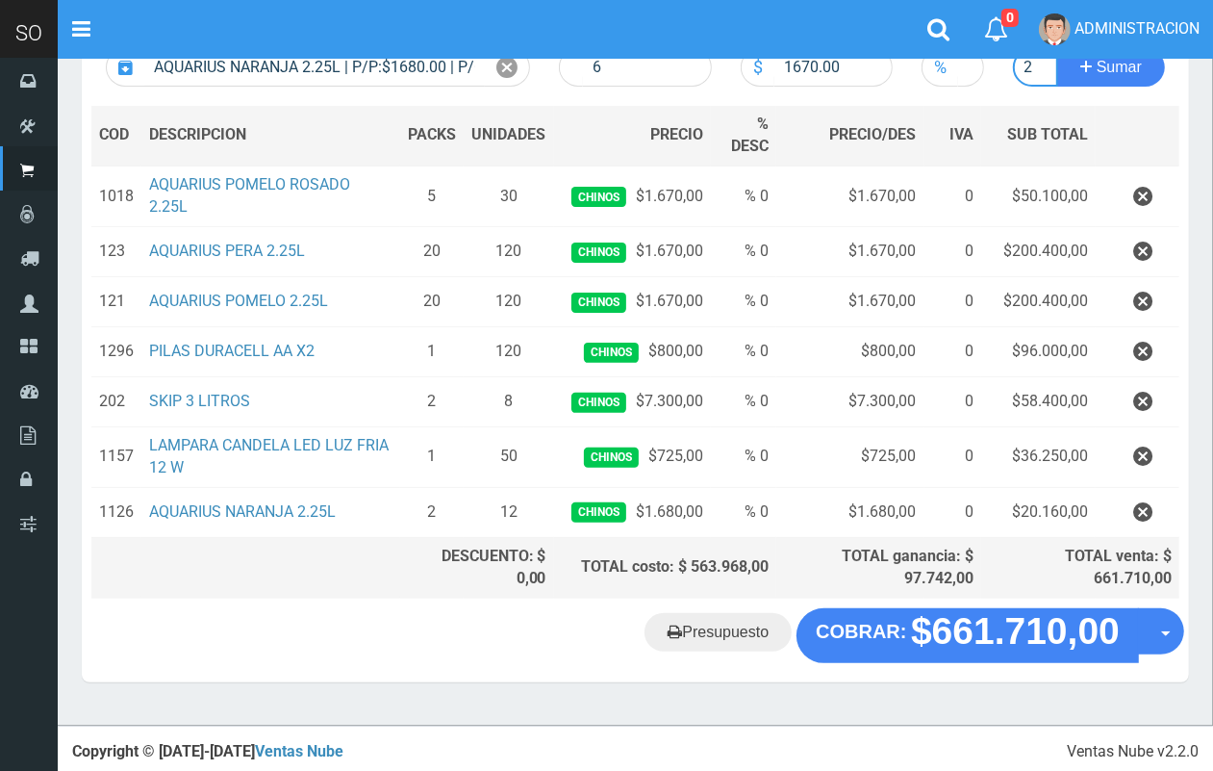
click at [1057, 48] on button "Sumar" at bounding box center [1111, 67] width 108 height 38
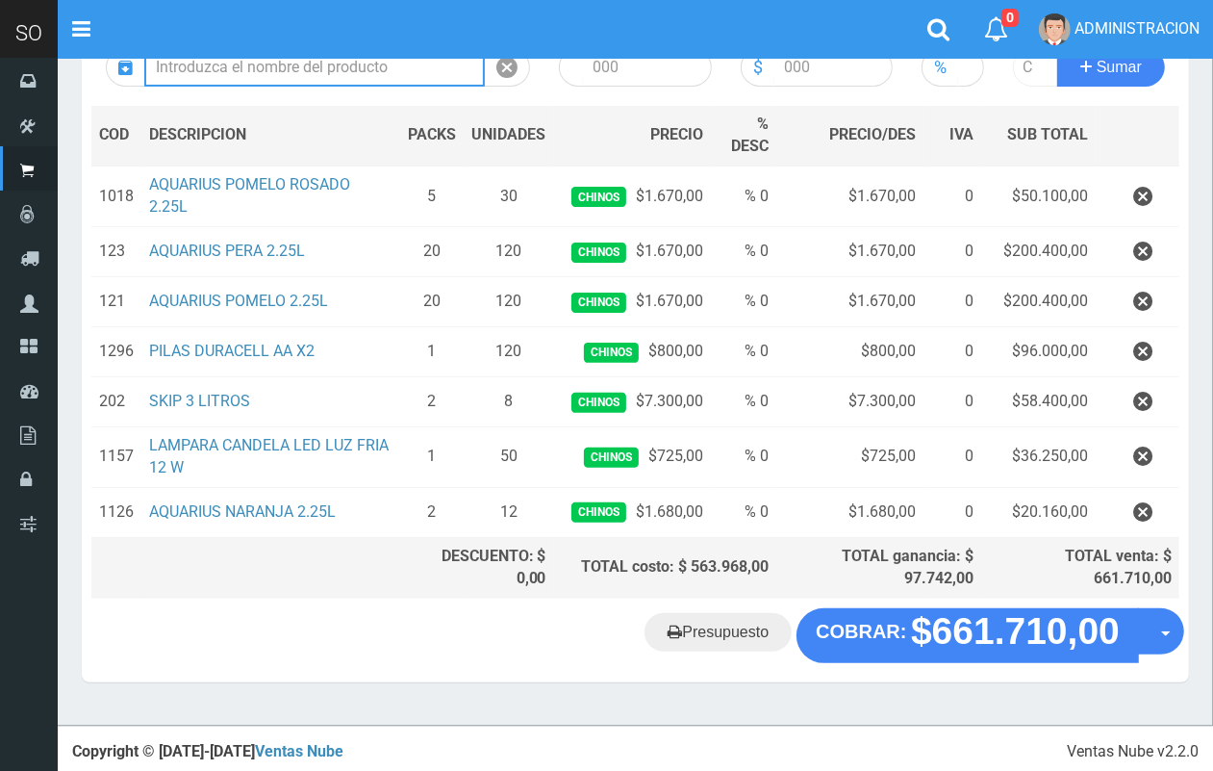
scroll to position [0, 0]
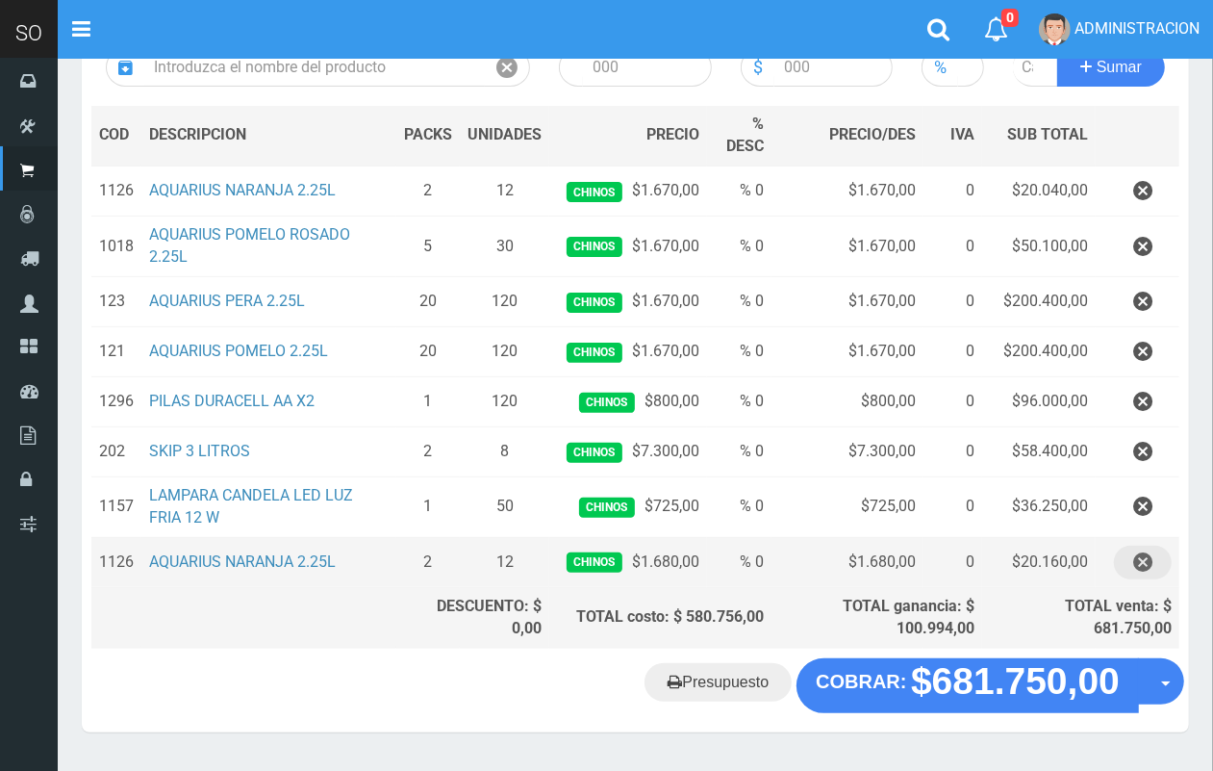
click at [1138, 558] on icon "button" at bounding box center [1142, 563] width 19 height 34
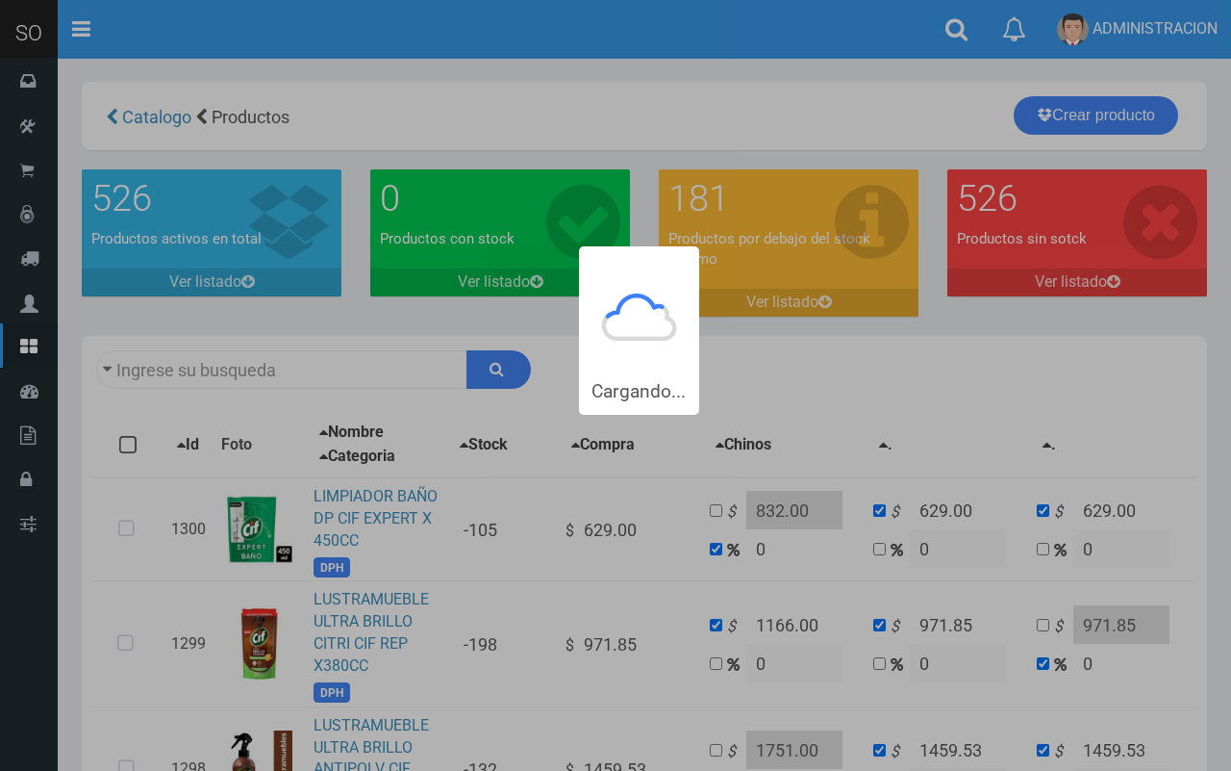
type input "cif"
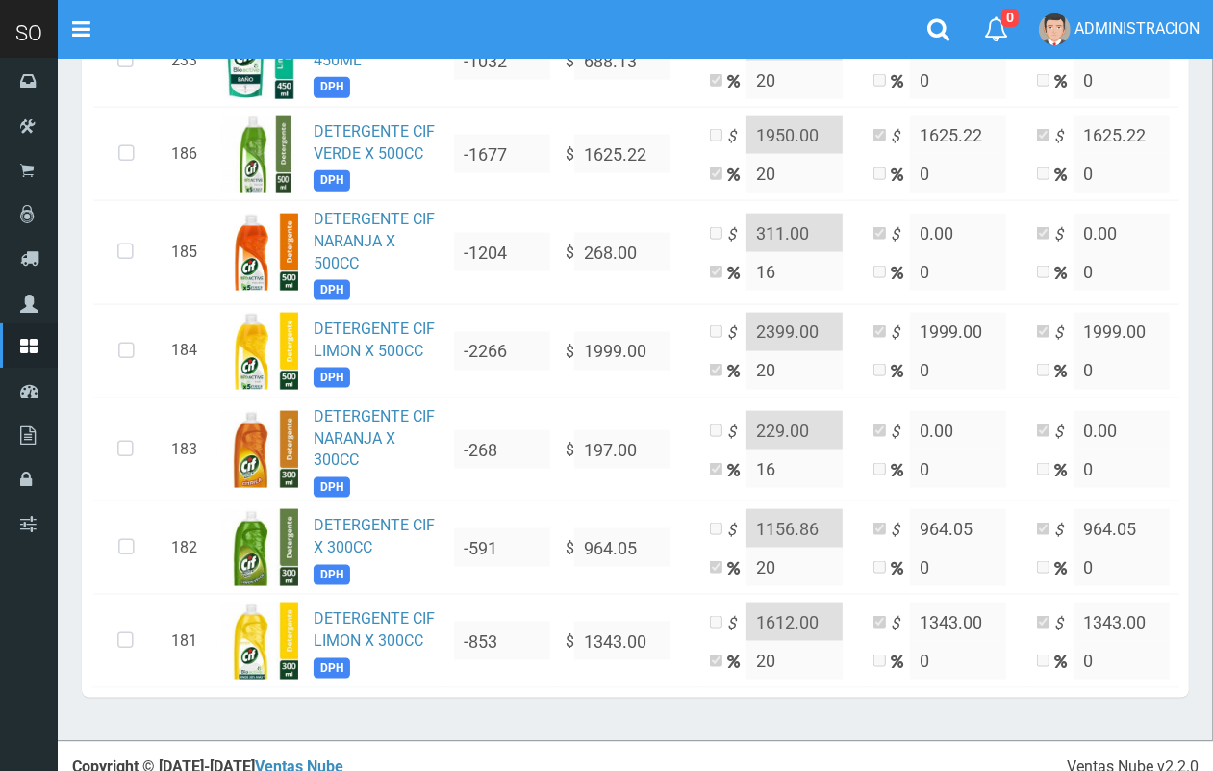
scroll to position [1588, 0]
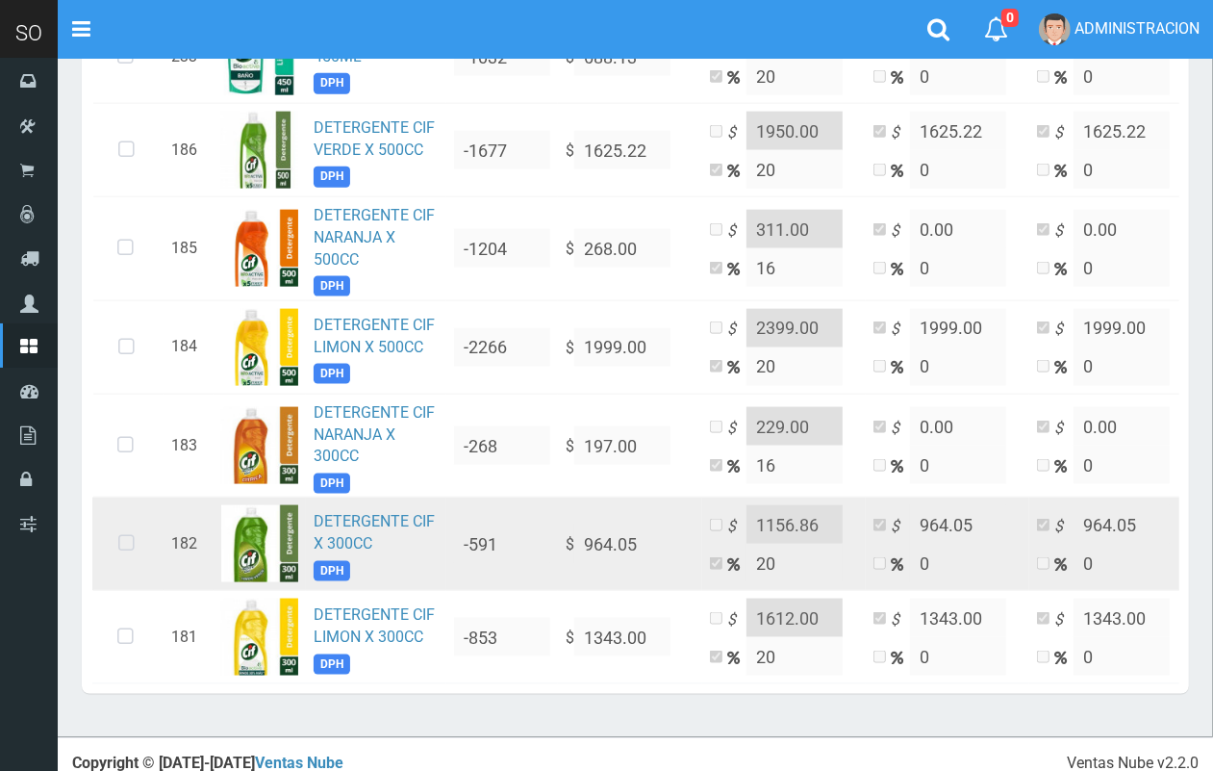
drag, startPoint x: 126, startPoint y: 564, endPoint x: 140, endPoint y: 560, distance: 14.9
click at [126, 565] on icon at bounding box center [126, 543] width 51 height 63
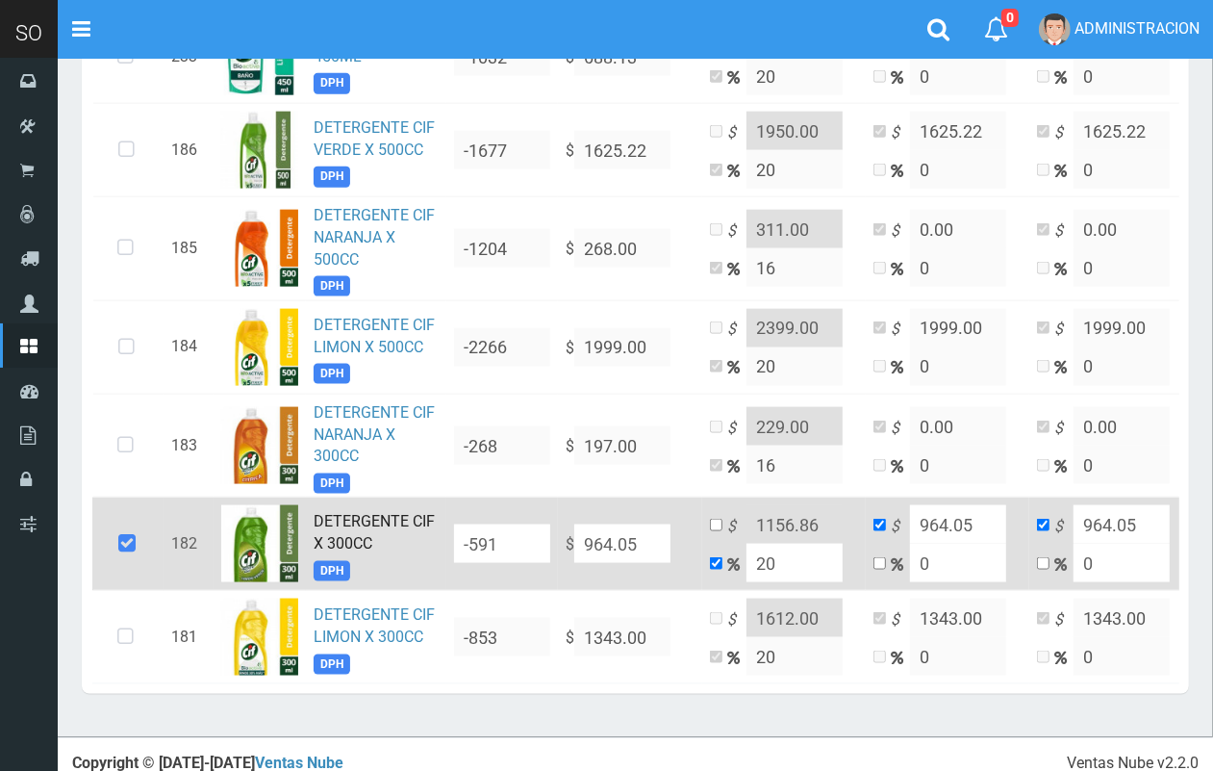
drag, startPoint x: 534, startPoint y: 537, endPoint x: 516, endPoint y: 537, distance: 18.3
click at [516, 537] on tr "182 DETERGENTE CIF X 300CC DPH -591 $ 964.05 $ 1156.86 20 $ 964.05 0 $ 964.05 0…" at bounding box center [671, 543] width 1159 height 93
type input "1"
type input "1.2"
type input "1"
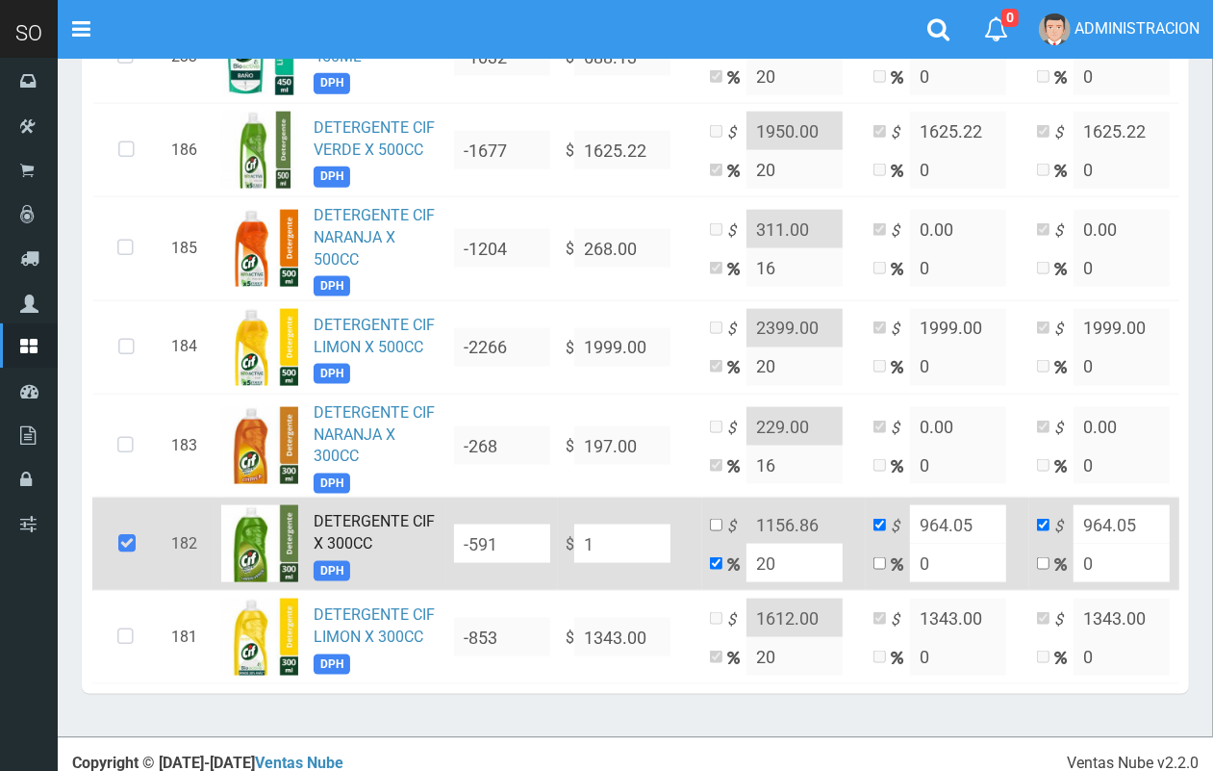
type input "1"
type input "13"
type input "15.6"
type input "13"
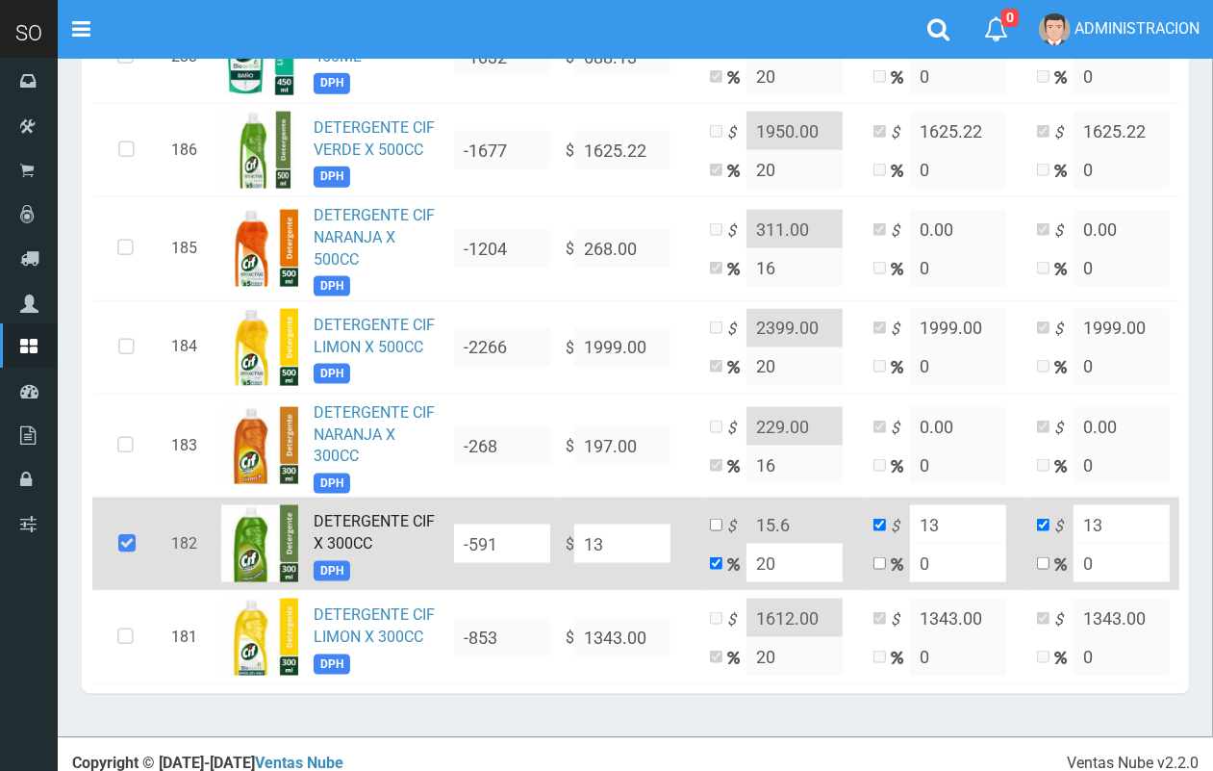
type input "134"
type input "160.8"
type input "134"
type input "1343"
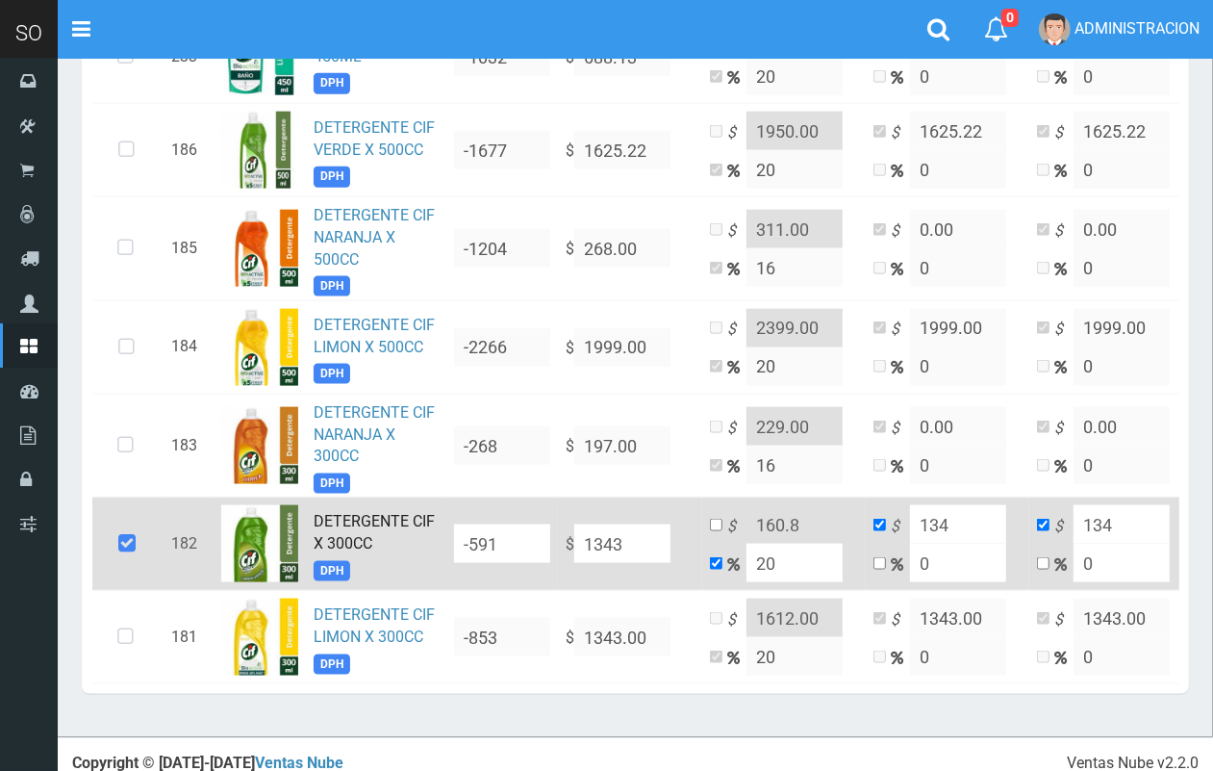
type input "1611.6"
type input "1343"
type input "1343.00"
click at [715, 526] on input "checkbox" at bounding box center [716, 525] width 13 height 13
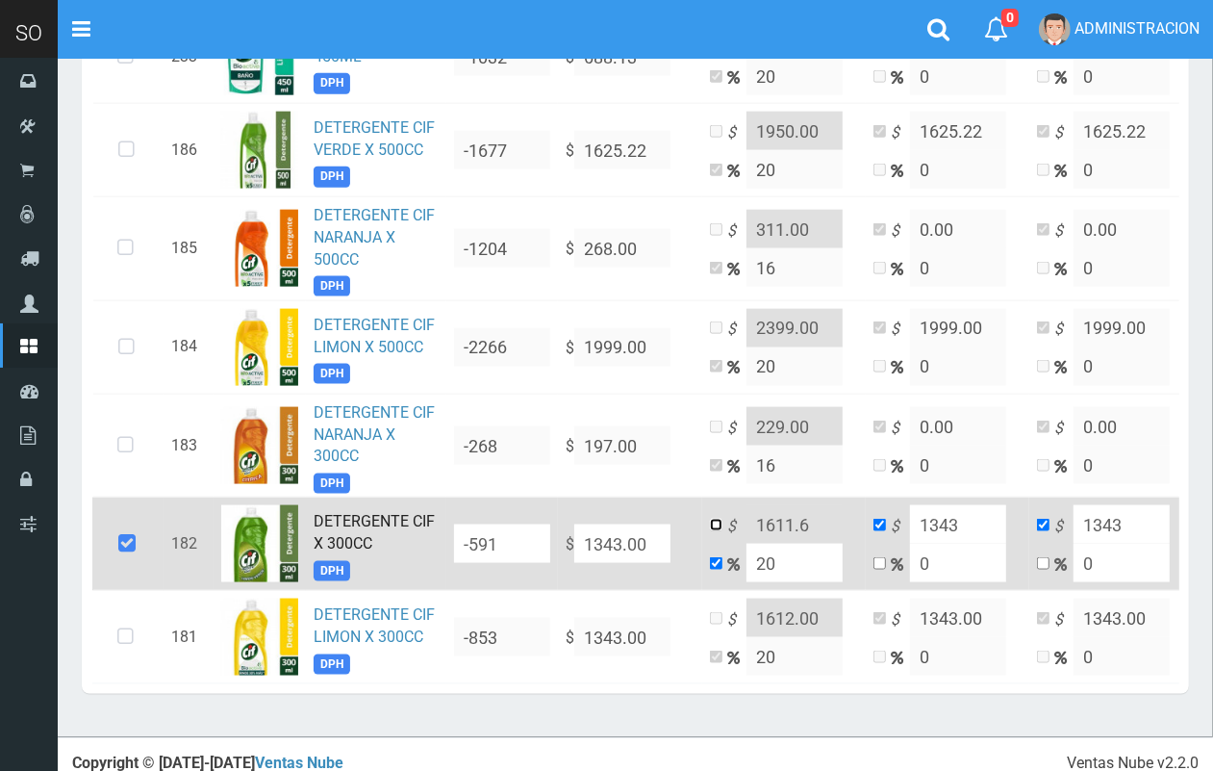
checkbox input "true"
checkbox input "false"
drag, startPoint x: 810, startPoint y: 531, endPoint x: 782, endPoint y: 529, distance: 28.0
click at [782, 529] on input "1611.6" at bounding box center [795, 524] width 96 height 38
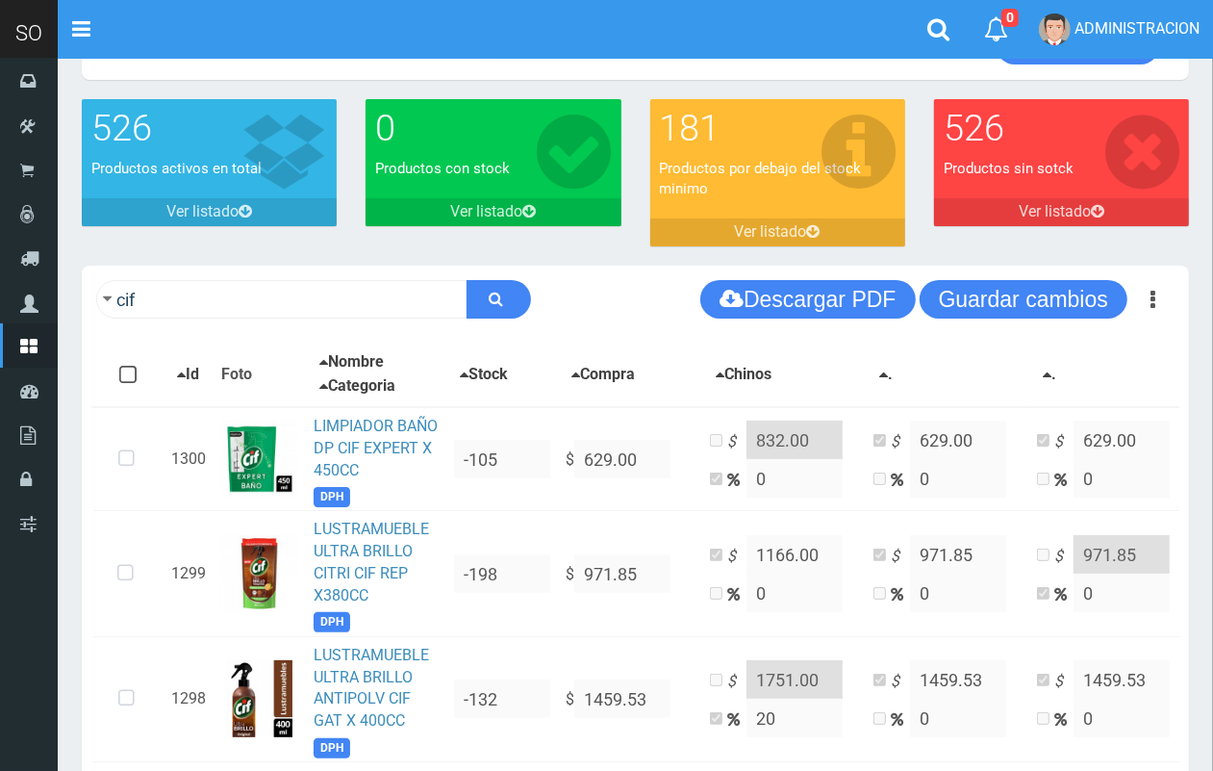
scroll to position [59, 0]
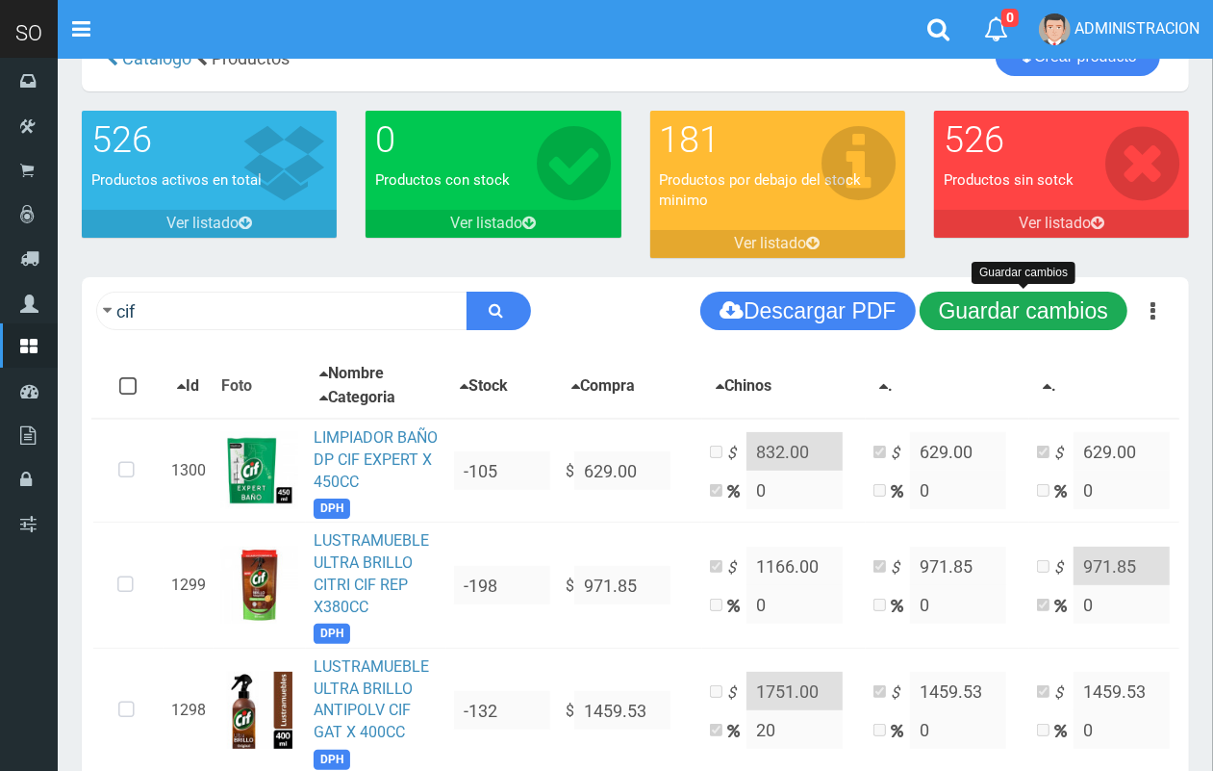
type input "1612.00"
click at [1059, 305] on button "Guardar cambios" at bounding box center [1024, 311] width 208 height 38
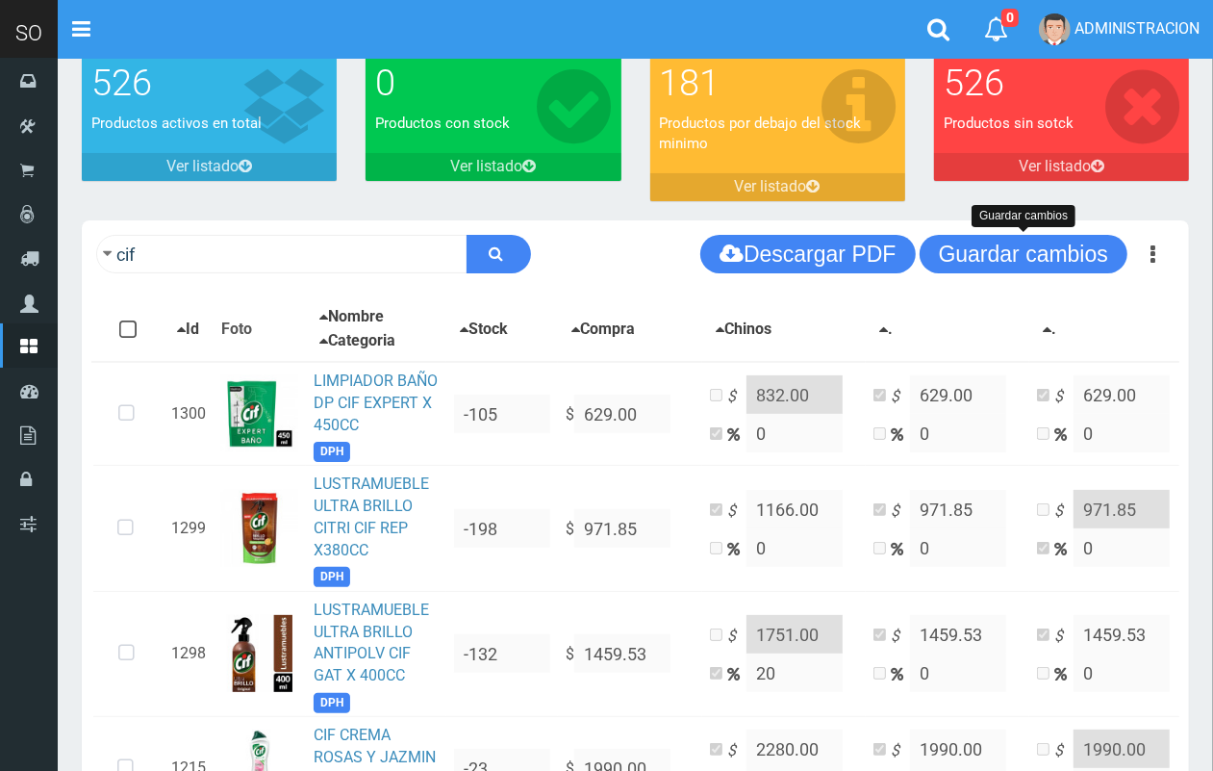
scroll to position [87, 0]
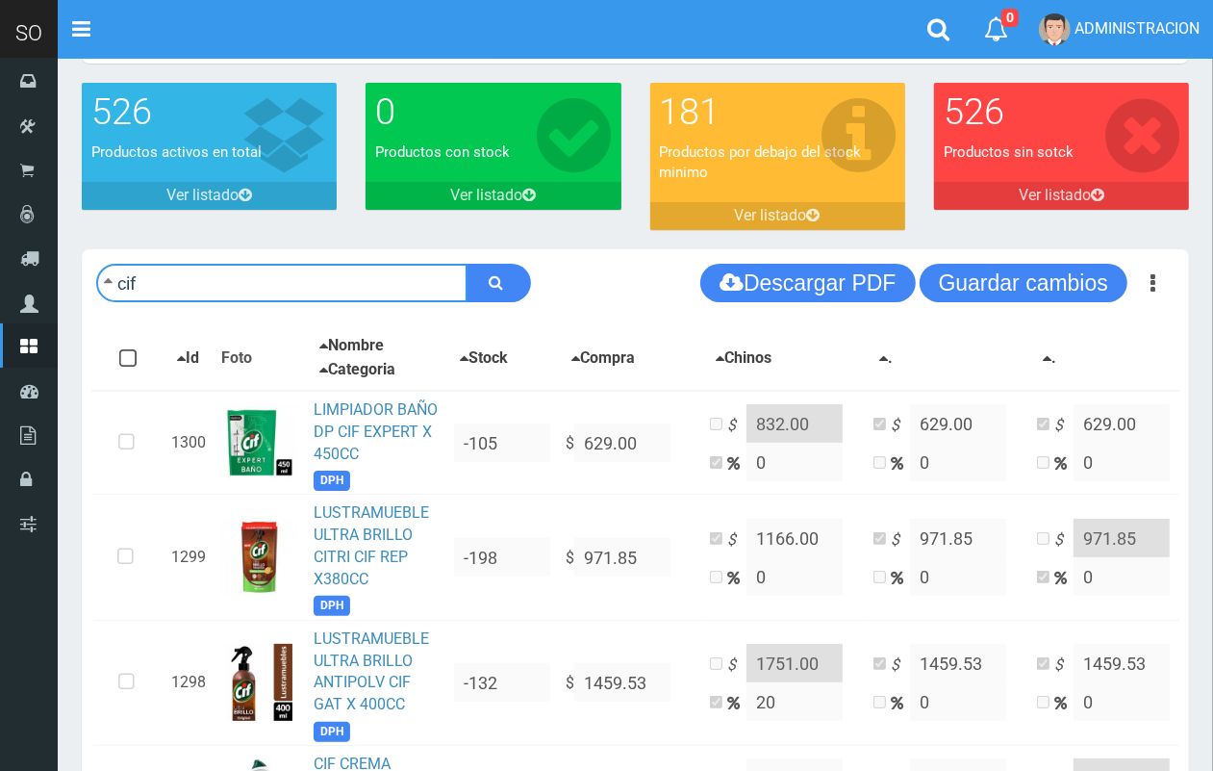
click at [238, 282] on input "cif" at bounding box center [281, 283] width 371 height 38
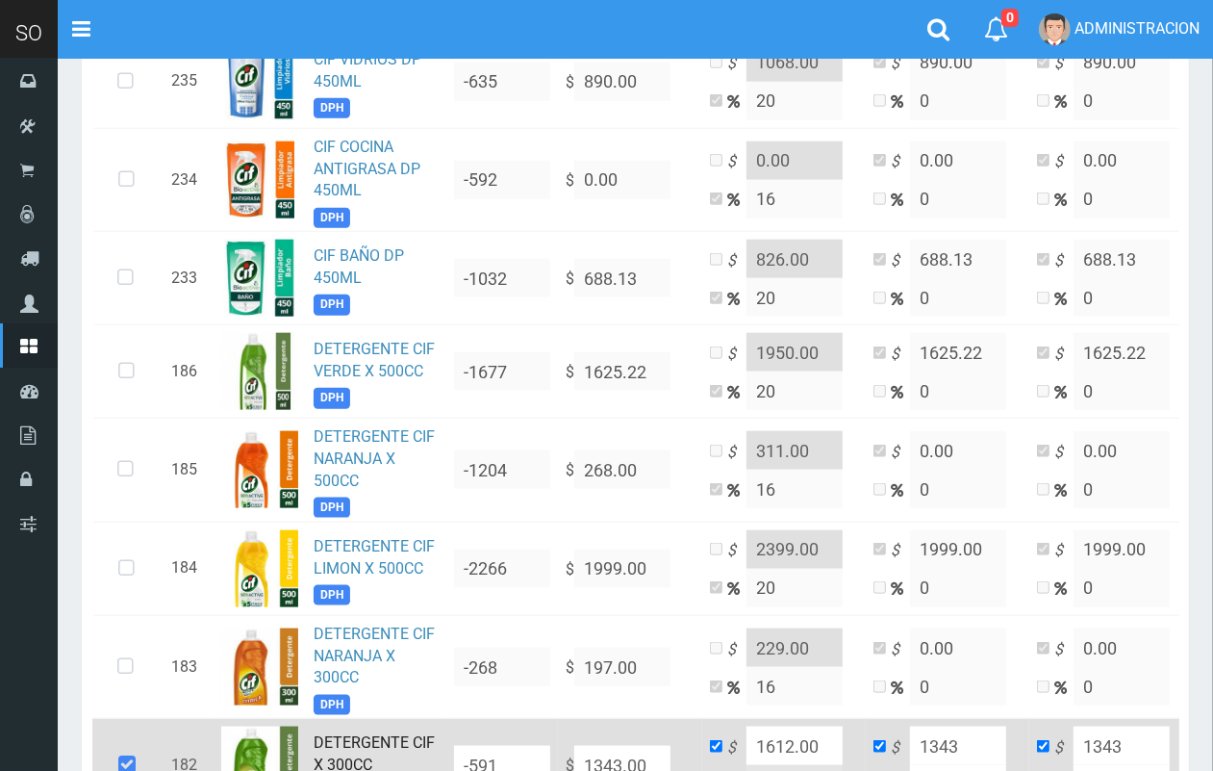
scroll to position [1628, 0]
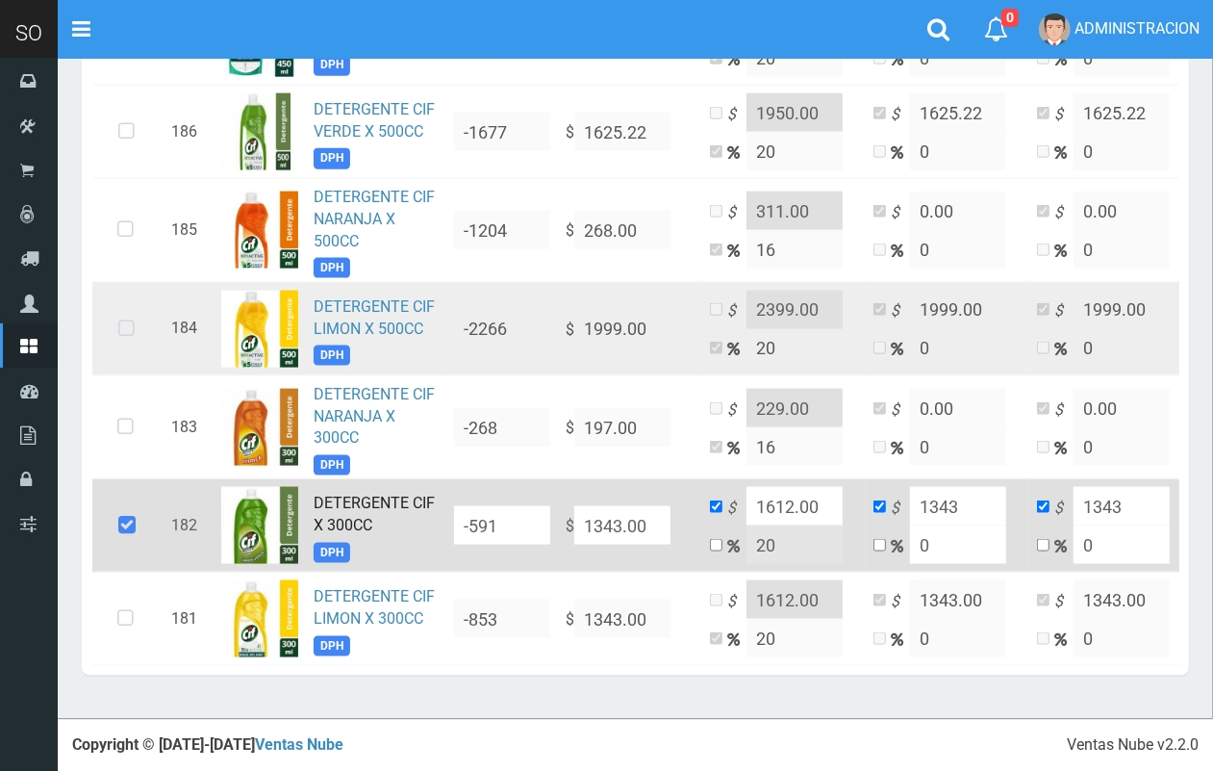
click at [121, 301] on icon at bounding box center [126, 328] width 51 height 63
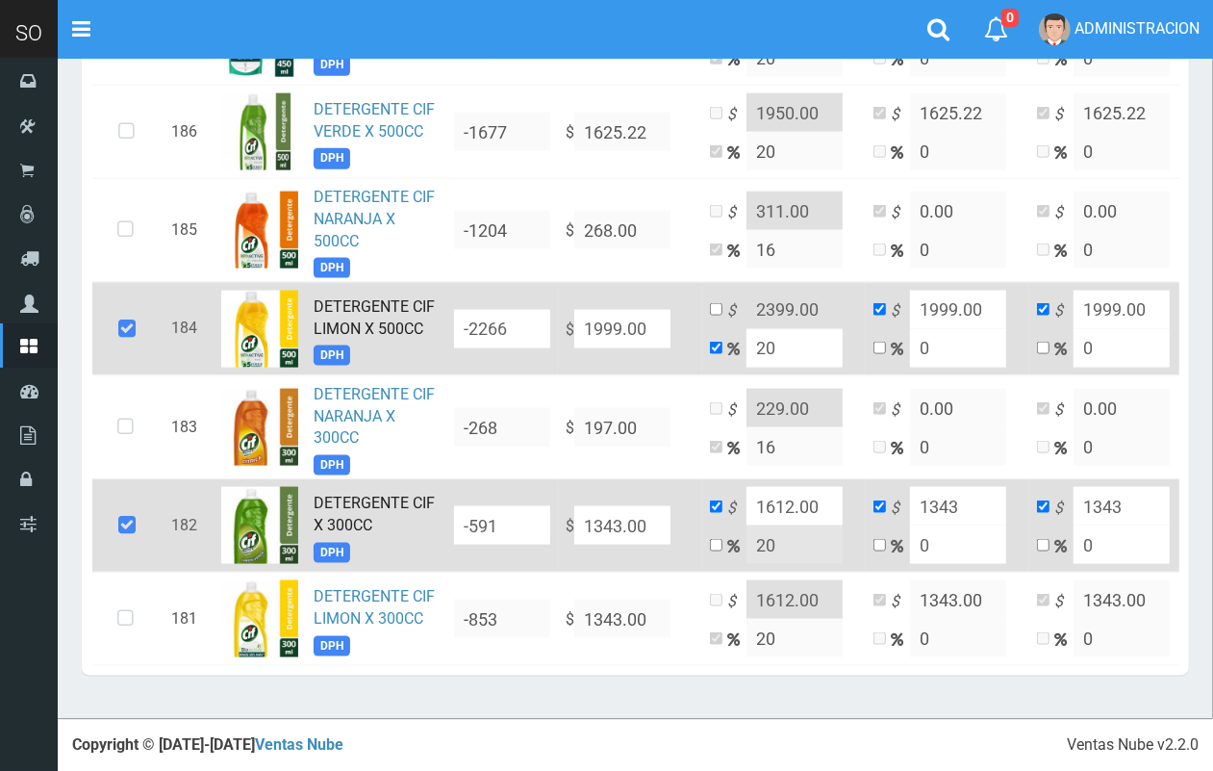
drag, startPoint x: 772, startPoint y: 324, endPoint x: 753, endPoint y: 323, distance: 18.3
click at [753, 329] on input "20" at bounding box center [795, 348] width 96 height 38
type input "15"
type input "2298.85"
type input "1"
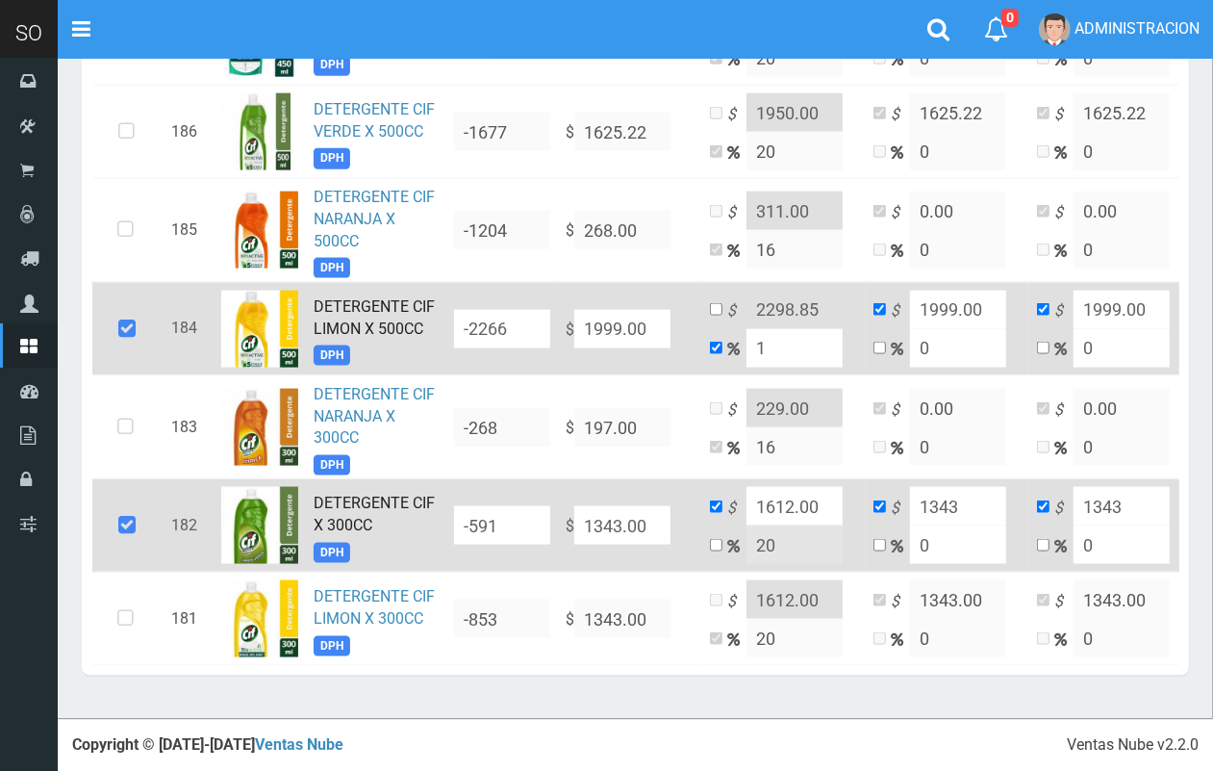
type input "2018.99"
type input "17"
type input "2338.83"
type input "1"
type input "2018.99"
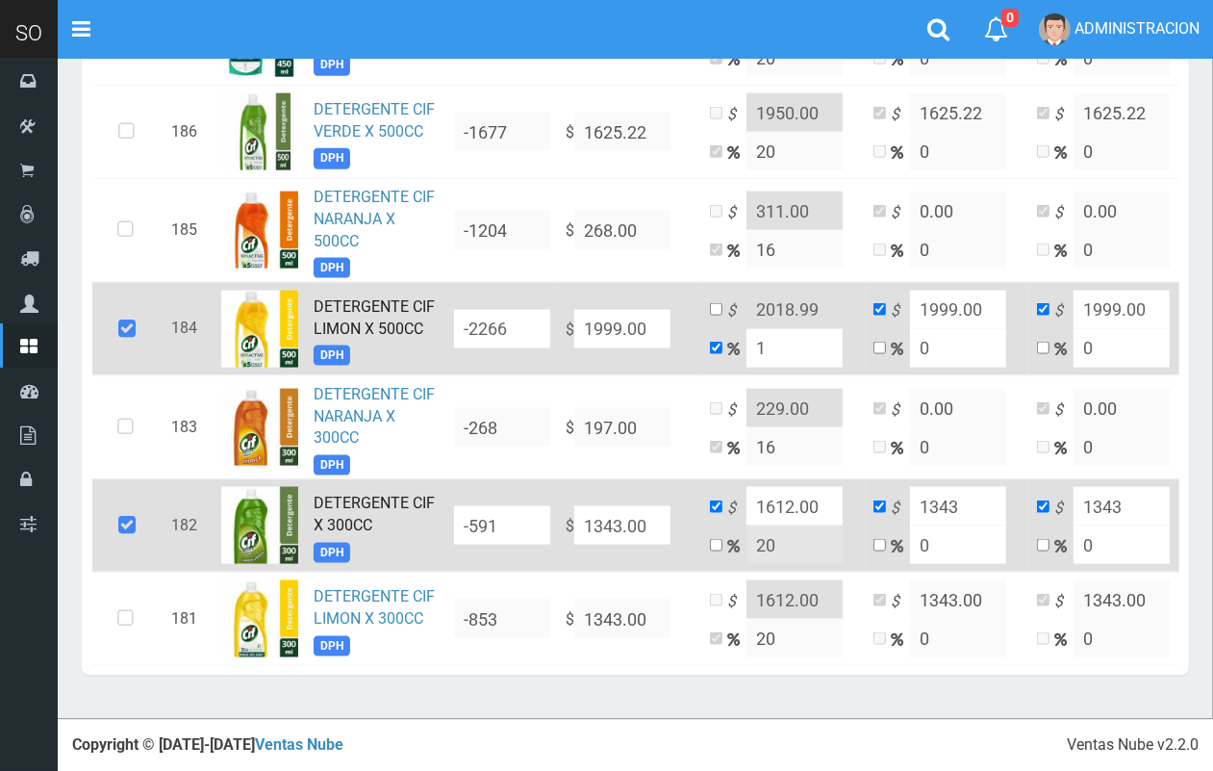
type input "18"
type input "2358.82"
type input "1"
type input "2018.99"
type input "17"
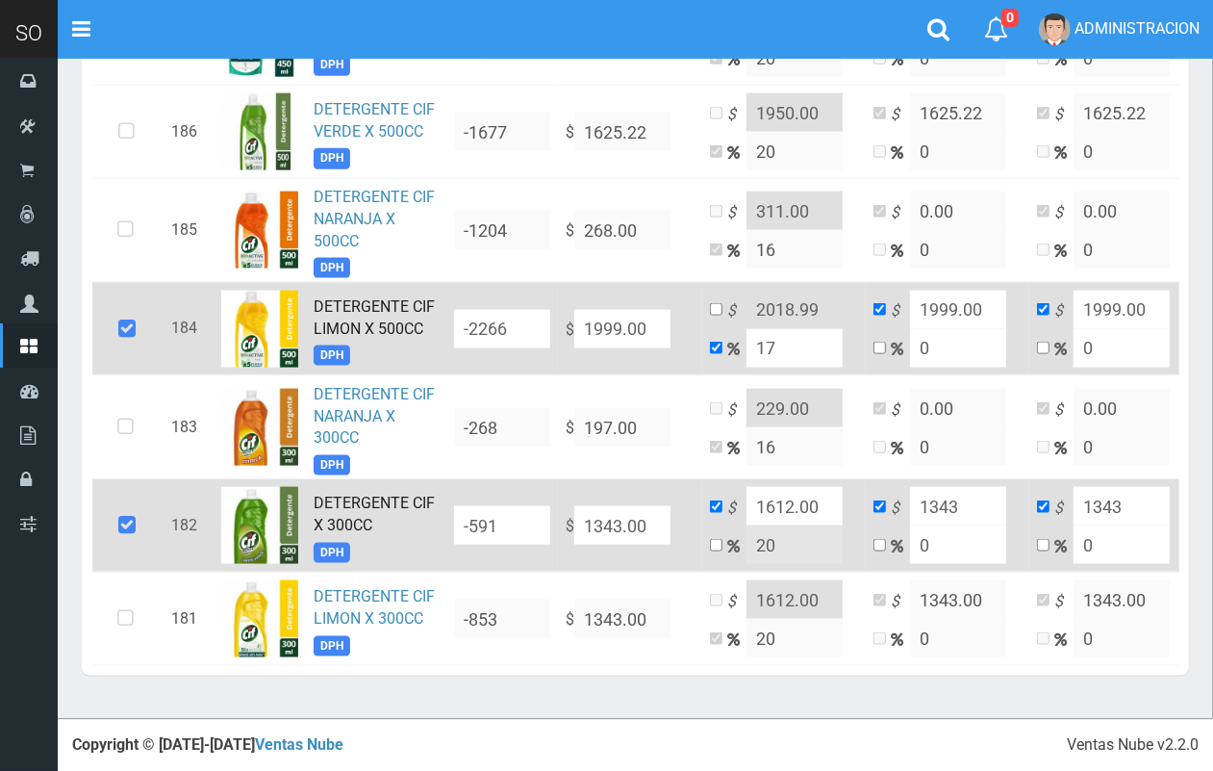
type input "2338.83"
type input "1"
type input "2018.99"
type input "18"
type input "2358.82"
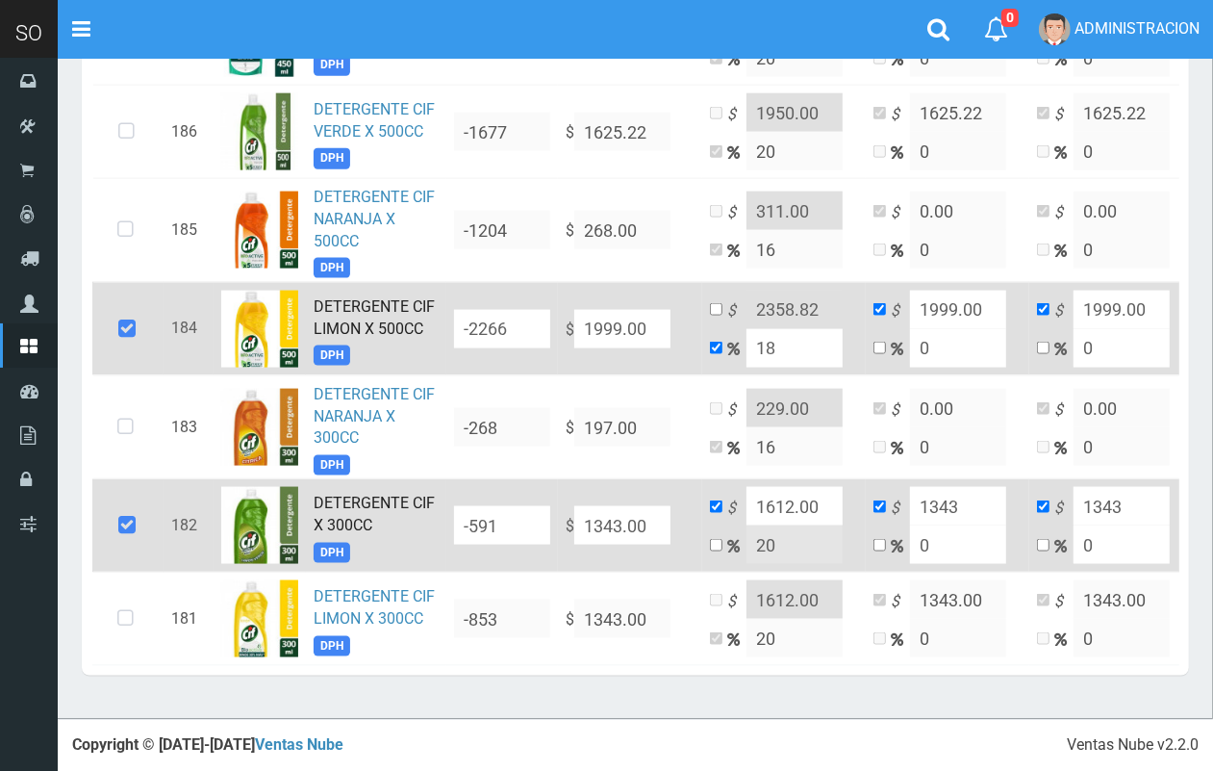
type input "18"
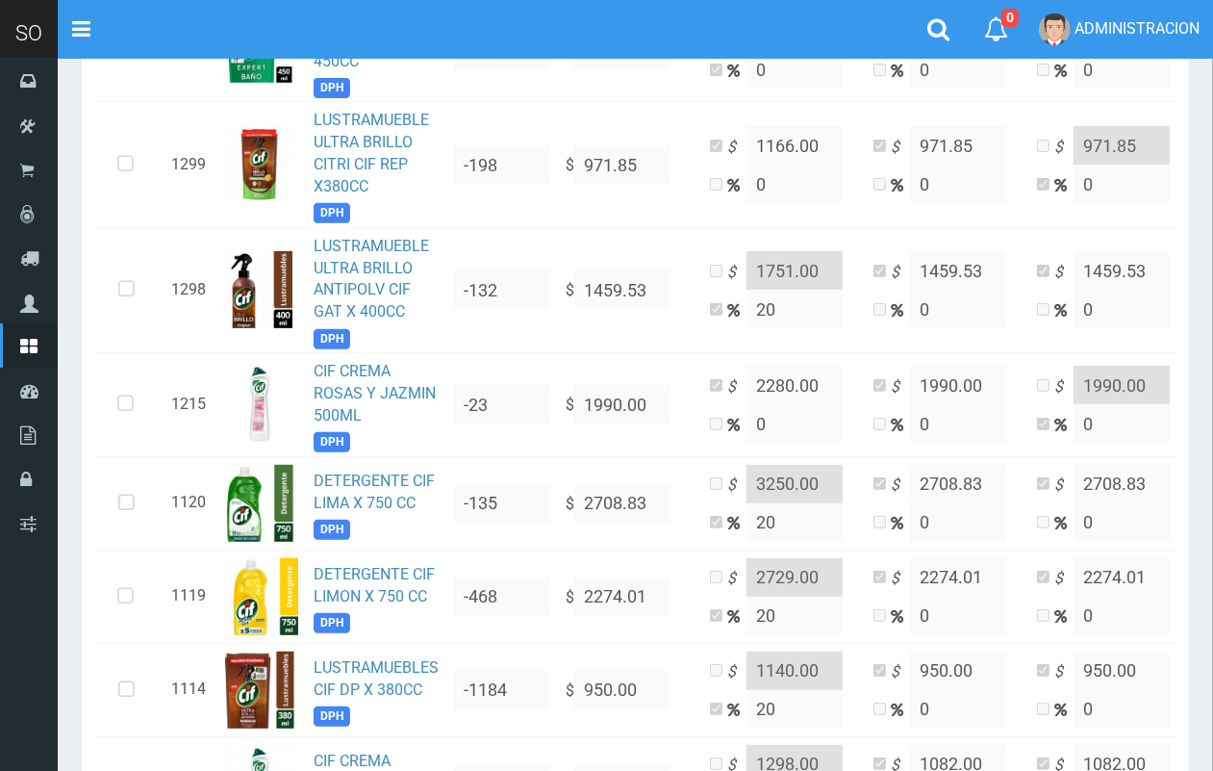
scroll to position [0, 0]
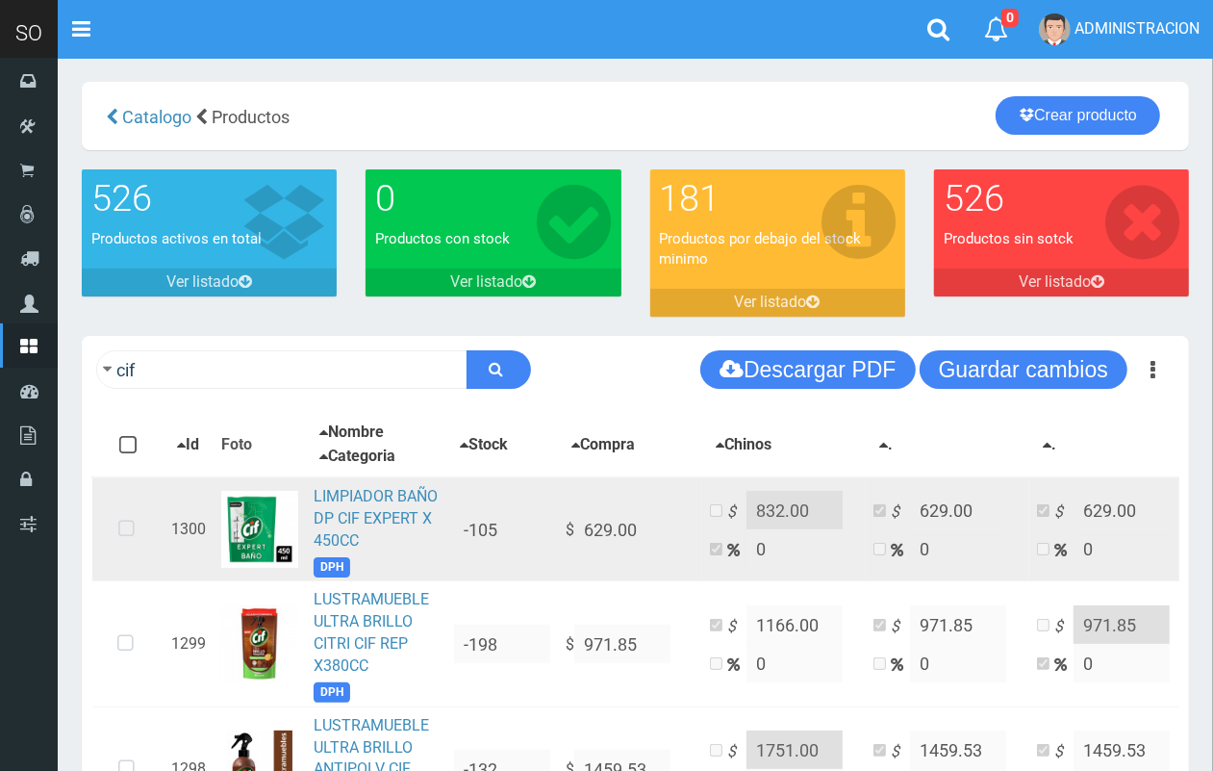
drag, startPoint x: 132, startPoint y: 520, endPoint x: 168, endPoint y: 512, distance: 37.6
click at [132, 520] on icon at bounding box center [126, 528] width 51 height 63
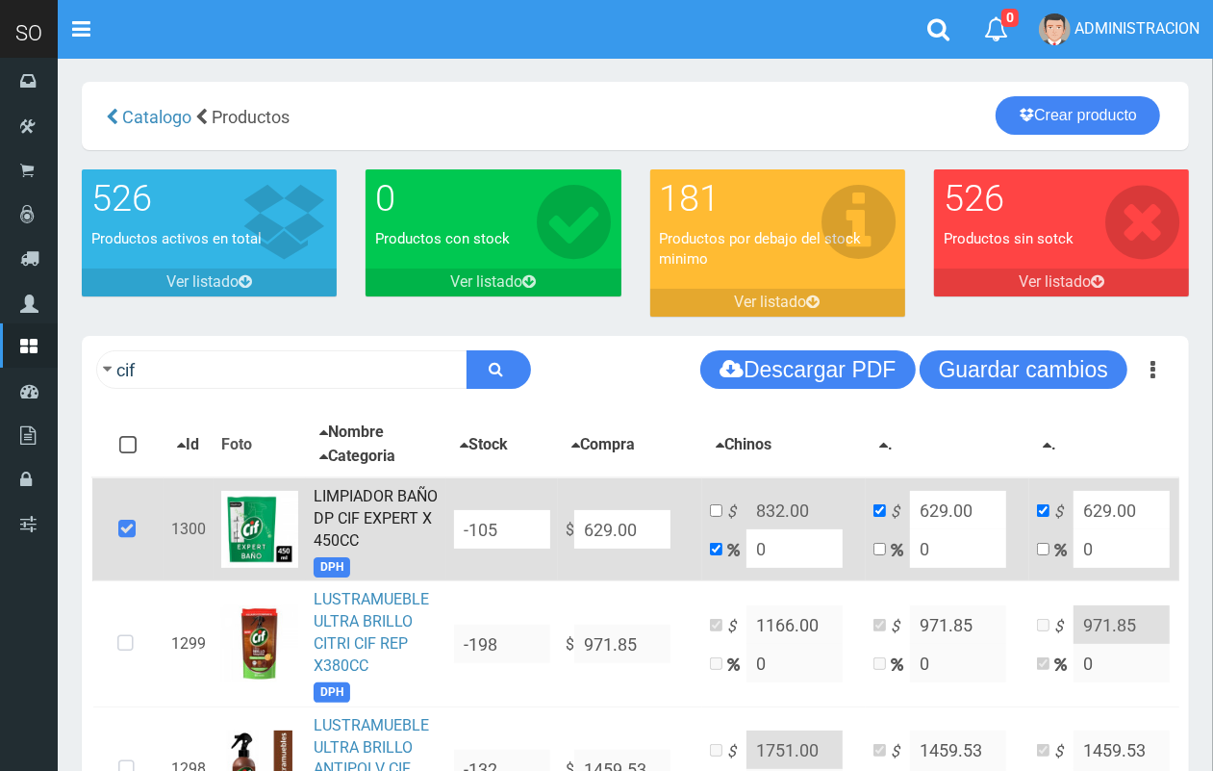
drag, startPoint x: 655, startPoint y: 541, endPoint x: 493, endPoint y: 541, distance: 162.6
click at [493, 541] on tr "1300 LIMPIADOR BAÑO DP CIF EXPERT X 450CC DPH -105 $ 629.00 $ 832.00 0 $ 629.00…" at bounding box center [671, 529] width 1159 height 104
type input "NaN"
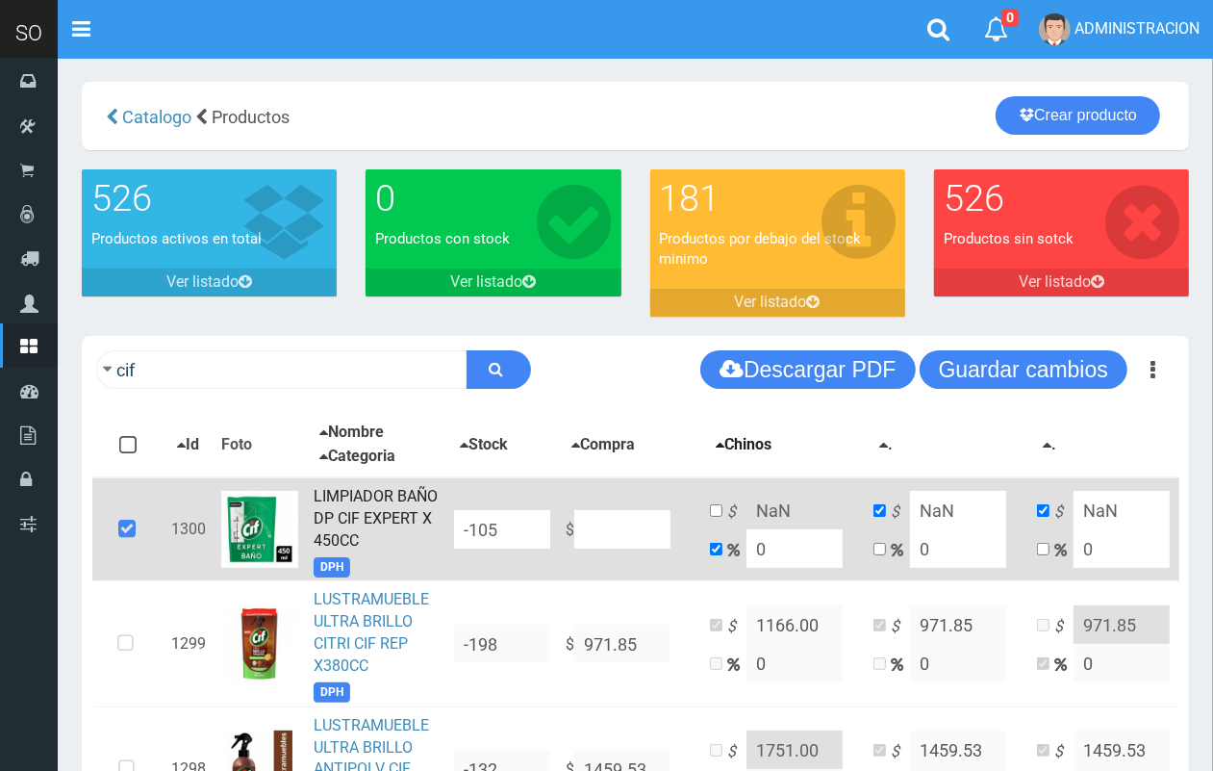
type input "2"
type input "20"
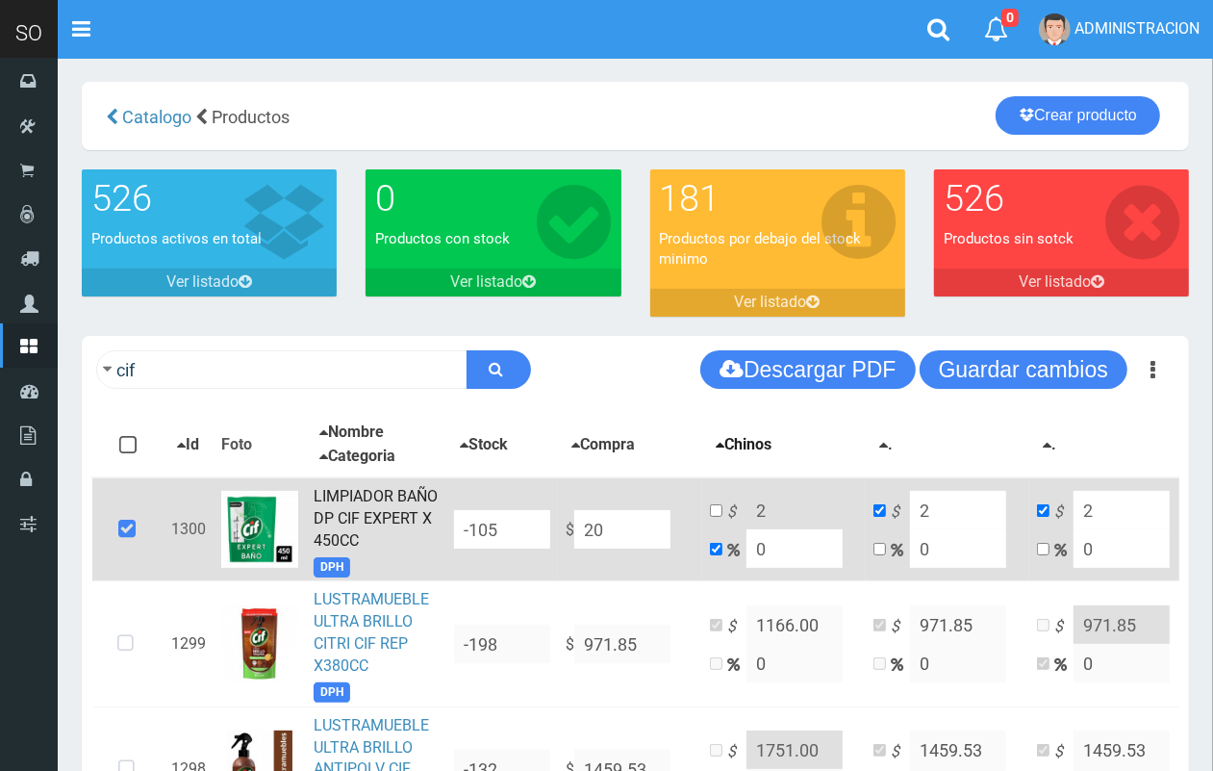
type input "20"
type input "206"
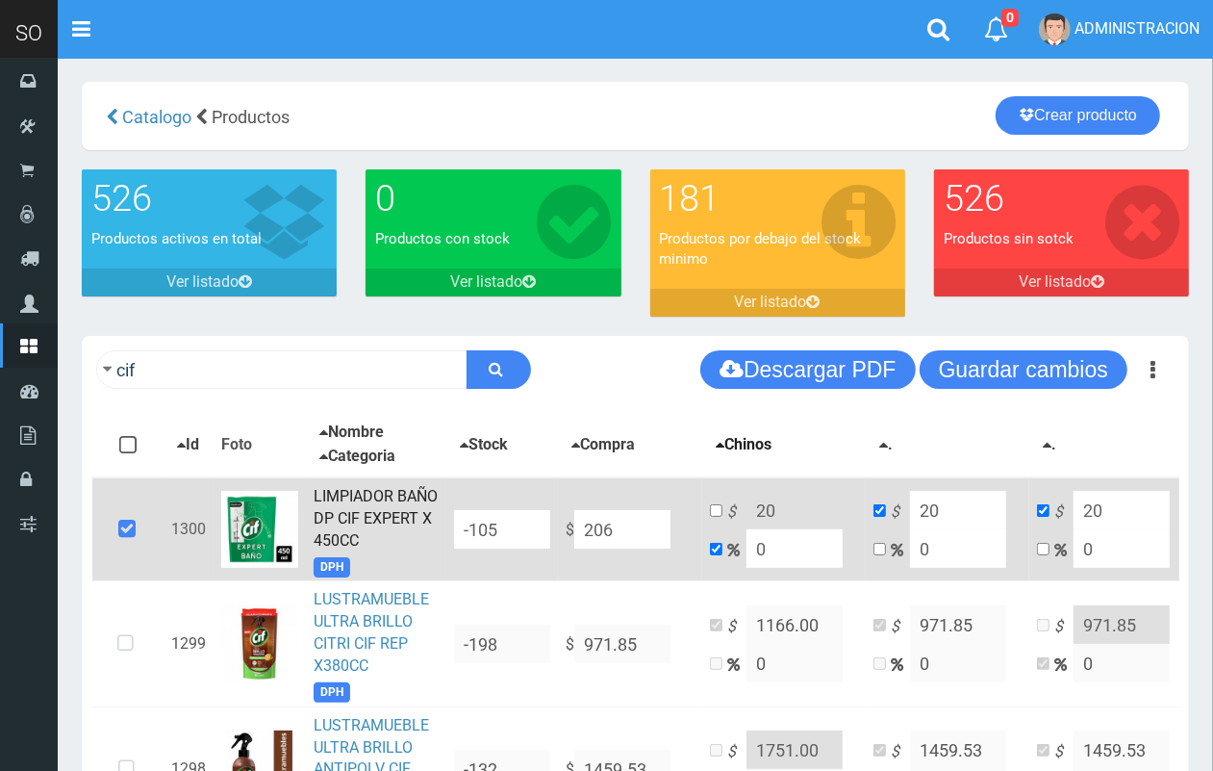
type input "206"
type input "2060"
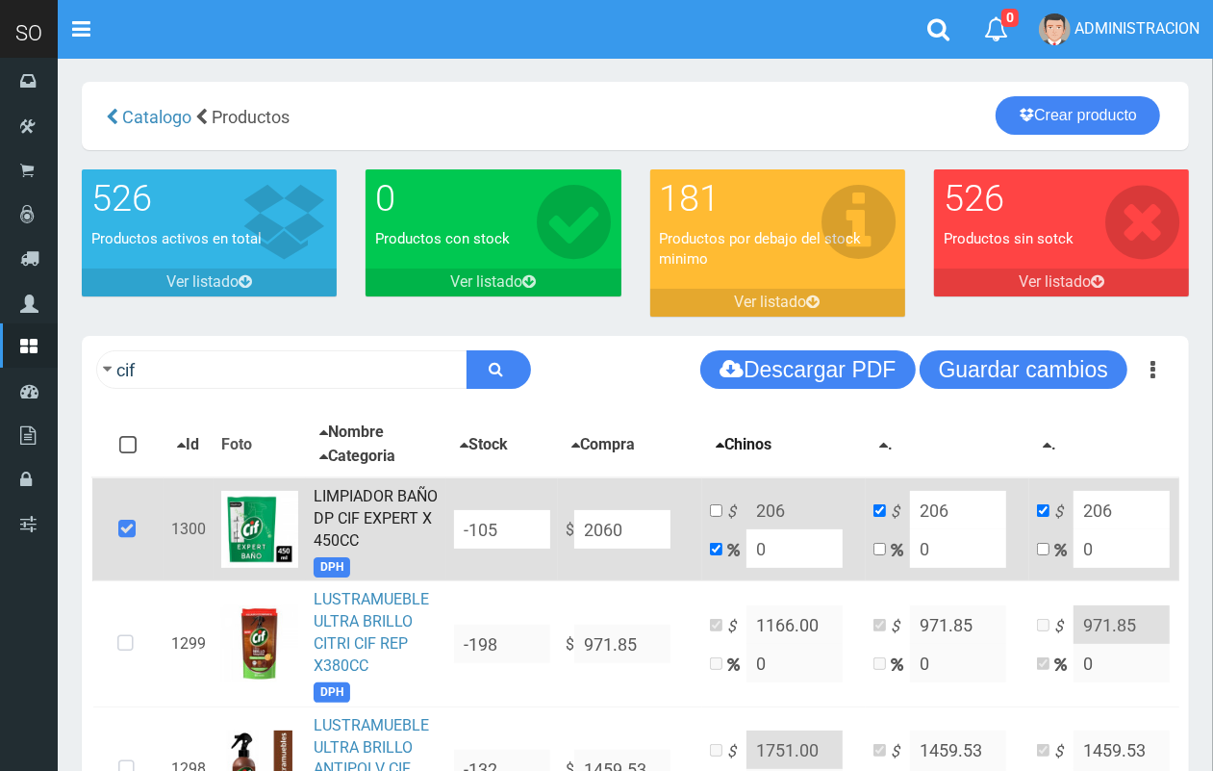
type input "2060"
type input "2060.6"
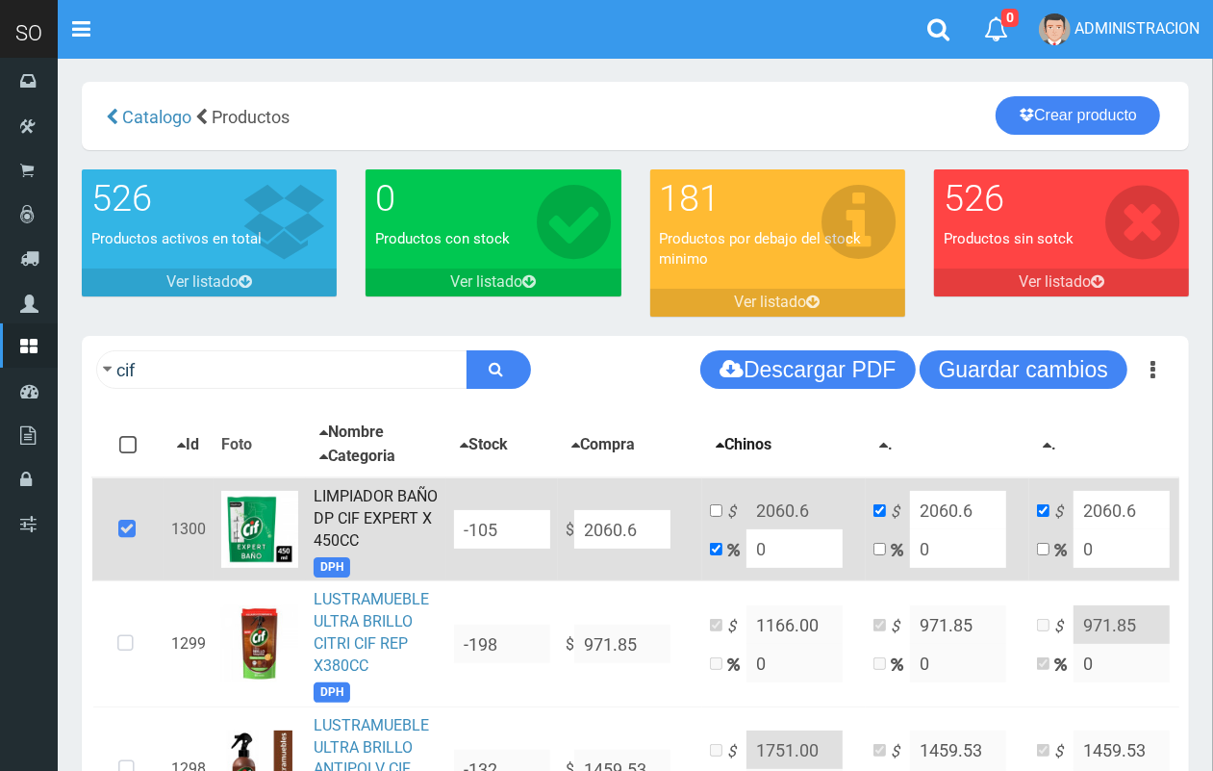
type input "2060.65"
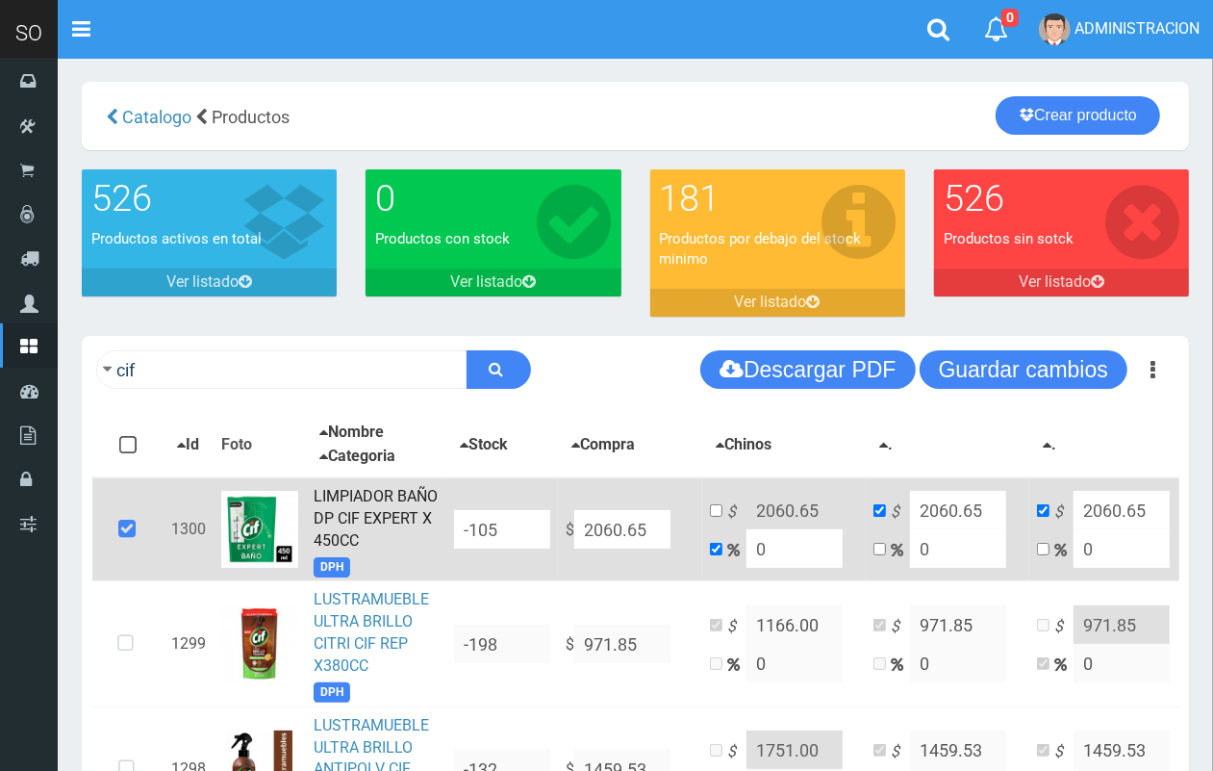
drag, startPoint x: 756, startPoint y: 542, endPoint x: 728, endPoint y: 548, distance: 28.7
click at [728, 548] on td "$ 2060.65 0" at bounding box center [784, 529] width 164 height 104
type input "2"
type input "2101.8630000000003"
type input "20"
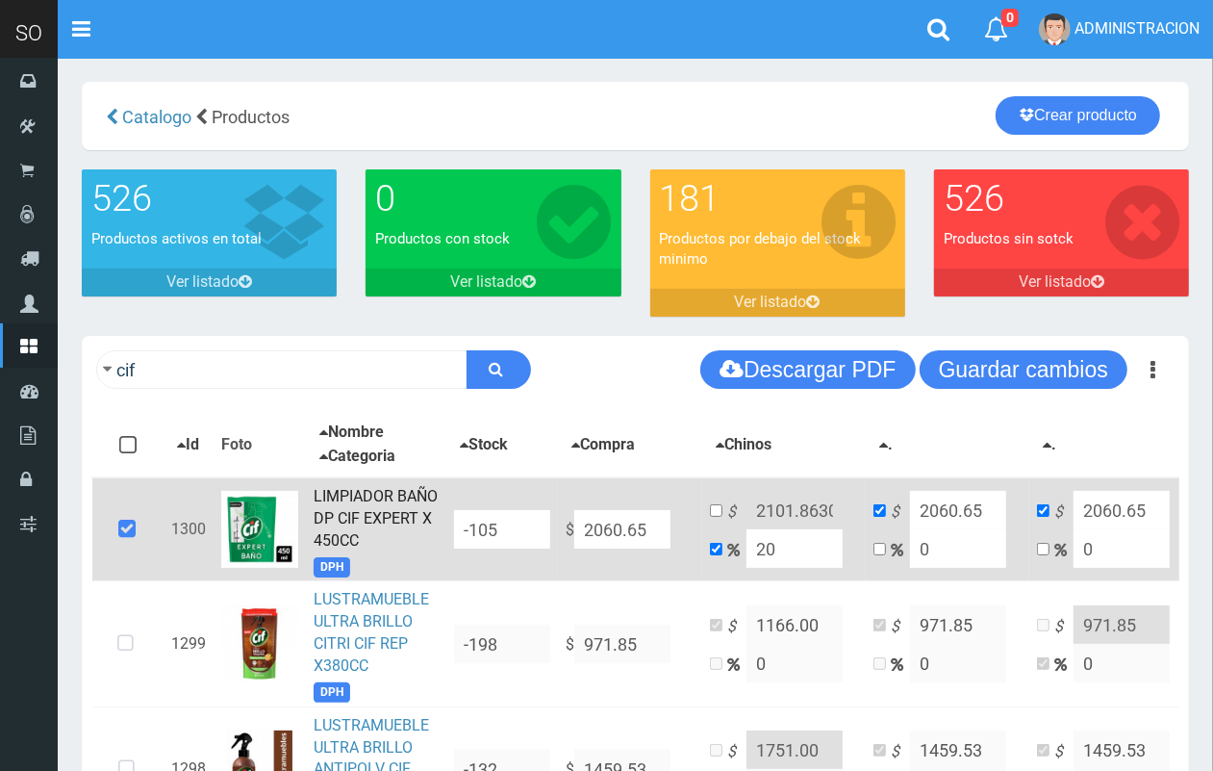
type input "2472.78"
type input "20"
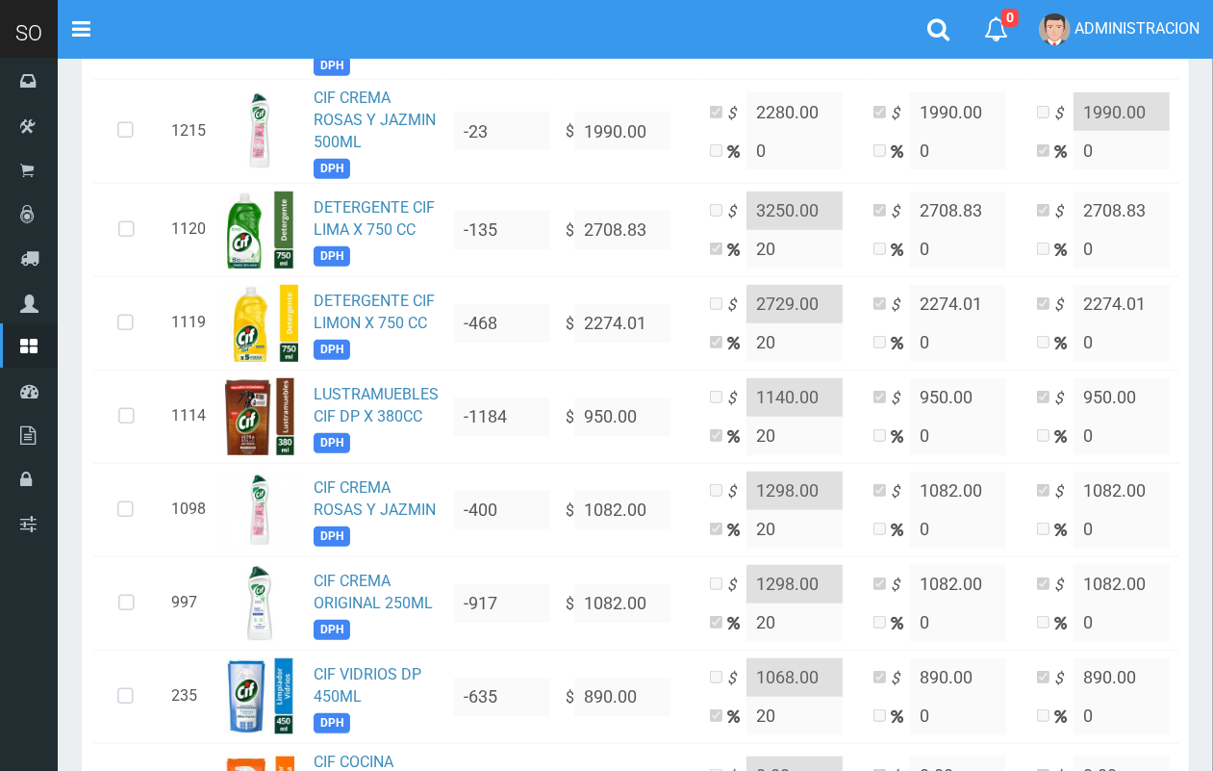
scroll to position [724, 0]
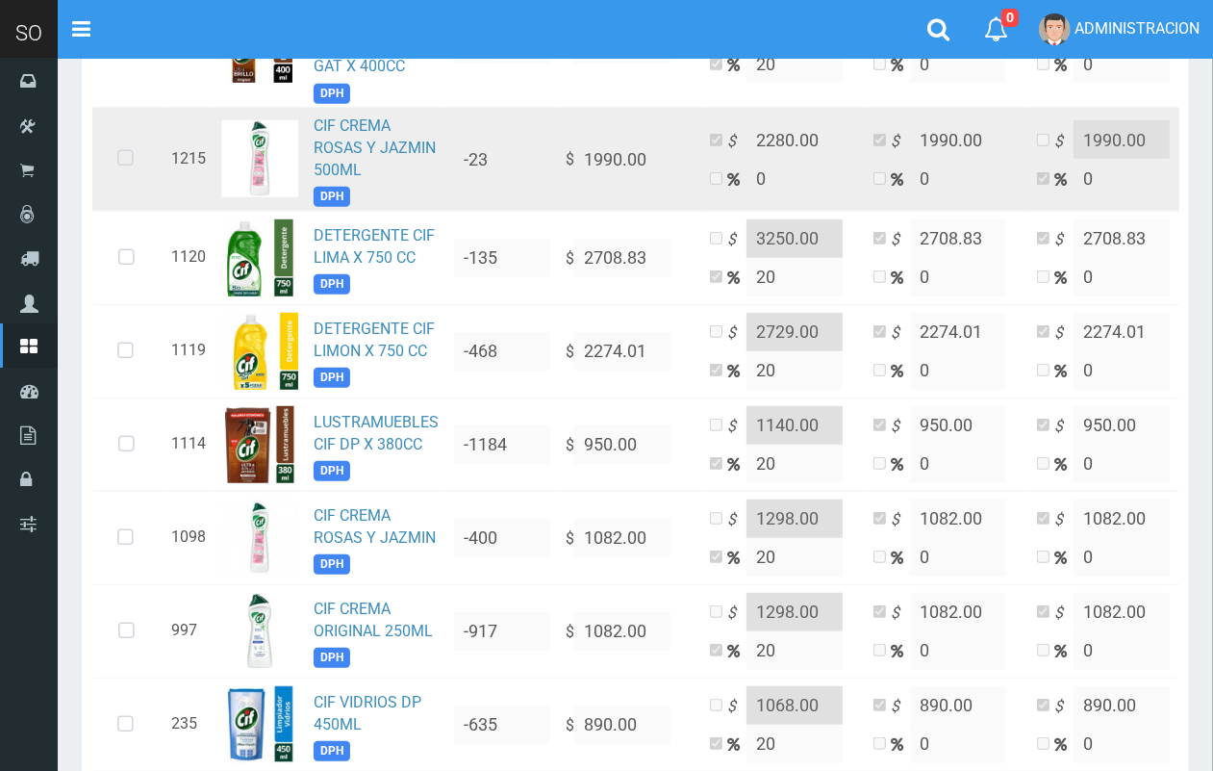
click at [125, 160] on icon at bounding box center [125, 158] width 51 height 63
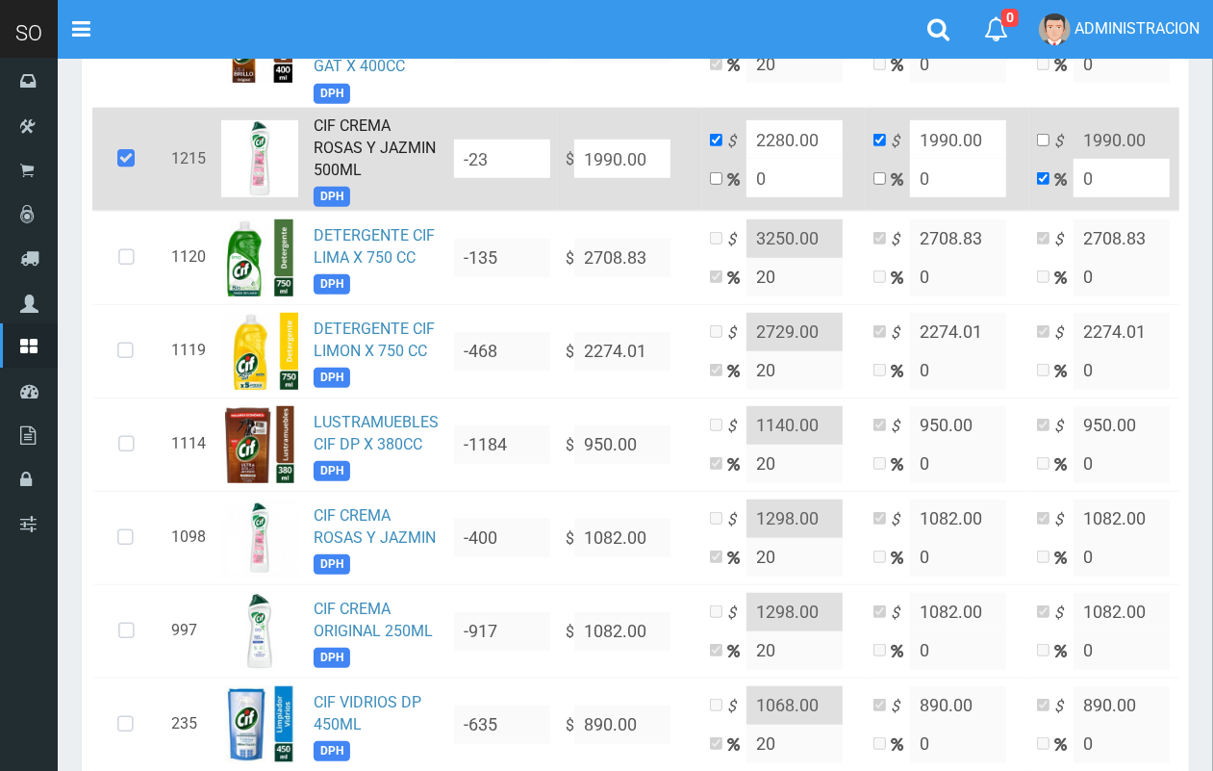
drag, startPoint x: 652, startPoint y: 162, endPoint x: 520, endPoint y: 162, distance: 132.8
click at [520, 162] on tr "1215 CIF CREMA ROSAS Y JAZMIN 500ML DPH -23 $ 1990.00 $ 2280.00 0 $ 1990.00 0 $…" at bounding box center [671, 160] width 1159 height 104
type input "2"
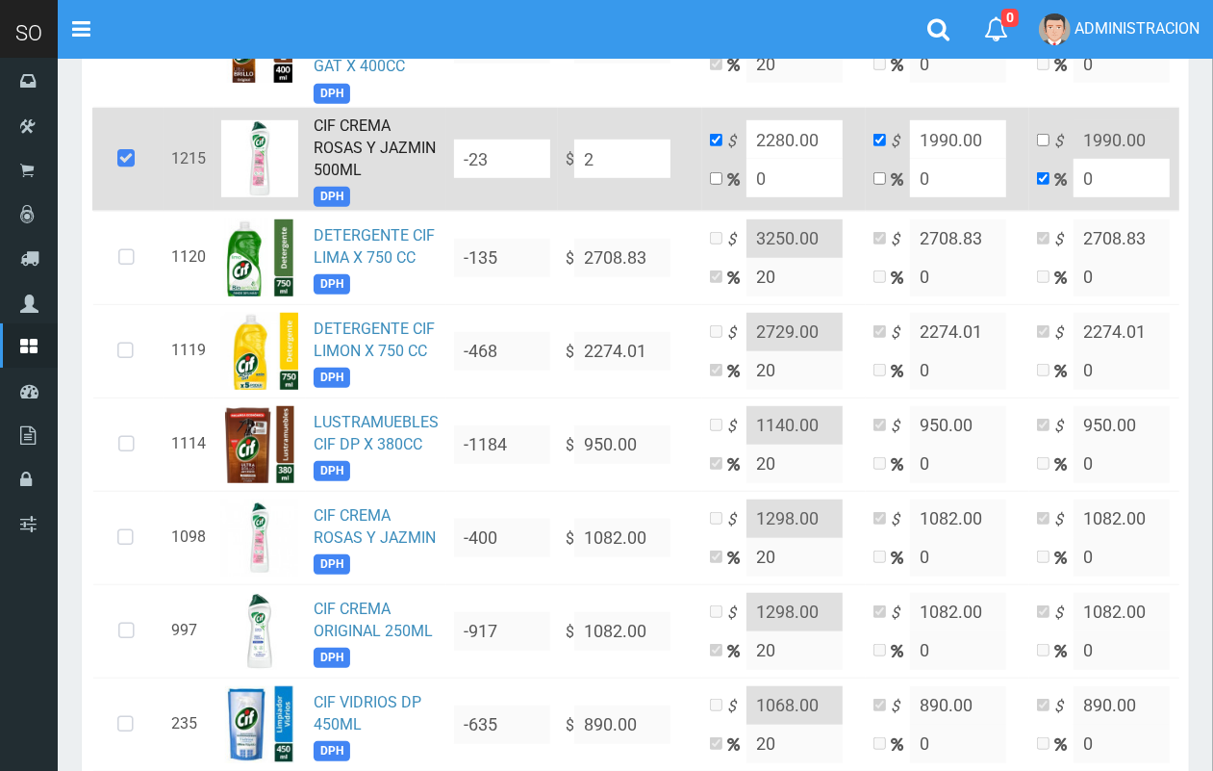
type input "2"
type input "20"
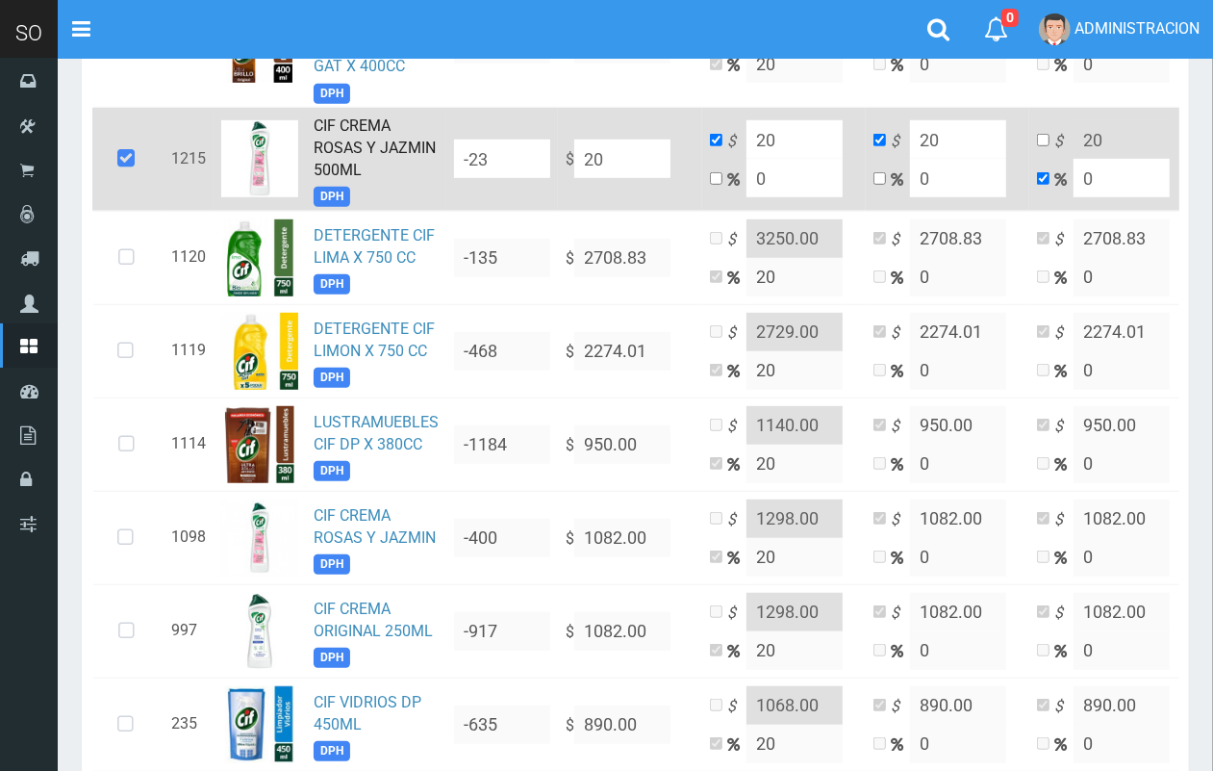
type input "209"
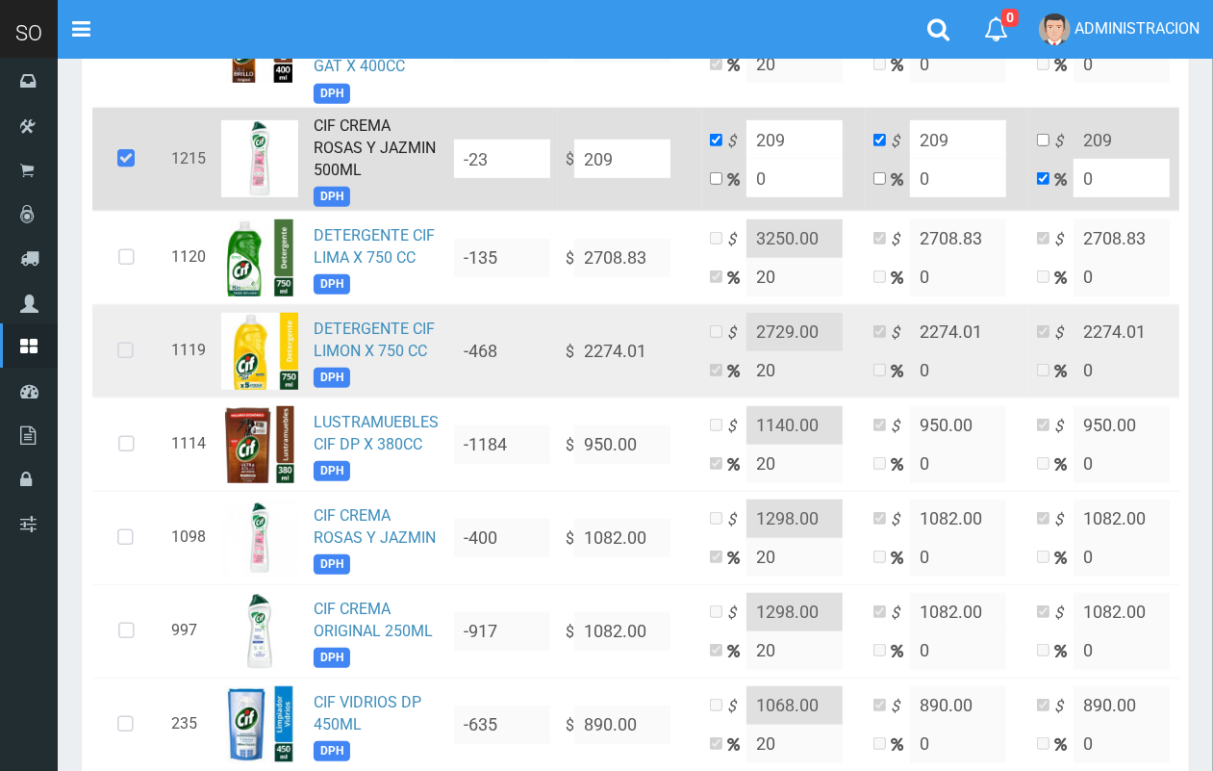
type input "20"
type input "200"
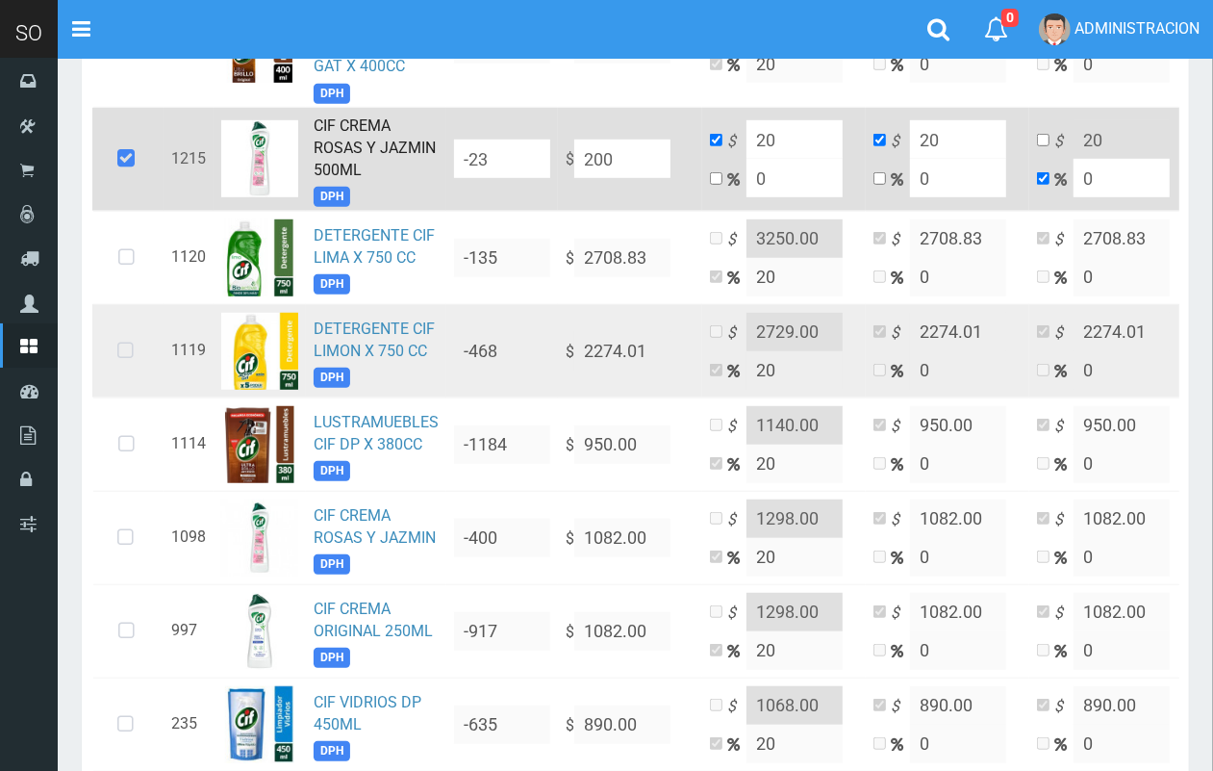
type input "200"
type input "2009"
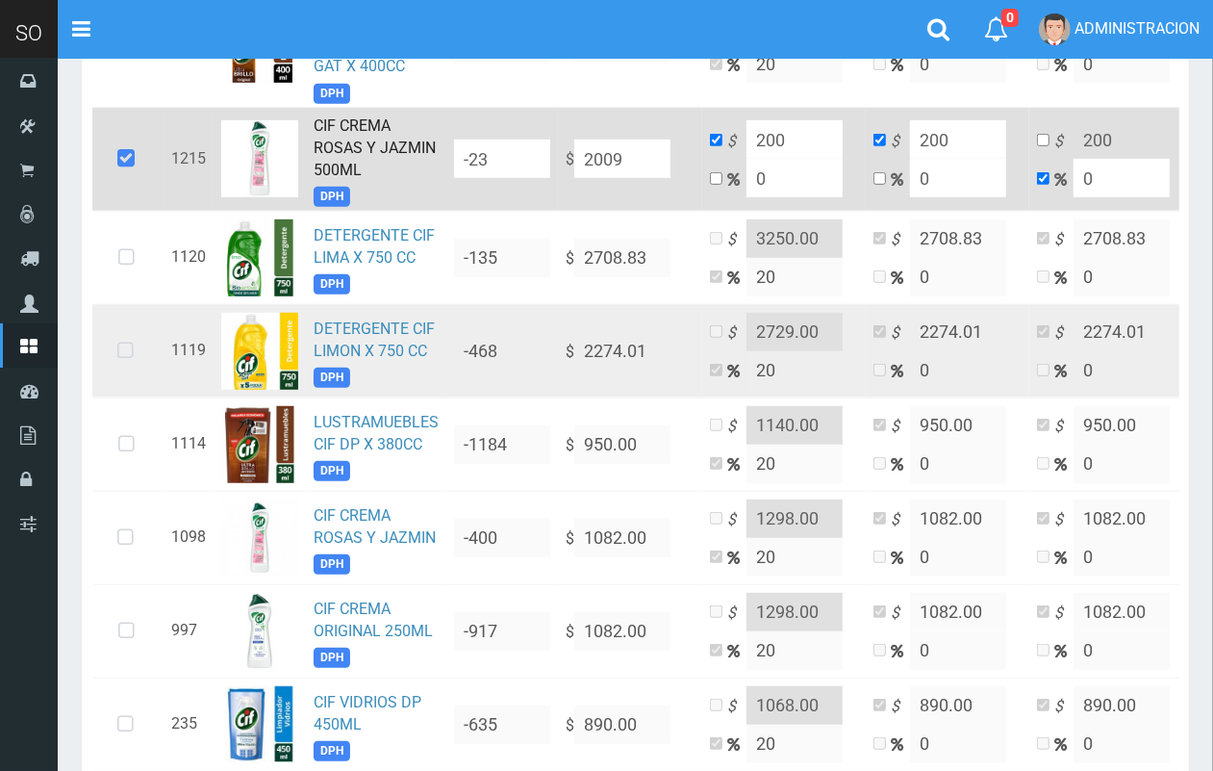
type input "2009"
type input "2009.9"
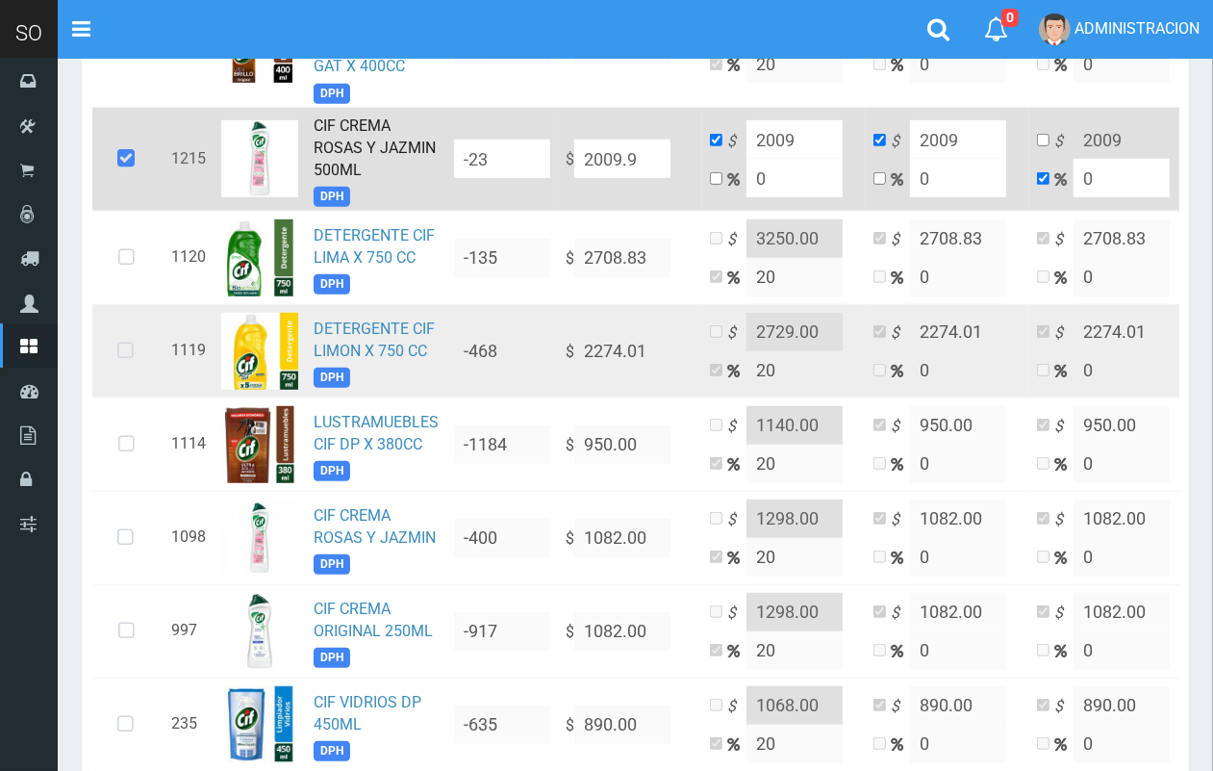
type input "2009.9"
type input "2009.94"
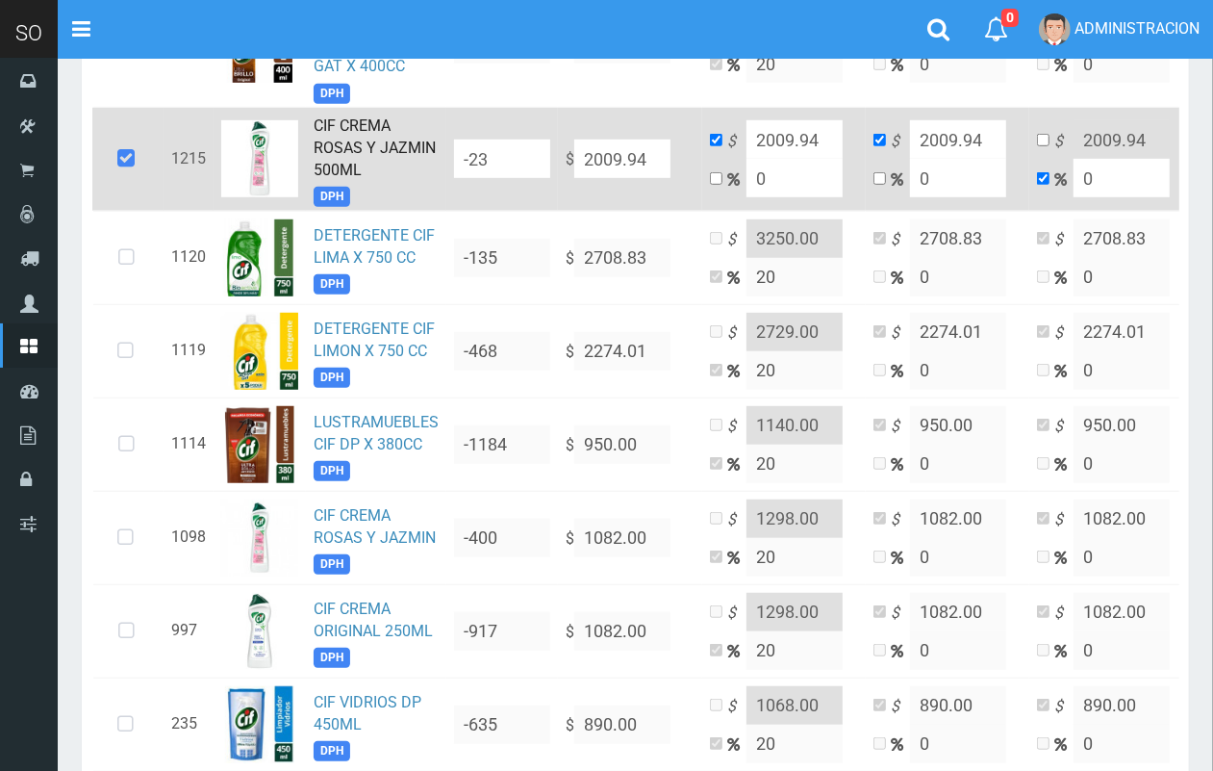
type input "2009.94"
click at [678, 169] on tr "1215 CIF CREMA ROSAS Y JAZMIN 500ML DPH -23 $ 2009.94 $ 2009.94 0 $ 2009.94 0 $…" at bounding box center [671, 160] width 1159 height 104
type input "2"
type input "2050.1388"
type input "20"
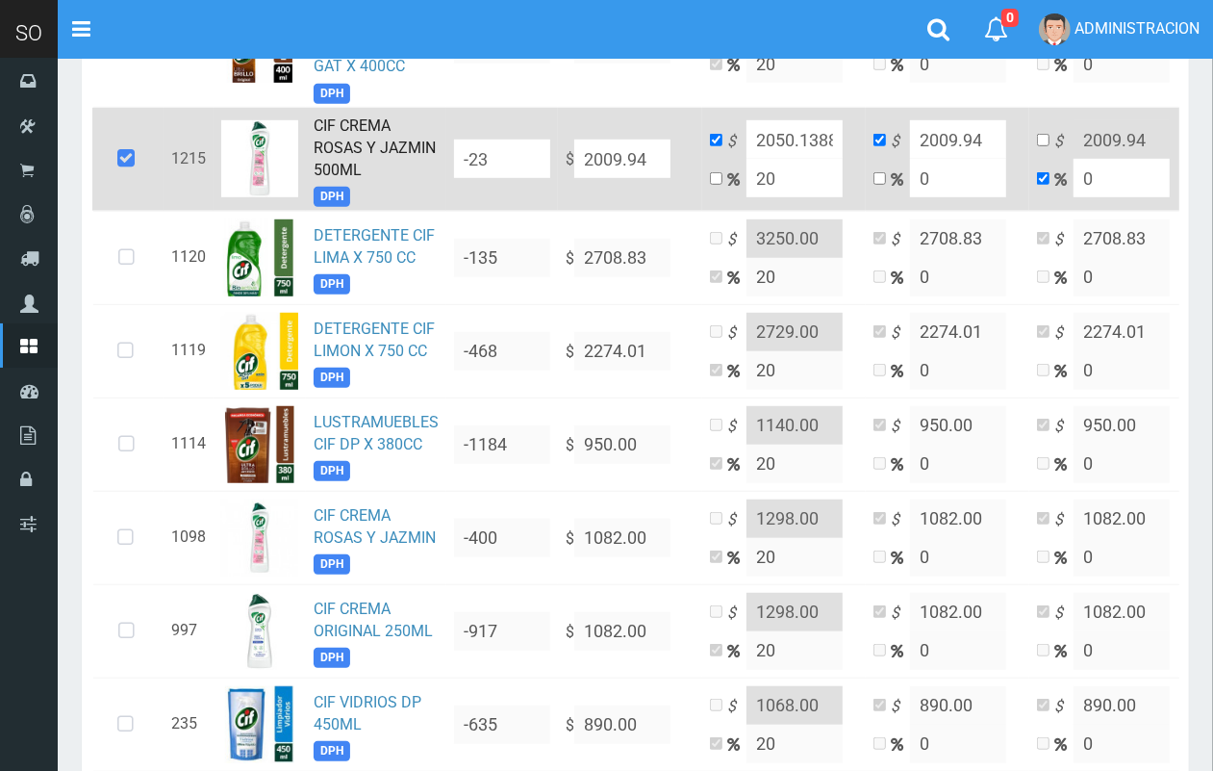
type input "2411.928"
type input "20"
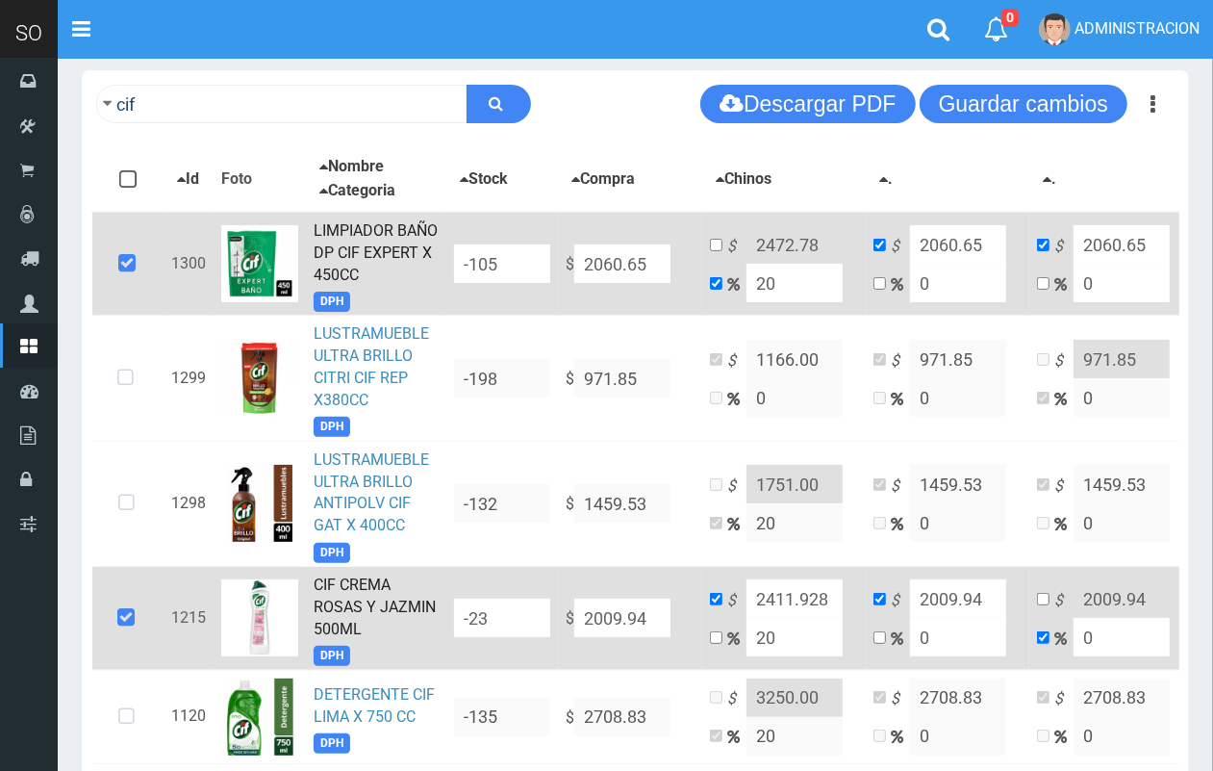
scroll to position [0, 0]
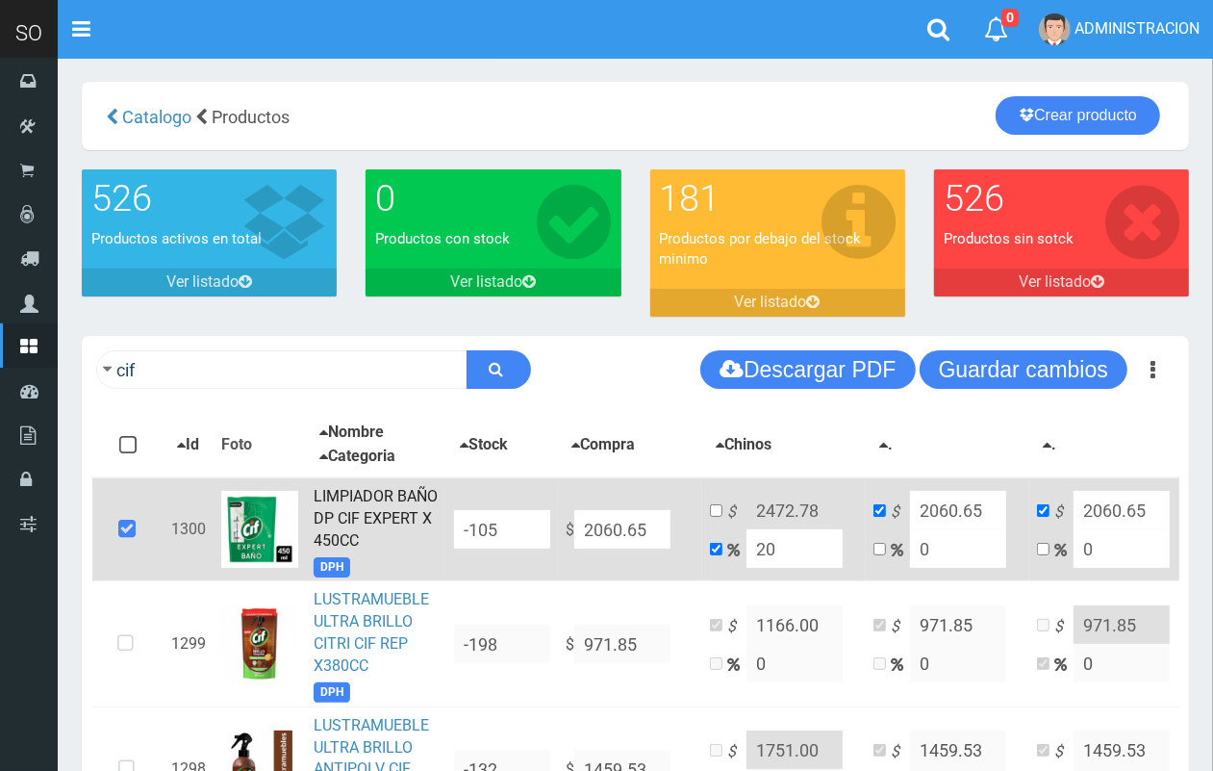
click at [670, 521] on td "$ 2060.65" at bounding box center [630, 529] width 144 height 104
drag, startPoint x: 655, startPoint y: 525, endPoint x: 568, endPoint y: 516, distance: 88.1
click at [568, 516] on td "$ 2060.65" at bounding box center [630, 529] width 144 height 104
type input "1"
type input "1.2"
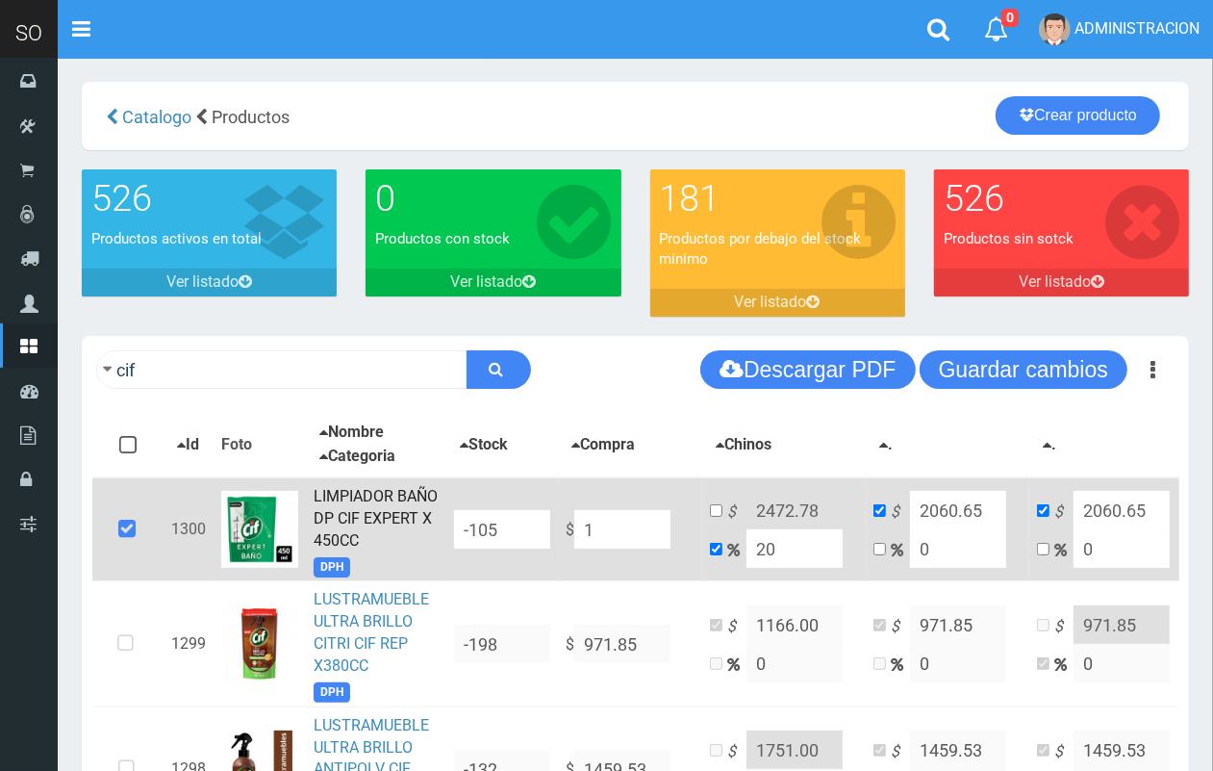
type input "1"
type input "11"
type input "13.2"
type input "11"
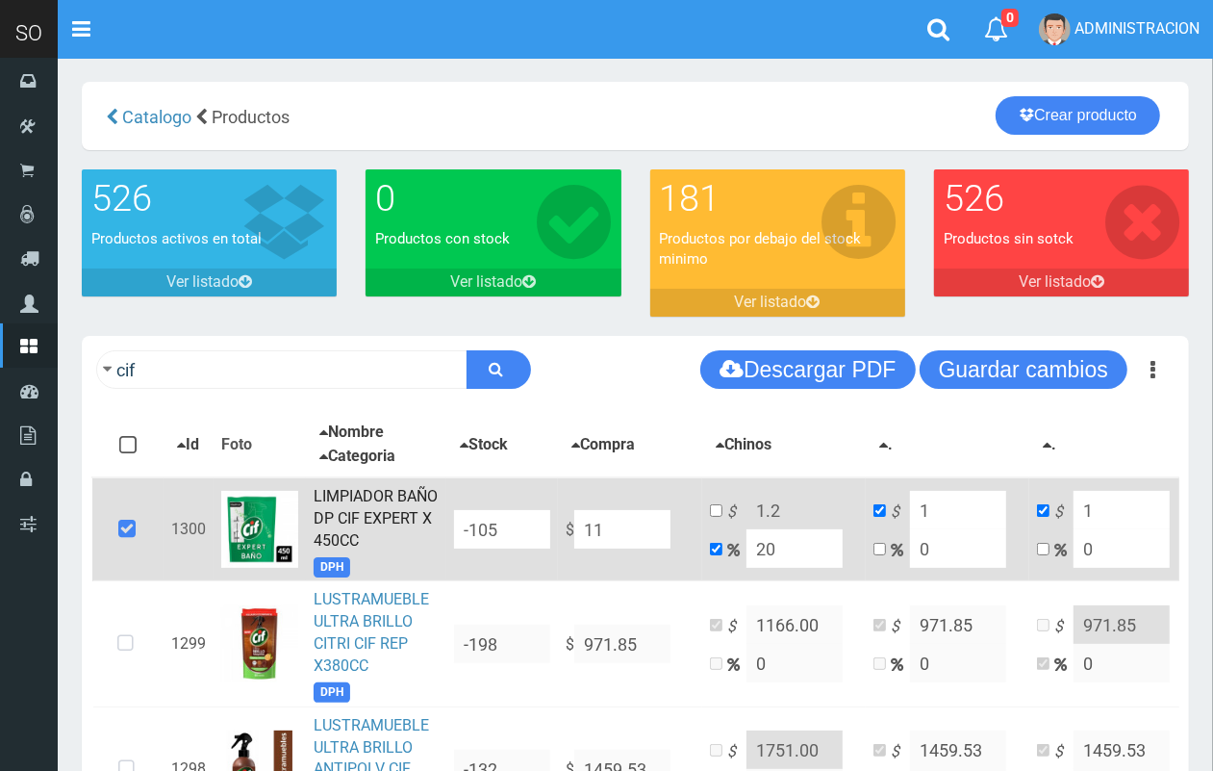
type input "11"
type input "118"
type input "141.6"
type input "118"
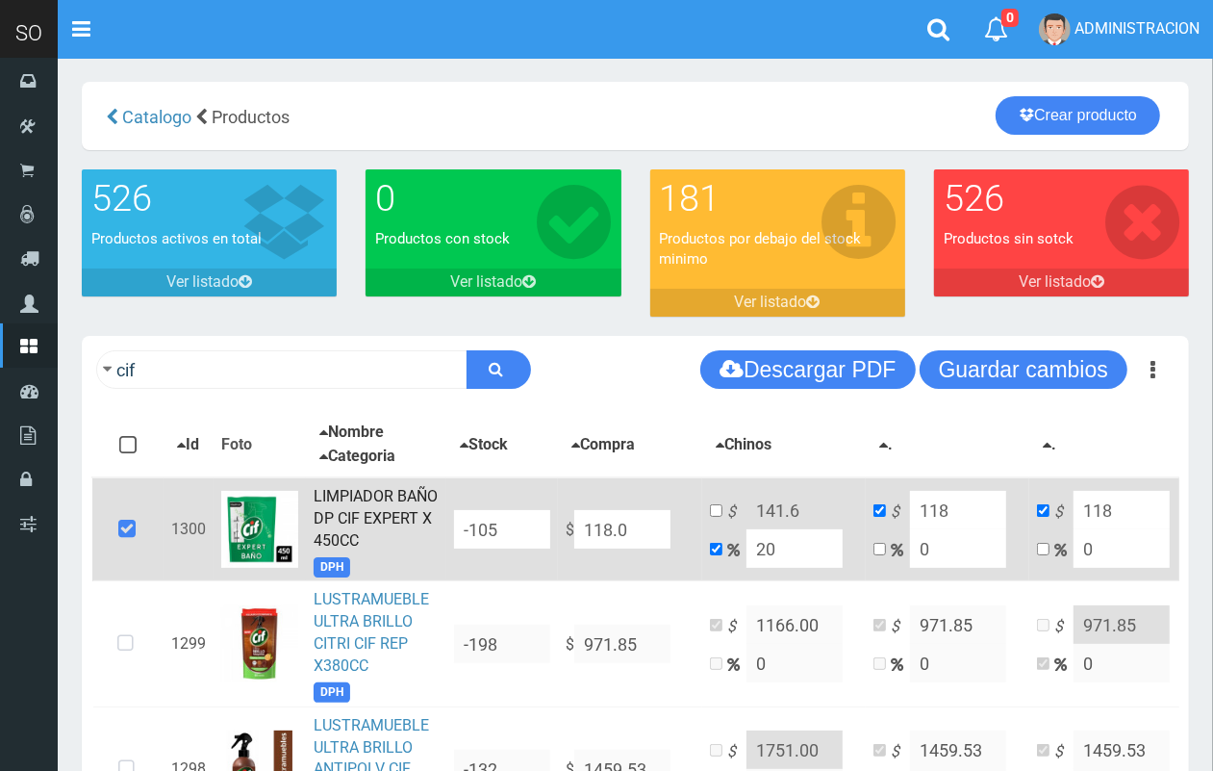
type input "118.03"
type input "141.636"
type input "118.03"
click at [593, 527] on input "118.03" at bounding box center [622, 529] width 96 height 38
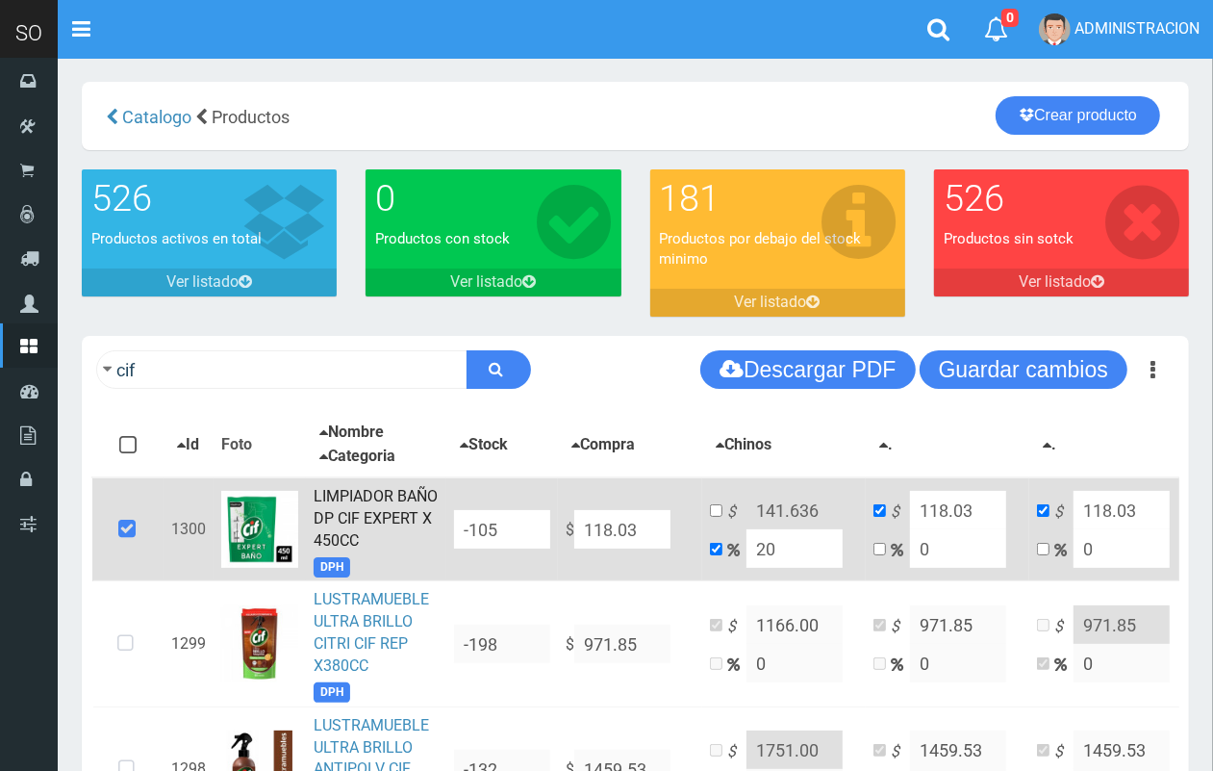
type input "1118.03"
type input "1341.636"
type input "1118.03"
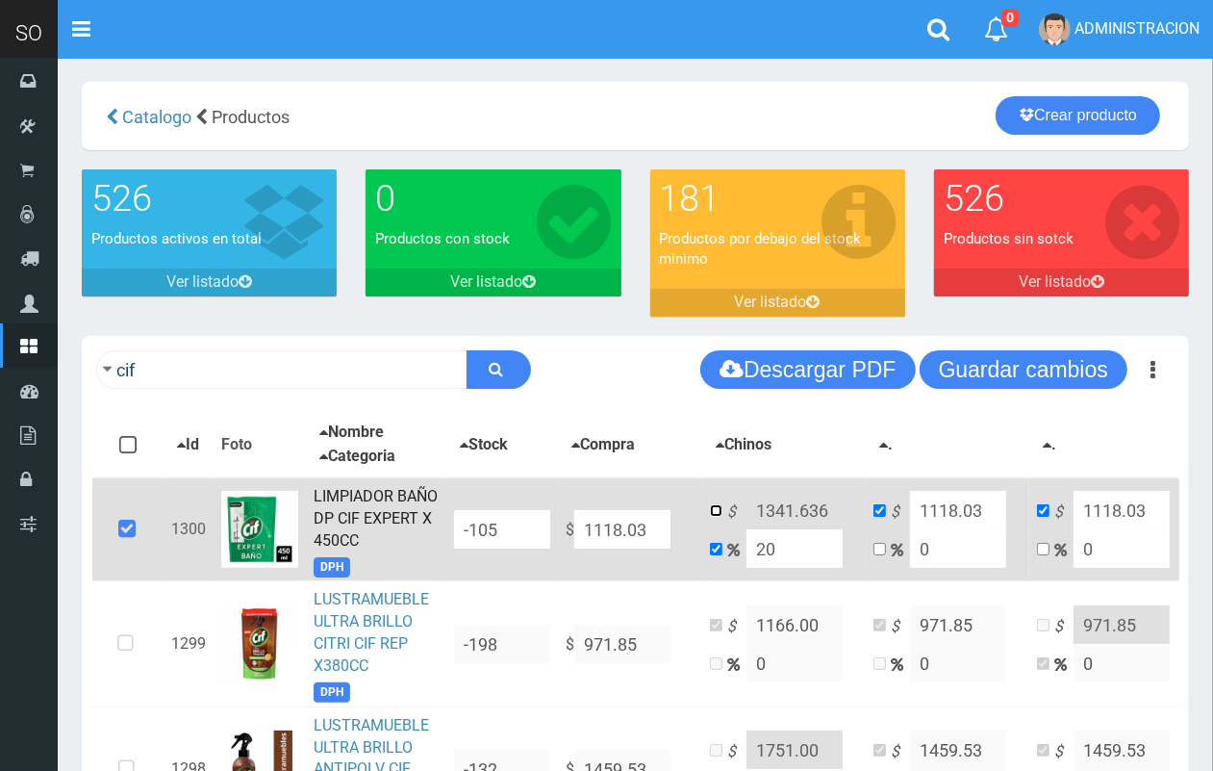
click at [717, 508] on input "checkbox" at bounding box center [716, 510] width 13 height 13
checkbox input "true"
checkbox input "false"
drag, startPoint x: 804, startPoint y: 505, endPoint x: 784, endPoint y: 505, distance: 20.2
click at [784, 505] on input "1341.636" at bounding box center [795, 510] width 96 height 38
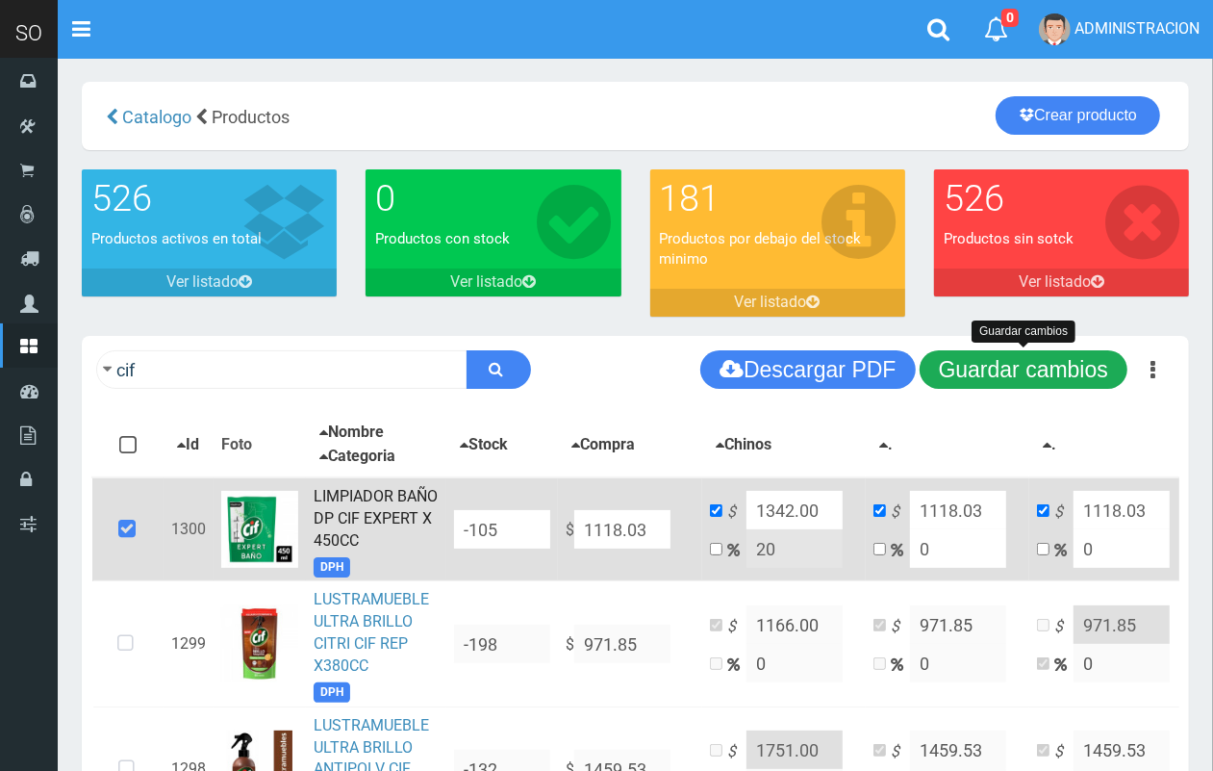
type input "1342.00"
click at [1056, 363] on button "Guardar cambios" at bounding box center [1024, 369] width 208 height 38
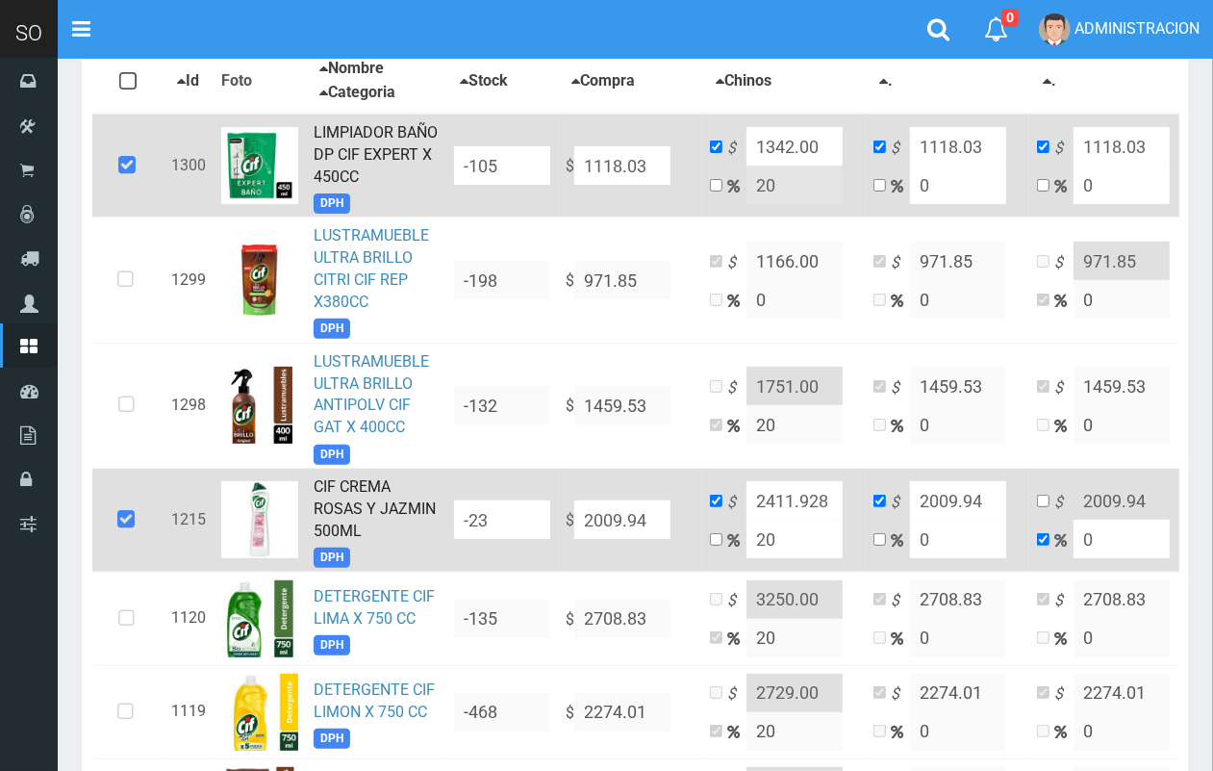
scroll to position [344, 0]
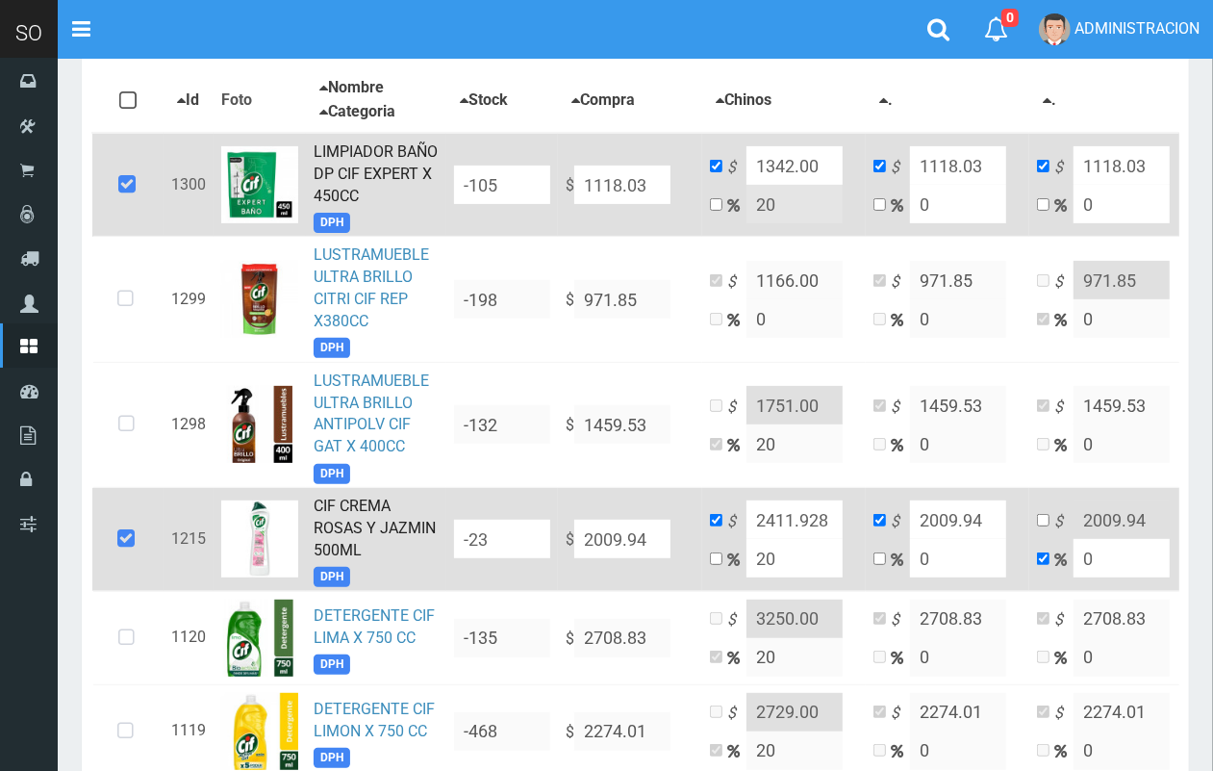
drag, startPoint x: 647, startPoint y: 186, endPoint x: 577, endPoint y: 175, distance: 71.0
click at [577, 175] on input "1118.03" at bounding box center [622, 184] width 96 height 38
type input "1"
type input "1.2"
type input "1"
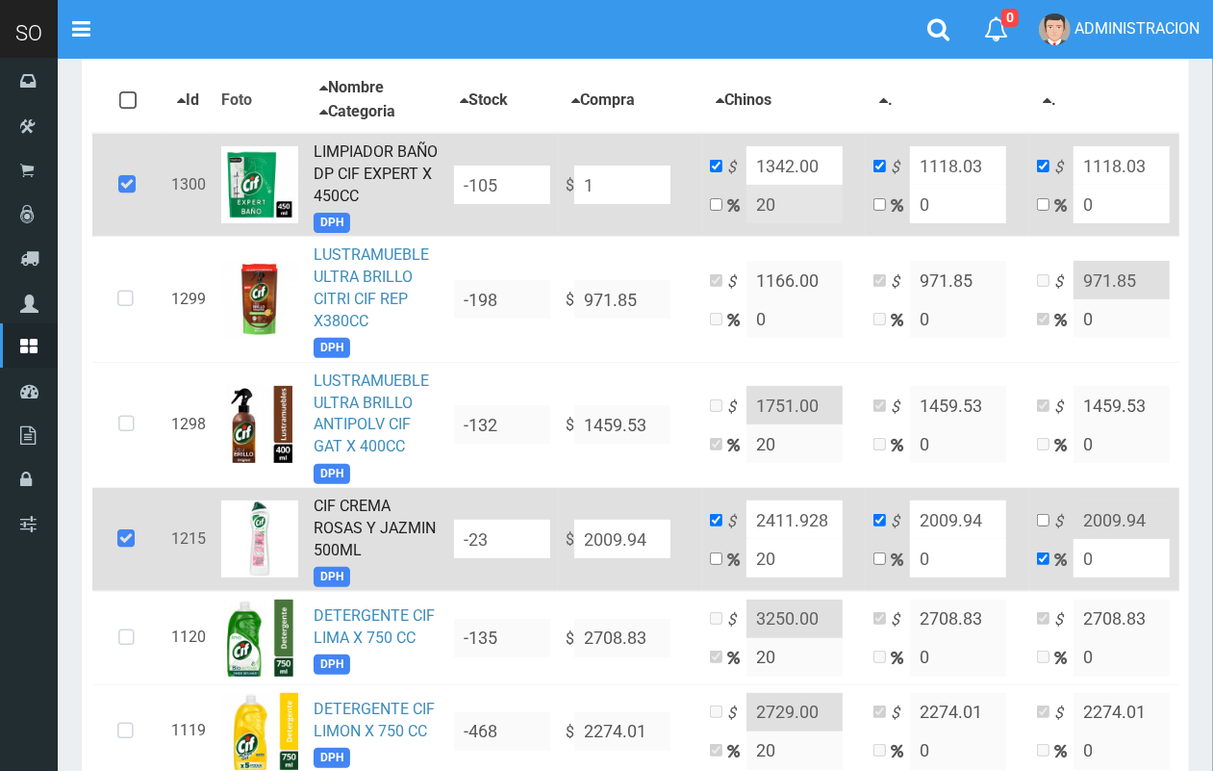
type input "1"
type input "16"
type input "19.2"
type input "16"
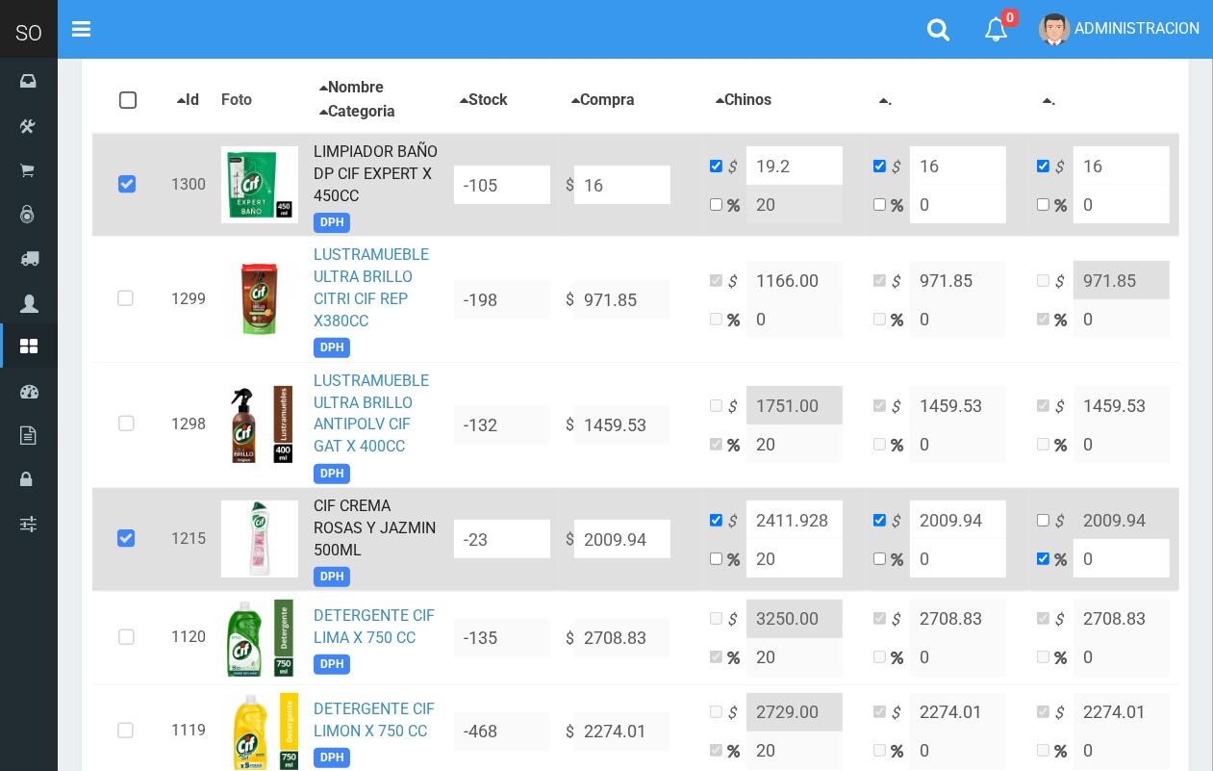
type input "169"
type input "202.8"
type input "169"
type input "1696"
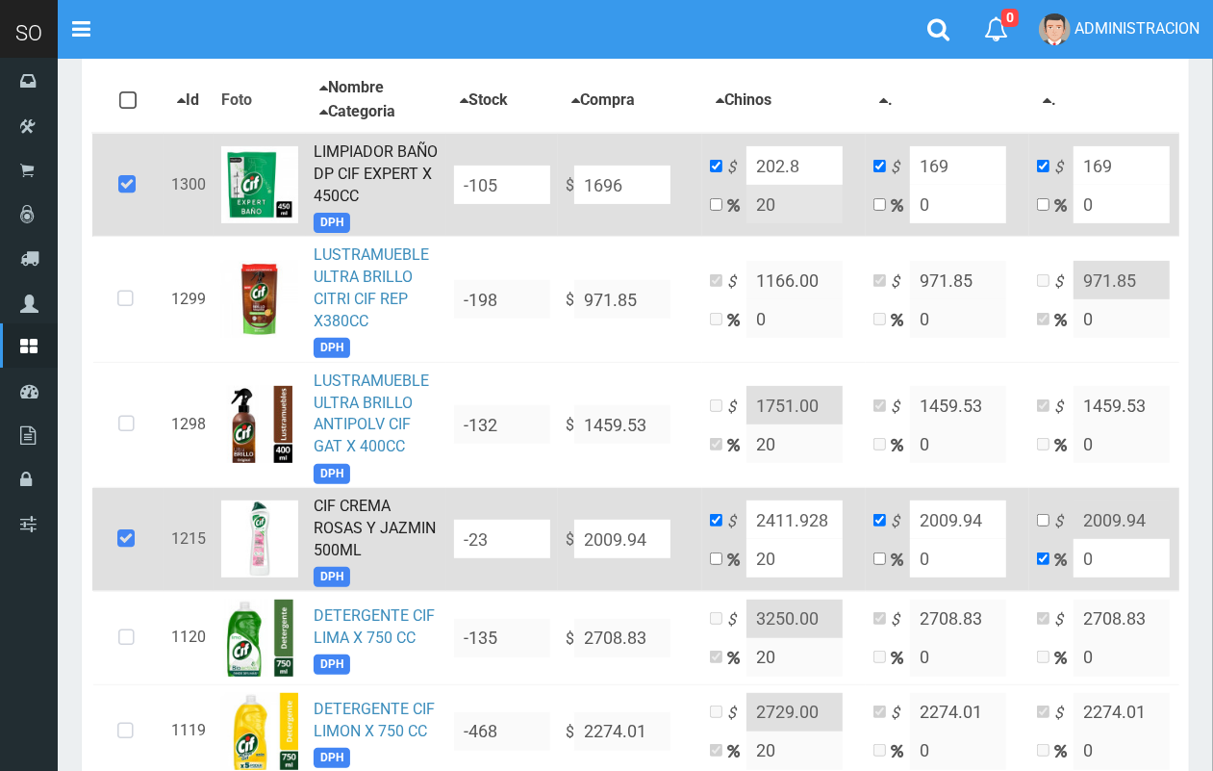
type input "2035.2"
type input "1696"
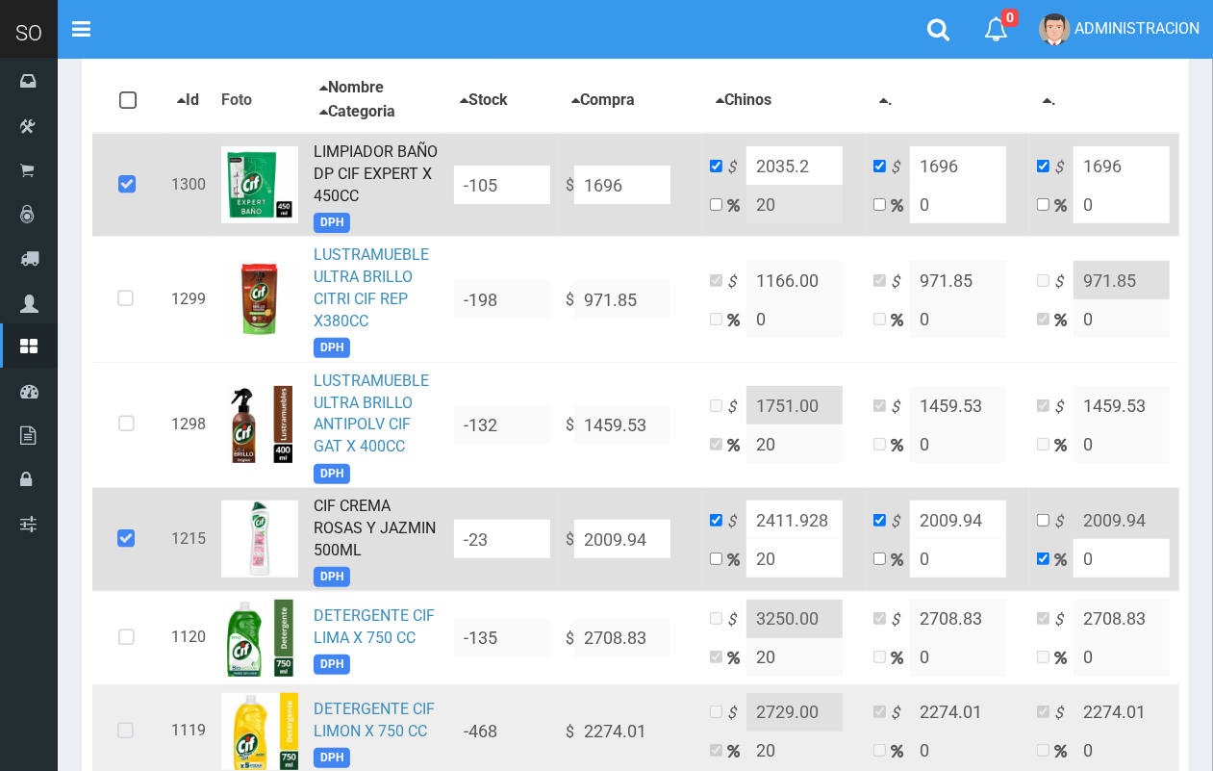
type input "1696"
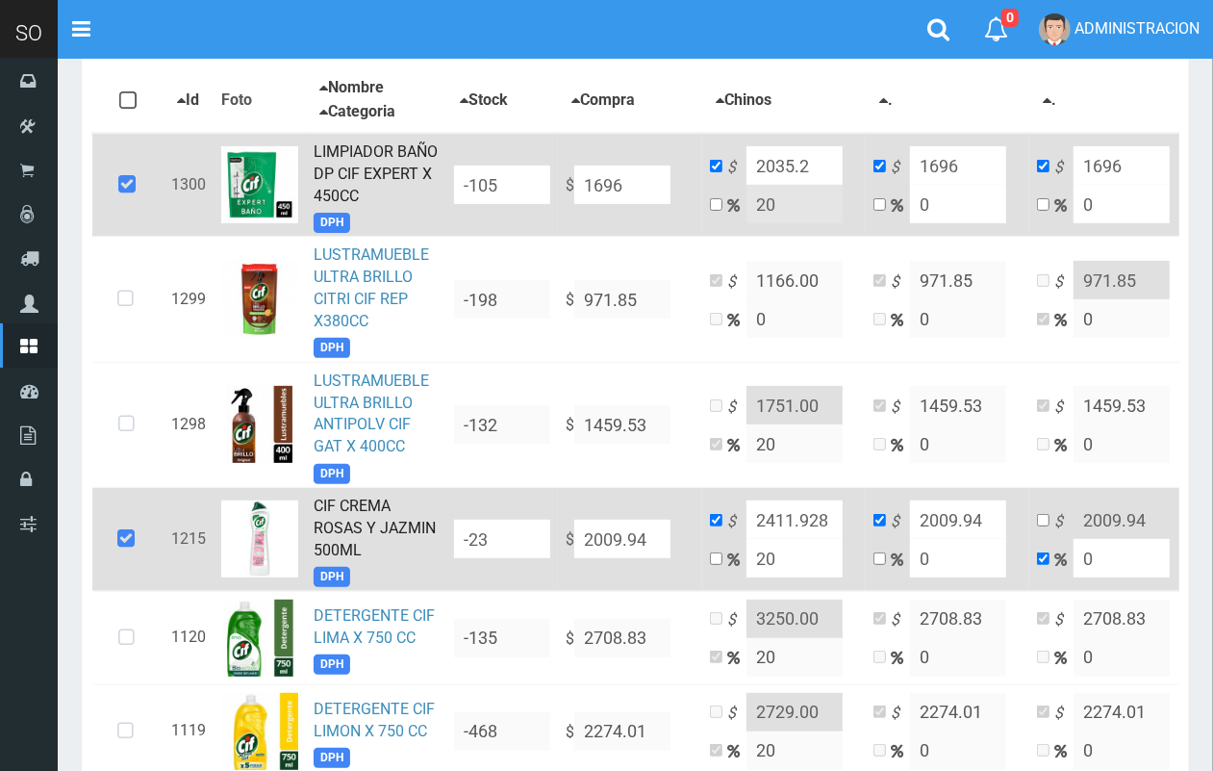
click at [580, 173] on input "1696" at bounding box center [622, 184] width 96 height 38
type input "NaN"
type input "7"
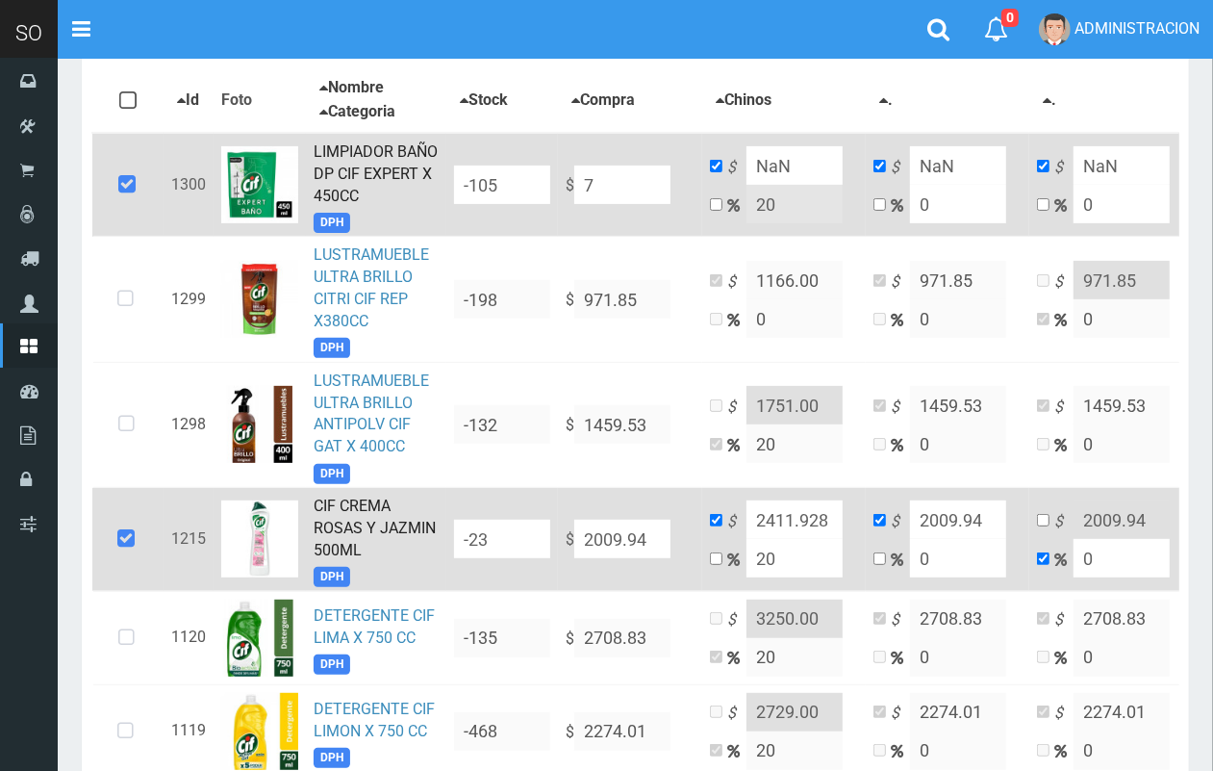
type input "8.4"
type input "7"
type input "76"
type input "91.2"
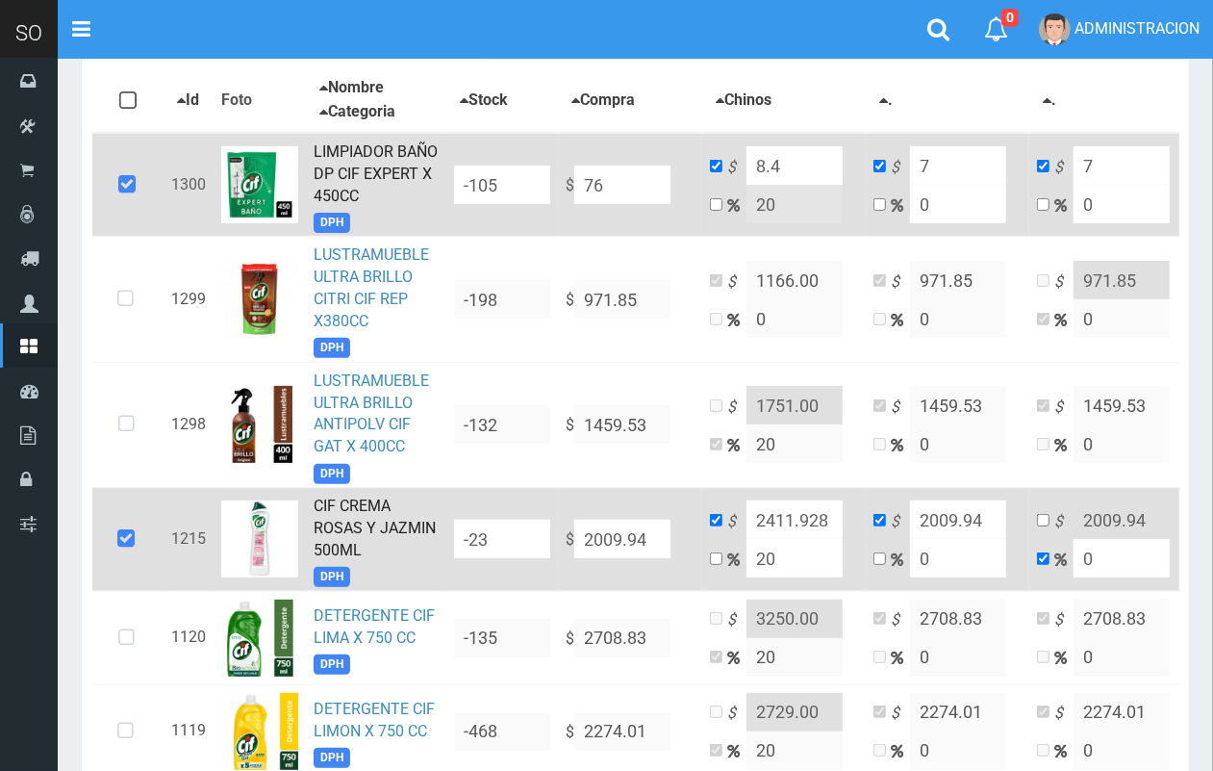
type input "76"
type input "769"
type input "922.8"
type input "769"
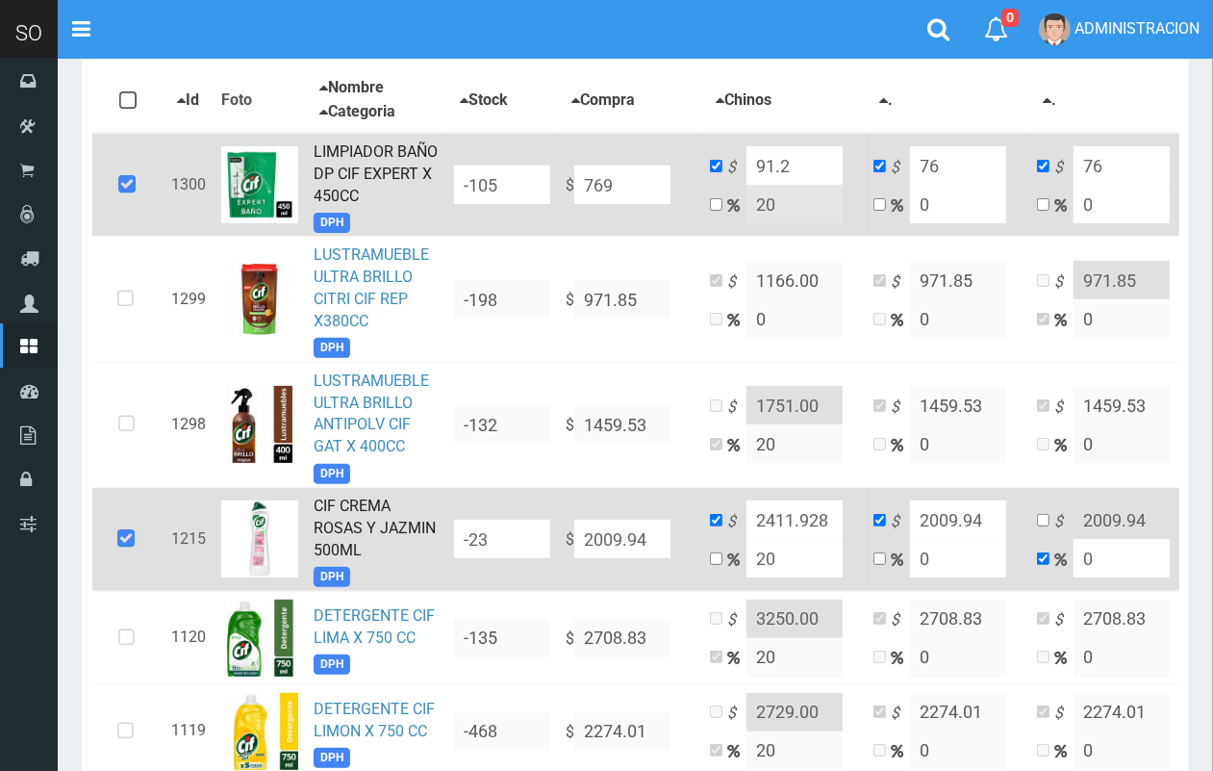
type input "769"
type input "769.00"
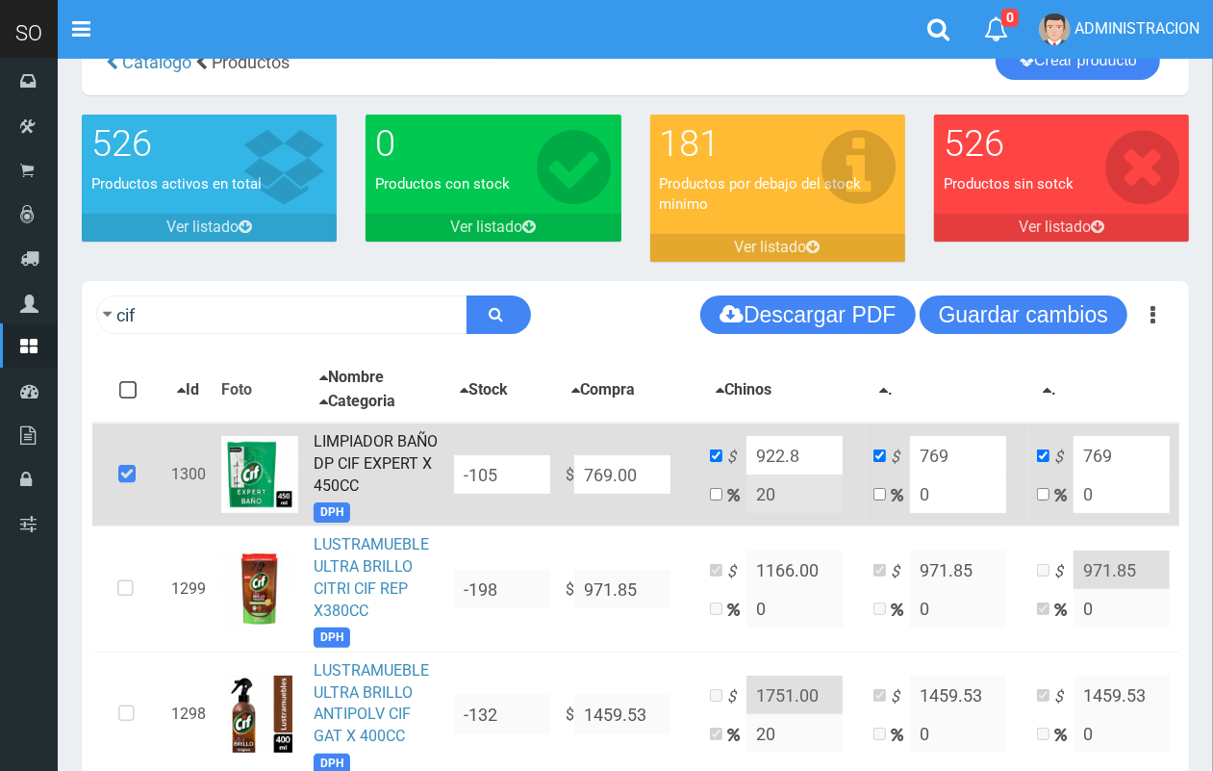
scroll to position [0, 0]
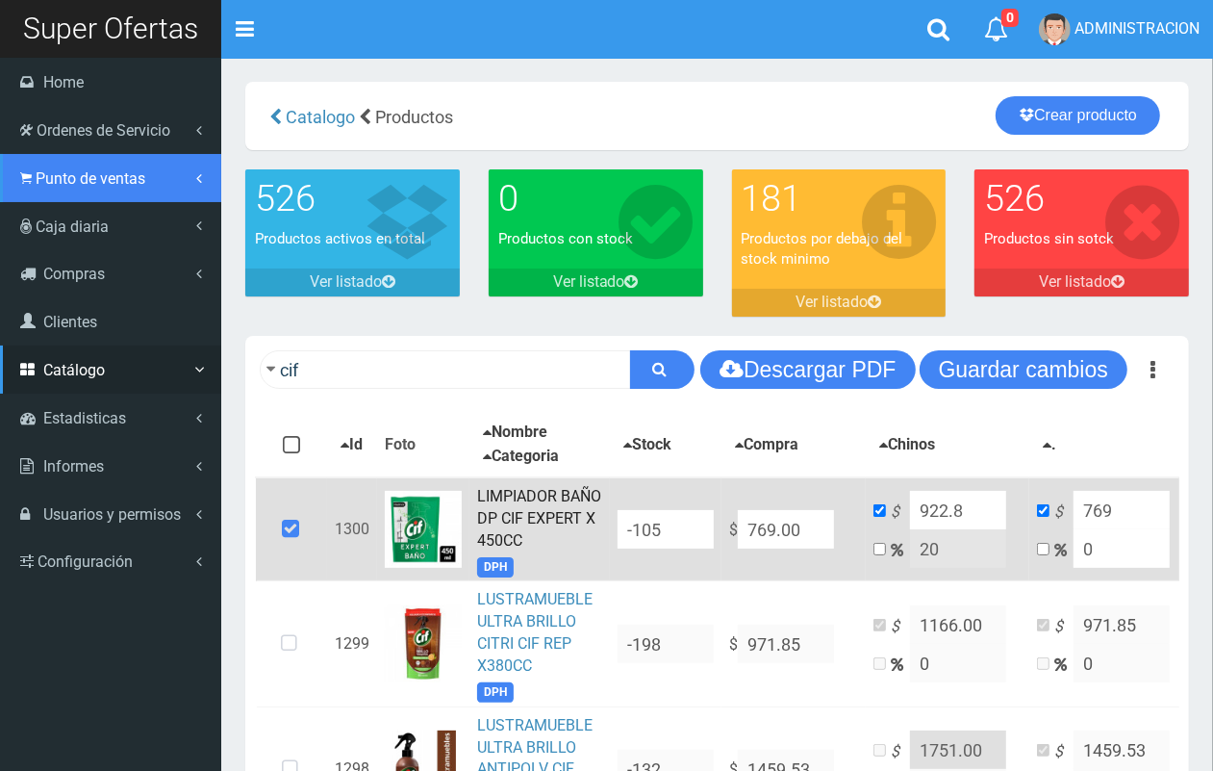
click at [82, 190] on link "Punto de ventas" at bounding box center [110, 178] width 221 height 48
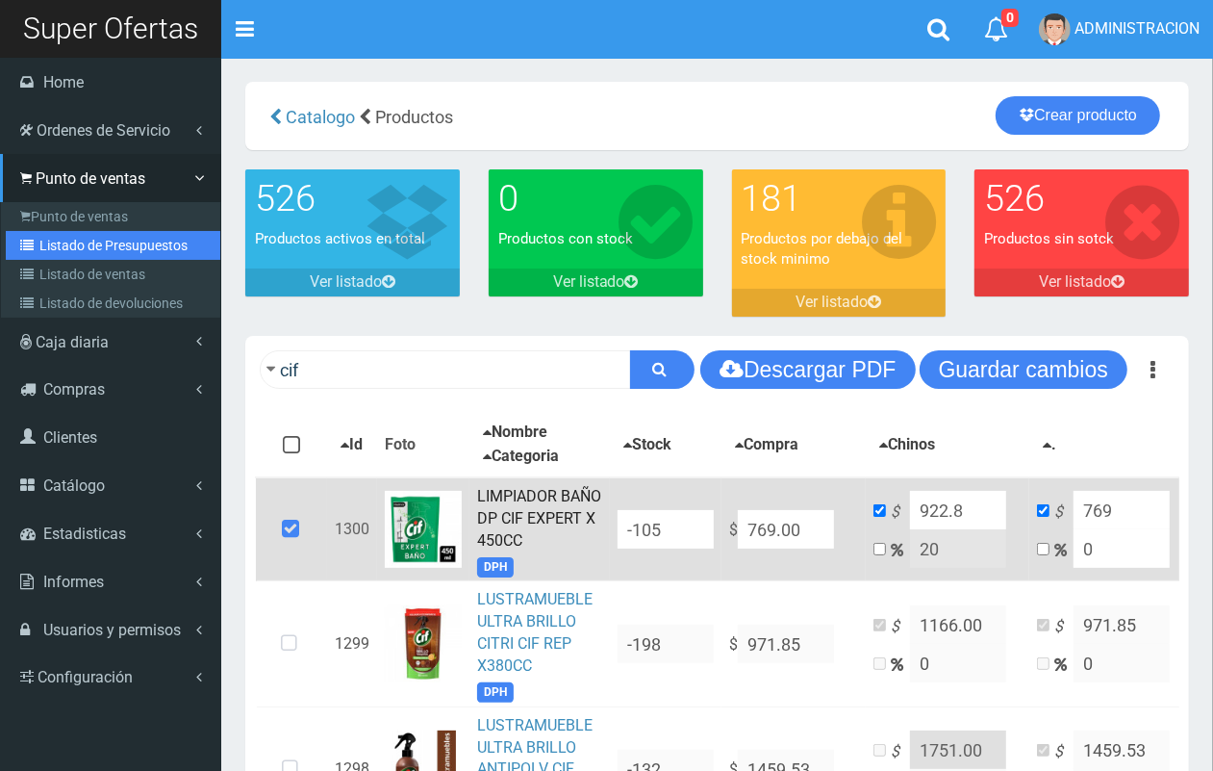
click at [93, 250] on link "Listado de Presupuestos" at bounding box center [113, 245] width 215 height 29
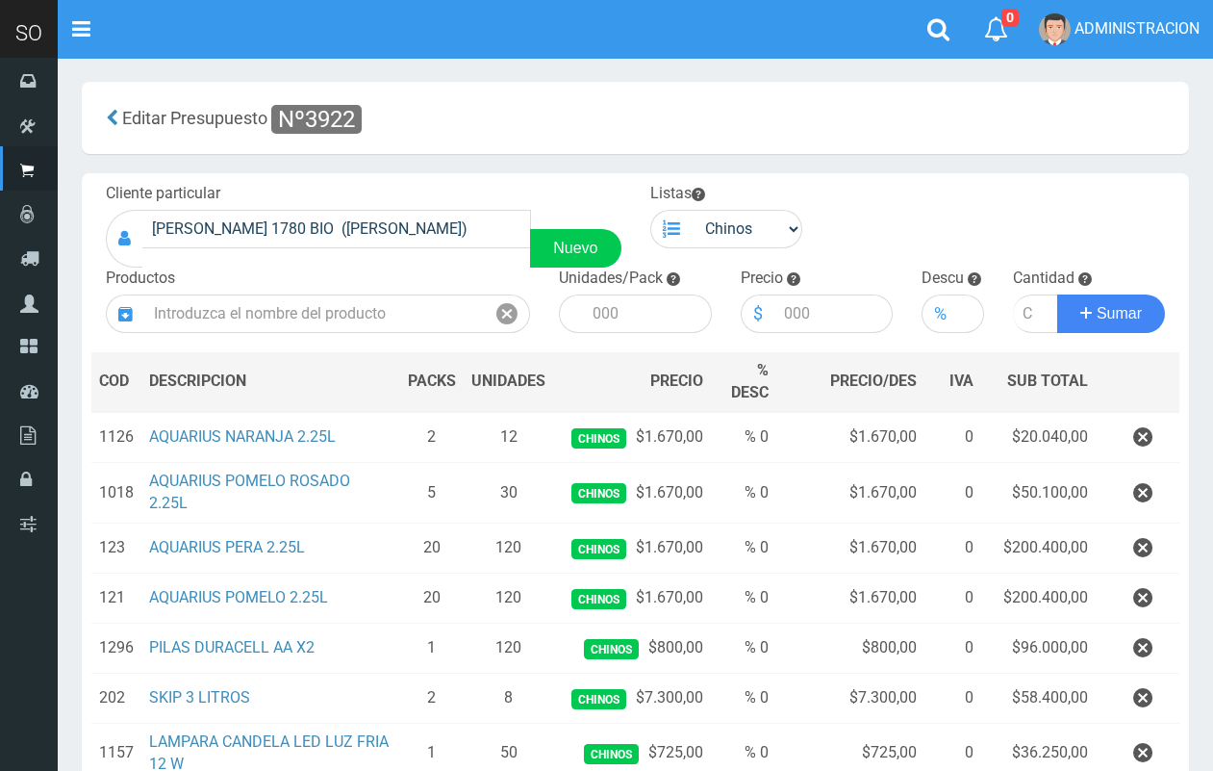
scroll to position [246, 0]
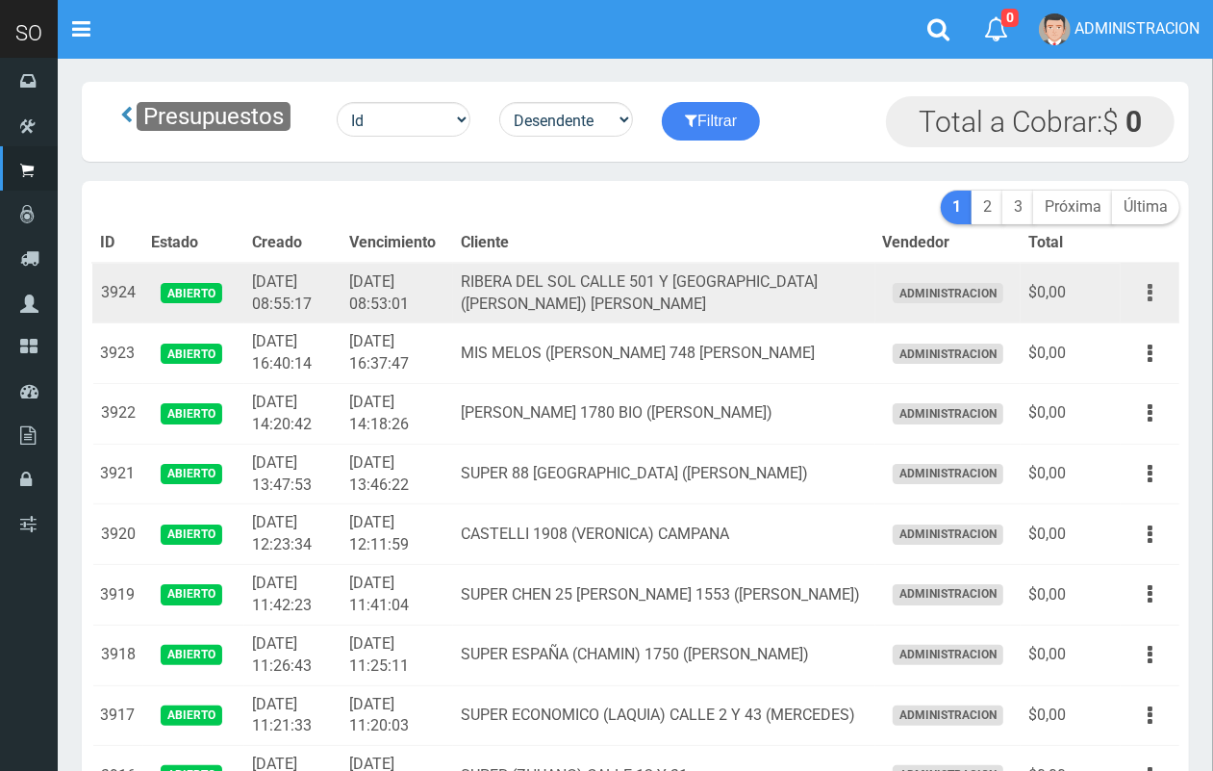
click at [1153, 293] on button "button" at bounding box center [1150, 293] width 43 height 34
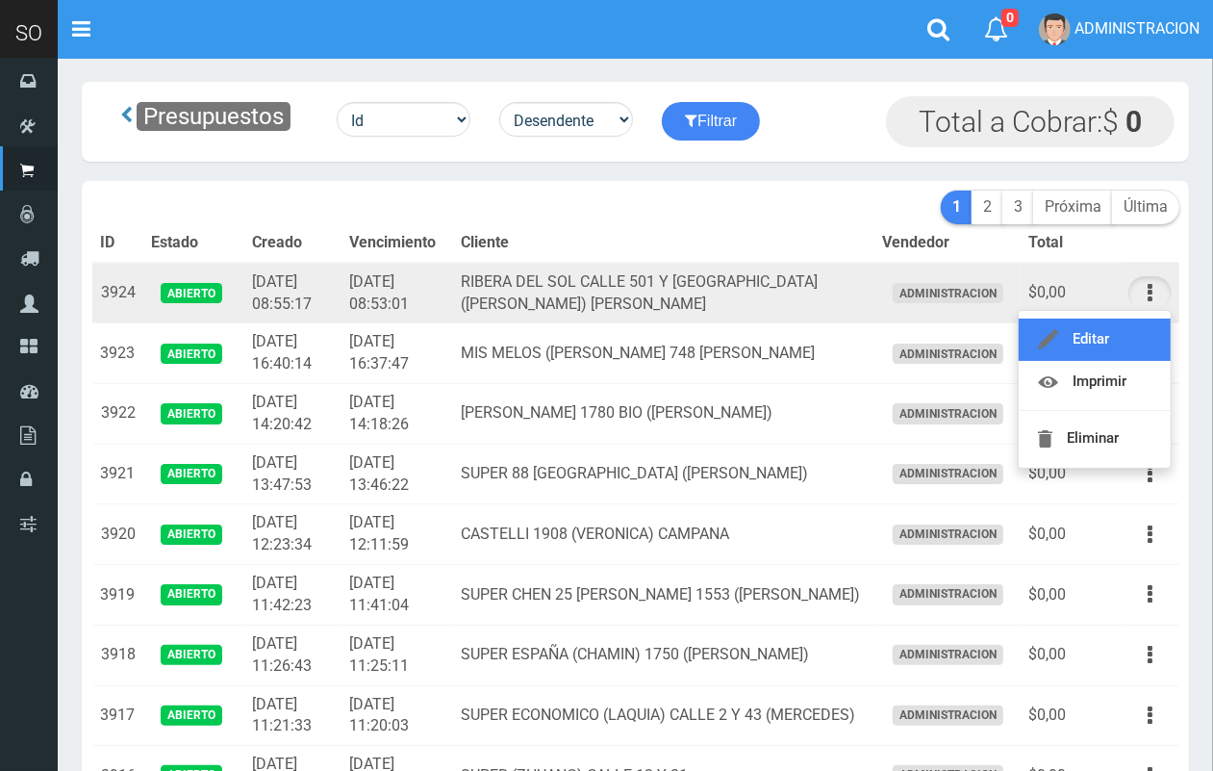
click at [1123, 334] on link "Editar" at bounding box center [1095, 339] width 152 height 42
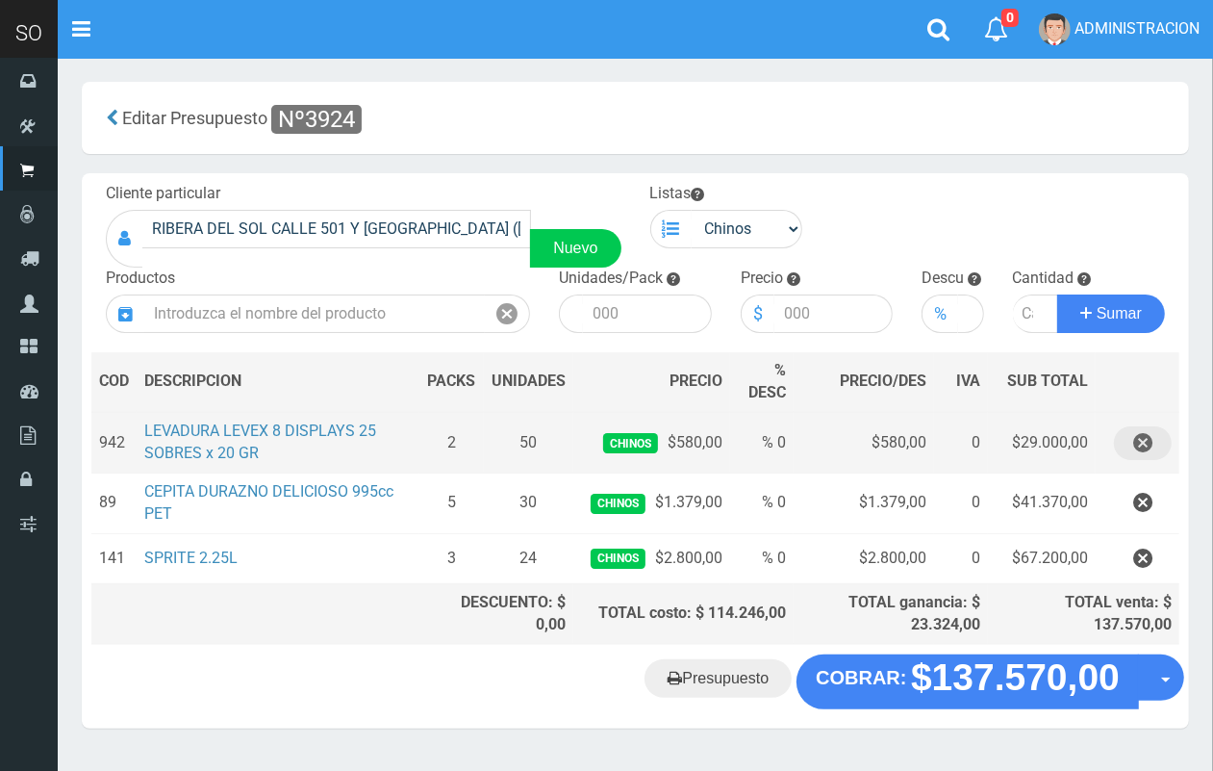
click at [1148, 439] on icon "button" at bounding box center [1142, 443] width 19 height 34
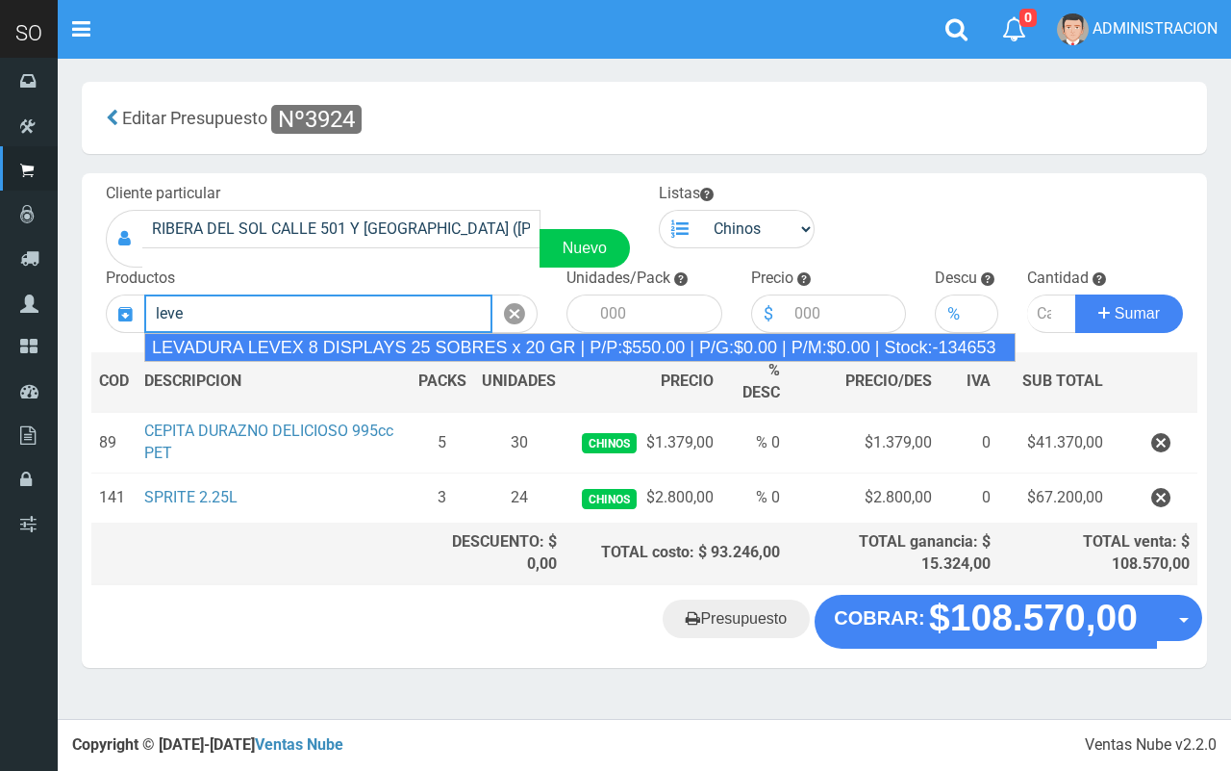
click at [387, 348] on div "LEVADURA LEVEX 8 DISPLAYS 25 SOBRES x 20 GR | P/P:$550.00 | P/G:$0.00 | P/M:$0.…" at bounding box center [580, 347] width 872 height 29
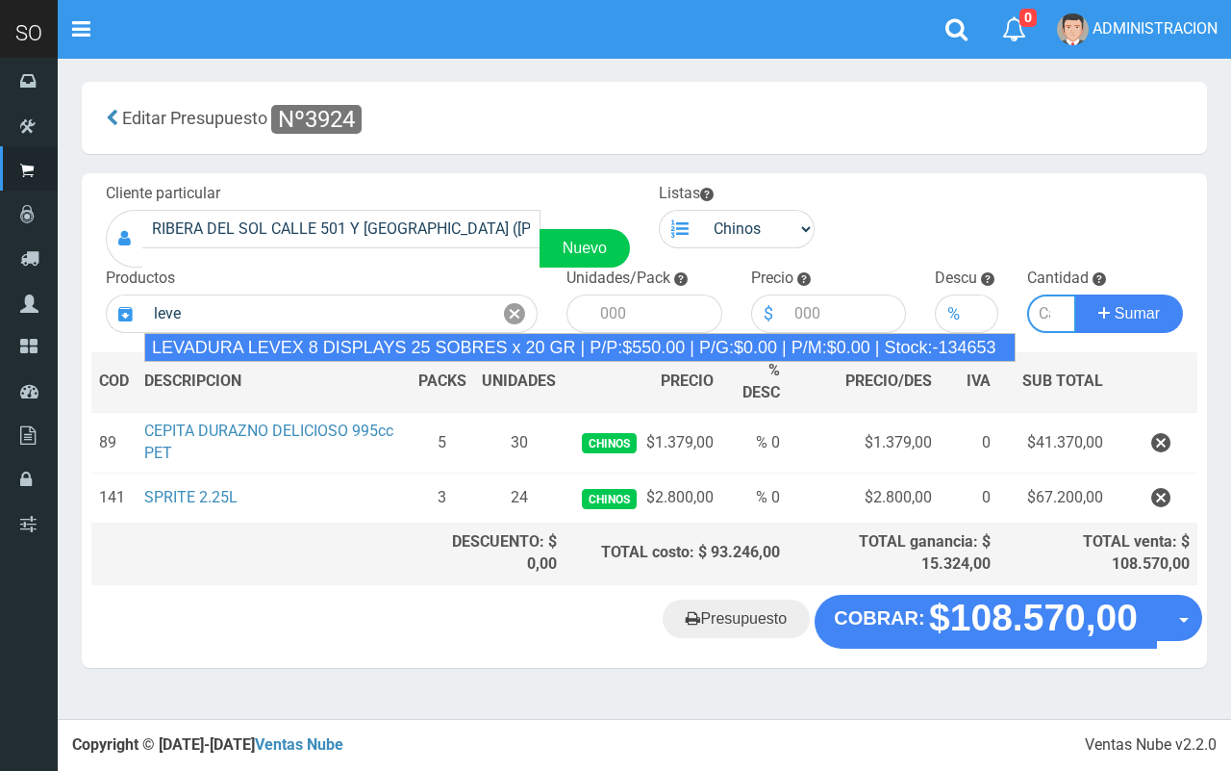
type input "LEVADURA LEVEX 8 DISPLAYS 25 SOBRES x 20 GR | P/P:$550.00 | P/G:$0.00 | P/M:$0.…"
type input "25"
type input "550.00"
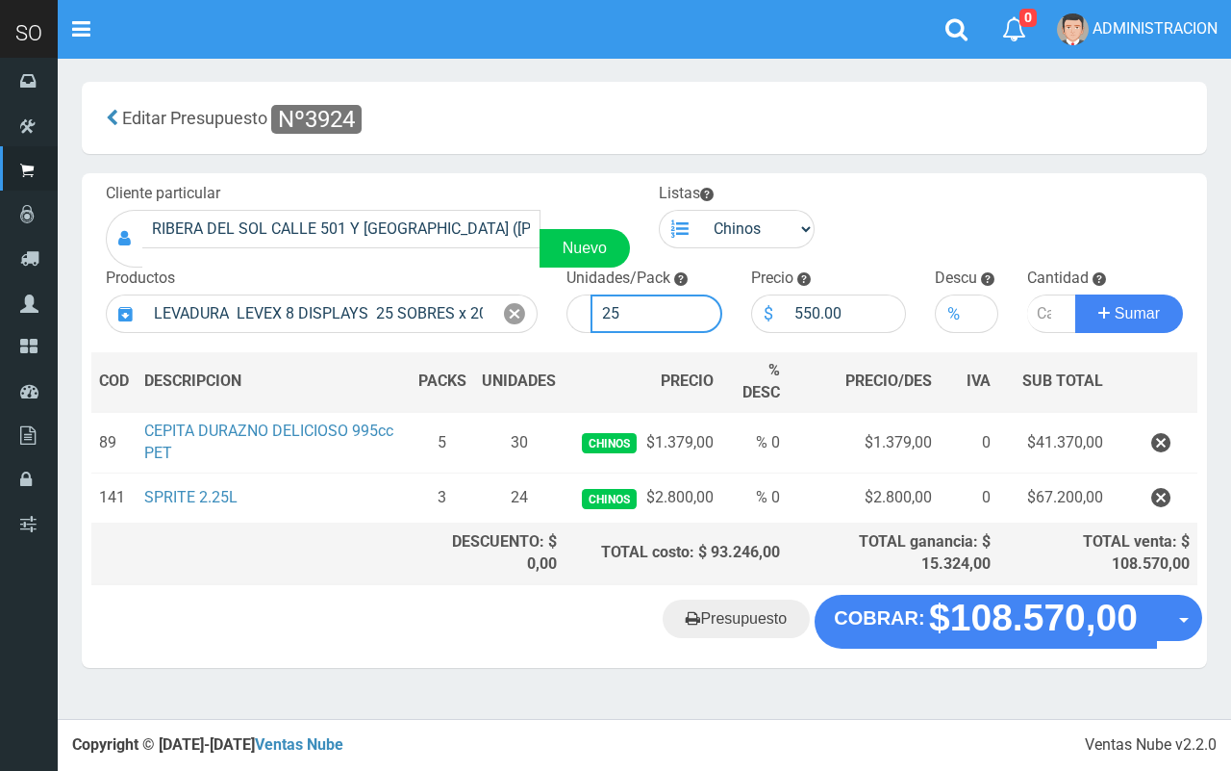
drag, startPoint x: 649, startPoint y: 316, endPoint x: 597, endPoint y: 309, distance: 52.4
click at [597, 309] on input "25" at bounding box center [657, 313] width 132 height 38
type input "600"
click at [1036, 310] on input "number" at bounding box center [1052, 313] width 49 height 38
type input "2"
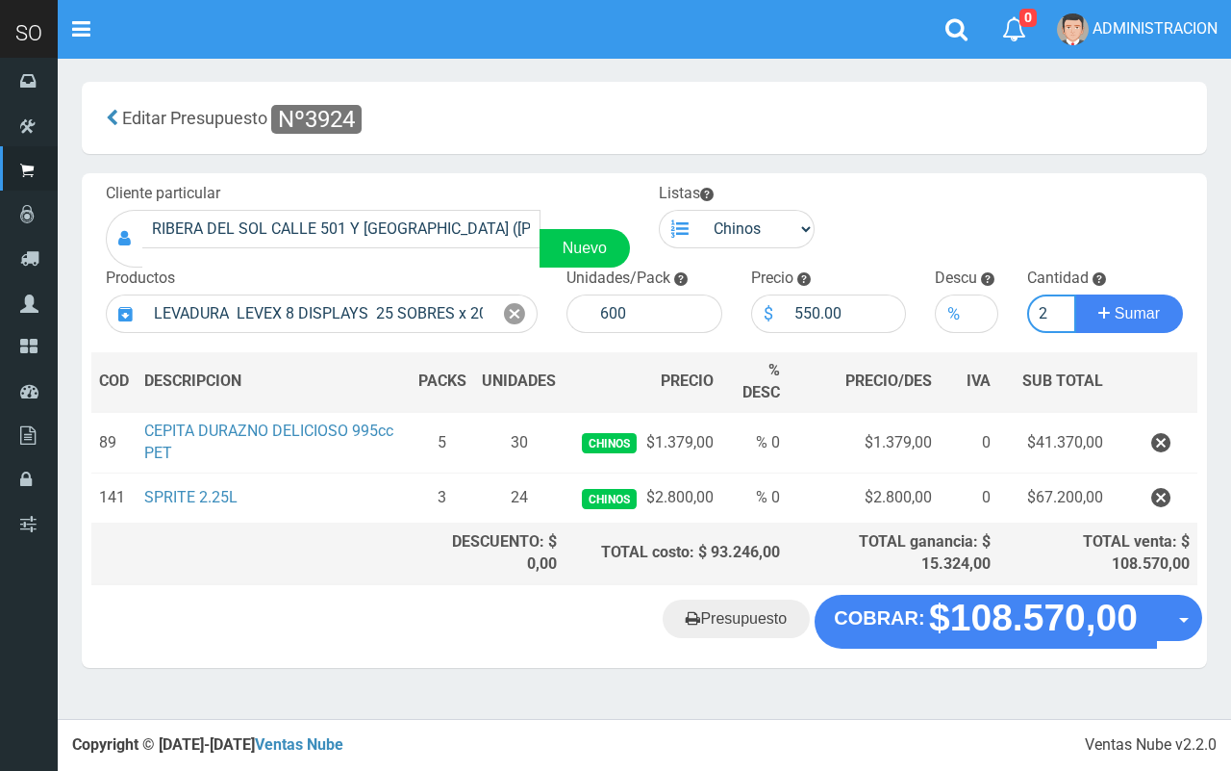
click at [1076, 294] on button "Sumar" at bounding box center [1130, 313] width 108 height 38
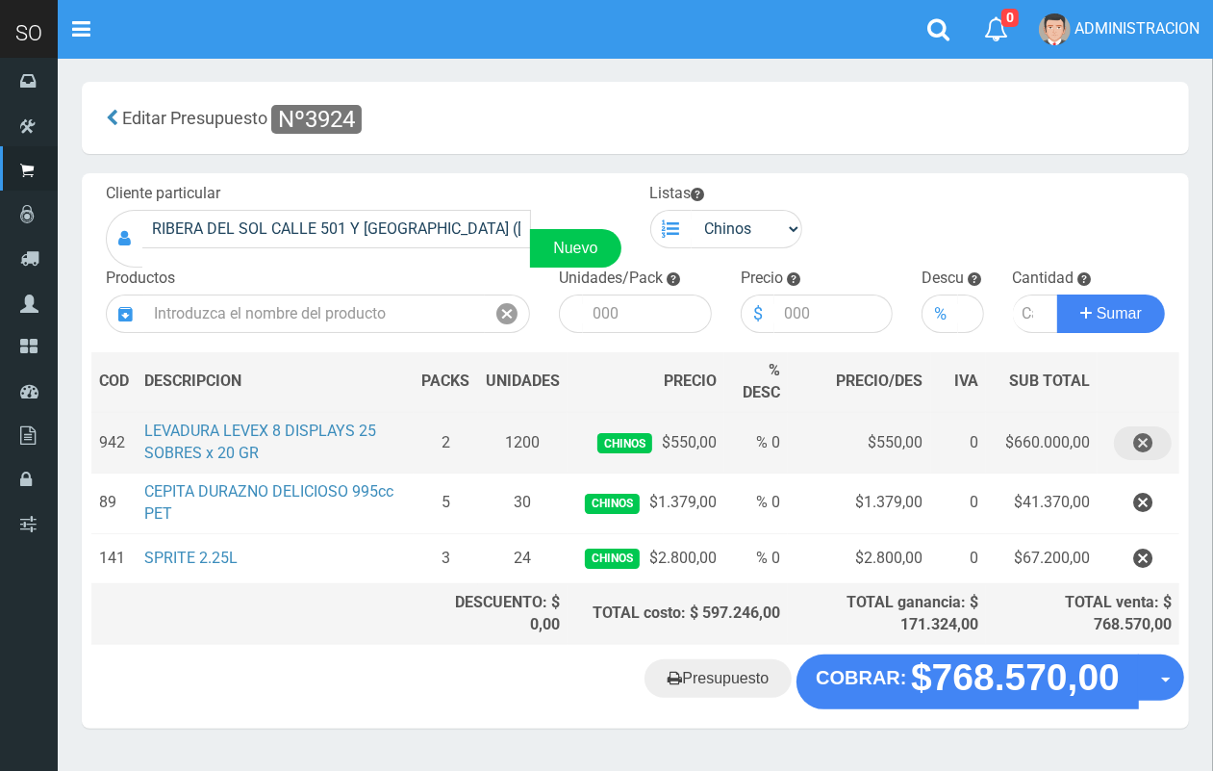
click at [1150, 436] on icon "button" at bounding box center [1142, 443] width 19 height 34
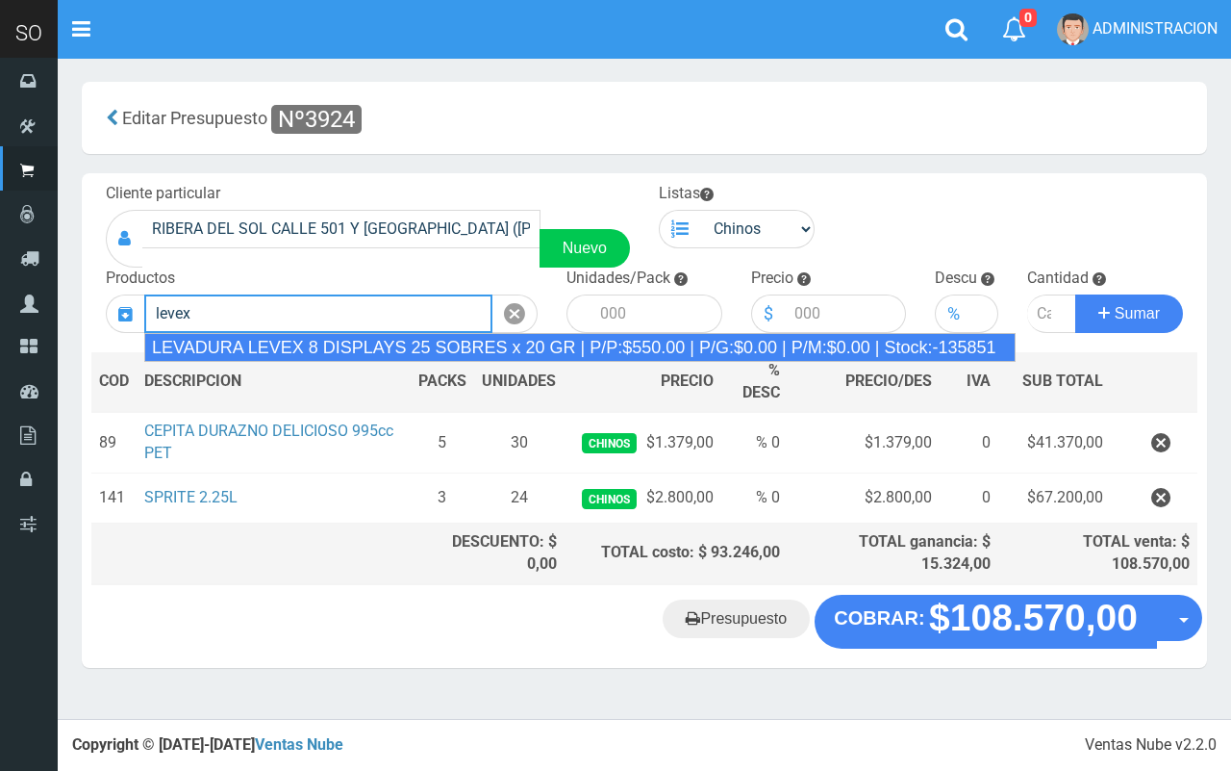
click at [367, 342] on div "LEVADURA LEVEX 8 DISPLAYS 25 SOBRES x 20 GR | P/P:$550.00 | P/G:$0.00 | P/M:$0.…" at bounding box center [580, 347] width 872 height 29
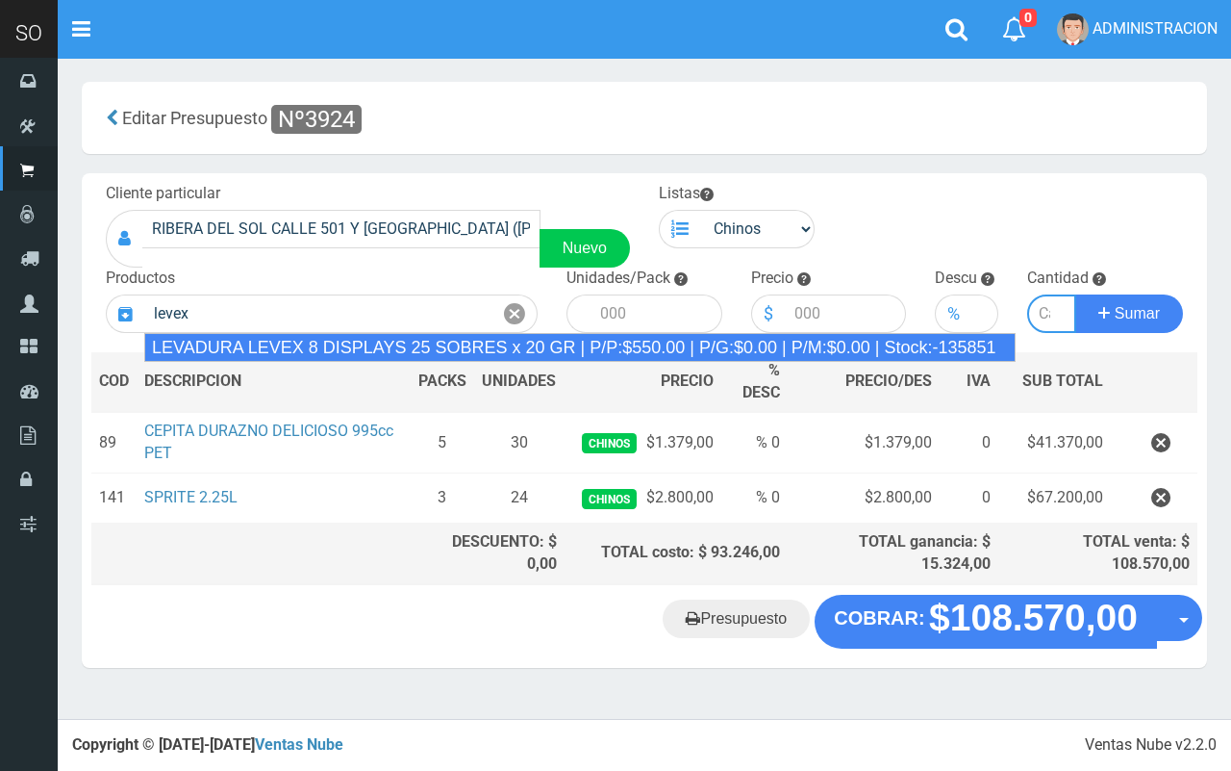
type input "LEVADURA LEVEX 8 DISPLAYS 25 SOBRES x 20 GR | P/P:$550.00 | P/G:$0.00 | P/M:$0.…"
type input "25"
type input "550.00"
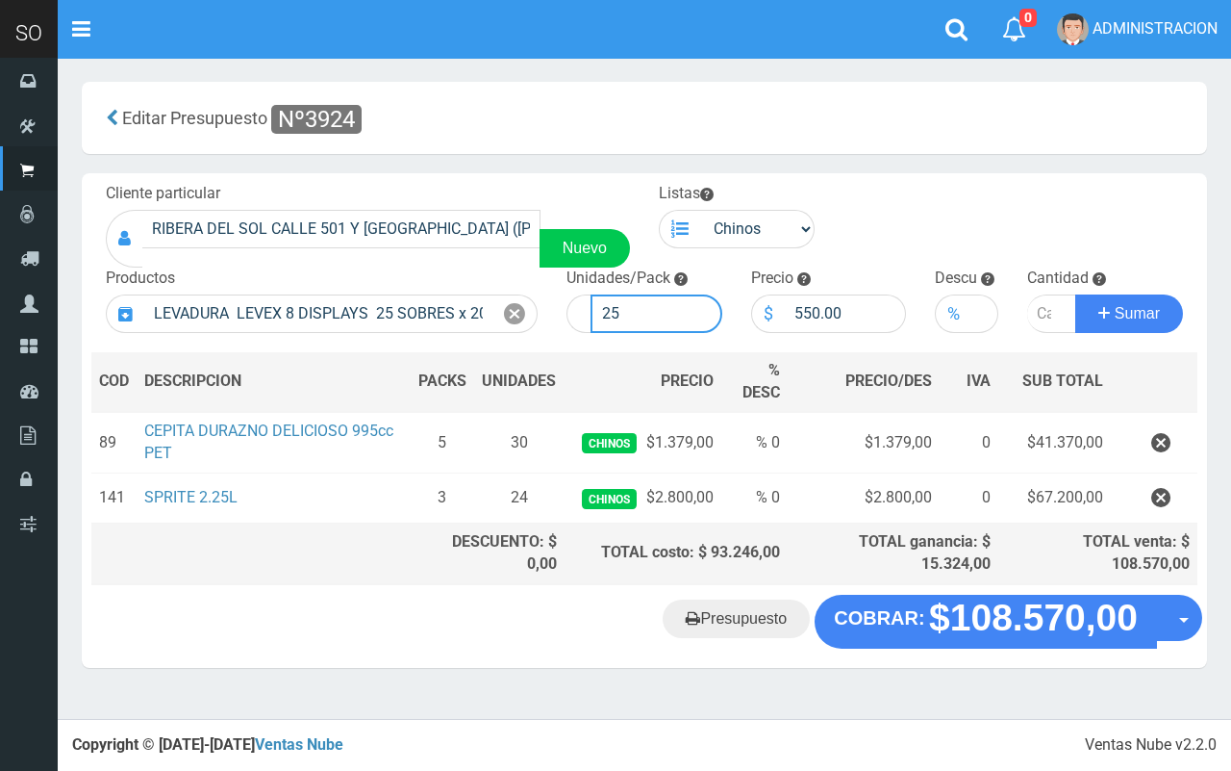
drag, startPoint x: 660, startPoint y: 317, endPoint x: 598, endPoint y: 298, distance: 64.5
click at [598, 298] on input "25" at bounding box center [657, 313] width 132 height 38
type input "600"
click at [1035, 310] on input "number" at bounding box center [1052, 313] width 49 height 38
type input "1"
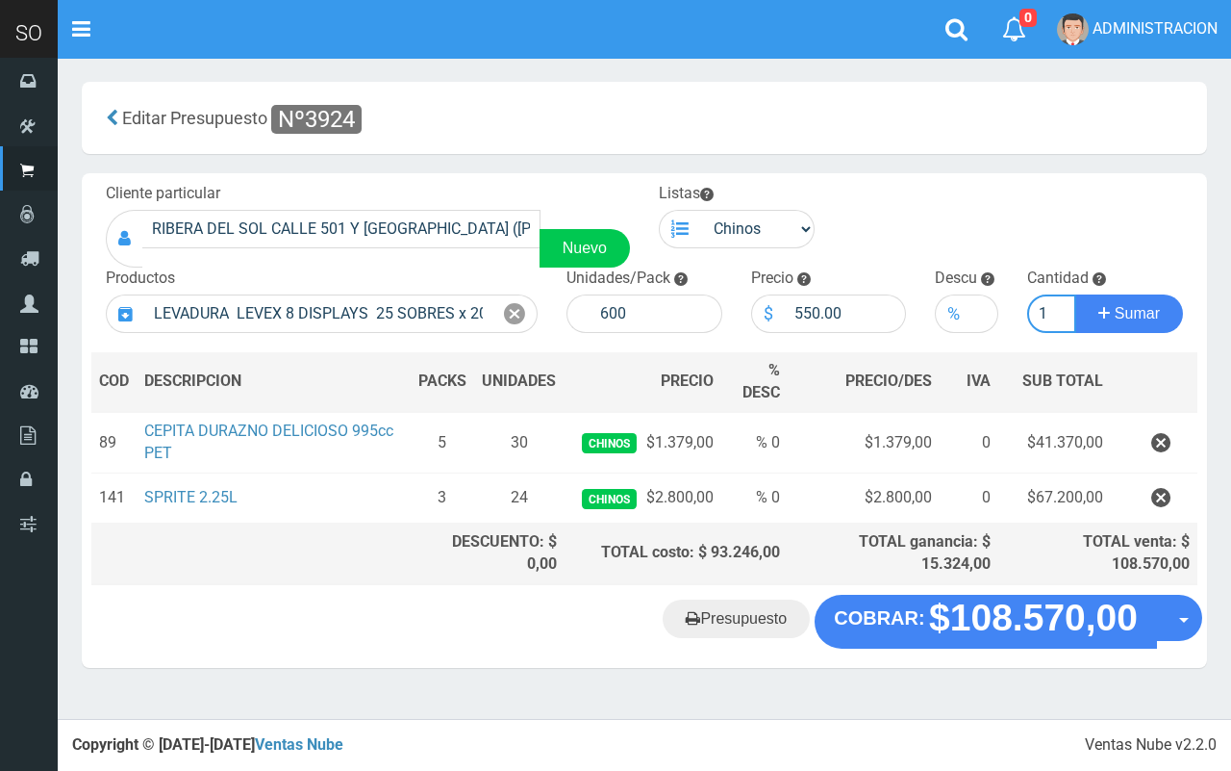
click at [1076, 294] on button "Sumar" at bounding box center [1130, 313] width 108 height 38
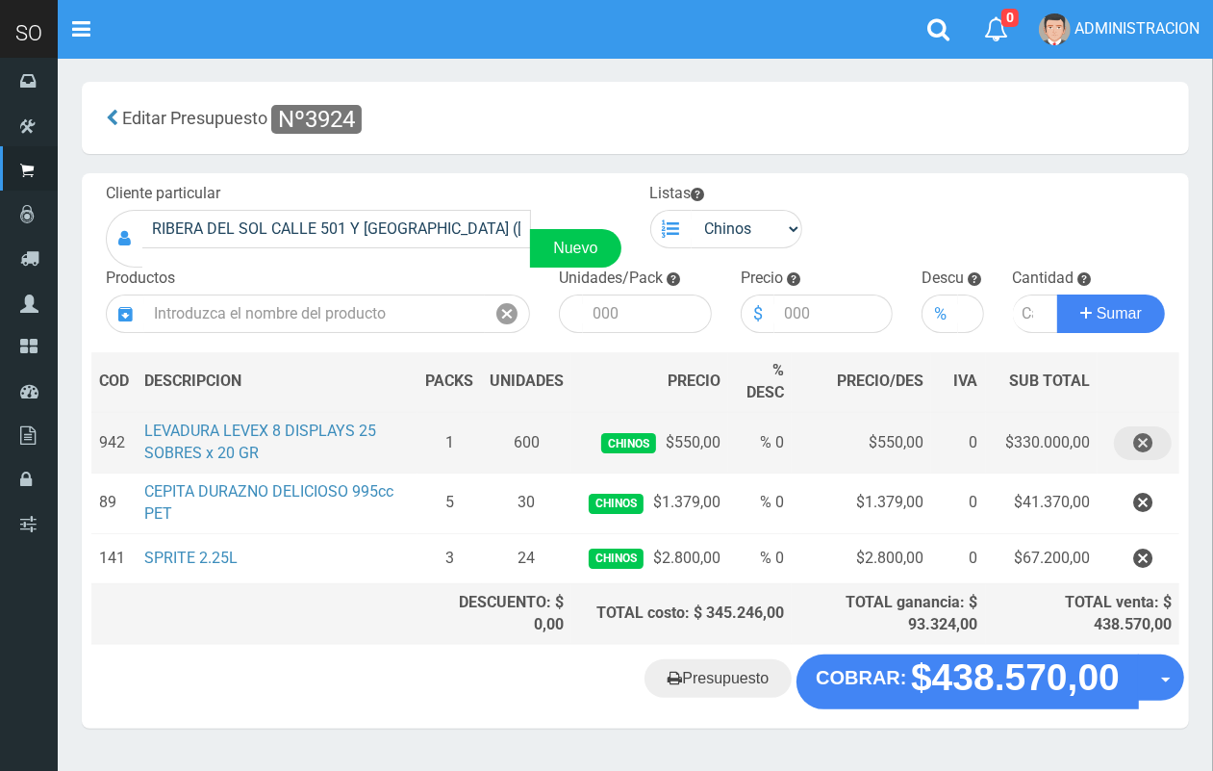
click at [1135, 444] on icon "button" at bounding box center [1142, 443] width 19 height 34
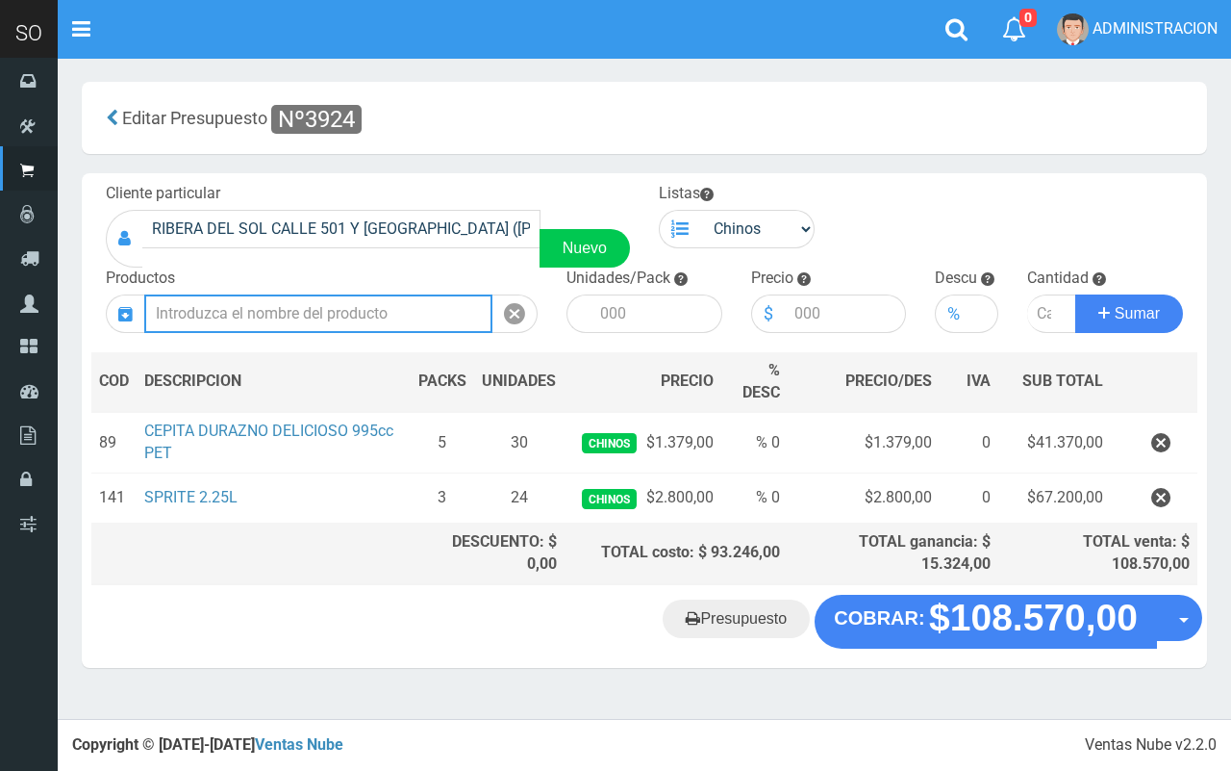
click at [1076, 294] on button "Sumar" at bounding box center [1130, 313] width 108 height 38
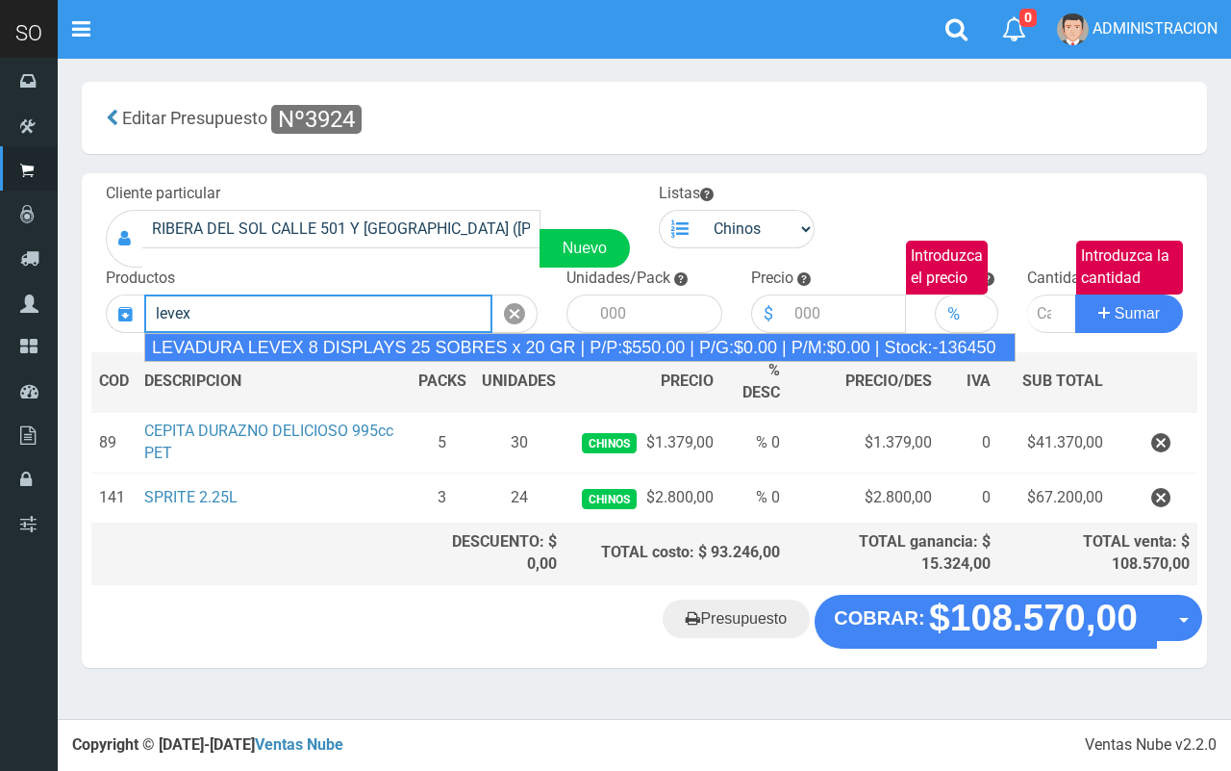
click at [364, 334] on div "LEVADURA LEVEX 8 DISPLAYS 25 SOBRES x 20 GR | P/P:$550.00 | P/G:$0.00 | P/M:$0.…" at bounding box center [580, 347] width 872 height 29
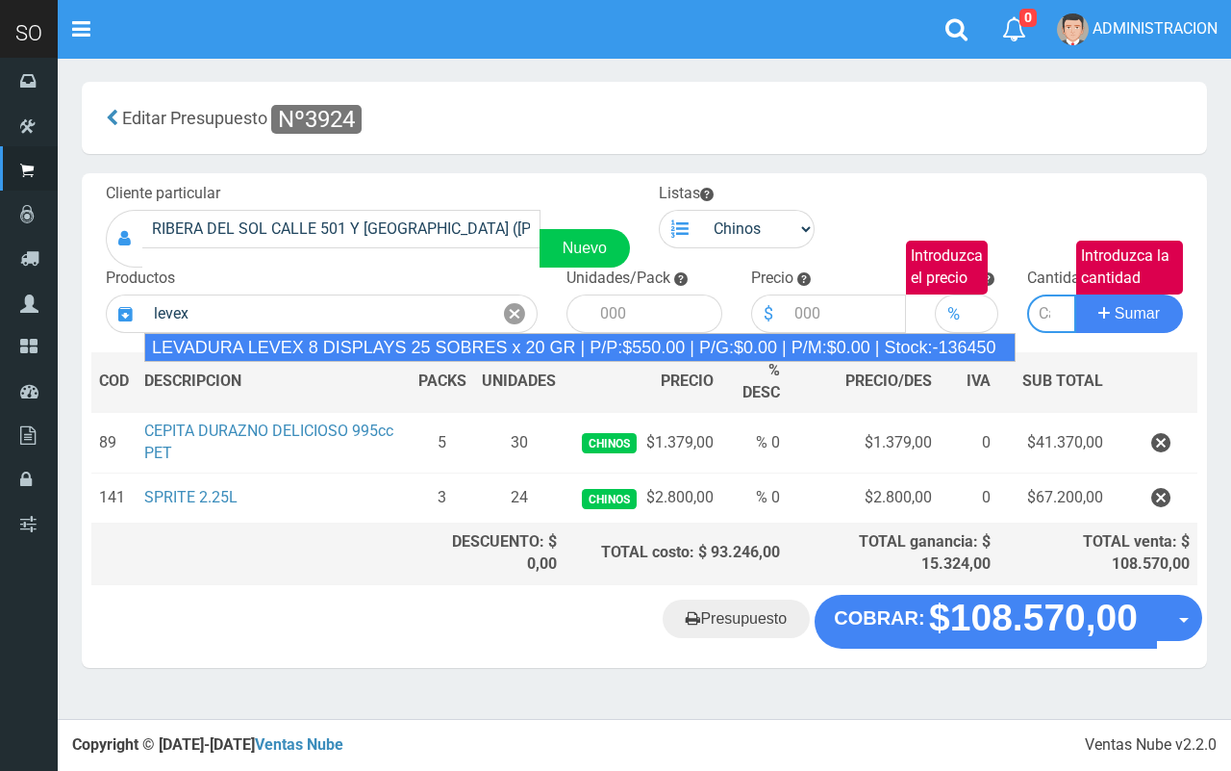
type input "LEVADURA LEVEX 8 DISPLAYS 25 SOBRES x 20 GR | P/P:$550.00 | P/G:$0.00 | P/M:$0.…"
type input "25"
type input "550.00"
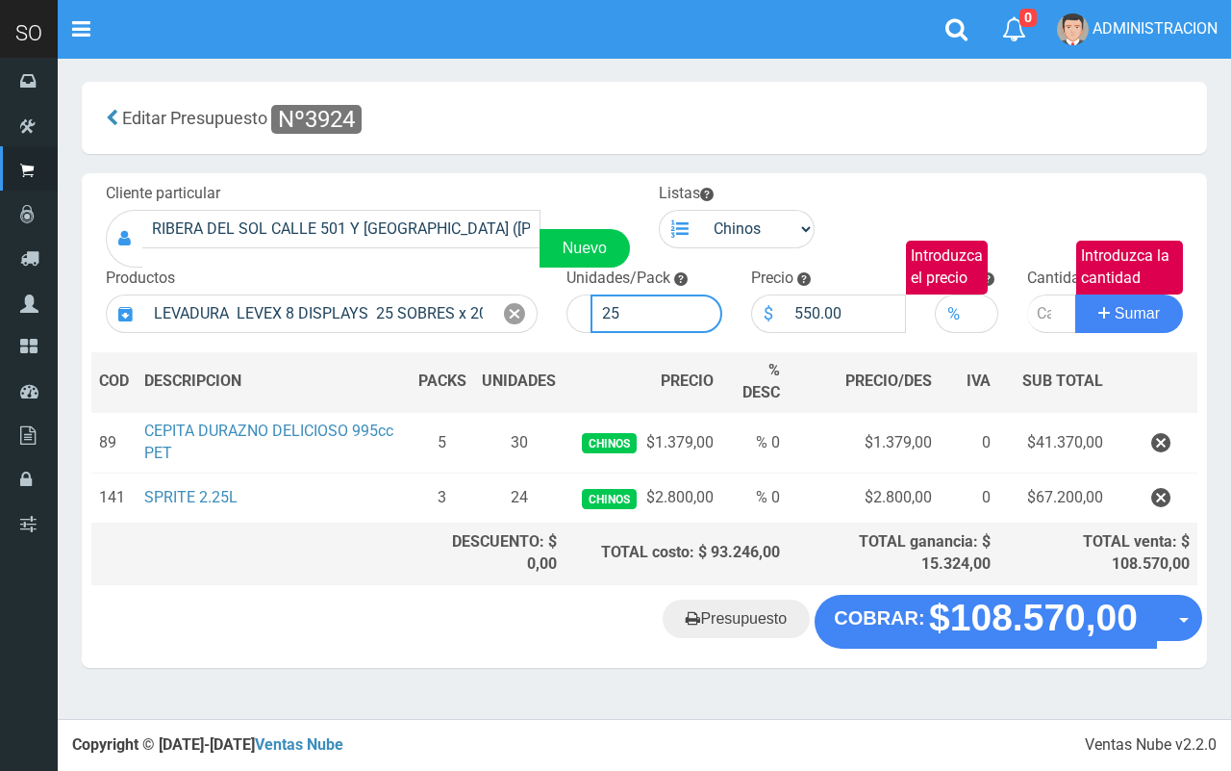
drag, startPoint x: 686, startPoint y: 293, endPoint x: 603, endPoint y: 296, distance: 82.8
click at [603, 296] on input "25" at bounding box center [657, 313] width 132 height 38
type input "600"
click at [1037, 309] on input "Introduzca la cantidad" at bounding box center [1052, 313] width 49 height 38
type input "2"
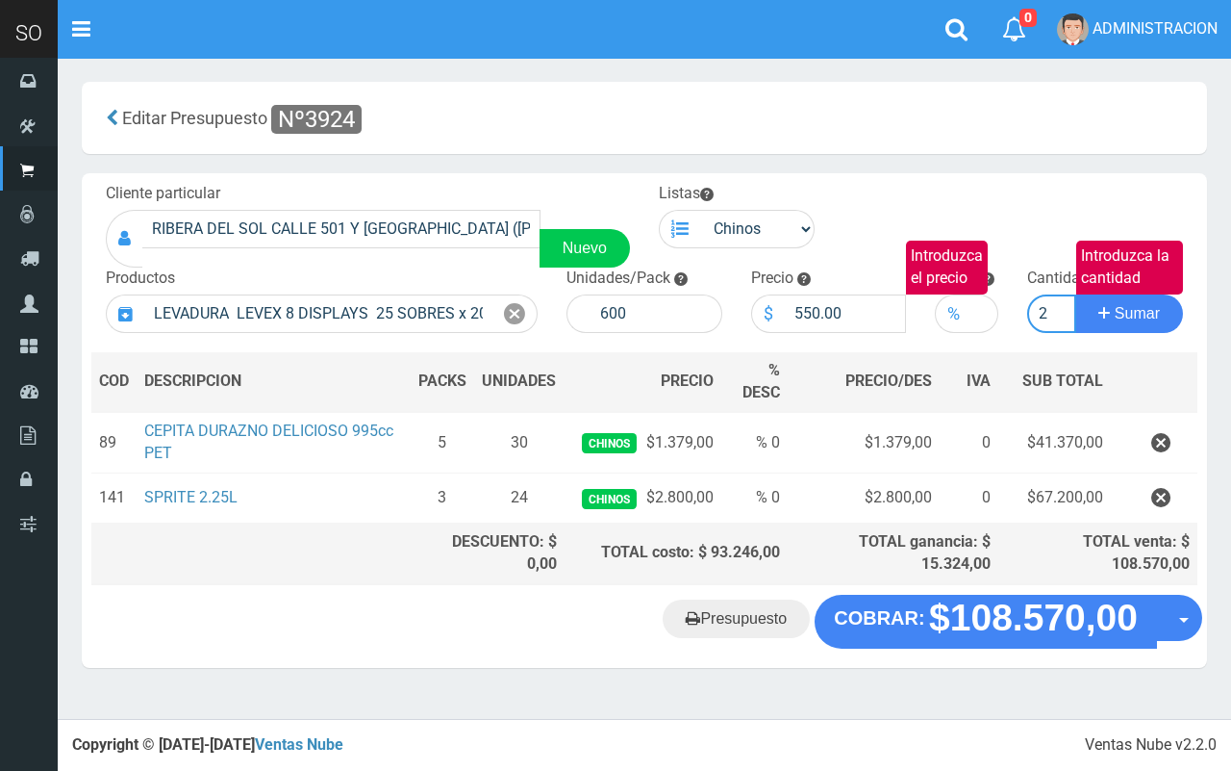
click at [1076, 294] on button "Sumar" at bounding box center [1130, 313] width 108 height 38
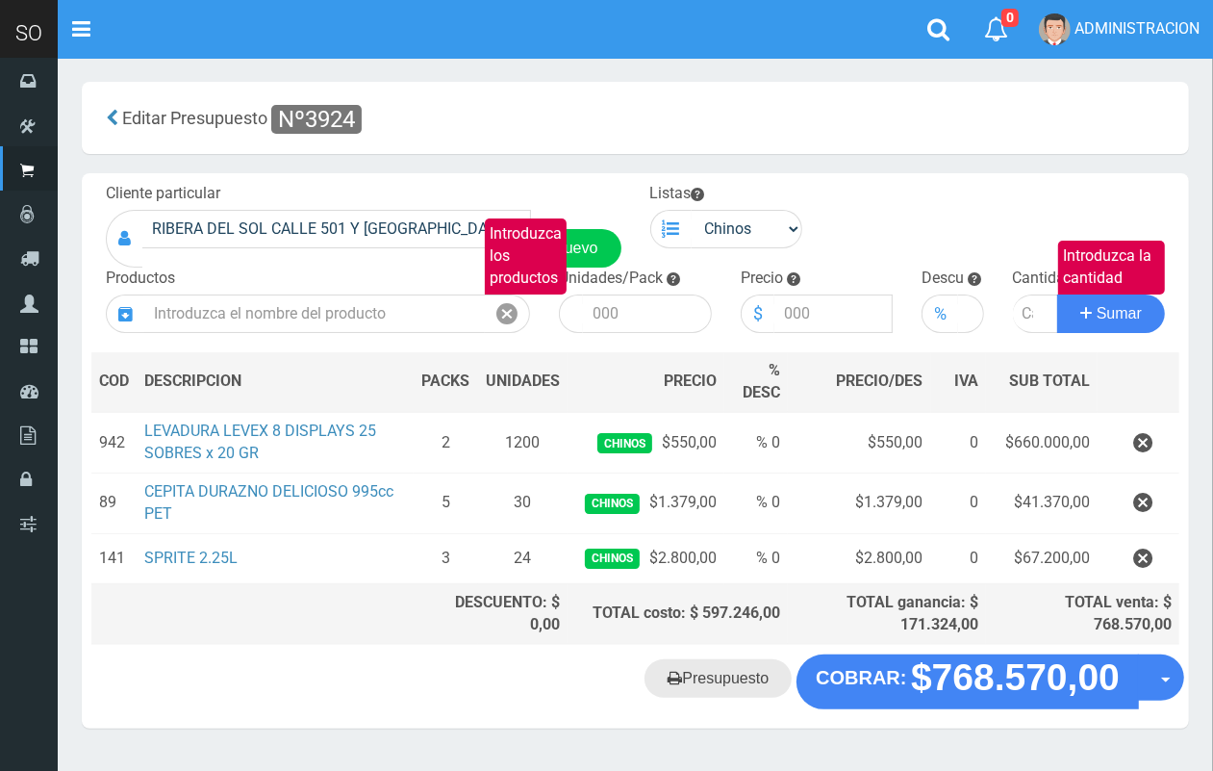
click at [718, 679] on link "Presupuesto" at bounding box center [718, 678] width 147 height 38
